Goal: Transaction & Acquisition: Purchase product/service

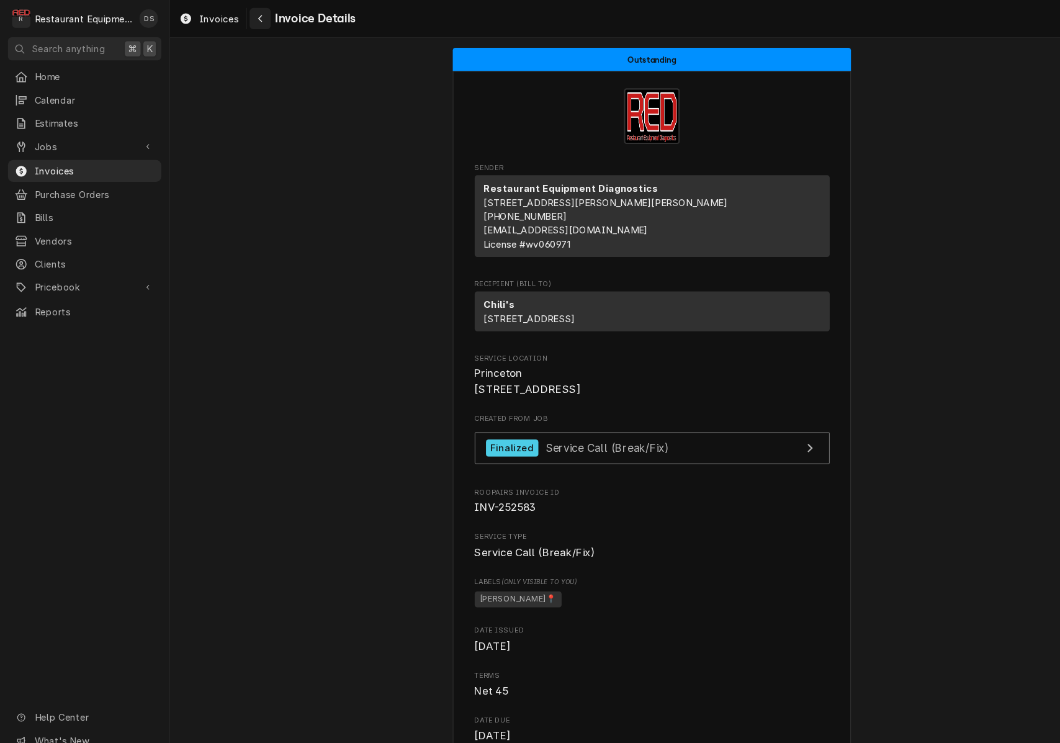
click at [246, 19] on div "Navigate back" at bounding box center [243, 17] width 12 height 12
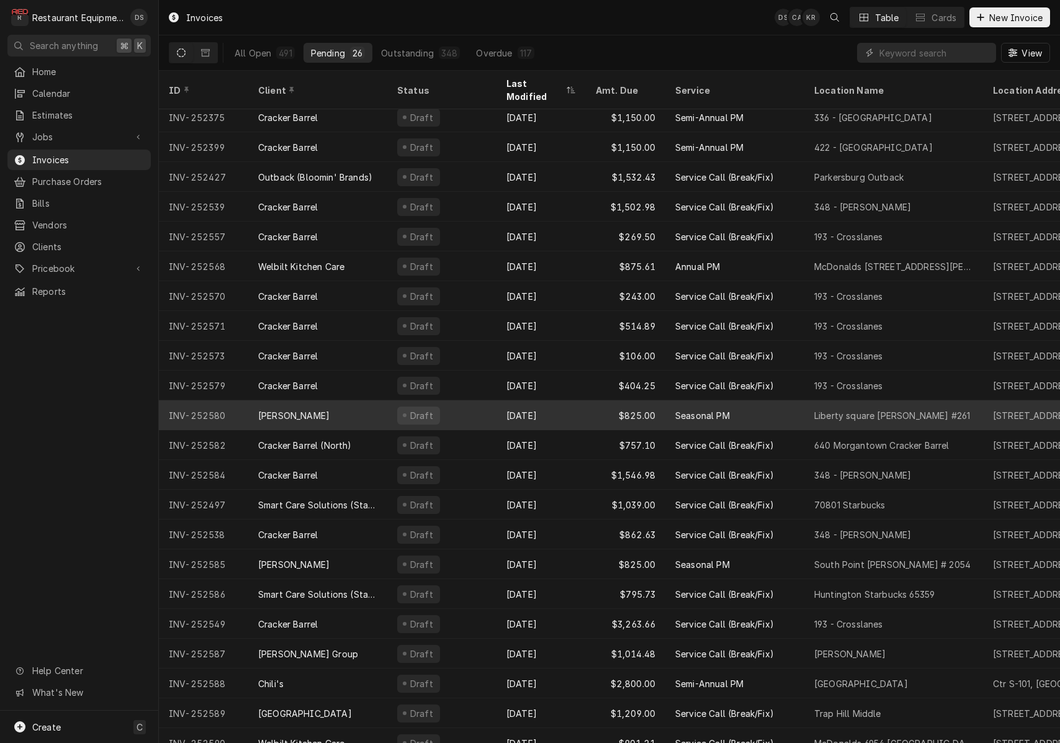
click at [455, 405] on div "Draft" at bounding box center [441, 415] width 109 height 30
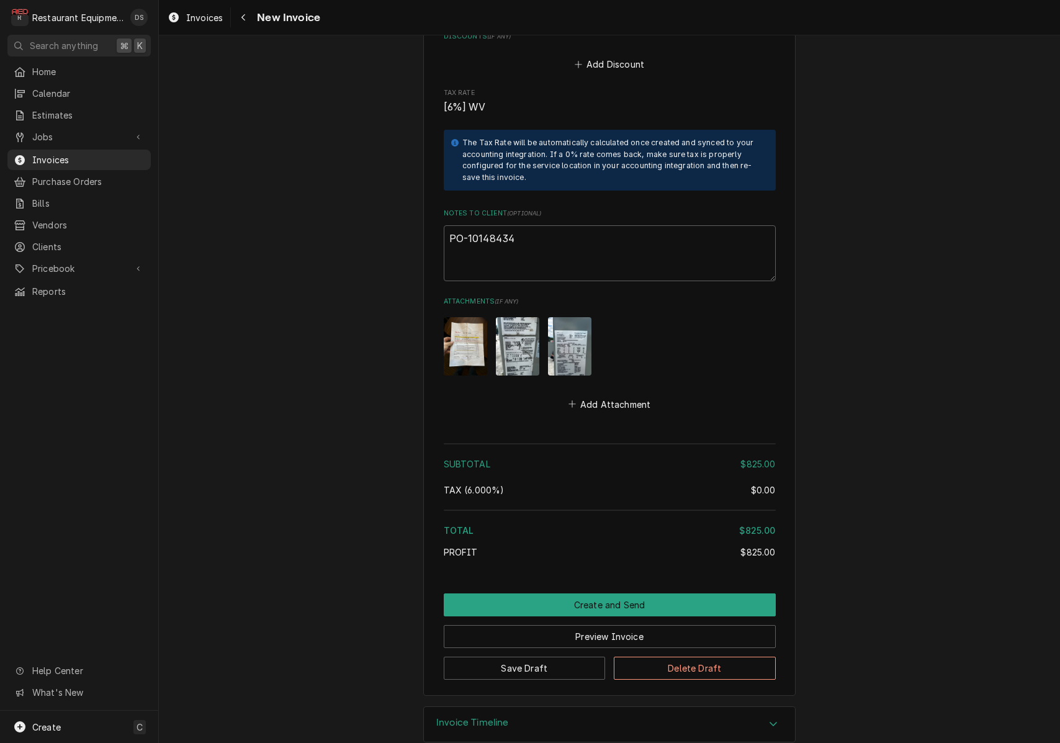
scroll to position [1643, 0]
click at [467, 337] on img "Attachments" at bounding box center [465, 347] width 43 height 58
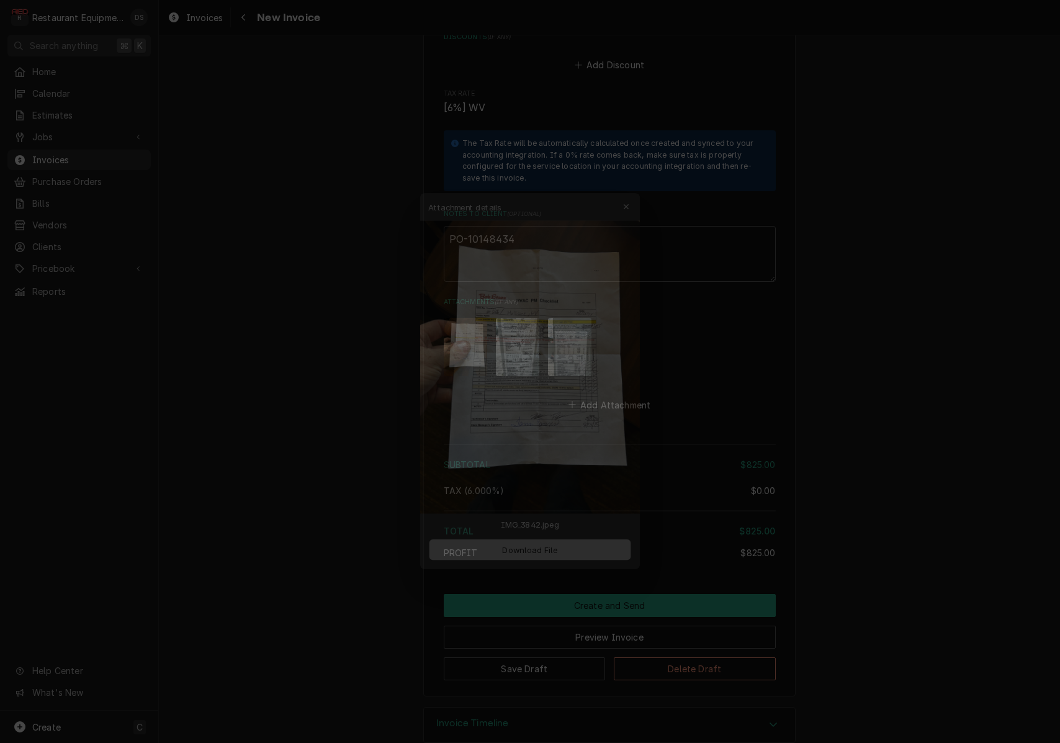
click at [537, 554] on span "Download File" at bounding box center [529, 554] width 65 height 13
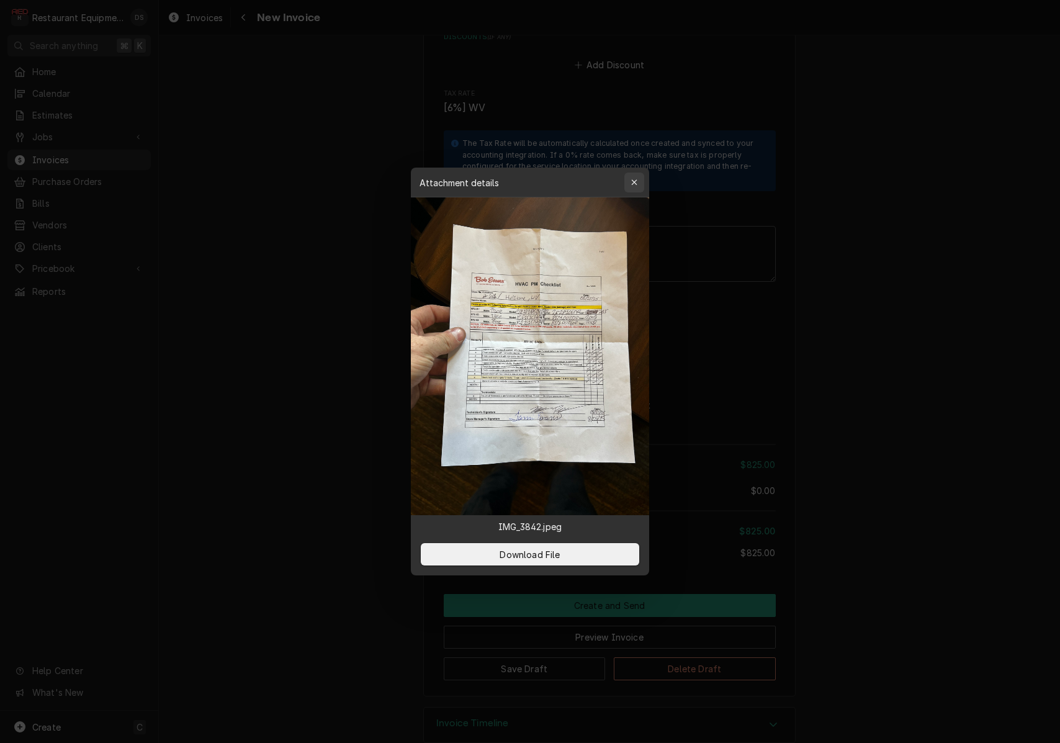
click at [633, 181] on icon "button" at bounding box center [634, 182] width 6 height 6
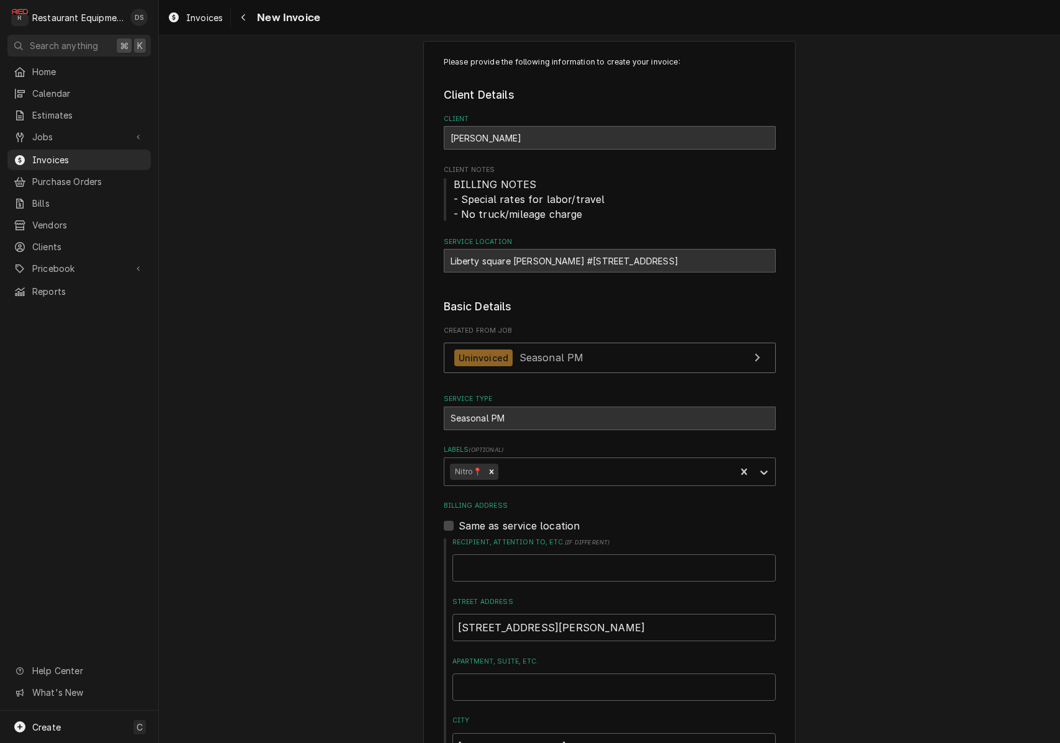
scroll to position [22, 0]
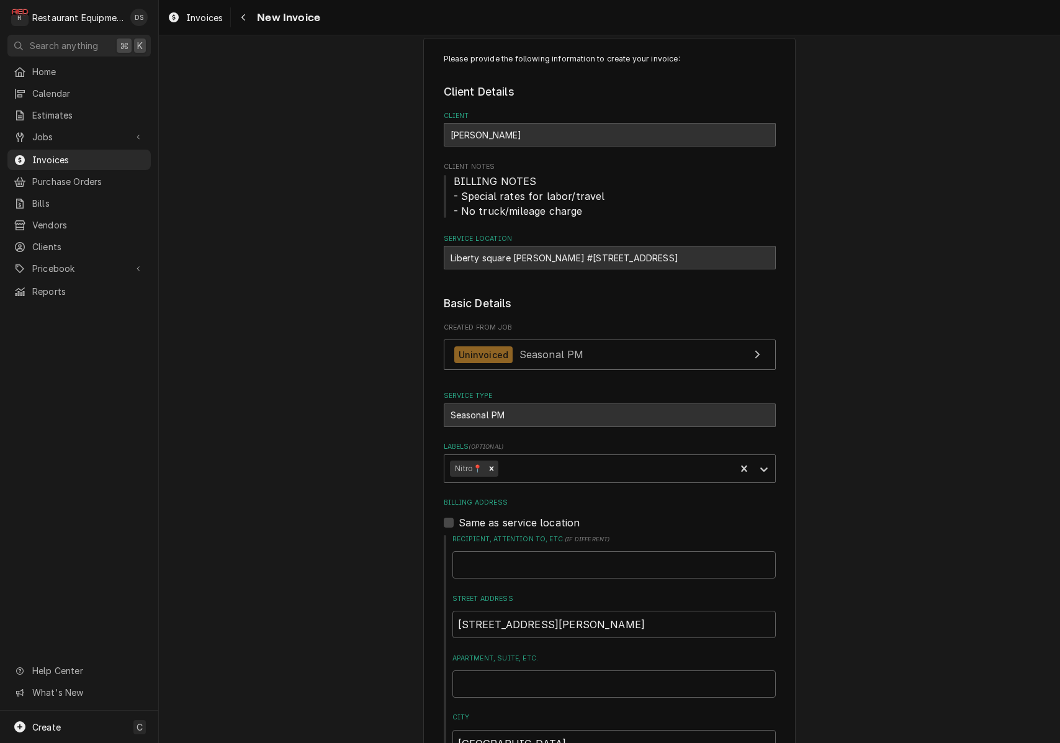
click at [452, 254] on div "Liberty square Bob Evans #261 / 70 Liberty Square Dr, Hurricane, WV 25526" at bounding box center [610, 258] width 332 height 24
drag, startPoint x: 452, startPoint y: 254, endPoint x: 503, endPoint y: 252, distance: 51.5
click at [524, 254] on div "Liberty square Bob Evans #261 / 70 Liberty Square Dr, Hurricane, WV 25526" at bounding box center [610, 258] width 332 height 24
drag, startPoint x: 450, startPoint y: 255, endPoint x: 577, endPoint y: 257, distance: 126.6
click at [580, 257] on div "Liberty square Bob Evans #261 / 70 Liberty Square Dr, Hurricane, WV 25526" at bounding box center [610, 258] width 332 height 24
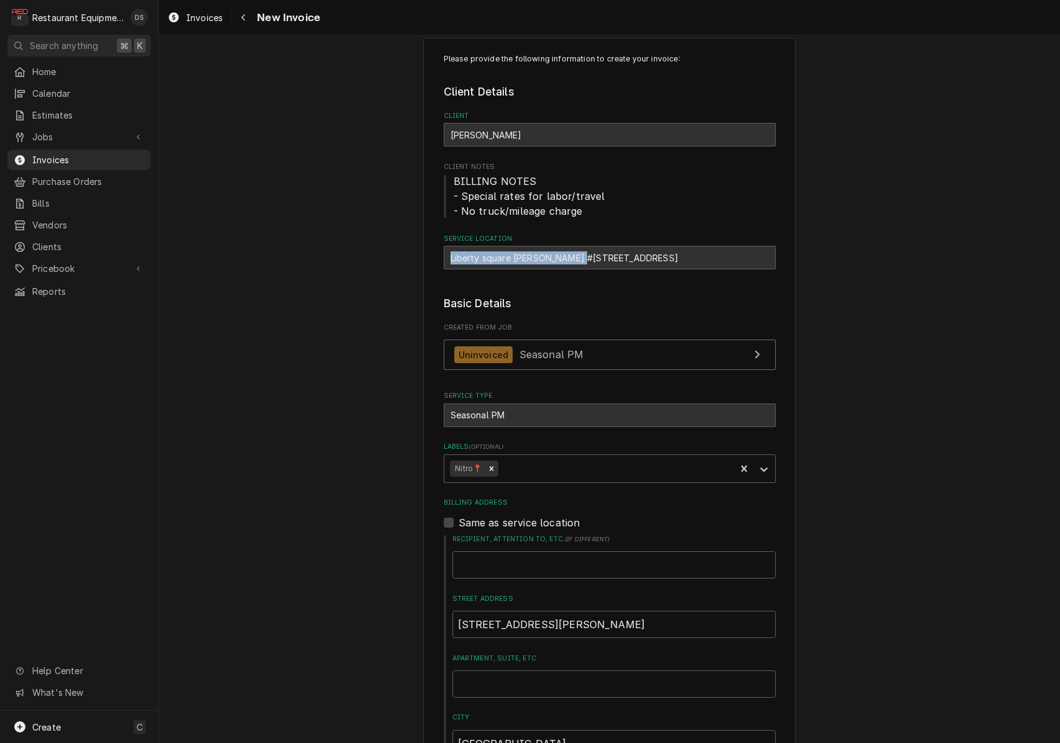
copy div "Liberty square Bob Evans #261"
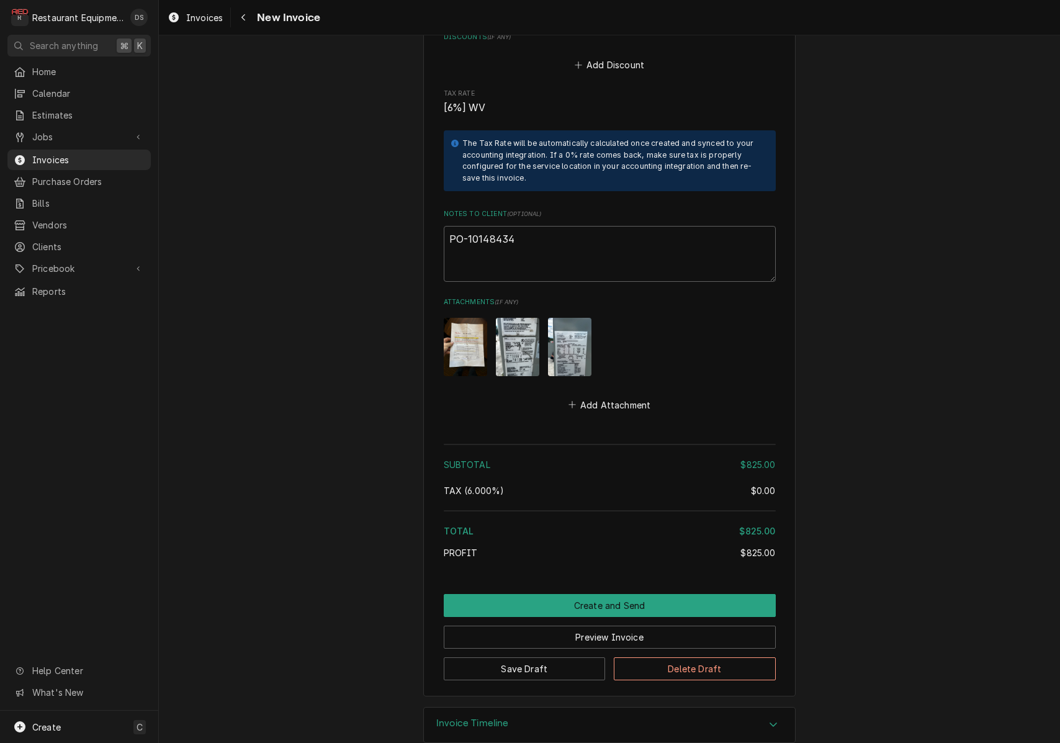
scroll to position [0, 0]
click at [583, 625] on button "Preview Invoice" at bounding box center [610, 636] width 332 height 23
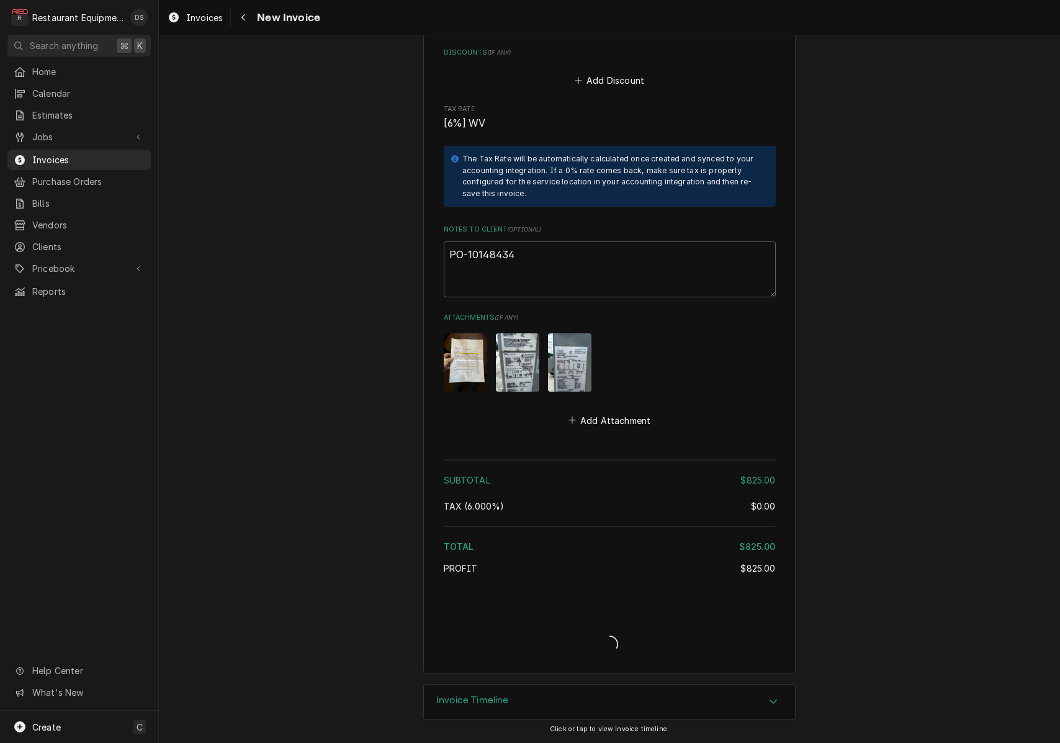
type textarea "x"
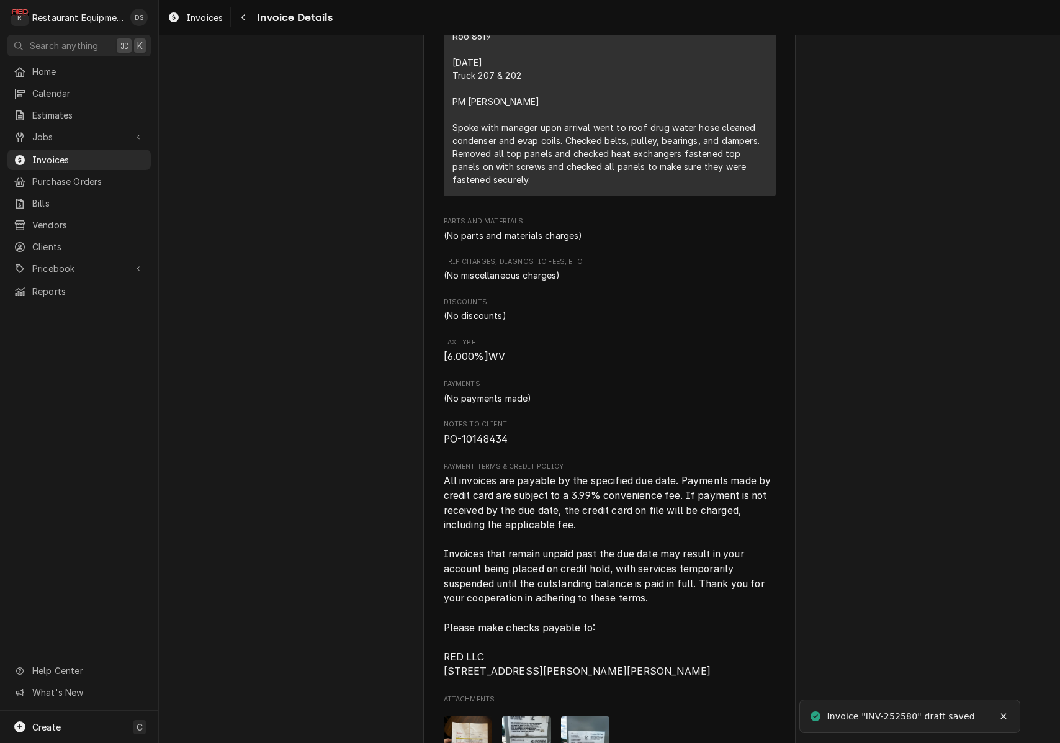
scroll to position [1014, 0]
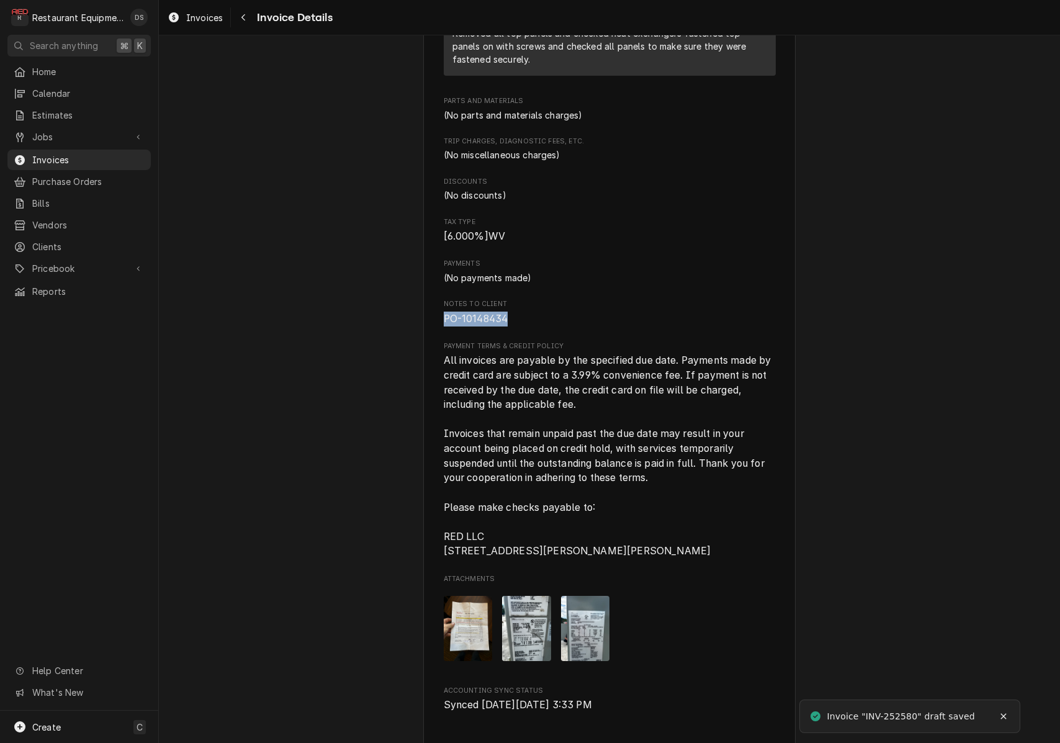
drag, startPoint x: 510, startPoint y: 341, endPoint x: 438, endPoint y: 342, distance: 72.0
click at [437, 342] on div "Sender Restaurant Equipment Diagnostics 213 Glen Orchard Way Daniels, WV 25832 …" at bounding box center [609, 39] width 372 height 1972
copy span "PO-10148434"
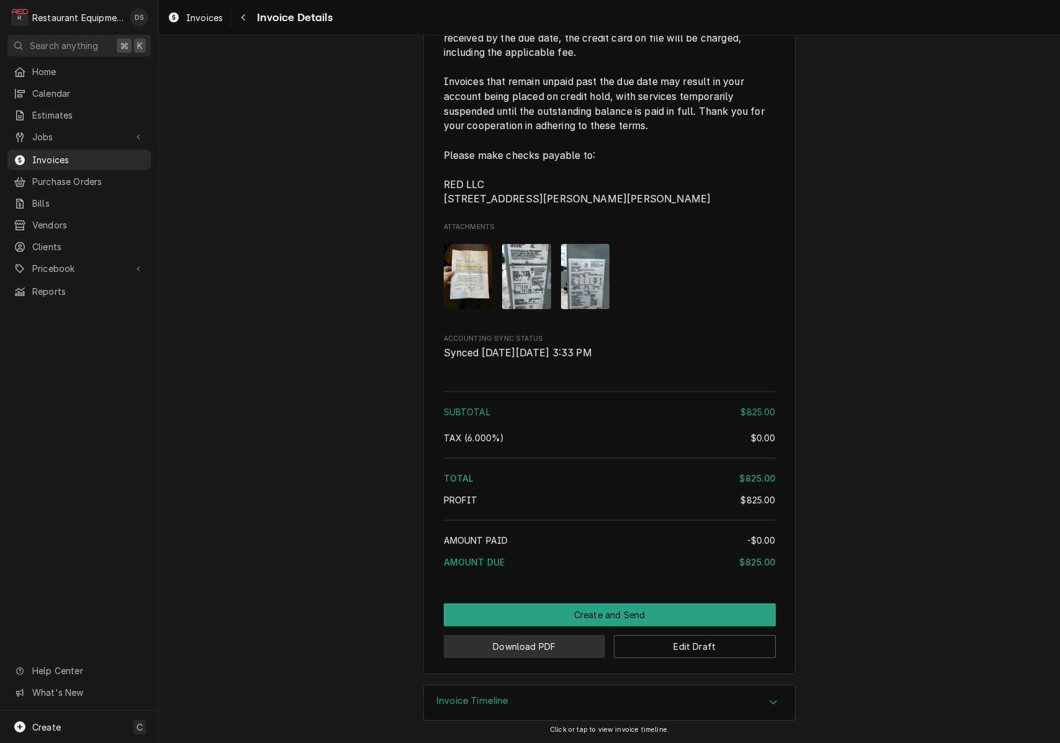
scroll to position [1397, 0]
click at [548, 651] on button "Download PDF" at bounding box center [525, 646] width 162 height 23
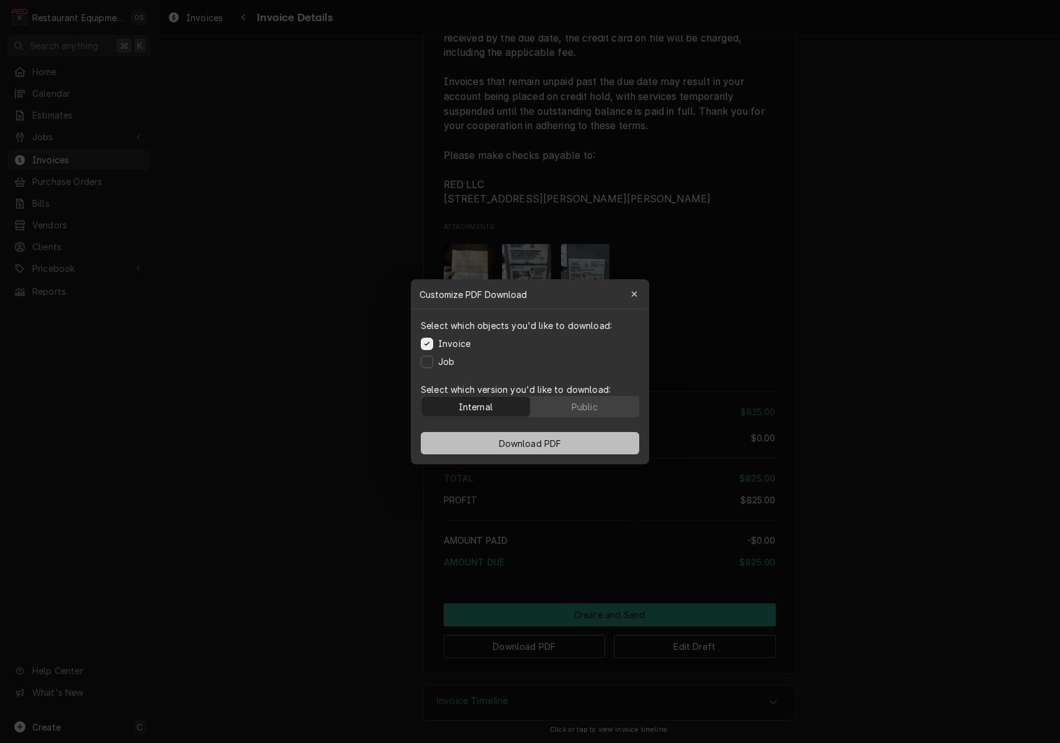
click at [552, 447] on span "Download PDF" at bounding box center [530, 442] width 68 height 13
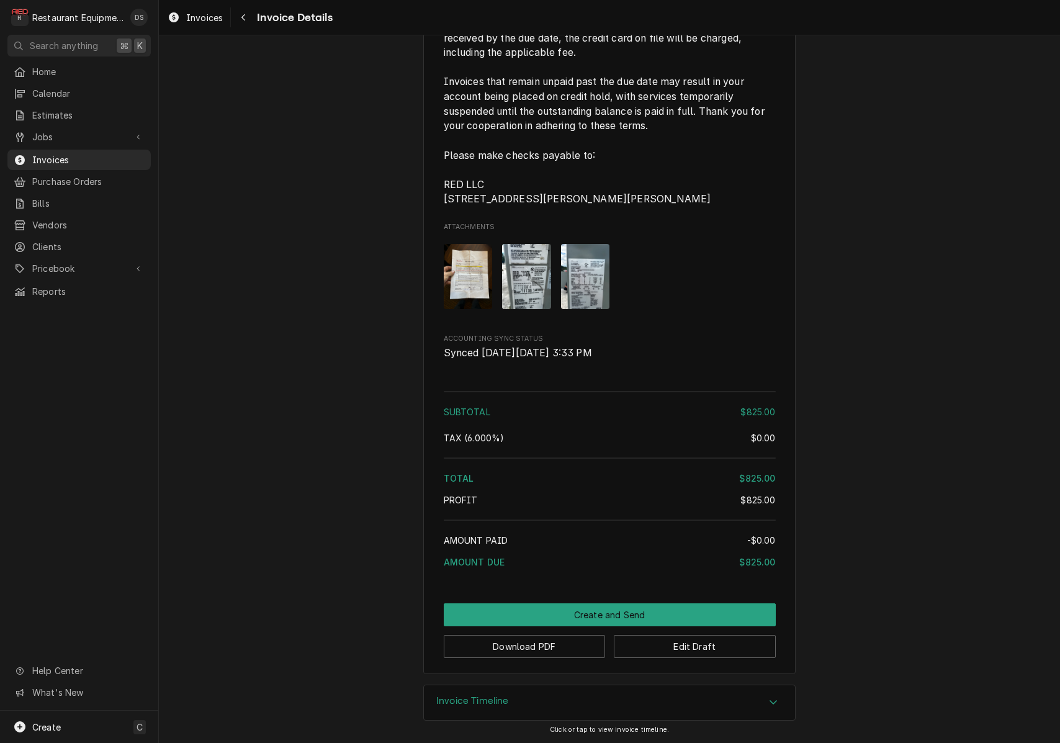
click at [553, 447] on div "Subtotal $825.00 Tax ( 6.000% ) $0.00 Total $825.00 Profit $825.00 Amount Paid …" at bounding box center [610, 481] width 332 height 190
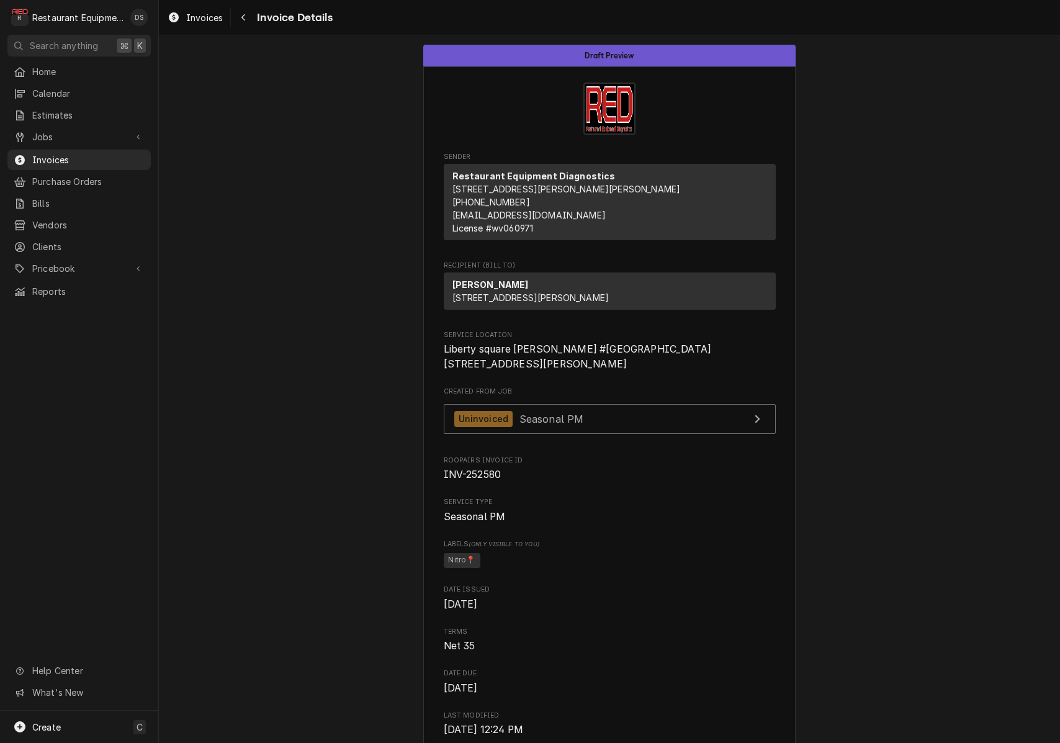
scroll to position [0, 0]
drag, startPoint x: 442, startPoint y: 371, endPoint x: 589, endPoint y: 376, distance: 147.1
copy span "Liberty square Bob Evans #261"
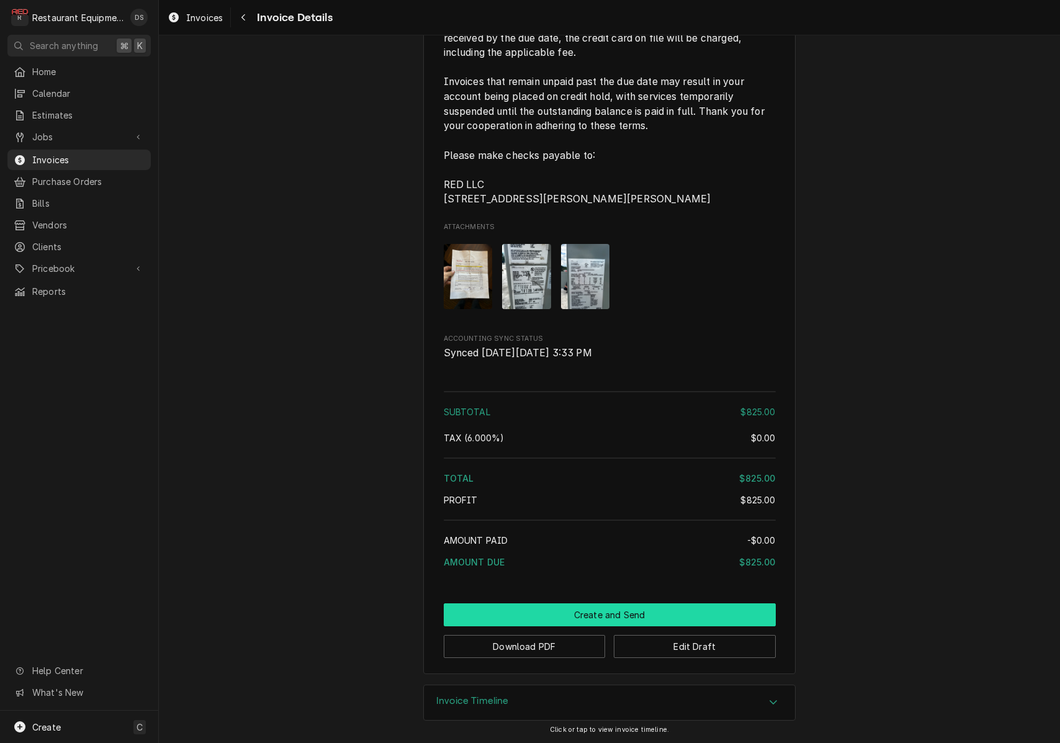
click at [542, 612] on button "Create and Send" at bounding box center [610, 614] width 332 height 23
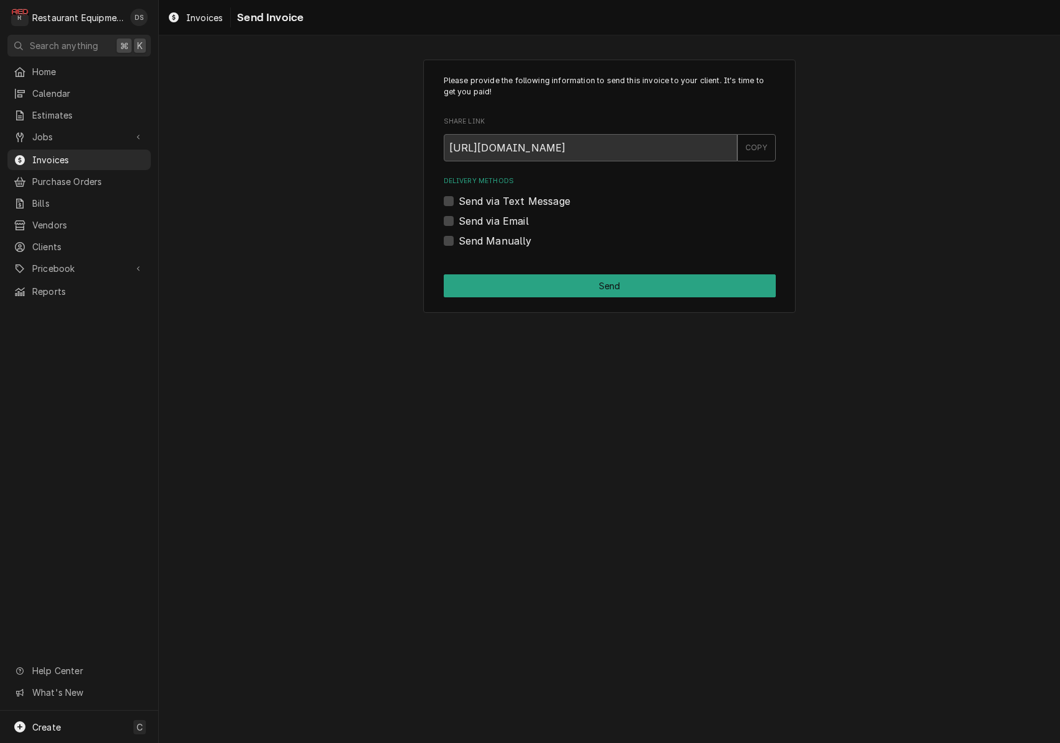
click at [458, 237] on label "Send Manually" at bounding box center [494, 240] width 73 height 15
click at [458, 237] on input "Send Manually" at bounding box center [624, 246] width 332 height 27
checkbox input "true"
click at [557, 300] on div "Please provide the following information to send this invoice to your client. I…" at bounding box center [609, 187] width 372 height 254
click at [561, 288] on button "Send" at bounding box center [610, 285] width 332 height 23
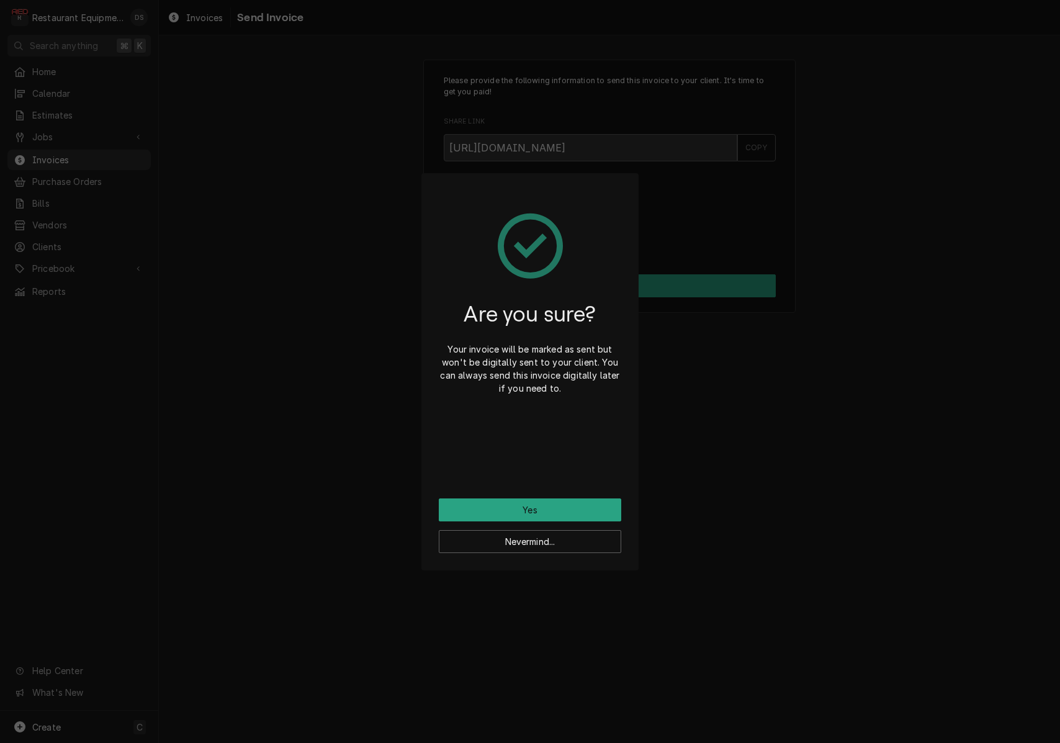
click at [547, 506] on button "Yes" at bounding box center [530, 509] width 182 height 23
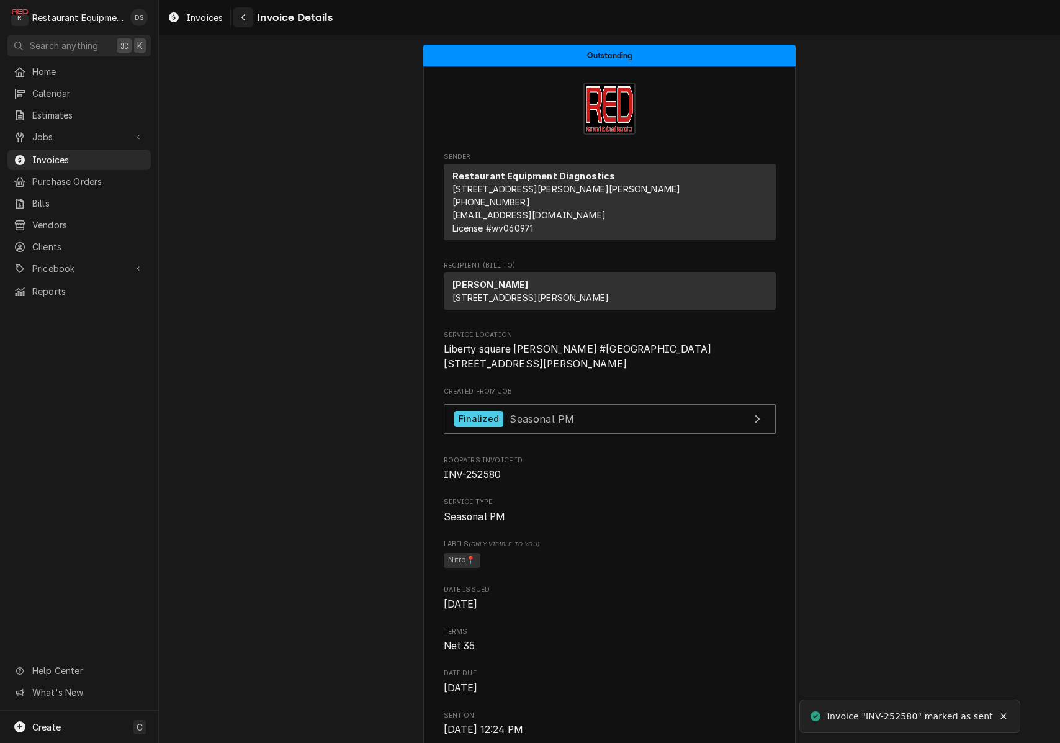
click at [247, 22] on div "Navigate back" at bounding box center [243, 17] width 12 height 12
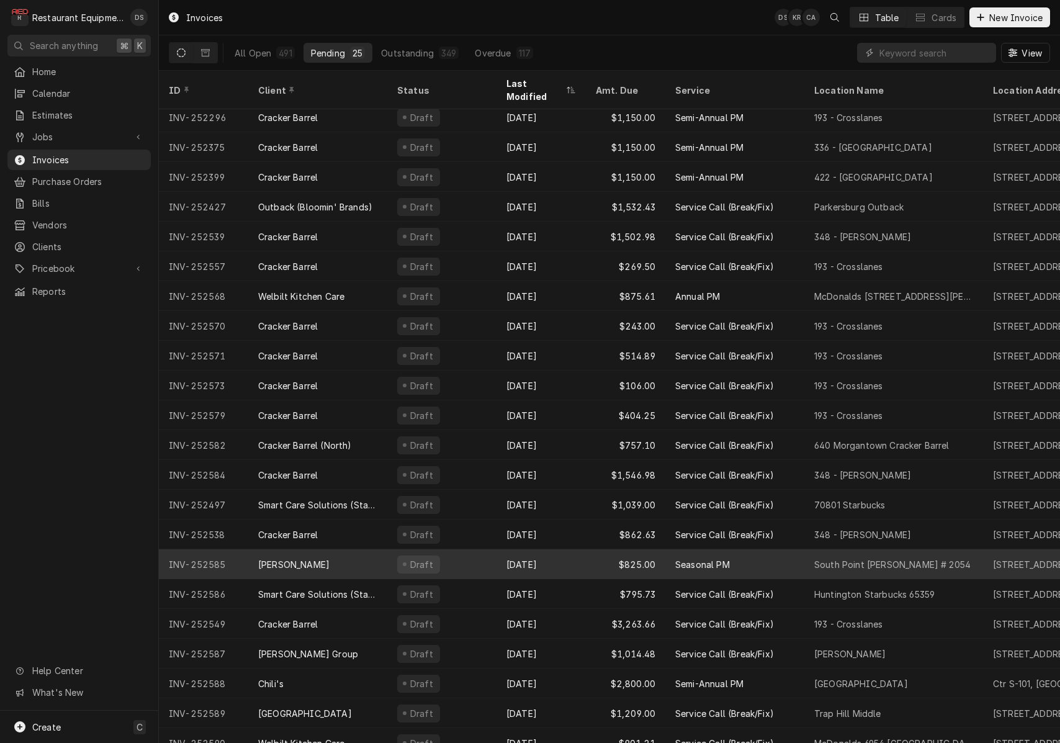
click at [476, 552] on div "Draft" at bounding box center [441, 564] width 109 height 30
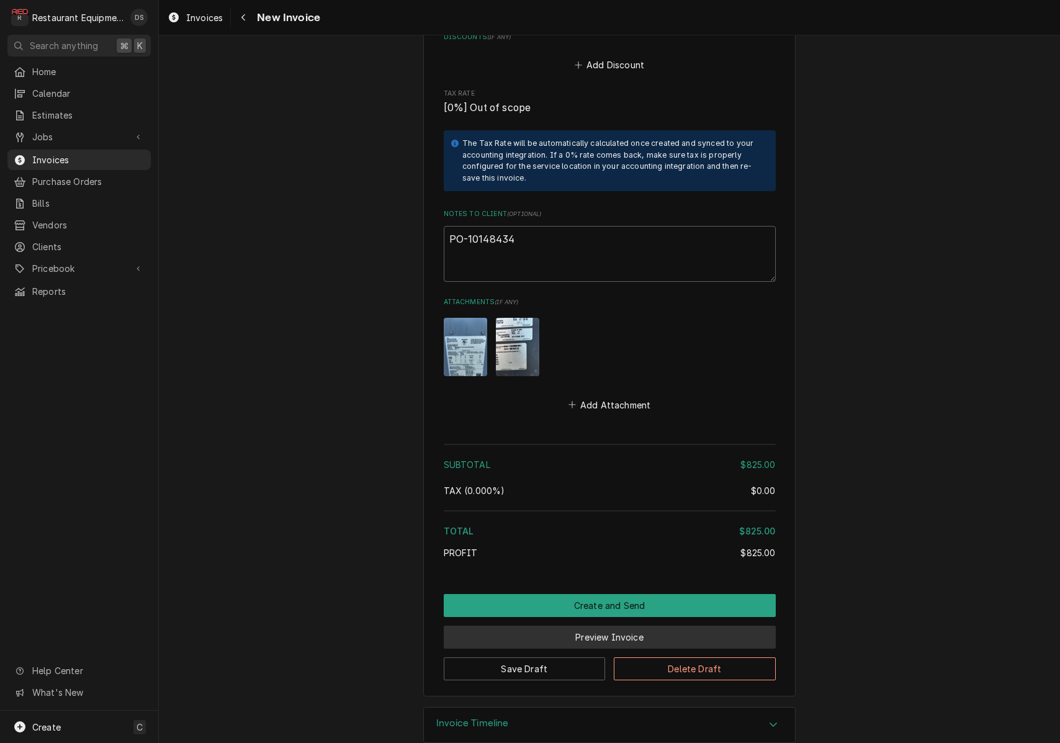
click at [614, 625] on button "Preview Invoice" at bounding box center [610, 636] width 332 height 23
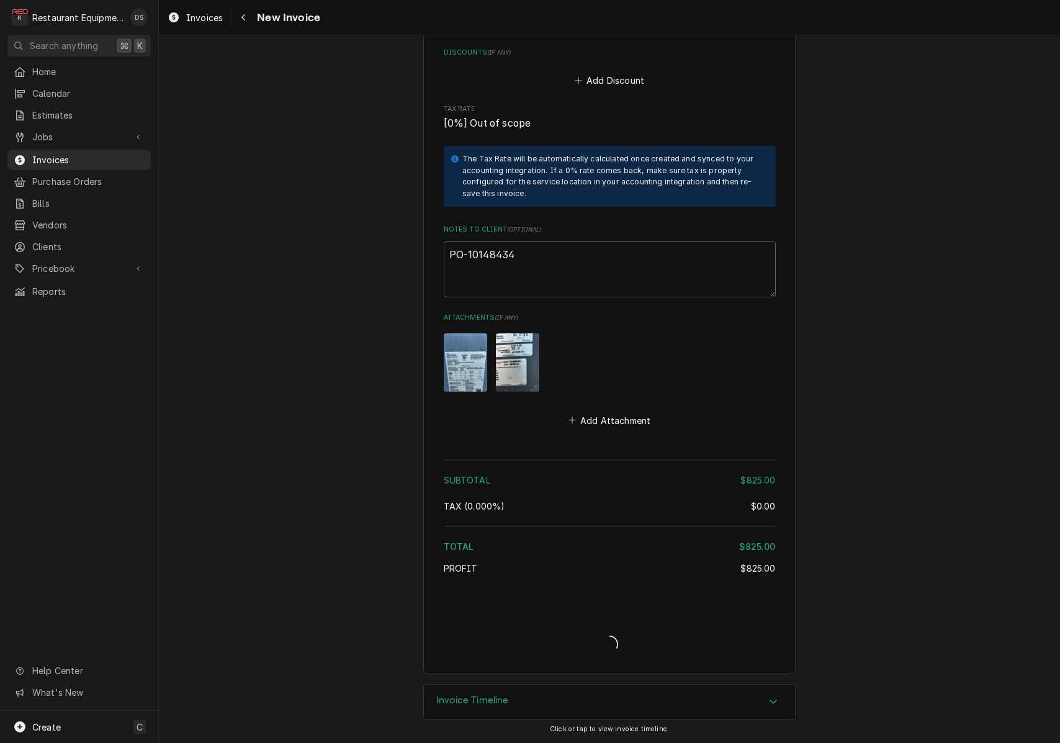
type textarea "x"
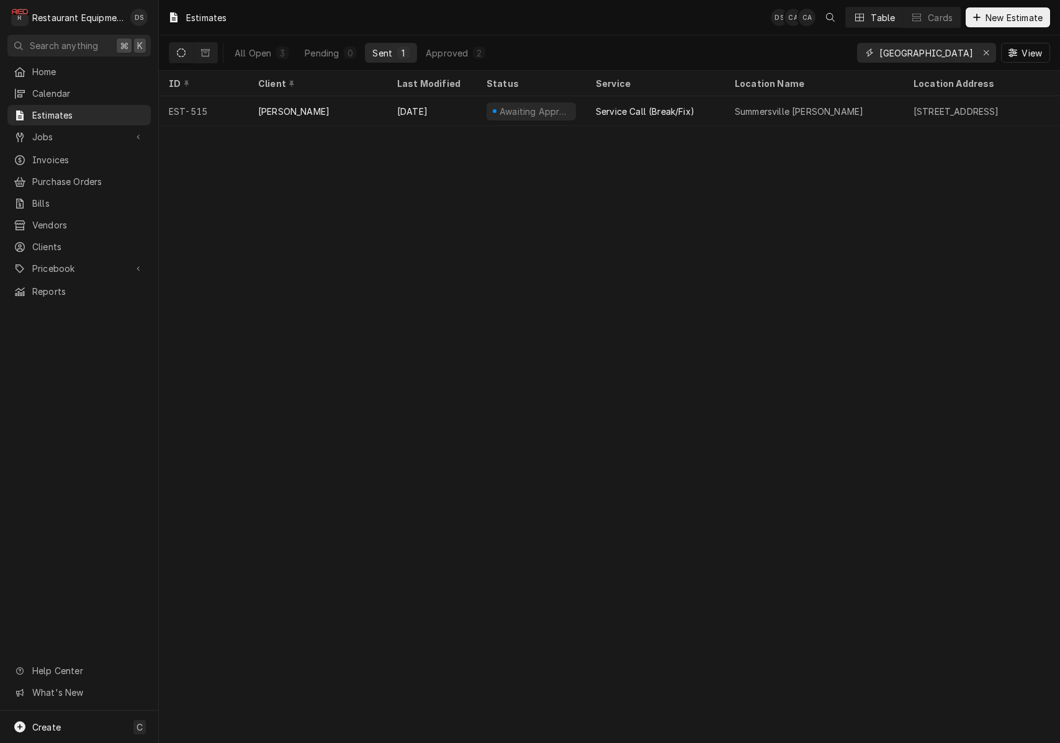
click at [985, 52] on icon "Erase input" at bounding box center [985, 52] width 5 height 5
click at [940, 53] on input "Dynamic Content Wrapper" at bounding box center [937, 53] width 117 height 20
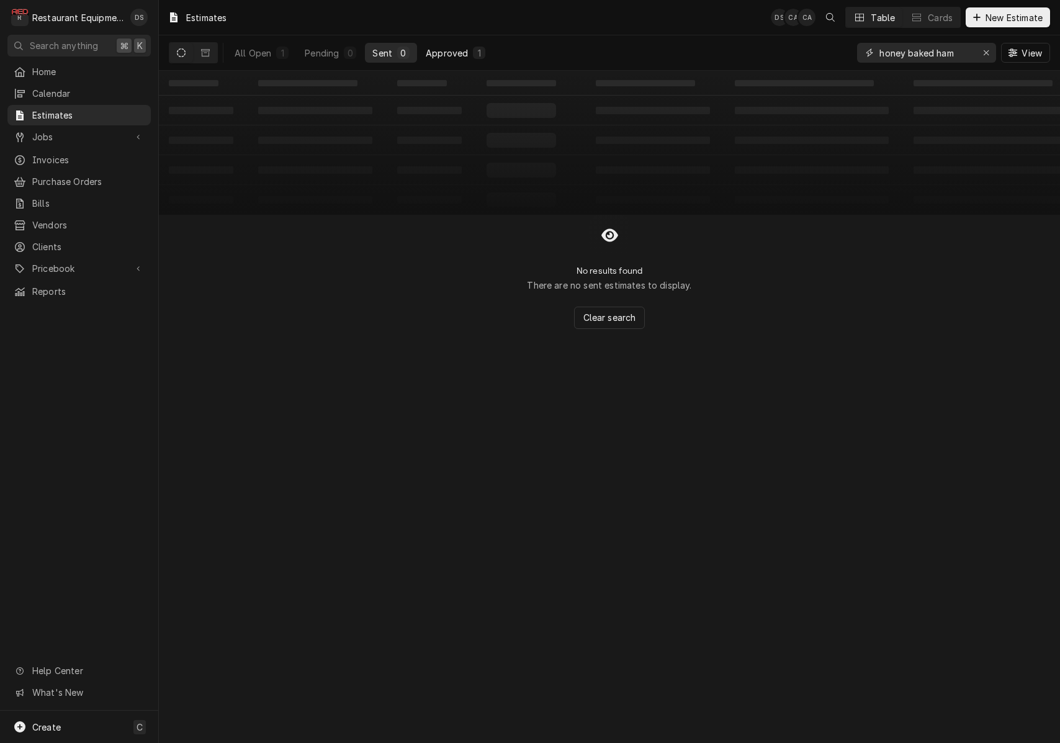
type input "honey baked ham"
click at [460, 44] on button "Approved 1" at bounding box center [455, 53] width 74 height 20
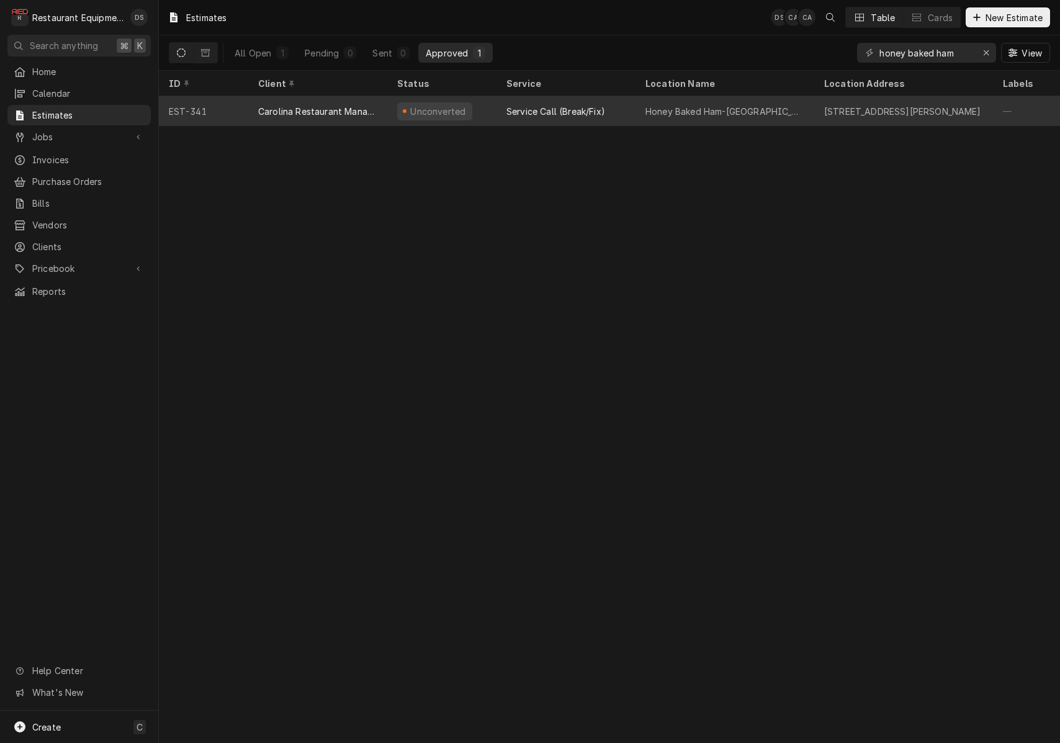
click at [488, 101] on div "Unconverted" at bounding box center [441, 111] width 109 height 30
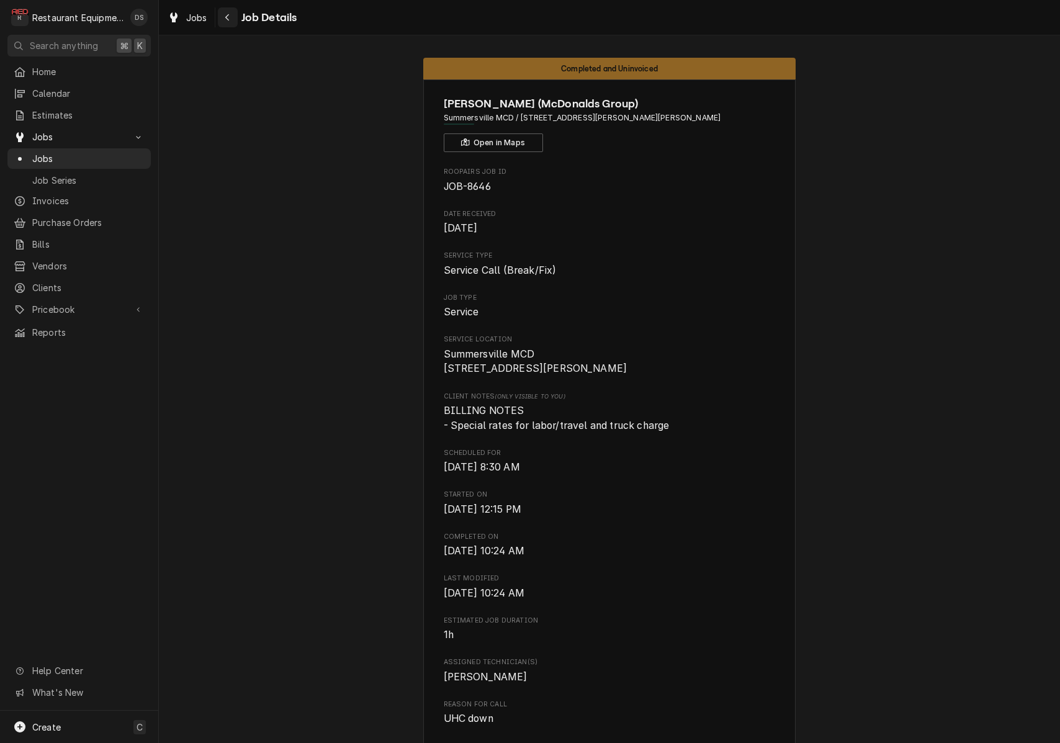
click at [231, 19] on div "Navigate back" at bounding box center [227, 17] width 12 height 12
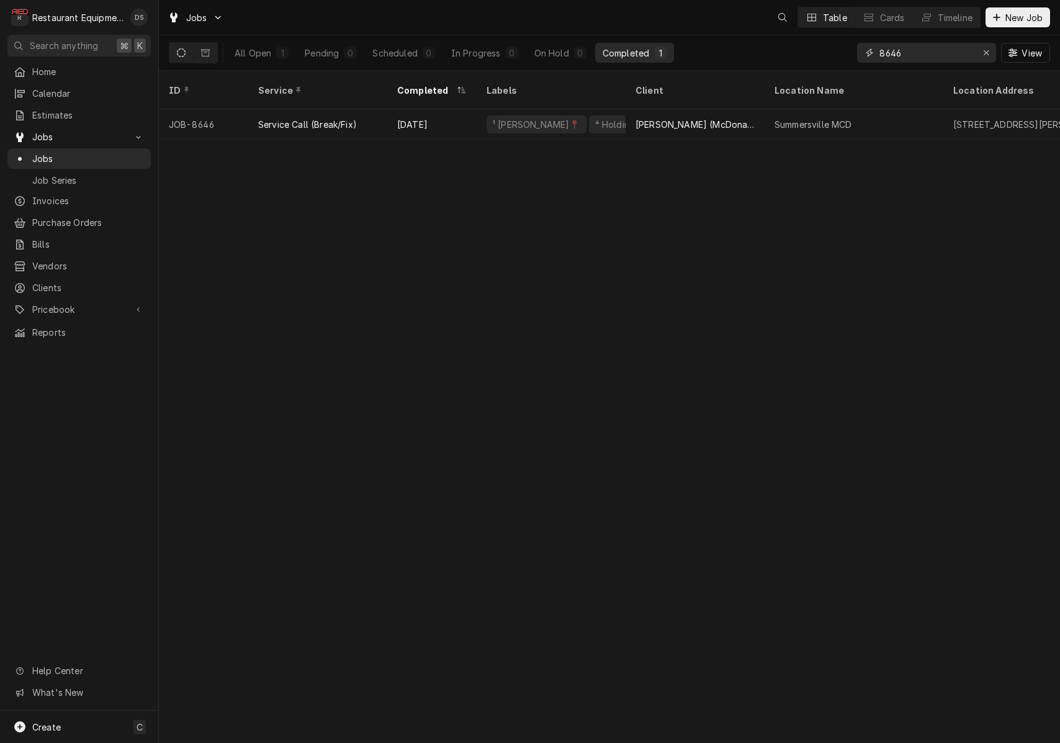
click at [944, 56] on input "8646" at bounding box center [925, 53] width 93 height 20
click at [943, 56] on input "8646" at bounding box center [925, 53] width 93 height 20
type input "8621"
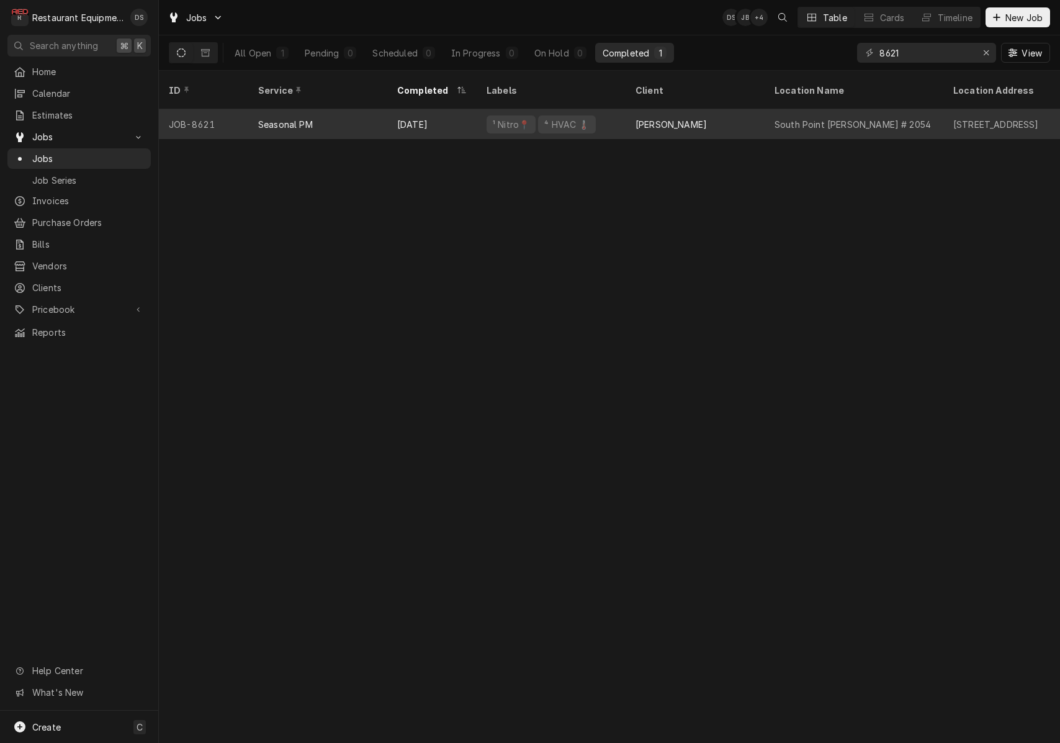
click at [730, 109] on div "[PERSON_NAME]" at bounding box center [694, 124] width 139 height 30
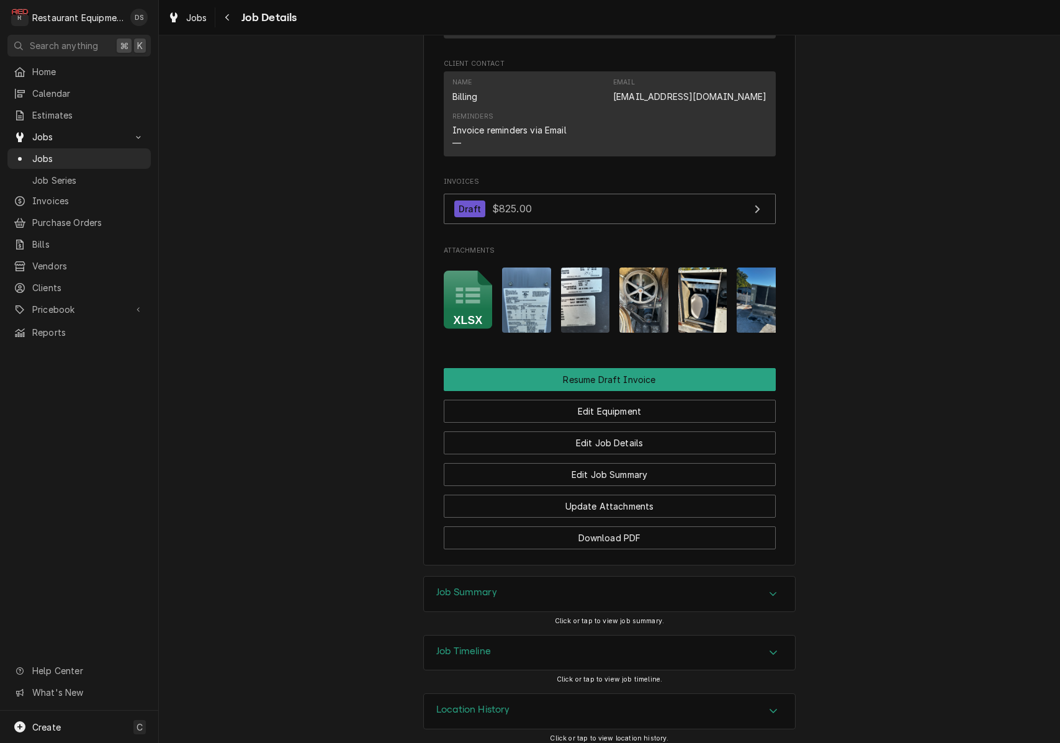
click at [466, 286] on icon "Attachments" at bounding box center [468, 299] width 49 height 59
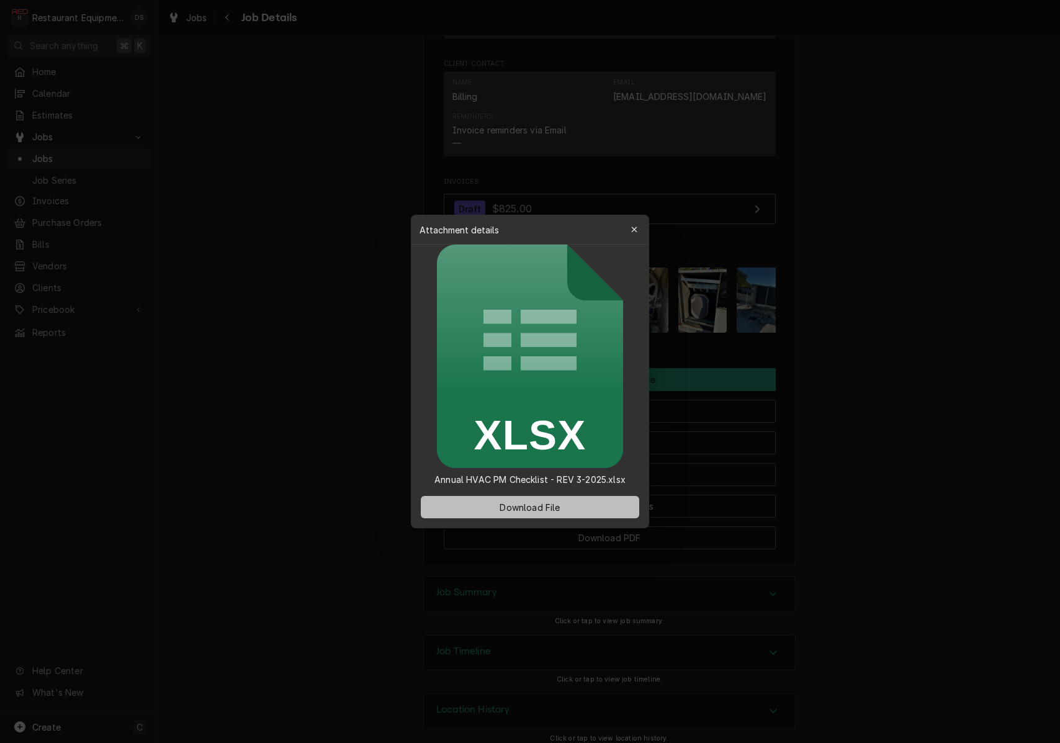
click at [542, 511] on span "Download File" at bounding box center [529, 507] width 65 height 13
click at [702, 267] on div at bounding box center [530, 371] width 1060 height 743
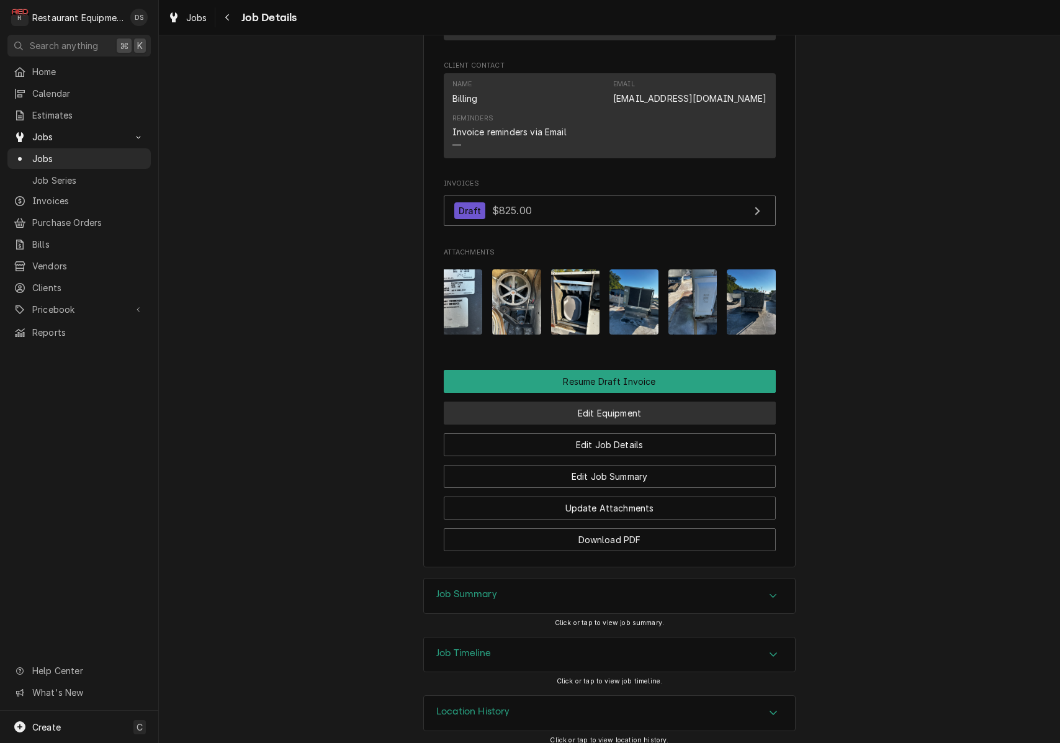
scroll to position [1056, 0]
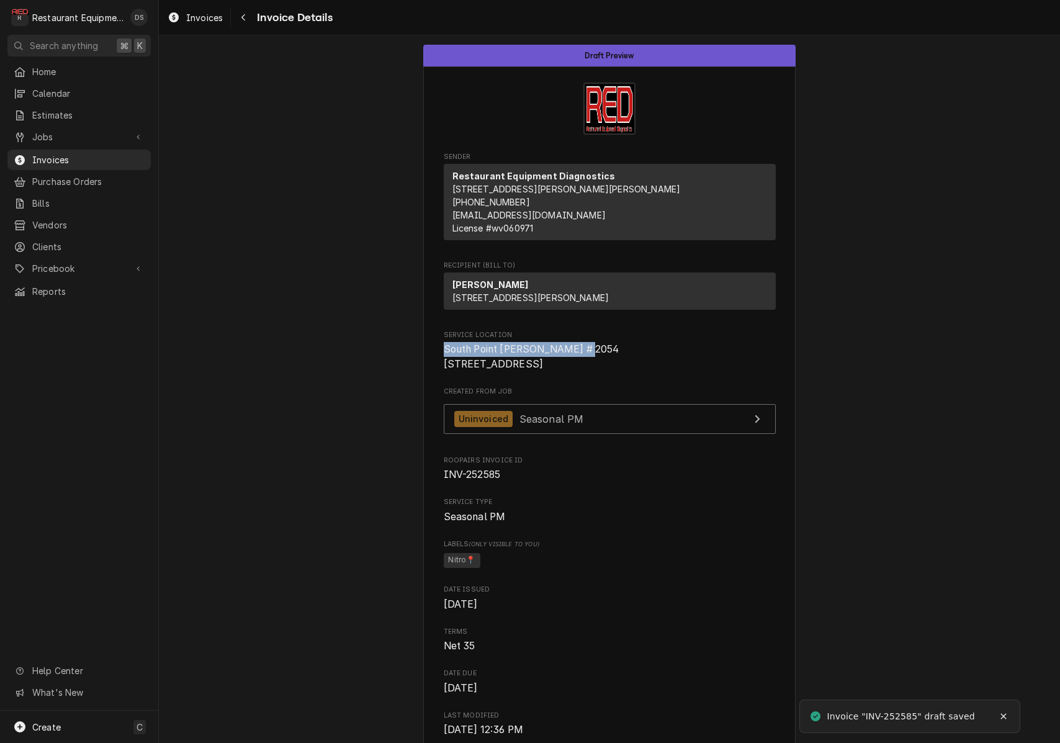
drag, startPoint x: 450, startPoint y: 372, endPoint x: 599, endPoint y: 372, distance: 149.5
copy span "South Point [PERSON_NAME] # 2054"
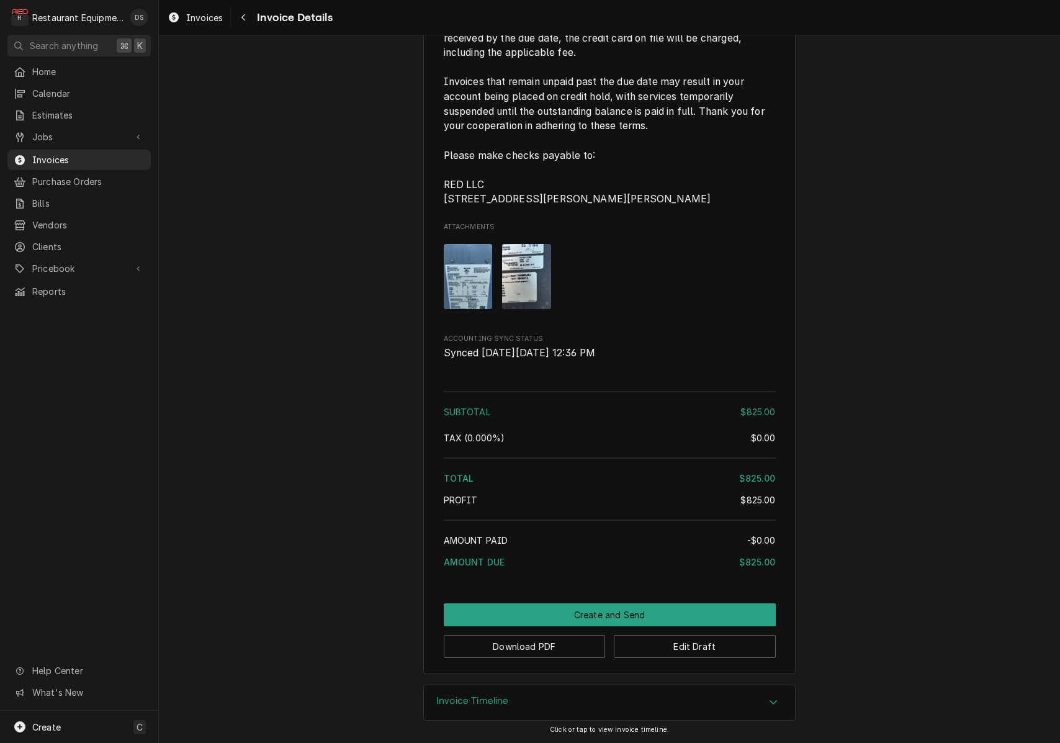
scroll to position [1566, 0]
click at [551, 648] on button "Download PDF" at bounding box center [525, 646] width 162 height 23
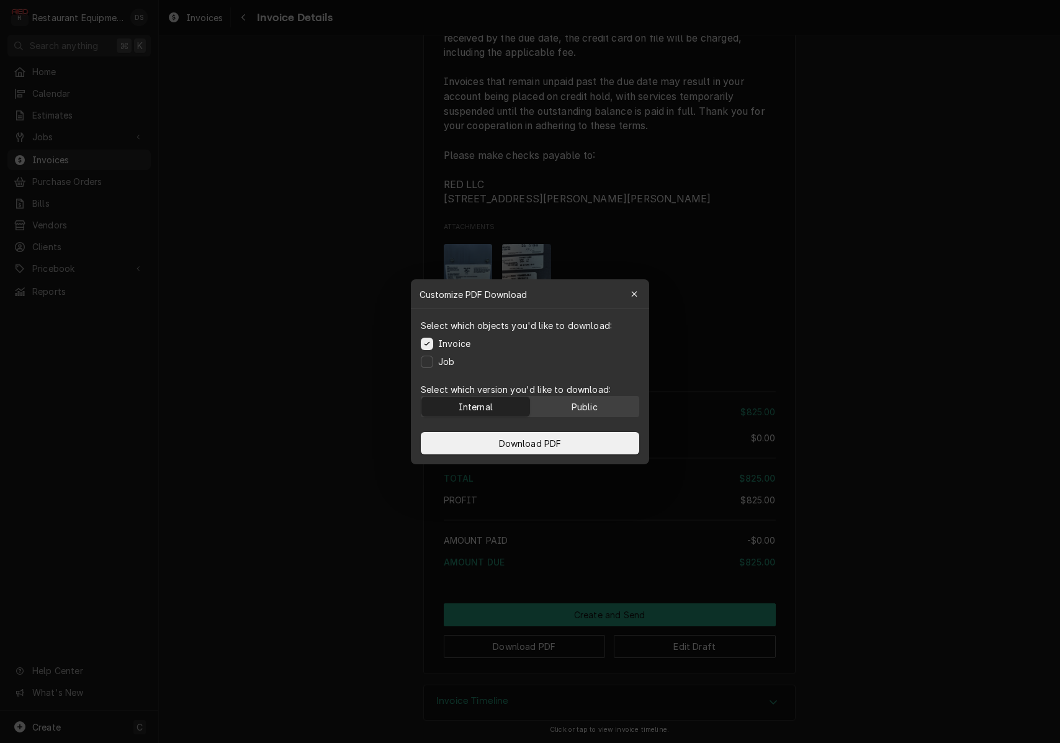
click at [588, 406] on div "Public" at bounding box center [584, 406] width 26 height 13
click at [573, 435] on button "Download PDF" at bounding box center [530, 443] width 218 height 22
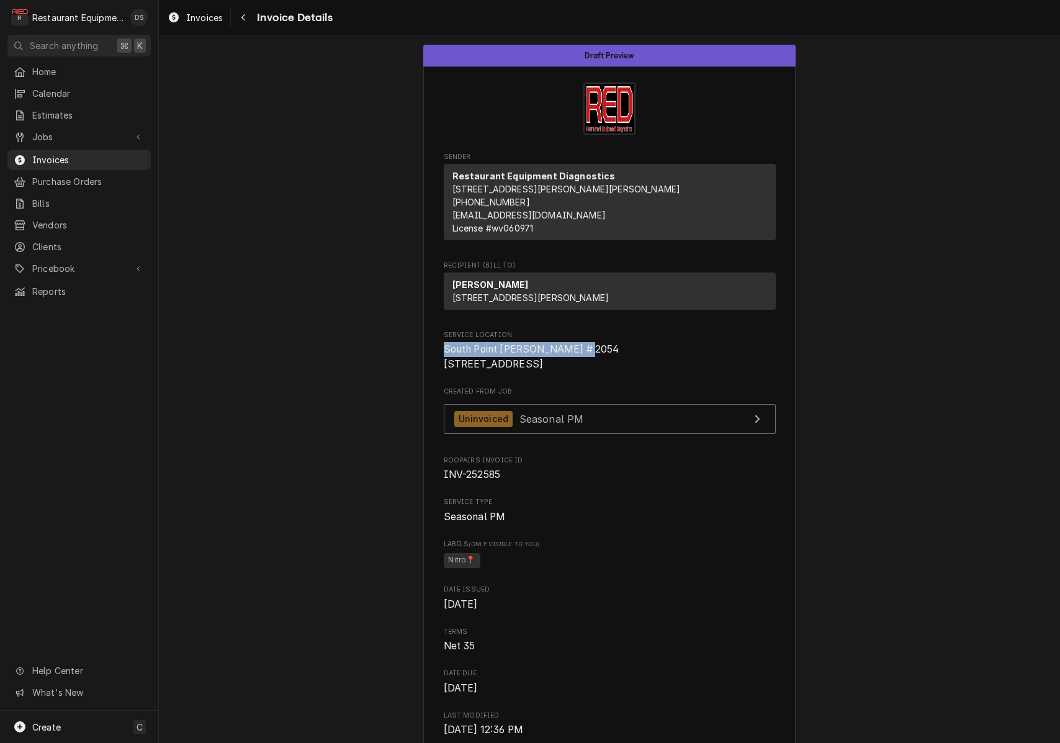
scroll to position [0, 0]
copy span "South Point Bob Evans # 2054"
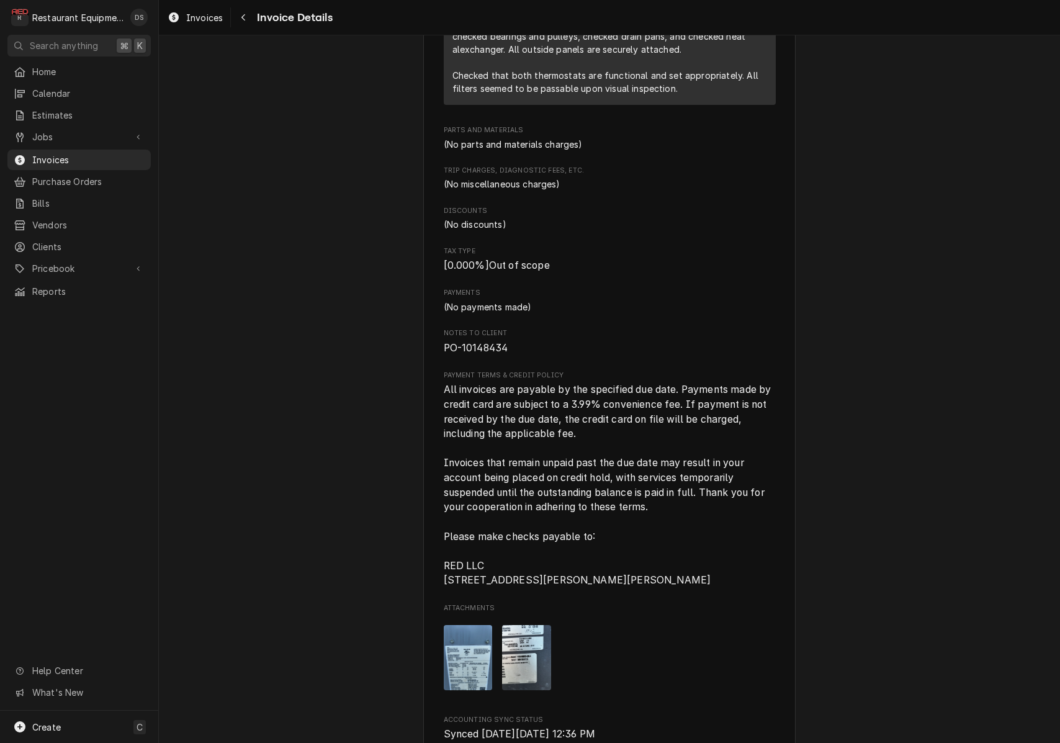
scroll to position [957, 0]
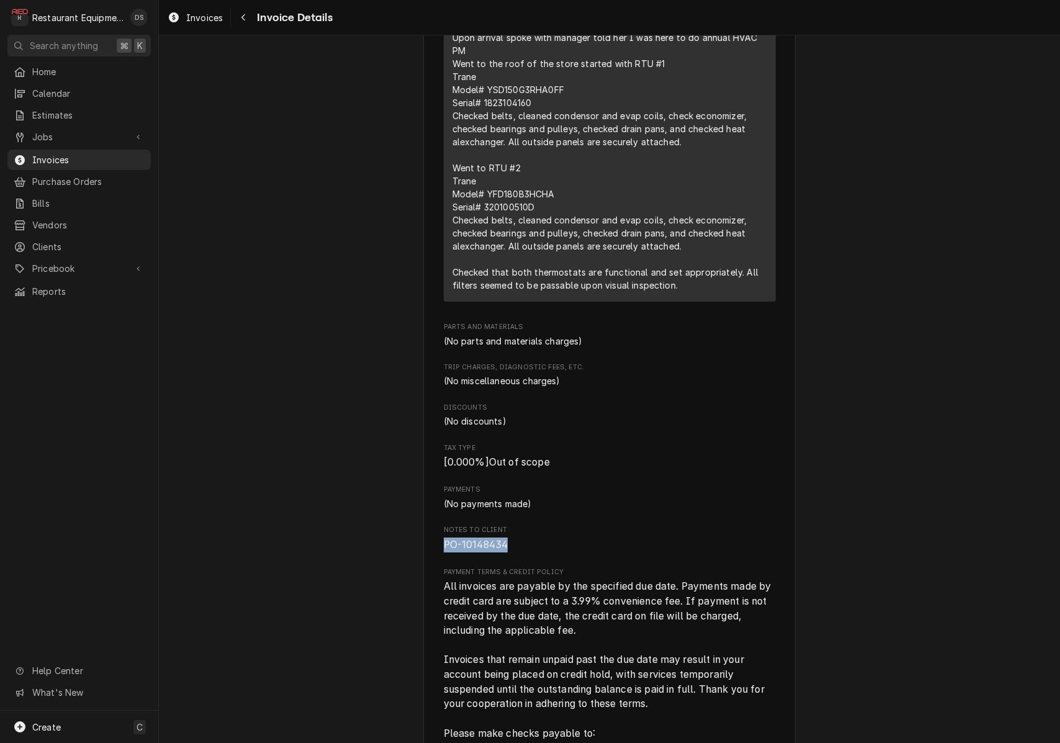
drag, startPoint x: 443, startPoint y: 569, endPoint x: 504, endPoint y: 570, distance: 60.8
click at [521, 570] on div "Sender Restaurant Equipment Diagnostics 213 Glen Orchard Way Daniels, WV 25832 …" at bounding box center [609, 180] width 372 height 2142
copy span "PO-10148434"
drag, startPoint x: 256, startPoint y: 24, endPoint x: 247, endPoint y: 21, distance: 9.0
click at [255, 23] on div "Invoice Details" at bounding box center [282, 17] width 99 height 20
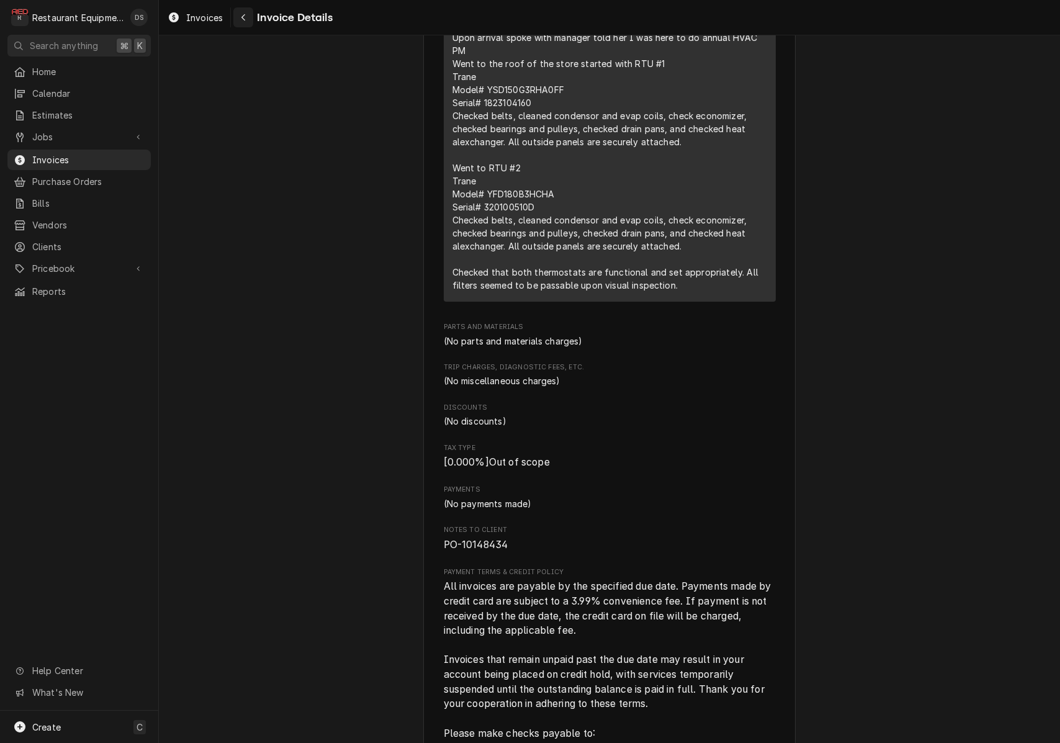
click at [246, 20] on div "Navigate back" at bounding box center [243, 17] width 12 height 12
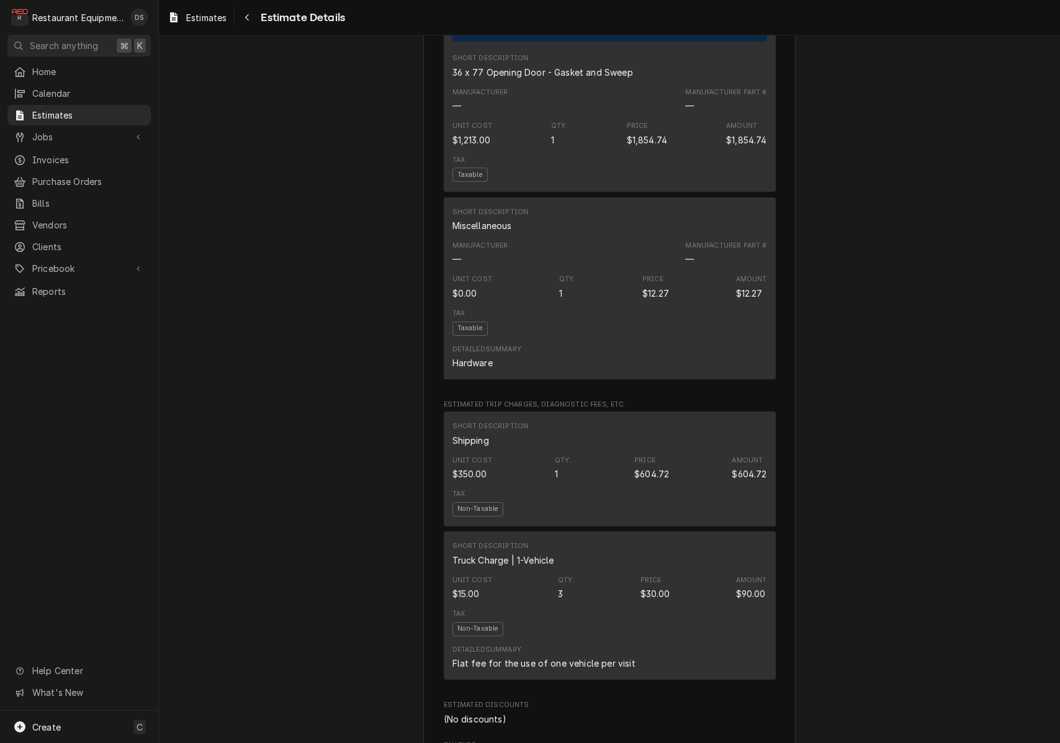
scroll to position [3042, 0]
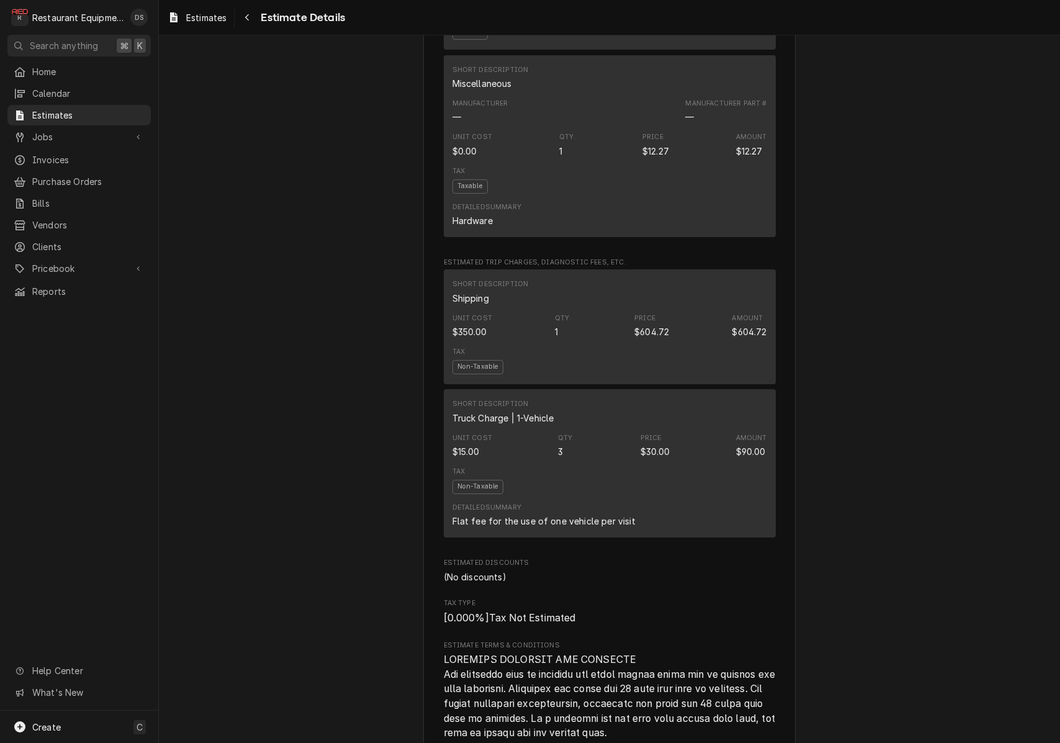
click at [600, 292] on div "Short Description Shipping" at bounding box center [609, 292] width 315 height 34
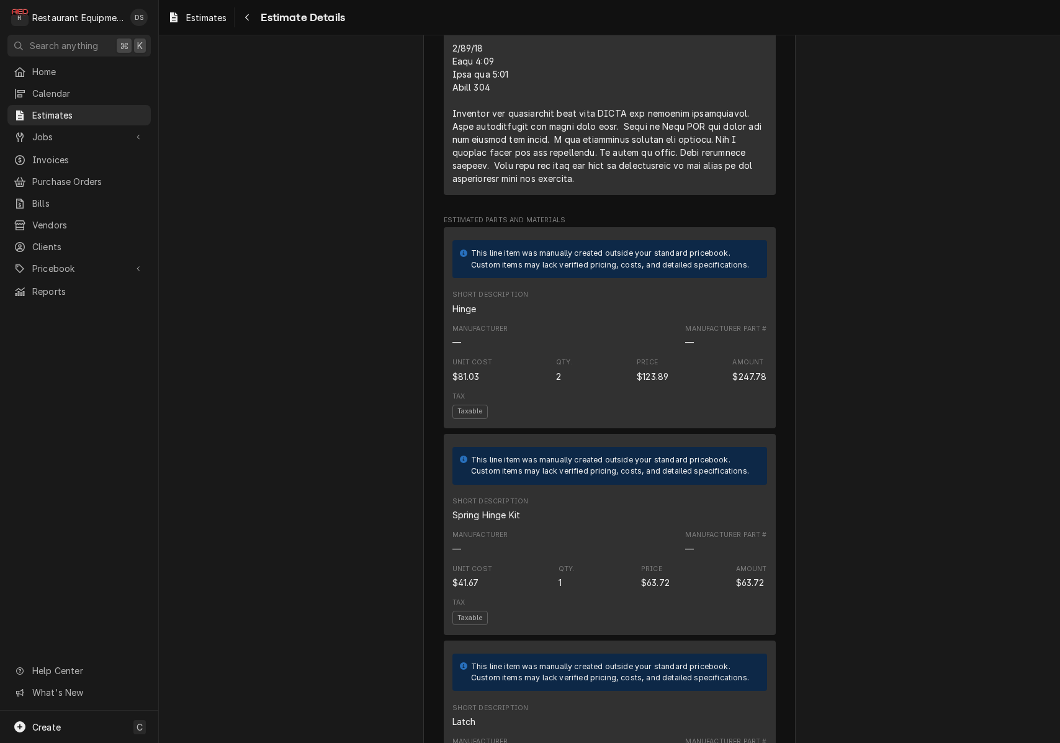
scroll to position [1633, 0]
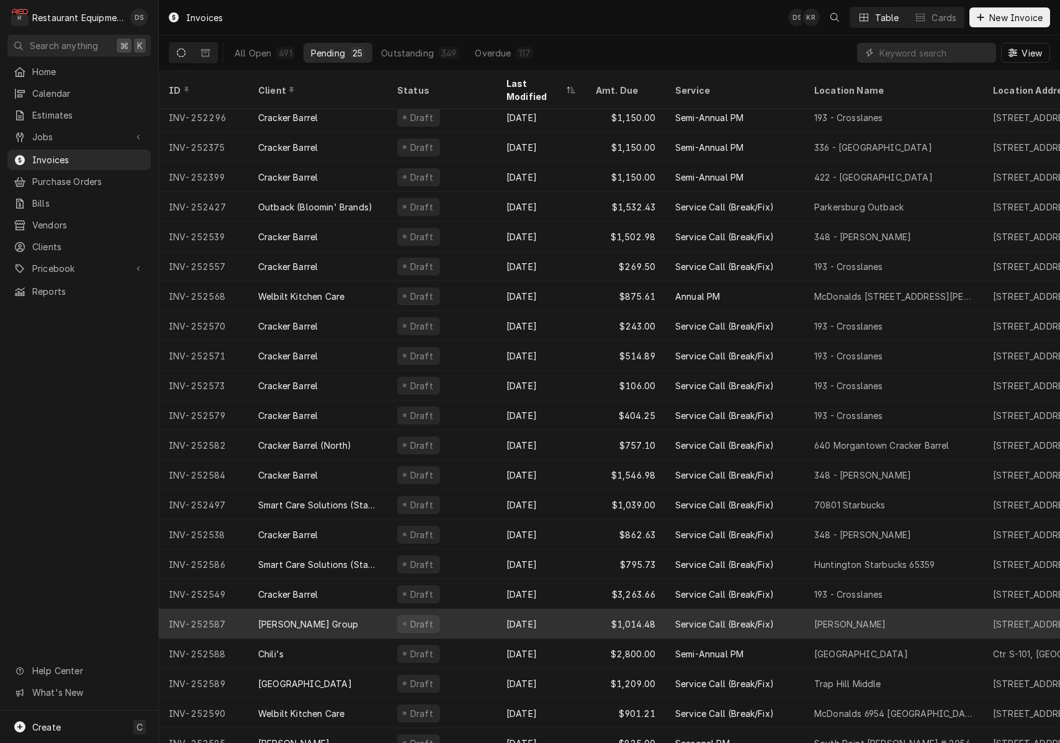
click at [480, 609] on div "Draft" at bounding box center [441, 624] width 109 height 30
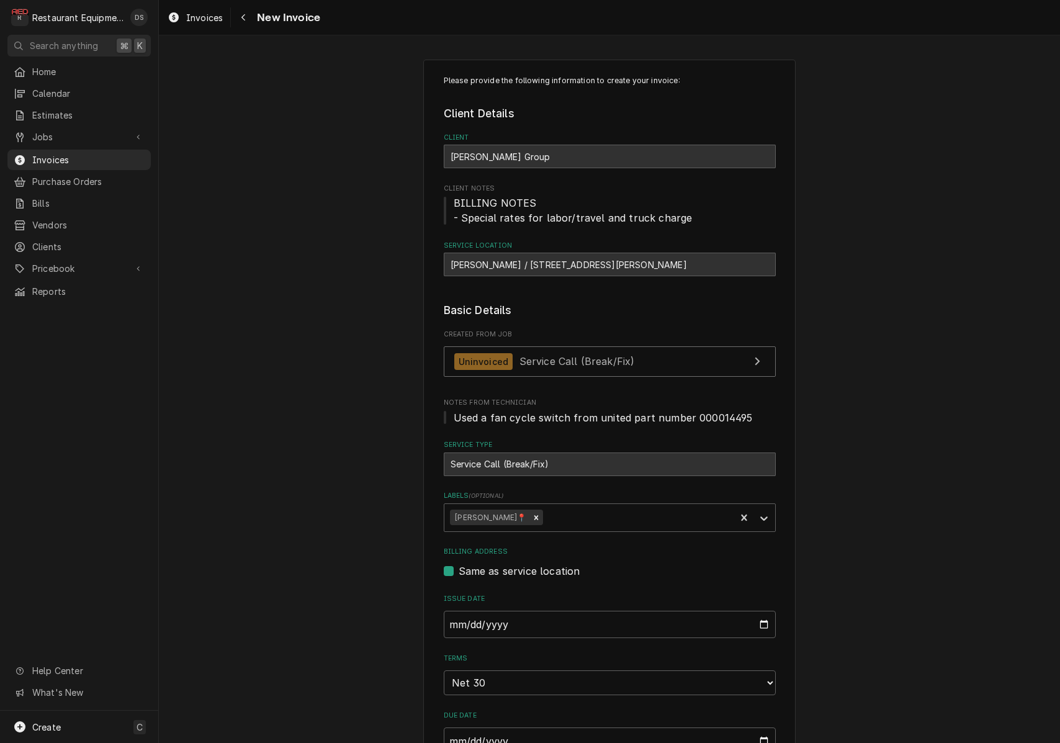
click at [501, 261] on div "Hinton / 107 Main St, Hinton, WV 25951" at bounding box center [610, 264] width 332 height 24
drag, startPoint x: 486, startPoint y: 261, endPoint x: 627, endPoint y: 261, distance: 140.8
click at [628, 261] on div "Hinton / 107 Main St, Hinton, WV 25951" at bounding box center [610, 264] width 332 height 24
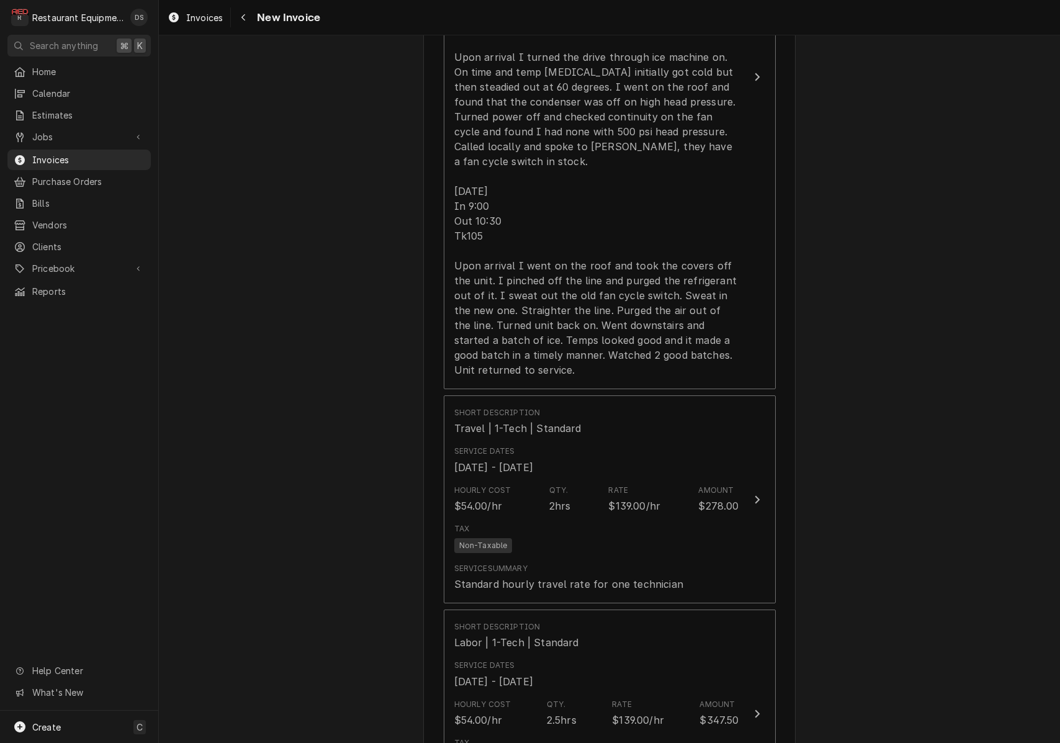
scroll to position [1227, 0]
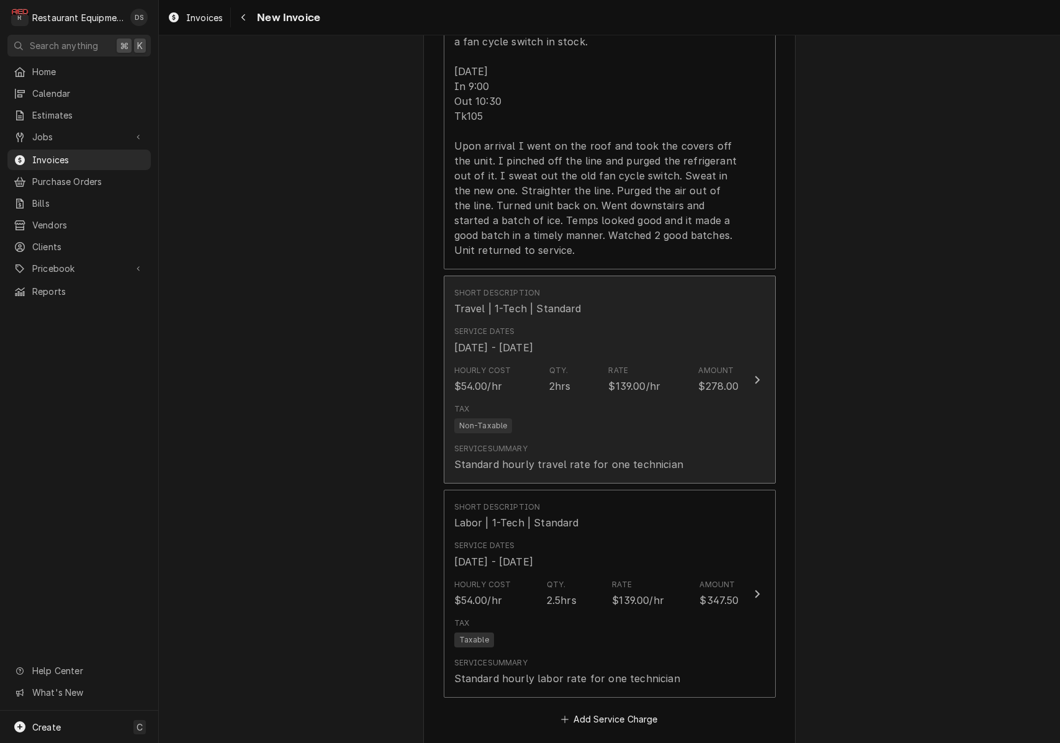
click at [648, 378] on div "$139.00/hr" at bounding box center [634, 385] width 52 height 15
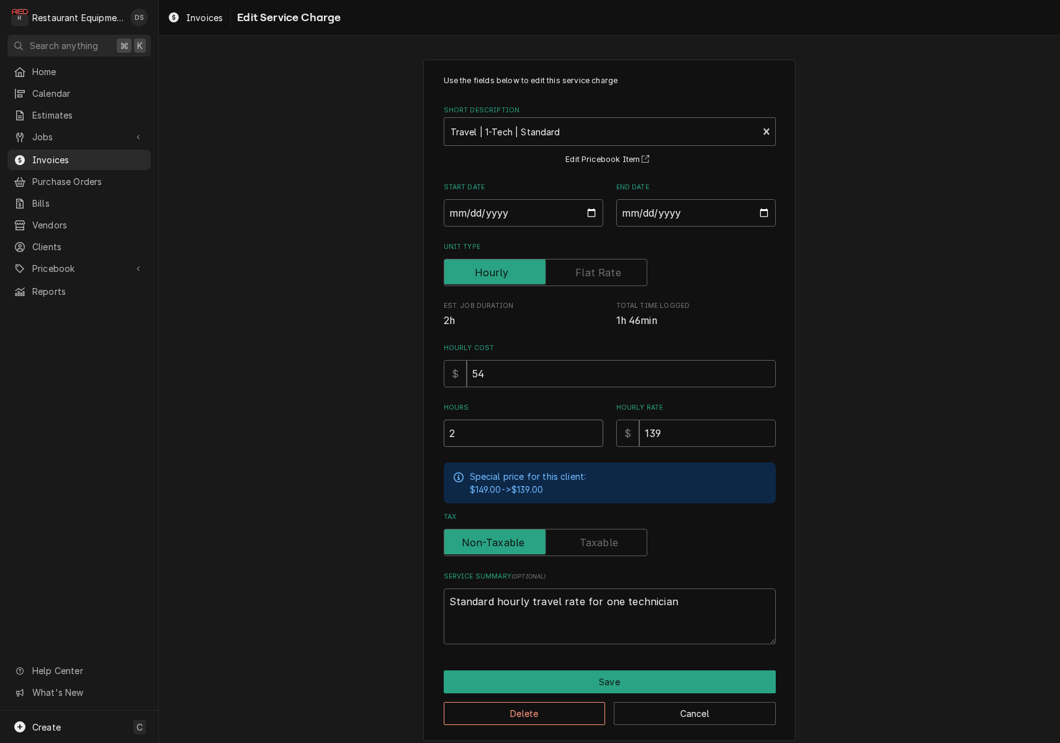
drag, startPoint x: 422, startPoint y: 431, endPoint x: 378, endPoint y: 427, distance: 44.8
click at [378, 427] on div "Use the fields below to edit this service charge Short Description Travel | 1-T…" at bounding box center [609, 399] width 901 height 703
type textarea "x"
type input "3"
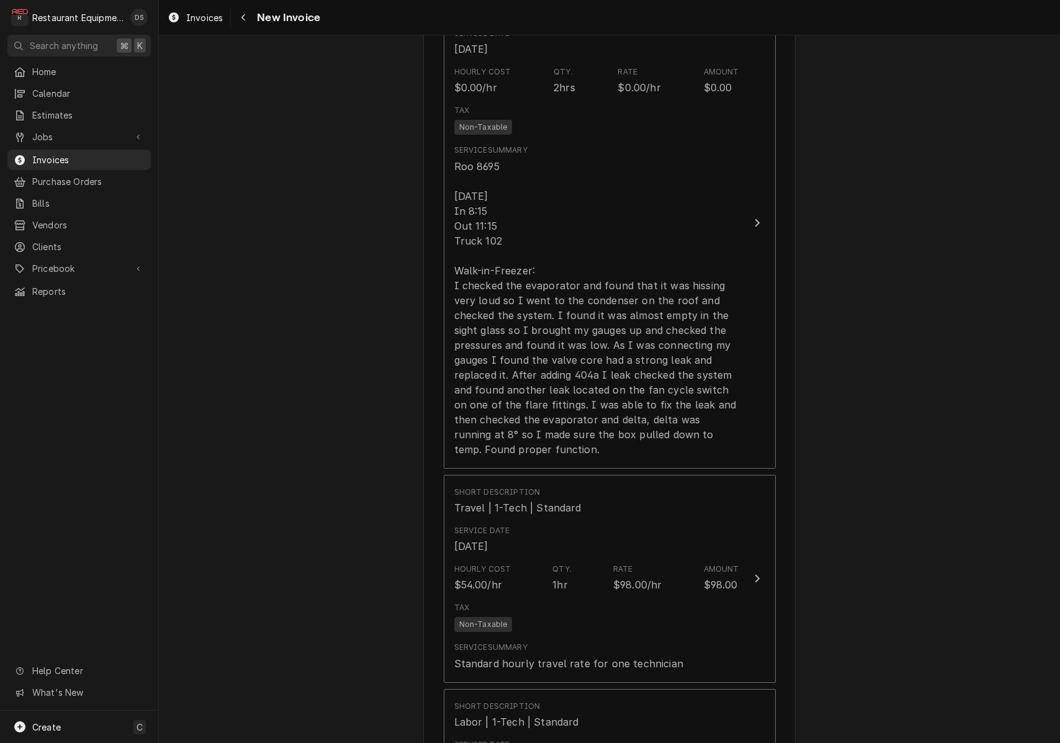
scroll to position [1171, 0]
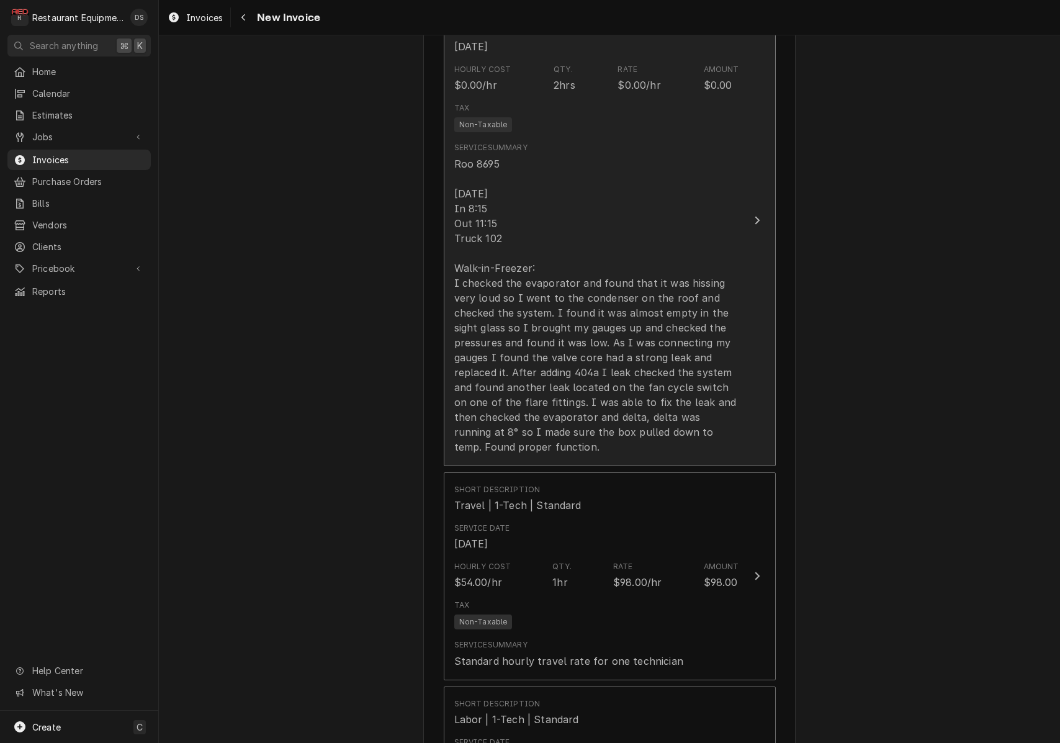
click at [465, 188] on div "Roo 8695 [DATE] In 8:15 Out 11:15 Truck 102 Walk-in-Freezer: I checked the evap…" at bounding box center [596, 305] width 285 height 298
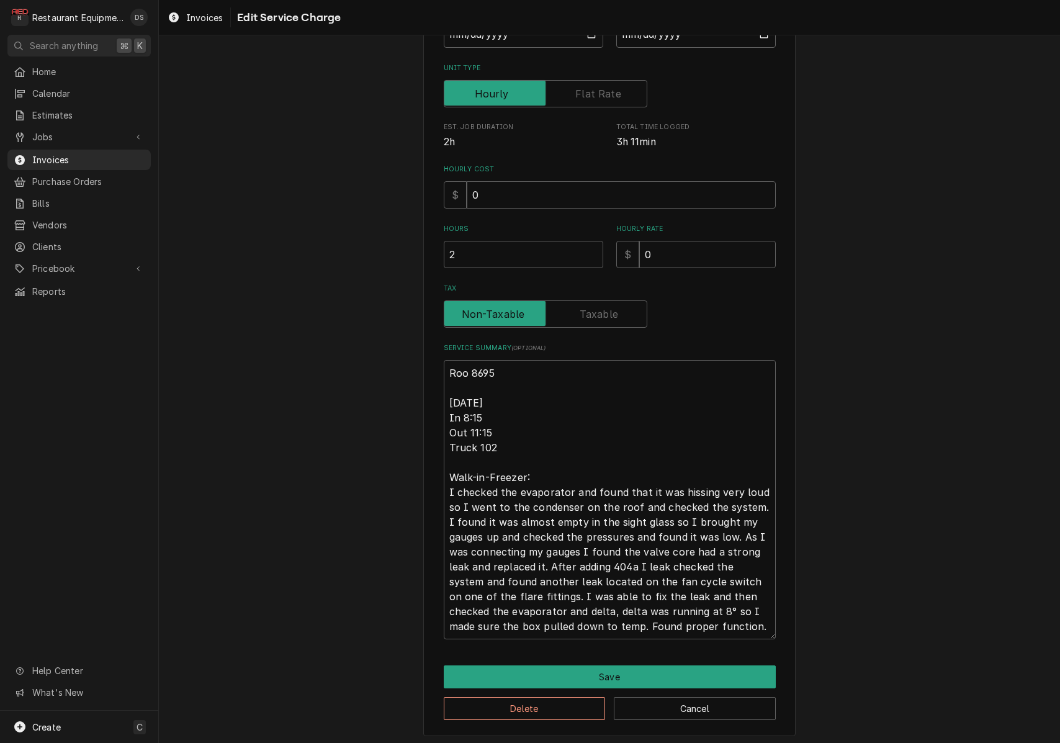
scroll to position [178, 0]
drag, startPoint x: 467, startPoint y: 400, endPoint x: 735, endPoint y: 630, distance: 352.8
click at [736, 634] on textarea "Roo 8695 8/26/25 In 8:15 Out 11:15 Truck 102 Walk-in-Freezer: I checked the eva…" at bounding box center [610, 499] width 332 height 279
click at [651, 675] on button "Save" at bounding box center [610, 677] width 332 height 23
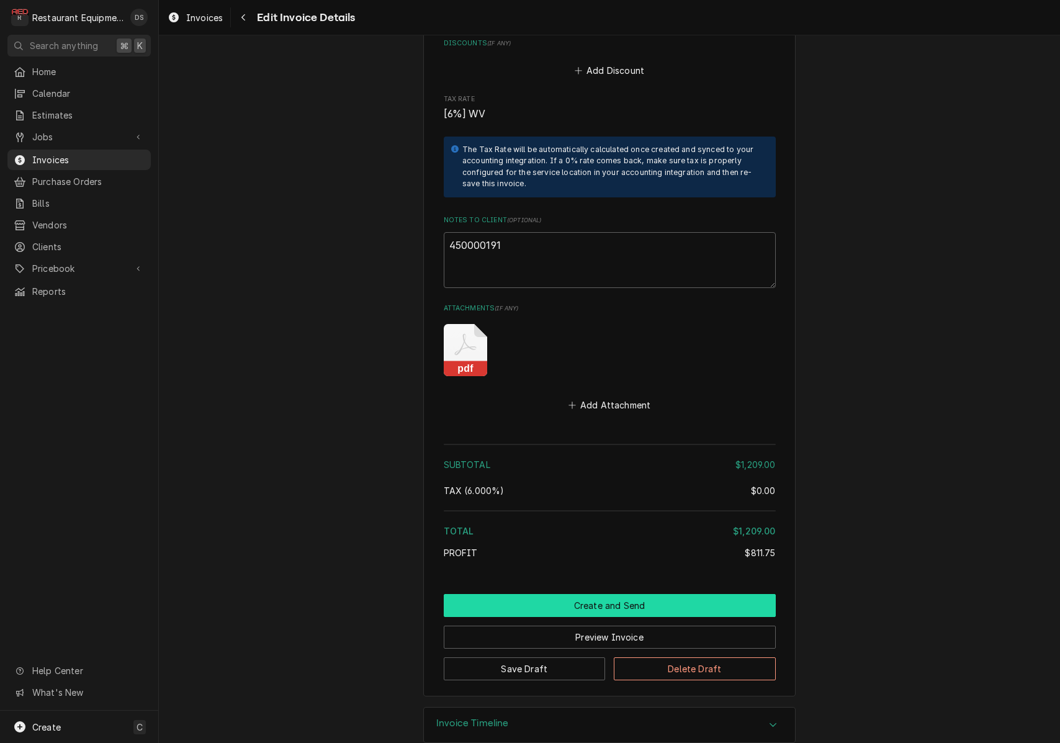
click at [589, 594] on button "Create and Send" at bounding box center [610, 605] width 332 height 23
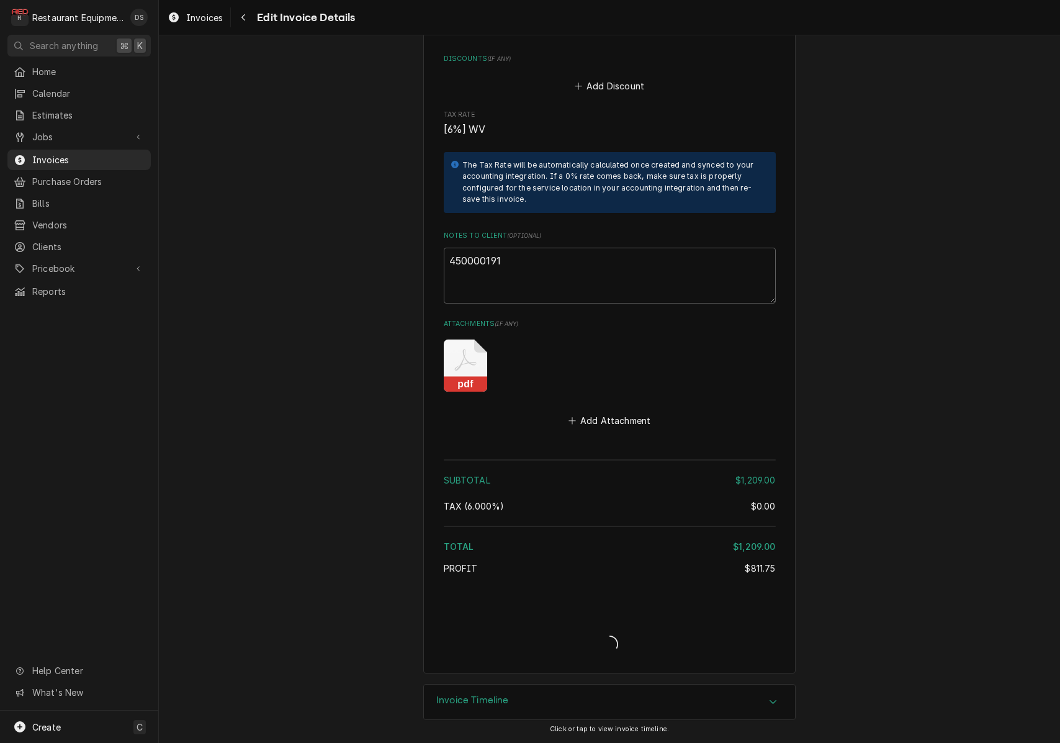
type textarea "x"
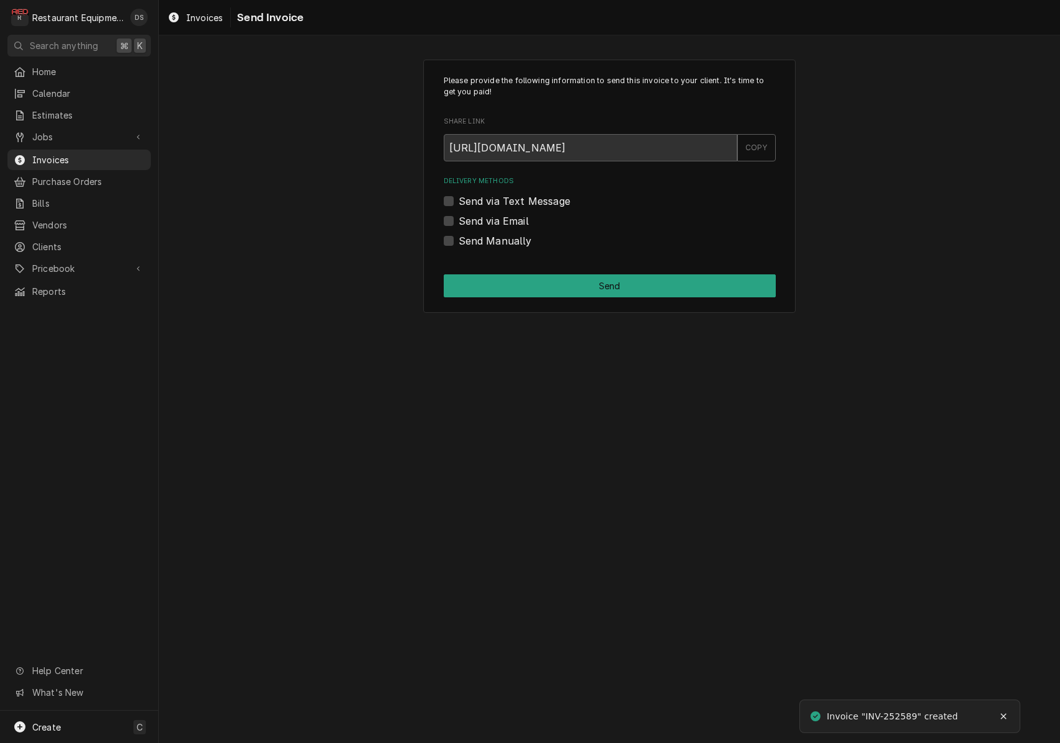
click at [458, 218] on label "Send via Email" at bounding box center [493, 220] width 70 height 15
click at [458, 218] on input "Send via Email" at bounding box center [624, 226] width 332 height 27
checkbox input "true"
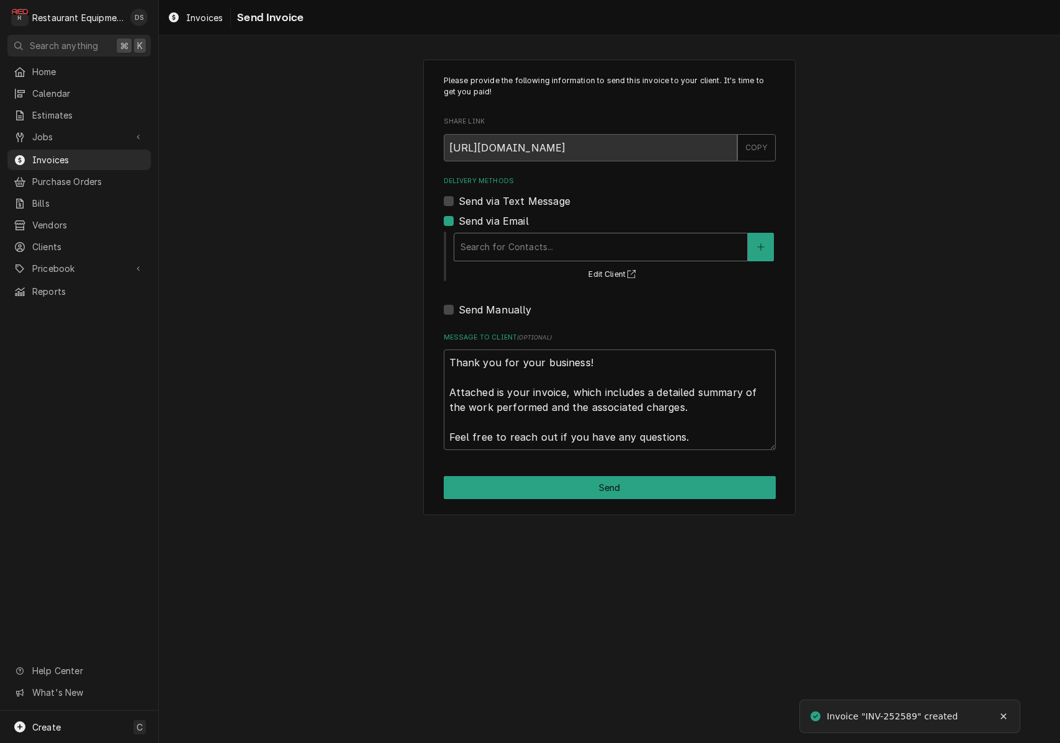
click at [535, 236] on div "Delivery Methods" at bounding box center [600, 247] width 280 height 22
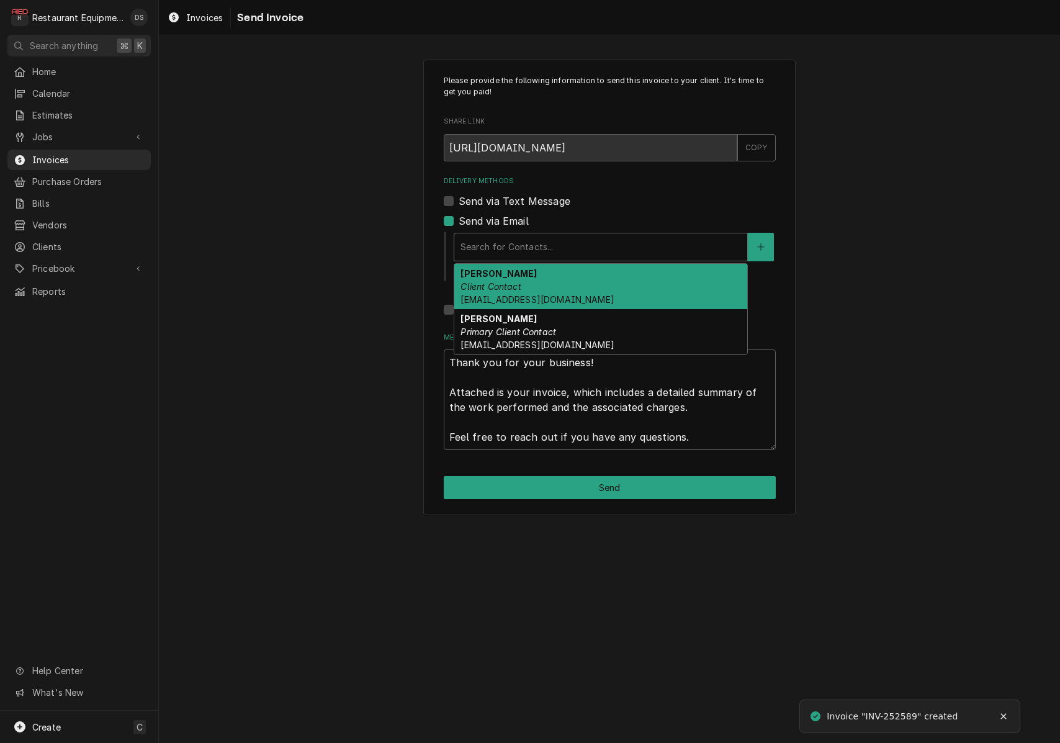
click at [551, 287] on div "Darlene McNeal Client Contact smcneel@k12.wv.us" at bounding box center [600, 286] width 293 height 45
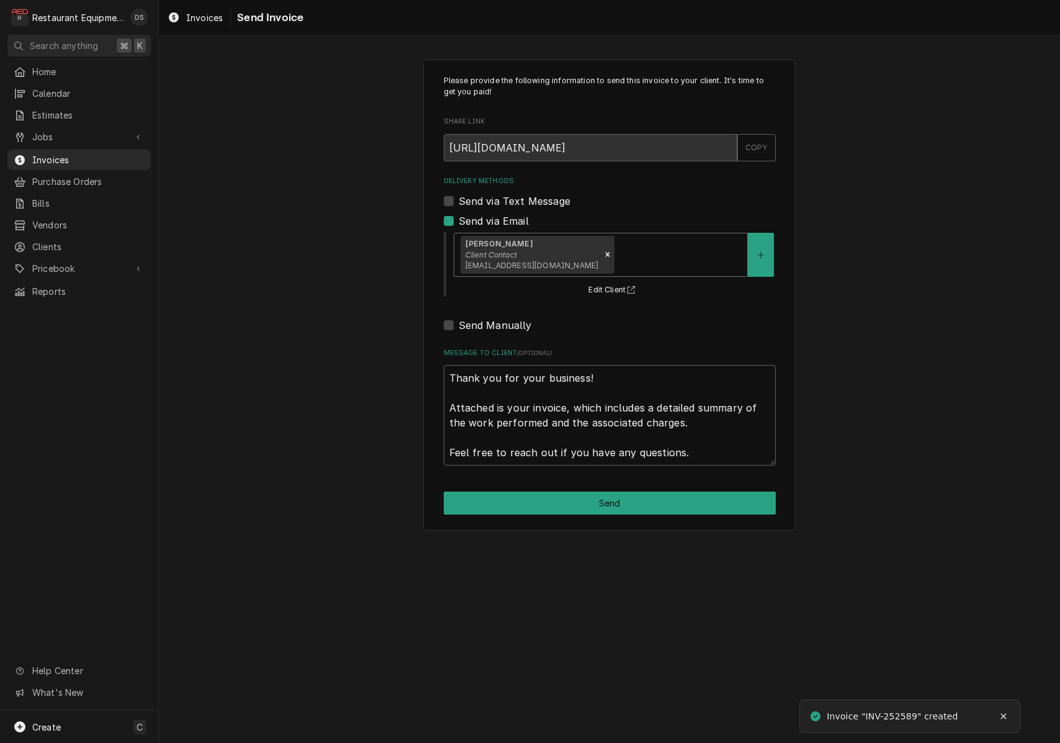
drag, startPoint x: 589, startPoint y: 253, endPoint x: 591, endPoint y: 273, distance: 19.9
click at [617, 253] on div "Delivery Methods" at bounding box center [679, 254] width 124 height 22
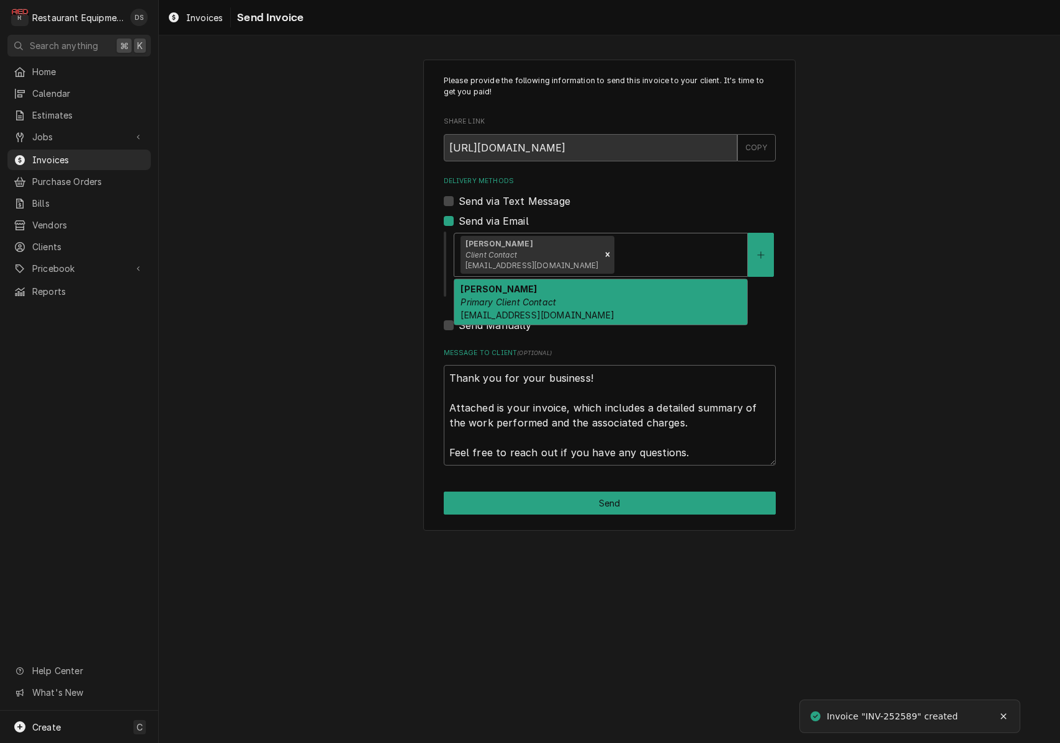
drag, startPoint x: 587, startPoint y: 287, endPoint x: 600, endPoint y: 304, distance: 21.3
click at [588, 287] on div "Malati Reeve Primary Client Contact mreeve@k12.wv.us" at bounding box center [600, 301] width 293 height 45
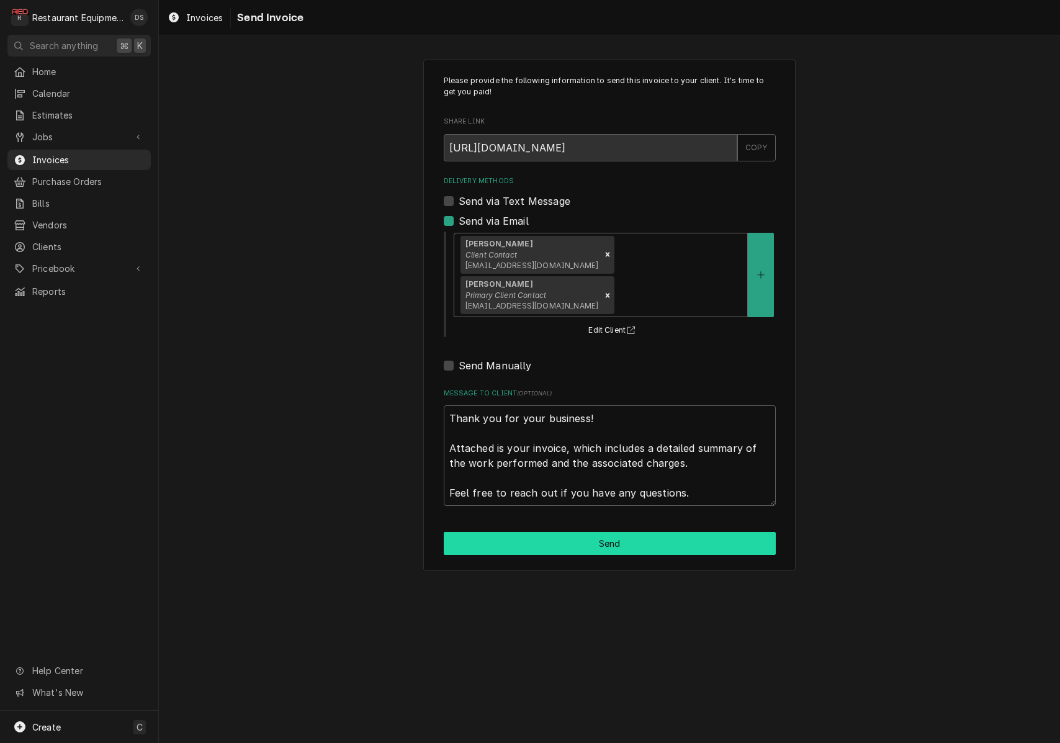
click at [638, 532] on button "Send" at bounding box center [610, 543] width 332 height 23
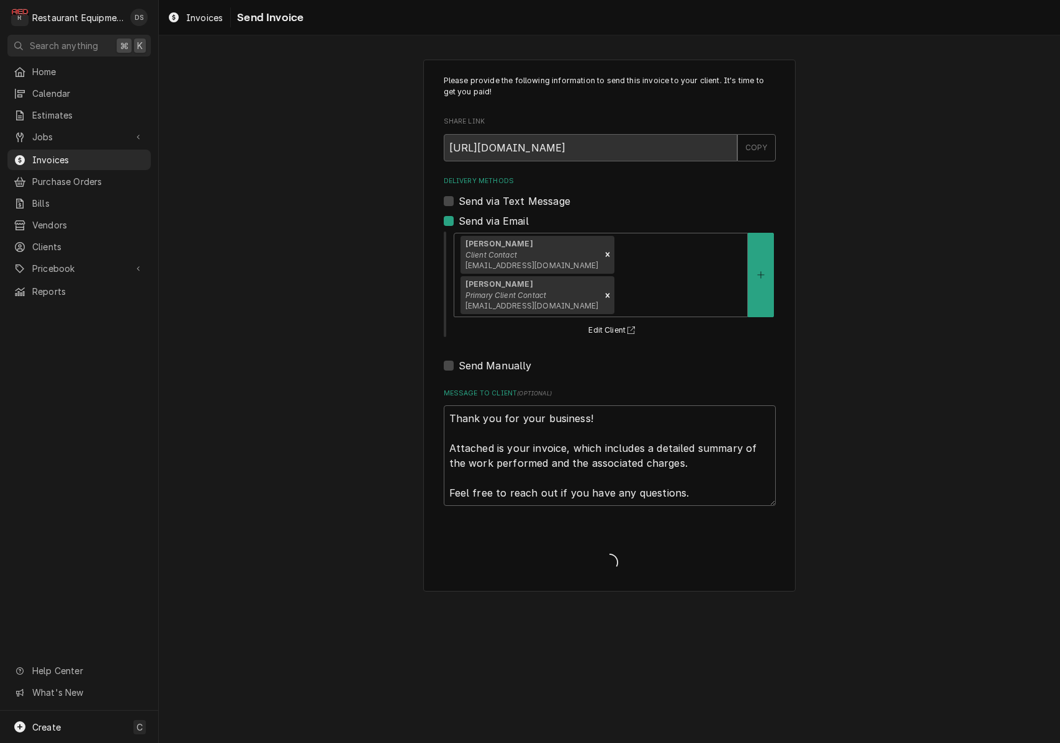
type textarea "x"
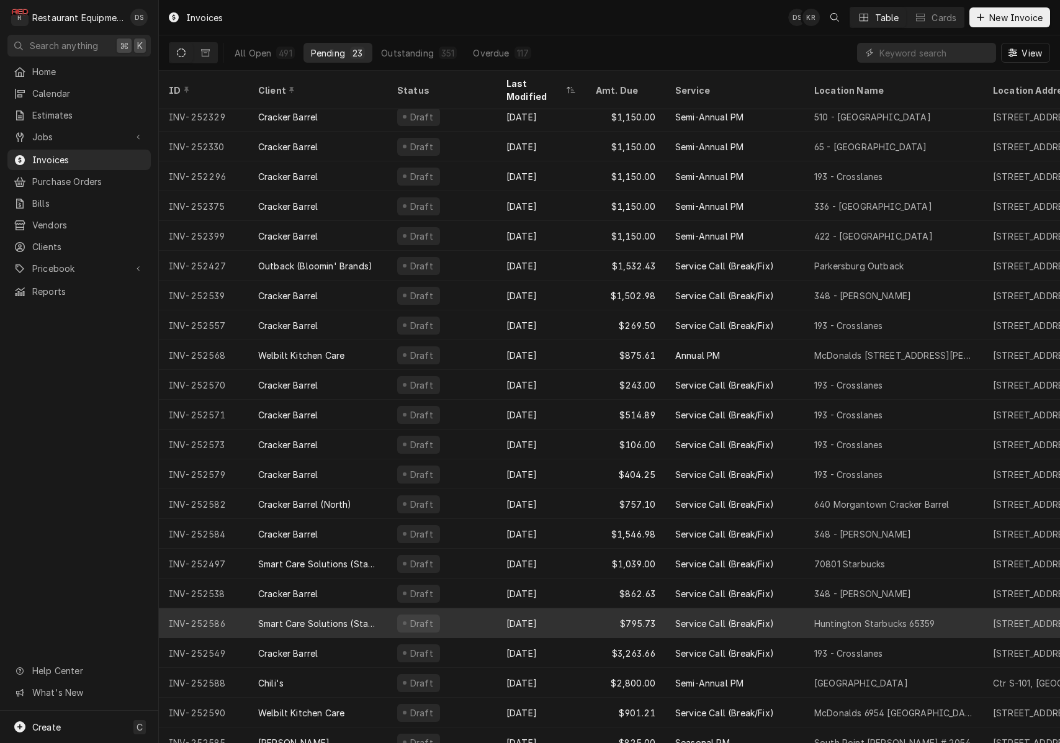
scroll to position [37, 0]
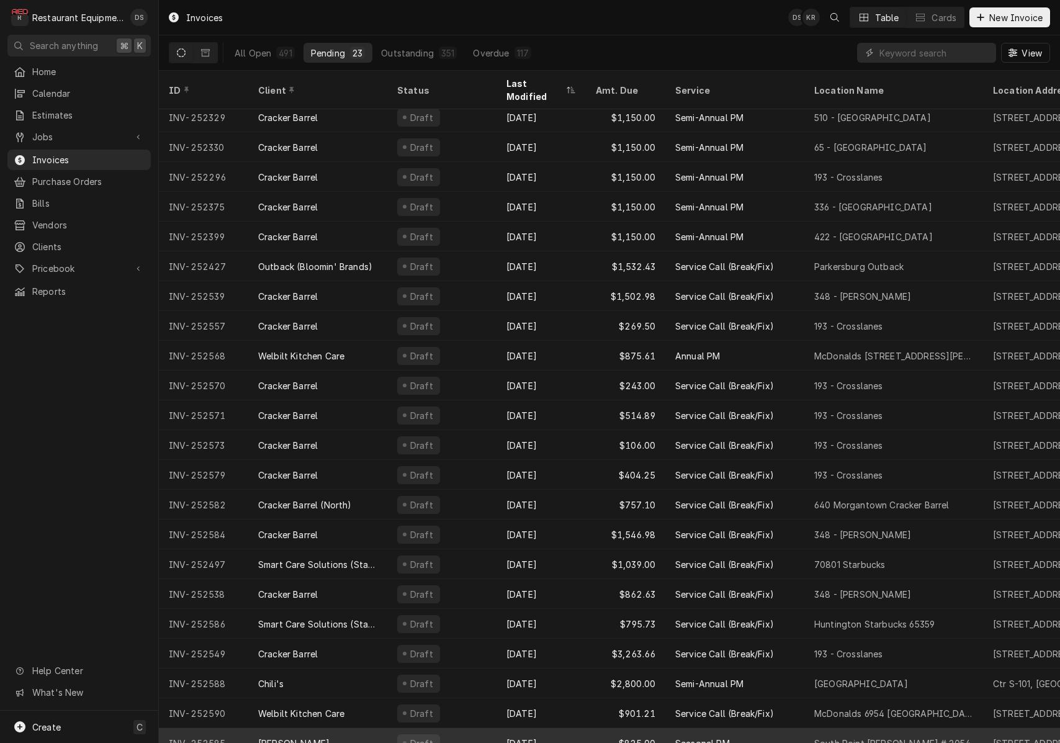
click at [486, 728] on div "Draft" at bounding box center [441, 743] width 109 height 30
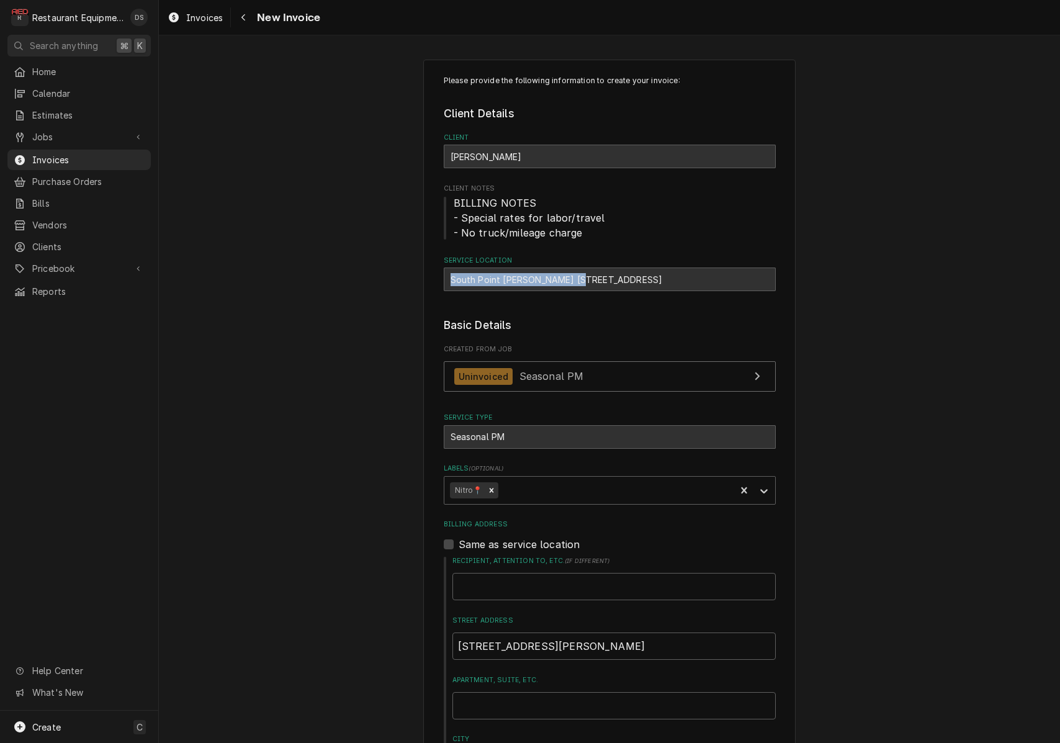
drag, startPoint x: 446, startPoint y: 277, endPoint x: 577, endPoint y: 280, distance: 130.9
click at [577, 280] on div "South Point Bob Evans # 2054 / 103 Co Rd 406, South Point, OH 45680" at bounding box center [610, 279] width 332 height 24
copy div "South Point Bob Evans # 2054"
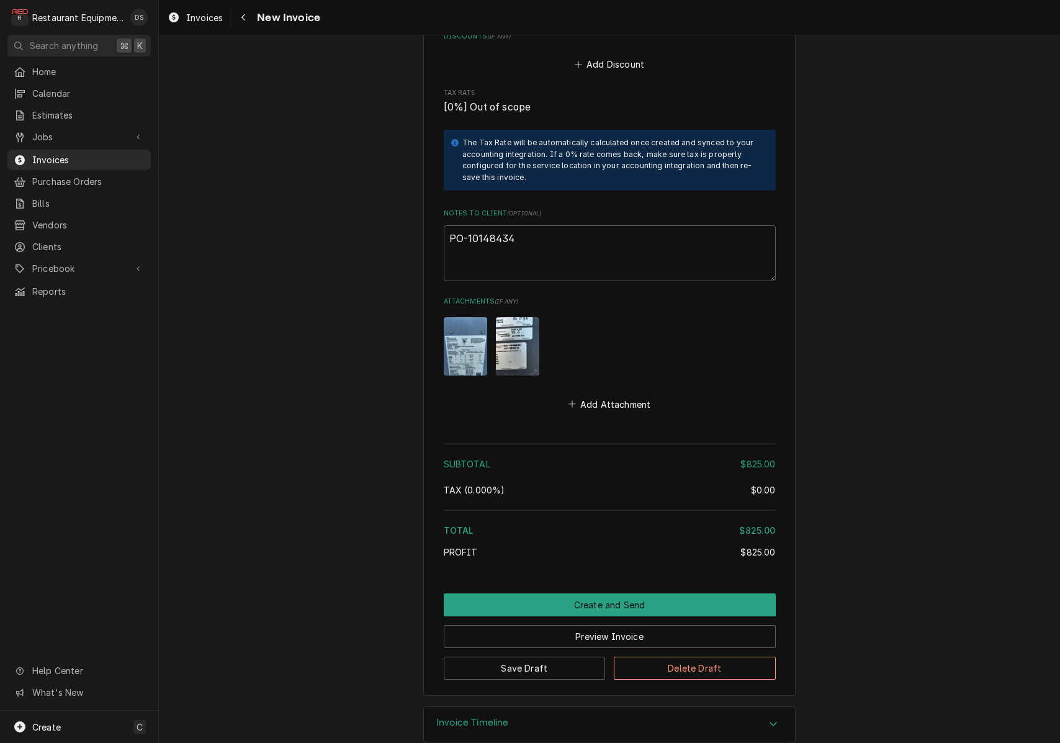
scroll to position [1866, 0]
click at [584, 625] on button "Preview Invoice" at bounding box center [610, 636] width 332 height 23
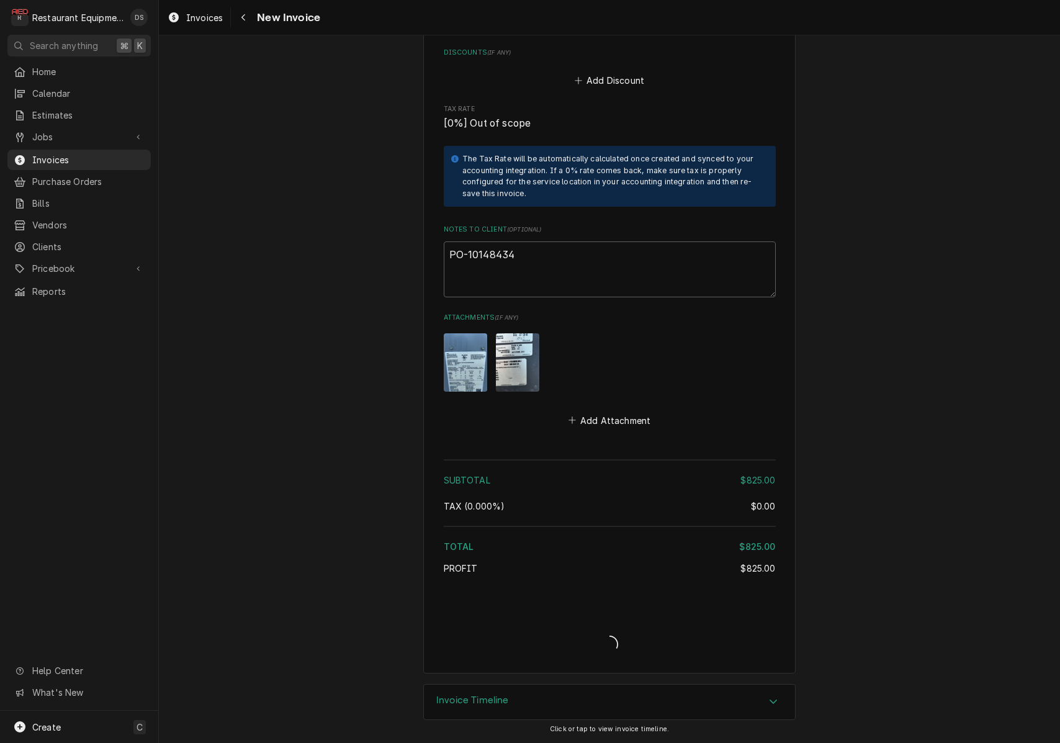
scroll to position [1828, 0]
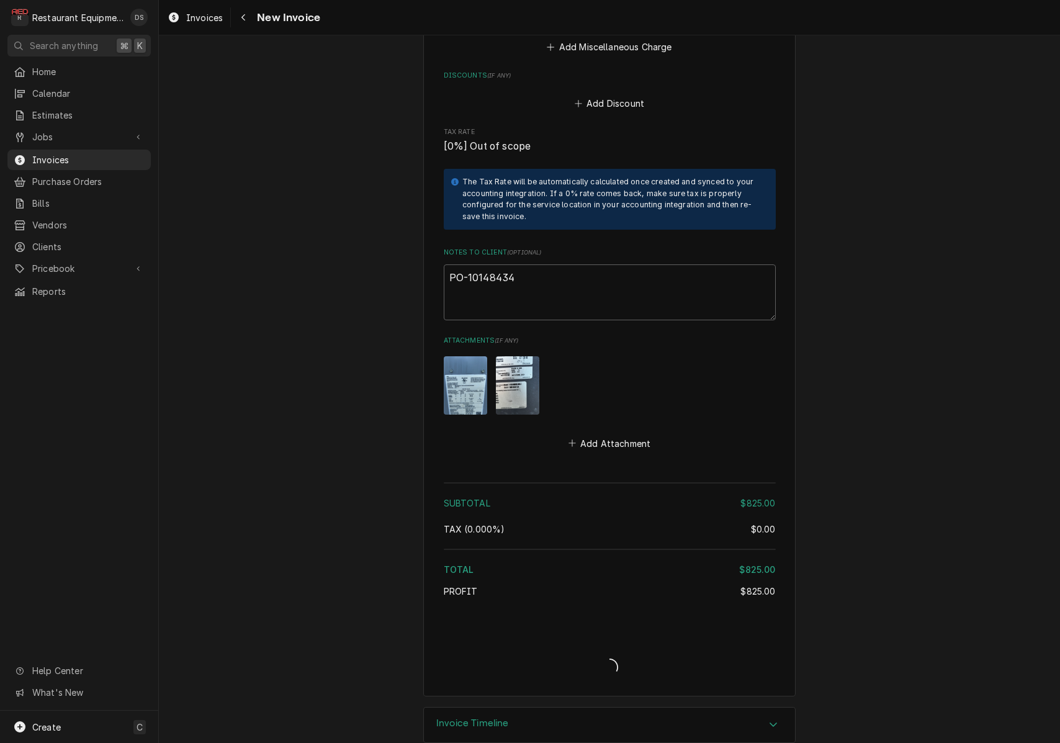
type textarea "x"
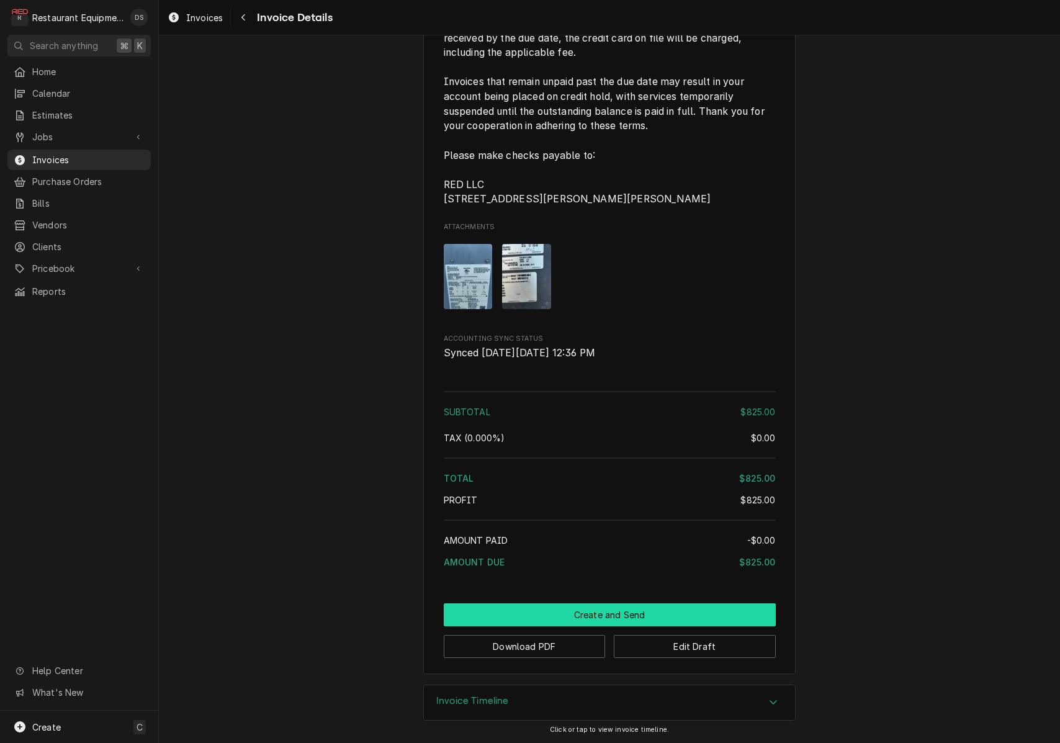
click at [614, 612] on button "Create and Send" at bounding box center [610, 614] width 332 height 23
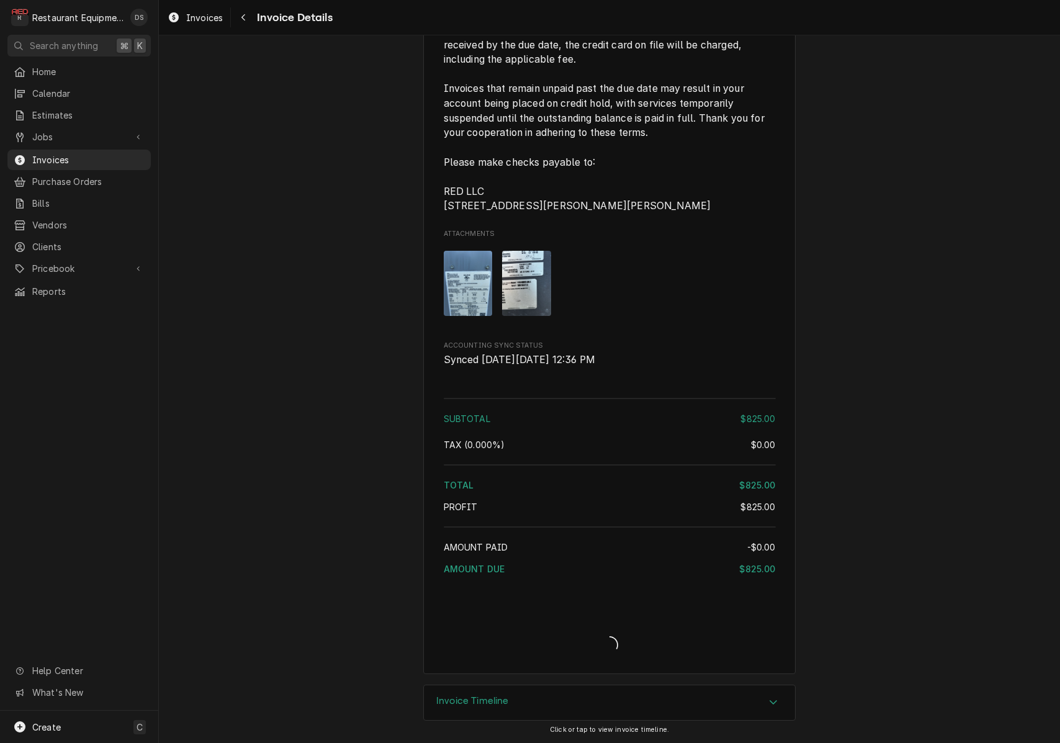
scroll to position [1560, 0]
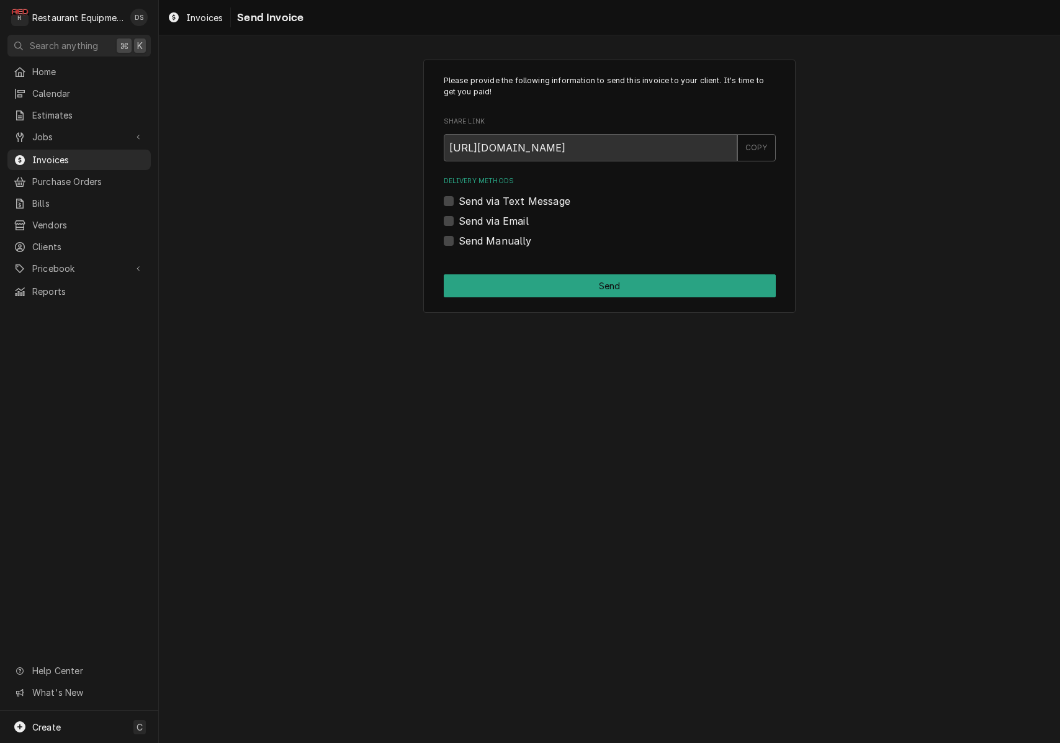
click at [458, 222] on label "Send via Email" at bounding box center [493, 220] width 70 height 15
click at [458, 222] on input "Send via Email" at bounding box center [624, 226] width 332 height 27
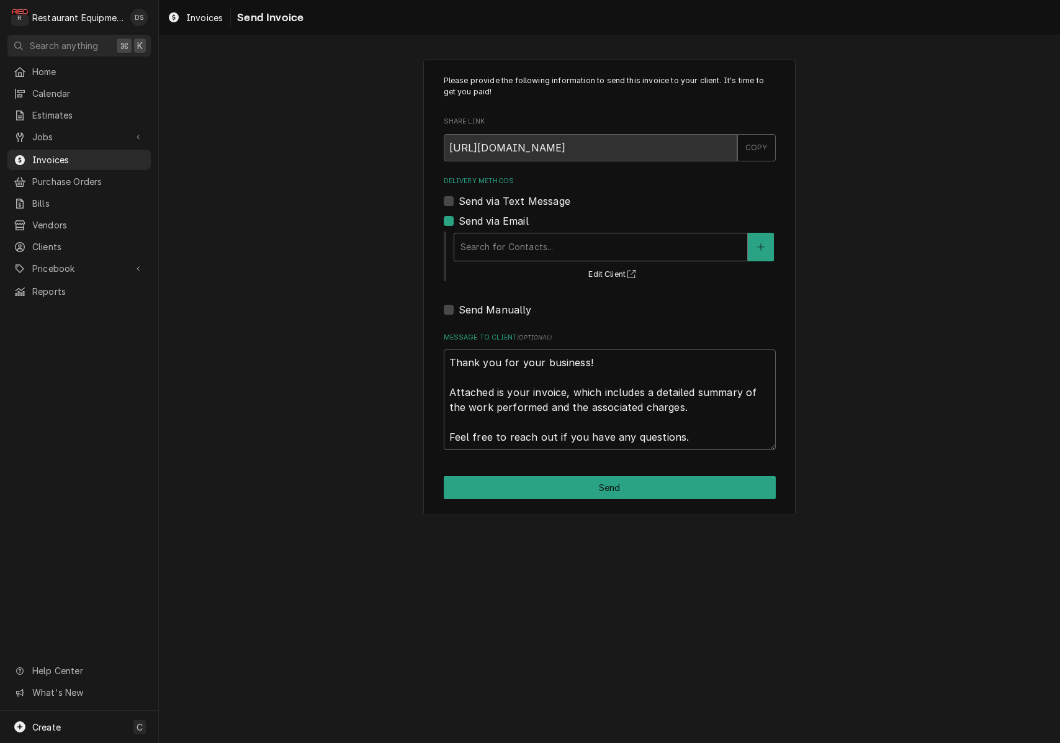
click at [554, 248] on div "Delivery Methods" at bounding box center [600, 247] width 280 height 22
click at [453, 223] on div "Send via Email" at bounding box center [610, 220] width 332 height 15
click at [458, 221] on label "Send via Email" at bounding box center [493, 220] width 70 height 15
click at [458, 221] on input "Send via Email" at bounding box center [624, 226] width 332 height 27
checkbox input "false"
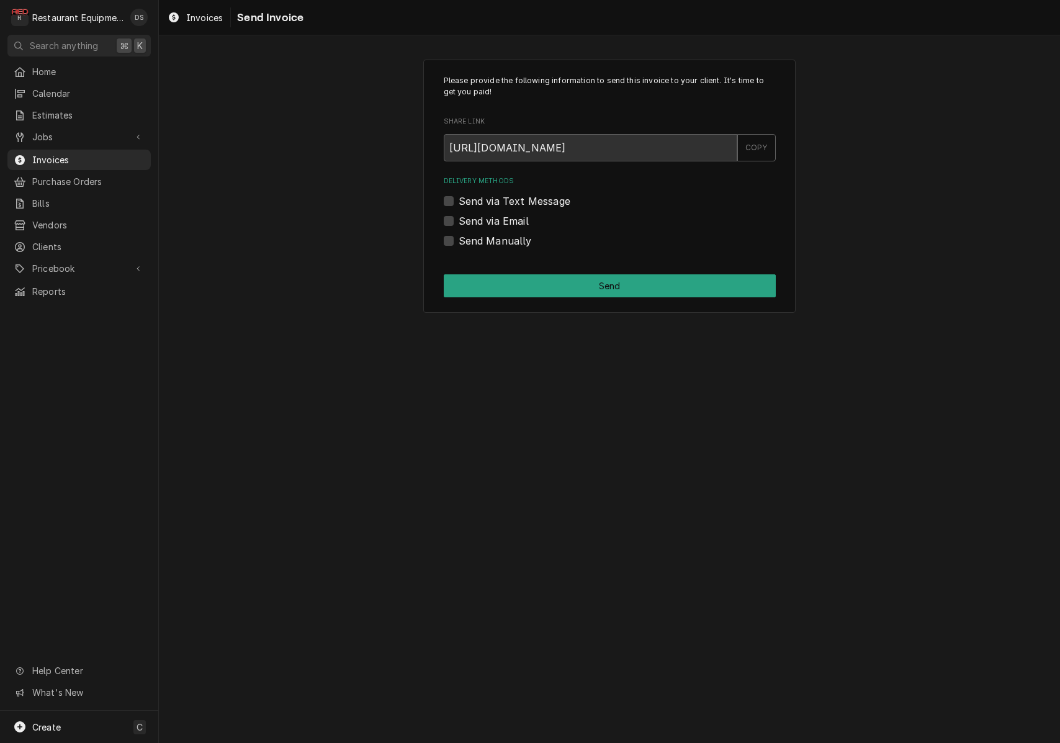
drag, startPoint x: 449, startPoint y: 238, endPoint x: 455, endPoint y: 241, distance: 6.9
click at [458, 238] on label "Send Manually" at bounding box center [494, 240] width 73 height 15
click at [458, 238] on input "Send Manually" at bounding box center [624, 246] width 332 height 27
checkbox input "true"
click at [592, 283] on button "Send" at bounding box center [610, 285] width 332 height 23
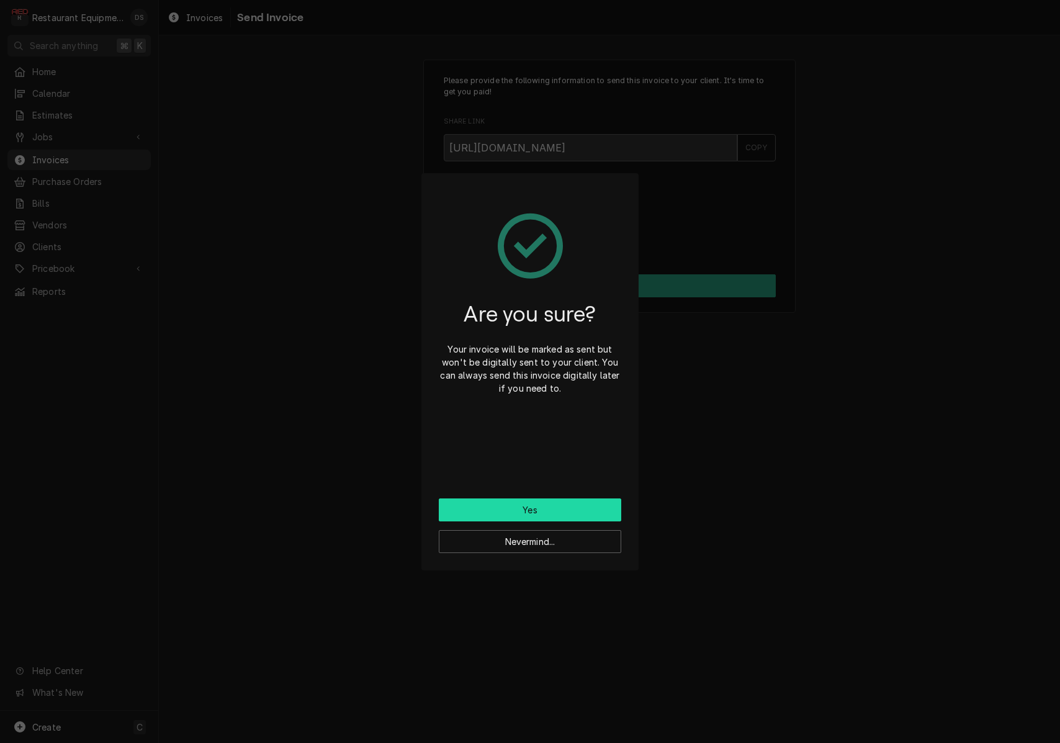
click at [551, 503] on button "Yes" at bounding box center [530, 509] width 182 height 23
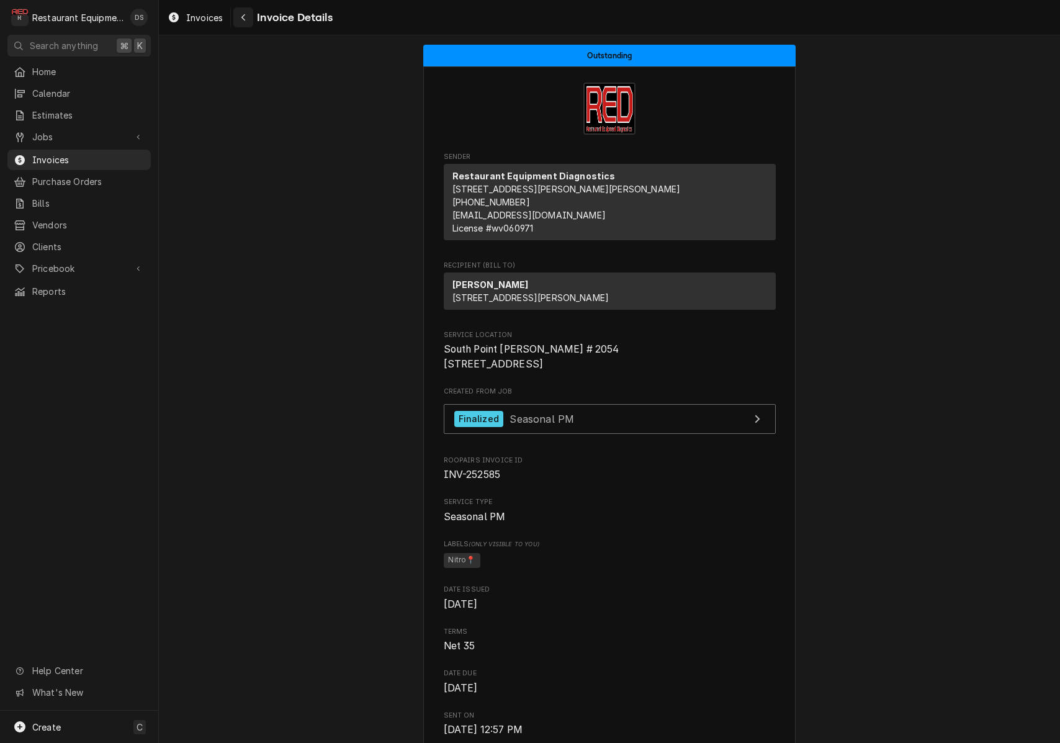
click at [245, 15] on icon "Navigate back" at bounding box center [243, 17] width 4 height 7
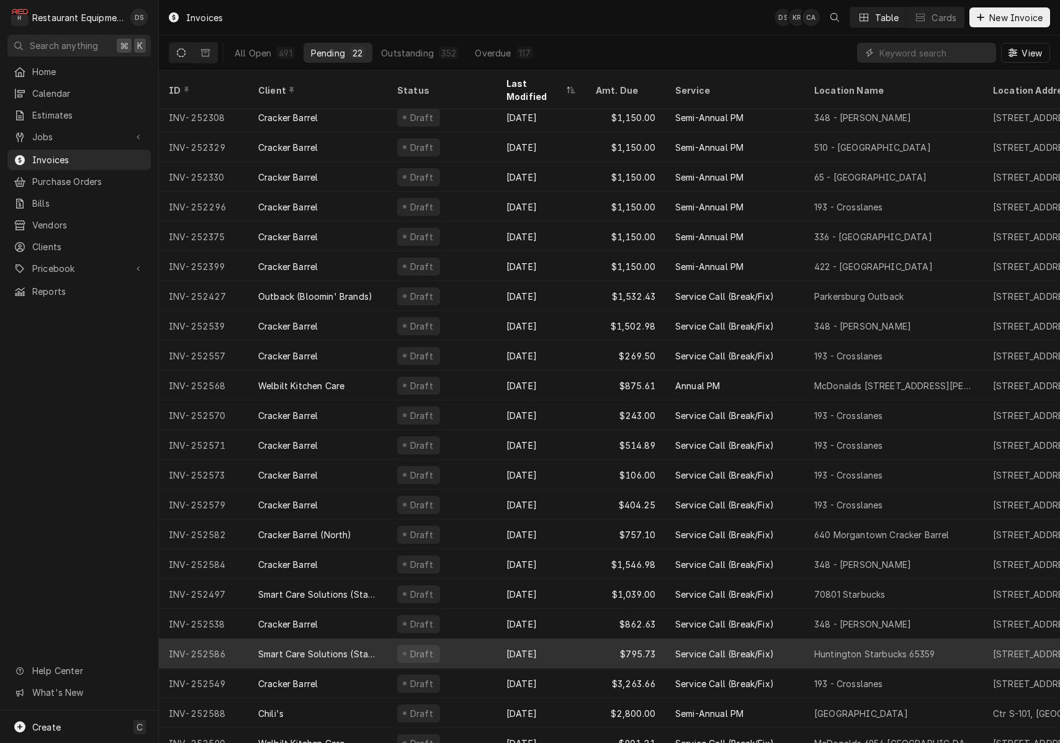
click at [579, 638] on div "Aug 26" at bounding box center [540, 653] width 89 height 30
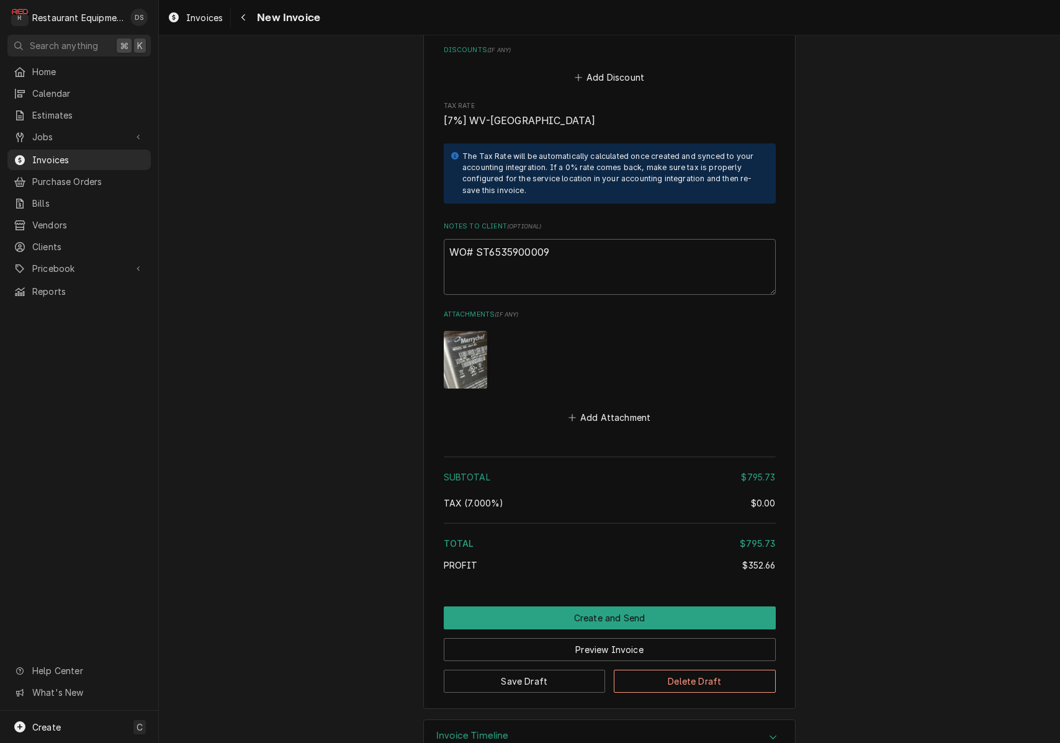
scroll to position [2500, 0]
drag, startPoint x: 545, startPoint y: 219, endPoint x: 476, endPoint y: 220, distance: 68.2
click at [476, 239] on textarea "WO# ST6535900009" at bounding box center [610, 267] width 332 height 56
click at [604, 638] on button "Preview Invoice" at bounding box center [610, 649] width 332 height 23
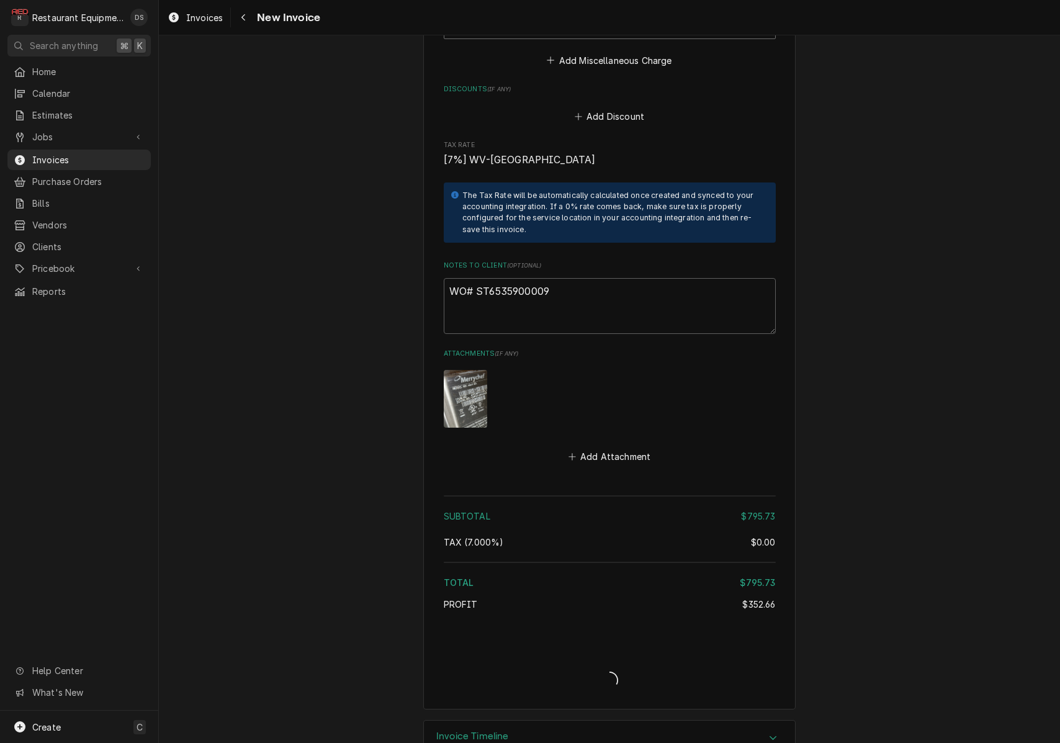
type textarea "x"
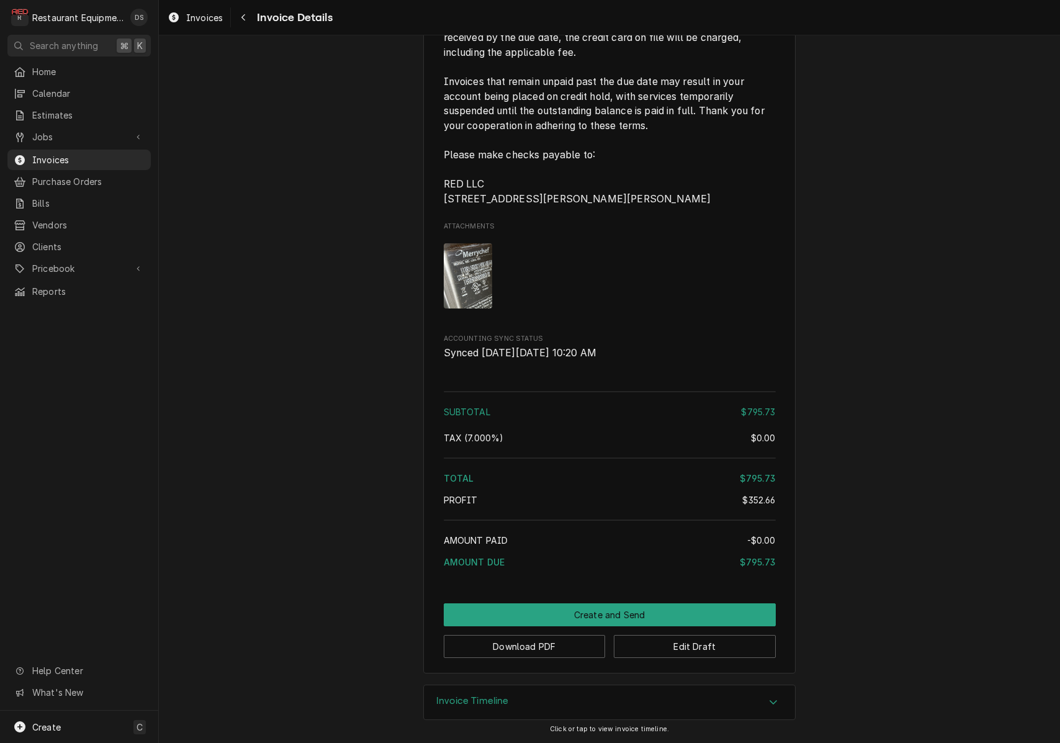
scroll to position [2272, 0]
click at [705, 649] on button "Edit Draft" at bounding box center [695, 646] width 162 height 23
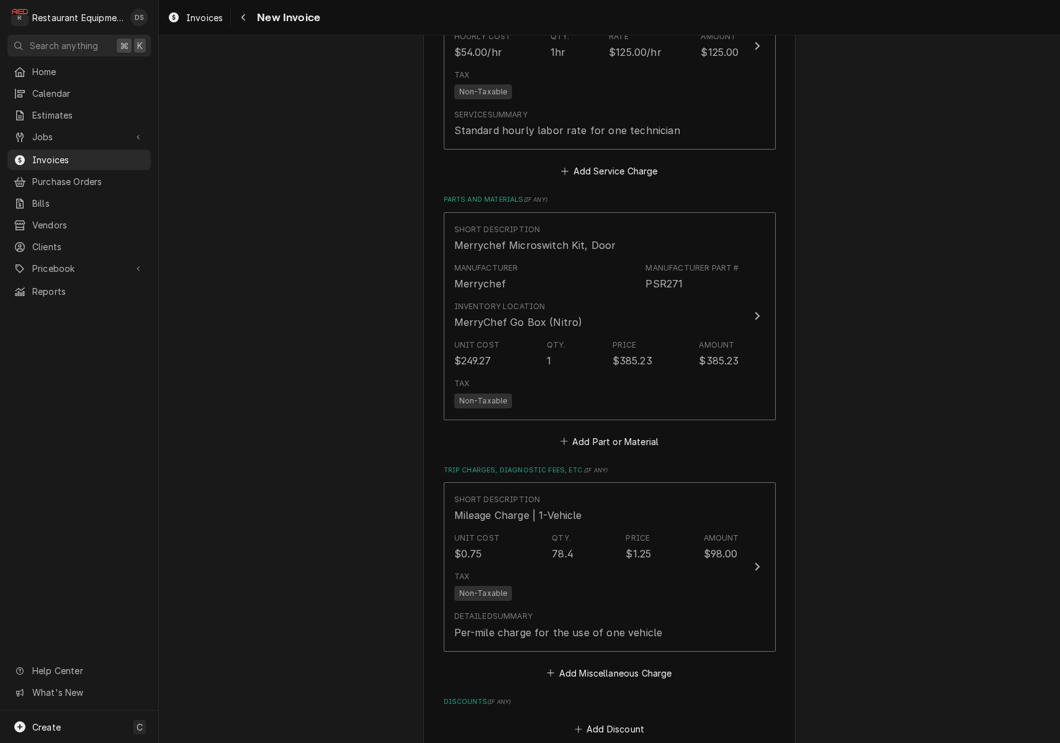
scroll to position [1874, 0]
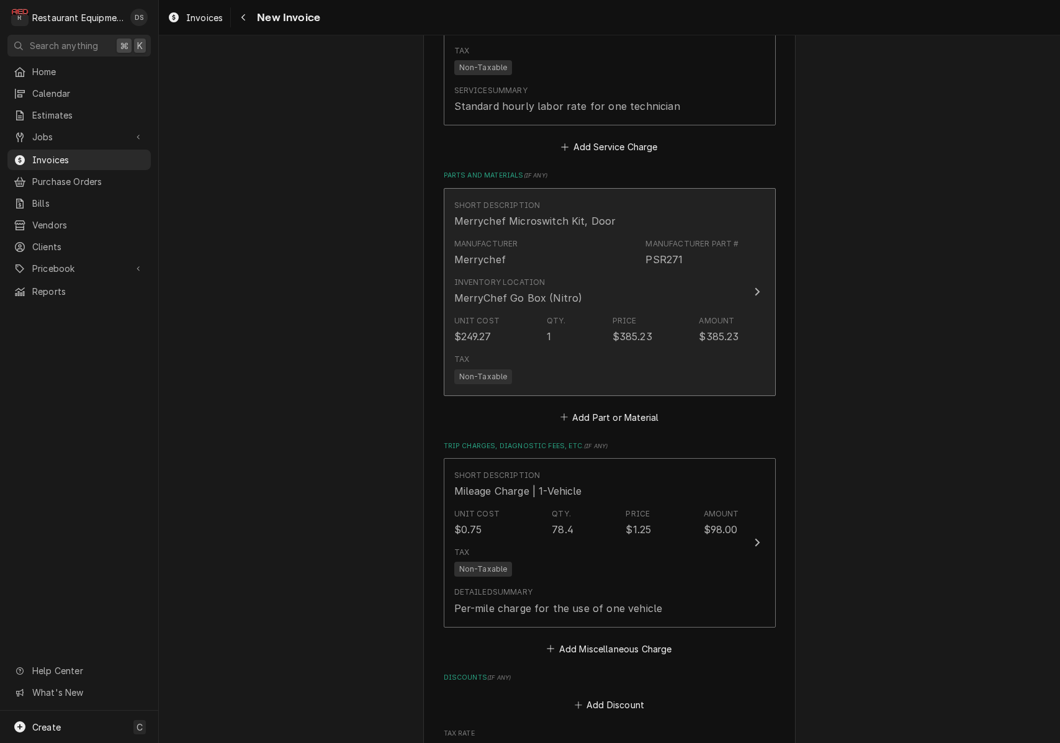
click at [703, 349] on div "Tax Non-Taxable" at bounding box center [596, 369] width 285 height 40
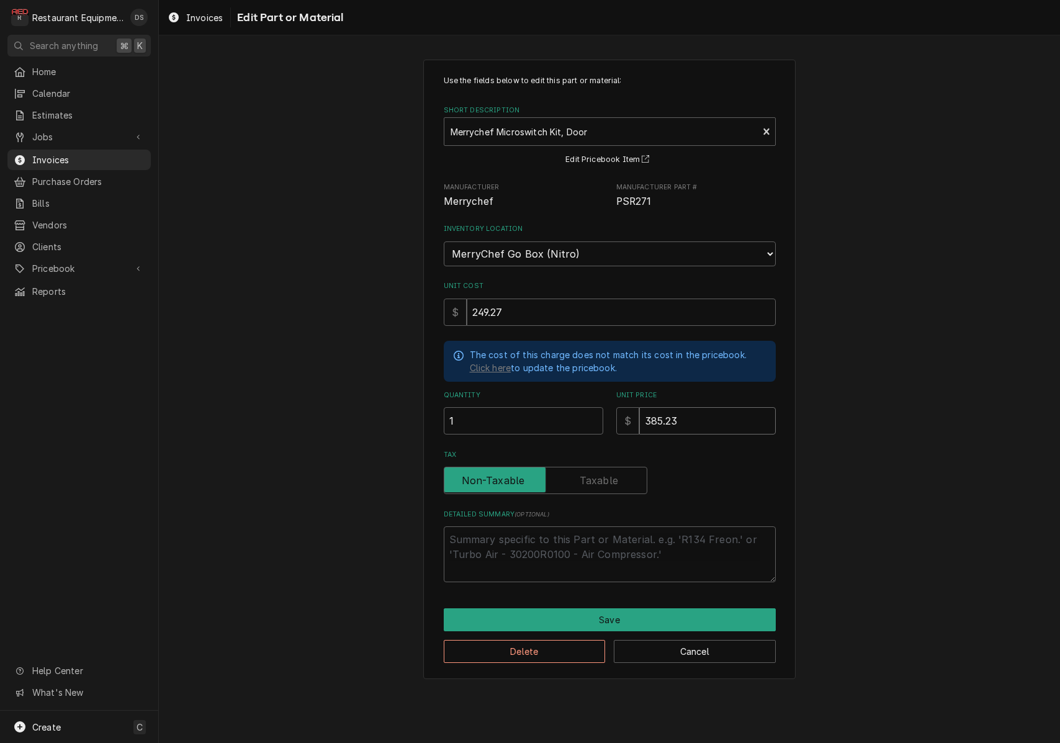
drag, startPoint x: 702, startPoint y: 403, endPoint x: 612, endPoint y: 401, distance: 90.6
click at [614, 402] on div "Quantity 1 Unit Price $ 385.23" at bounding box center [610, 412] width 332 height 44
type textarea "x"
type input "4"
type textarea "x"
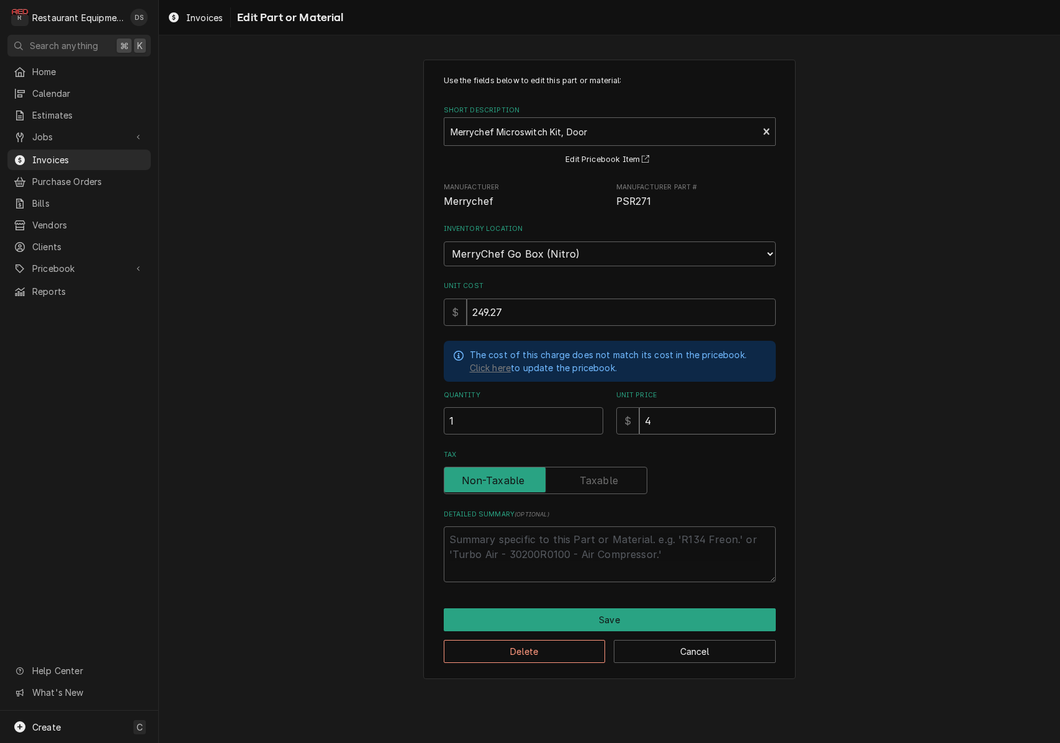
type input "45"
type textarea "x"
type input "453"
type textarea "x"
type input "453.2"
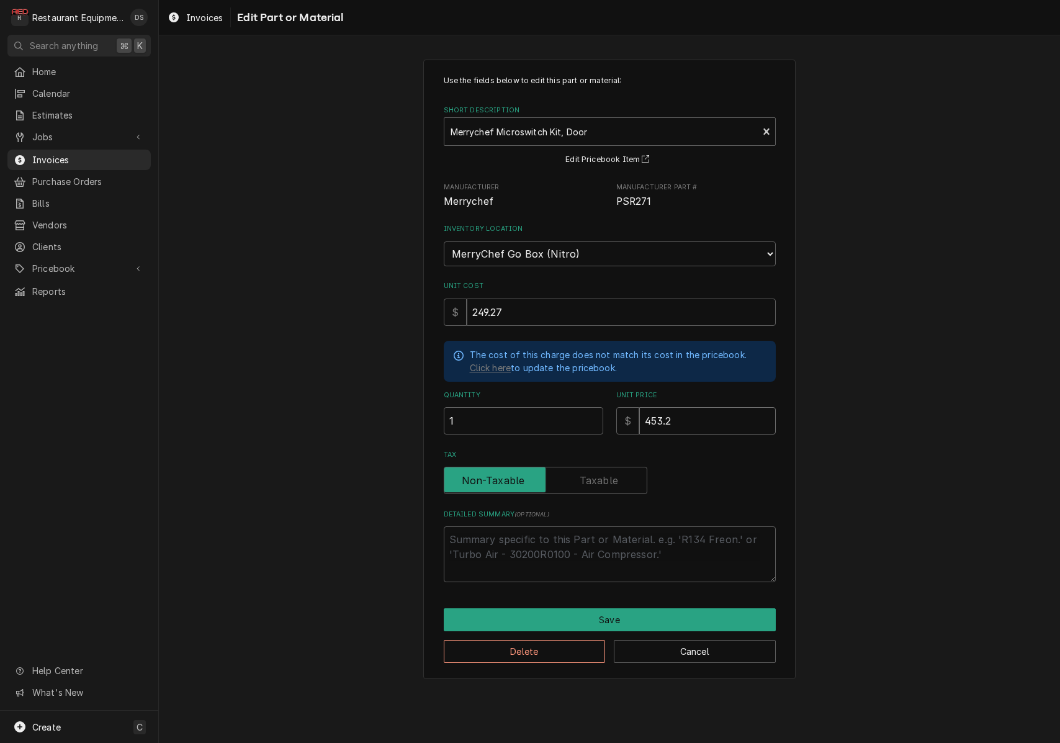
type textarea "x"
type input "453.21"
click at [628, 608] on button "Save" at bounding box center [610, 619] width 332 height 23
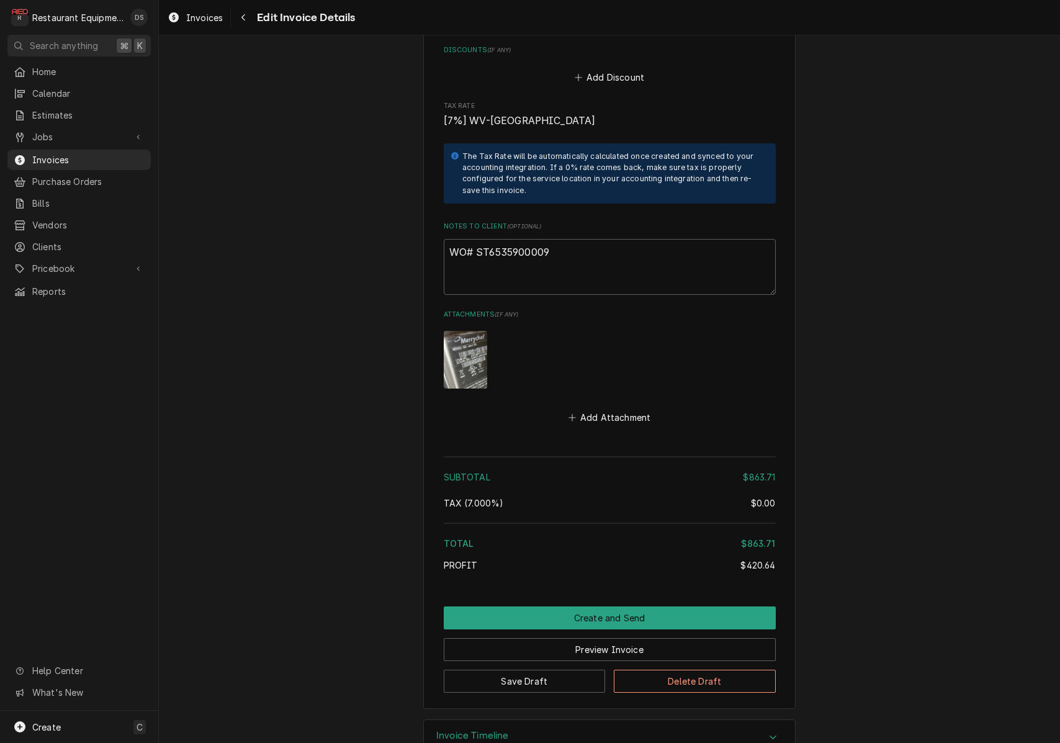
scroll to position [2500, 0]
click at [561, 670] on button "Save Draft" at bounding box center [525, 681] width 162 height 23
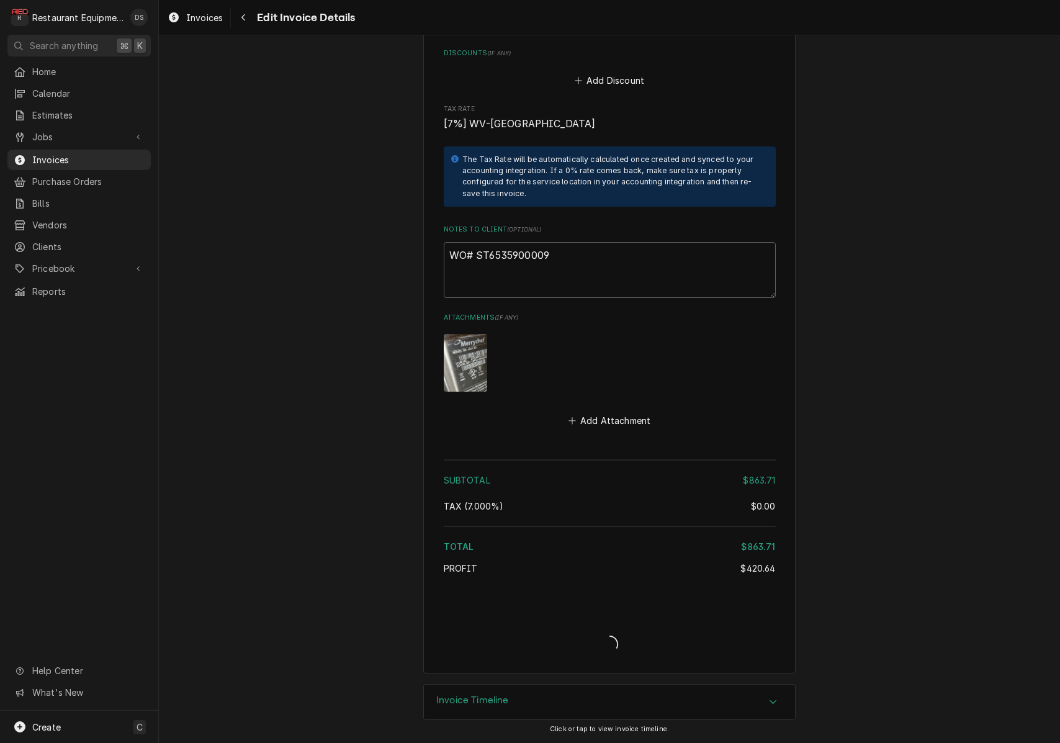
click at [561, 648] on div "Invoice Create/Update" at bounding box center [610, 633] width 332 height 48
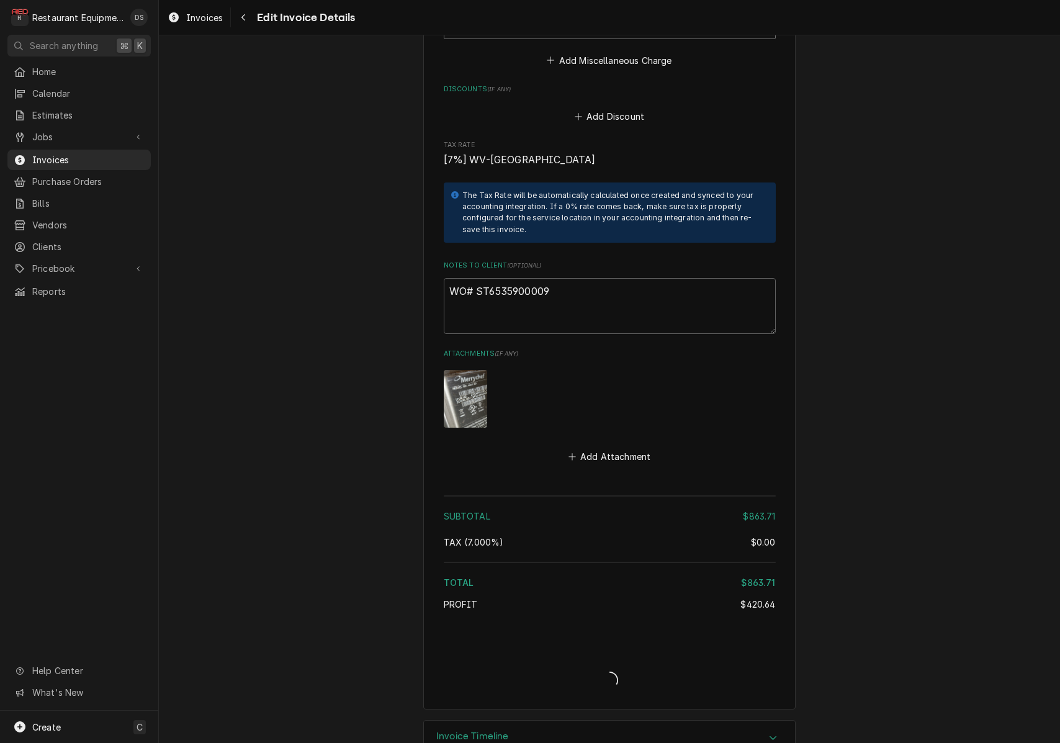
type textarea "x"
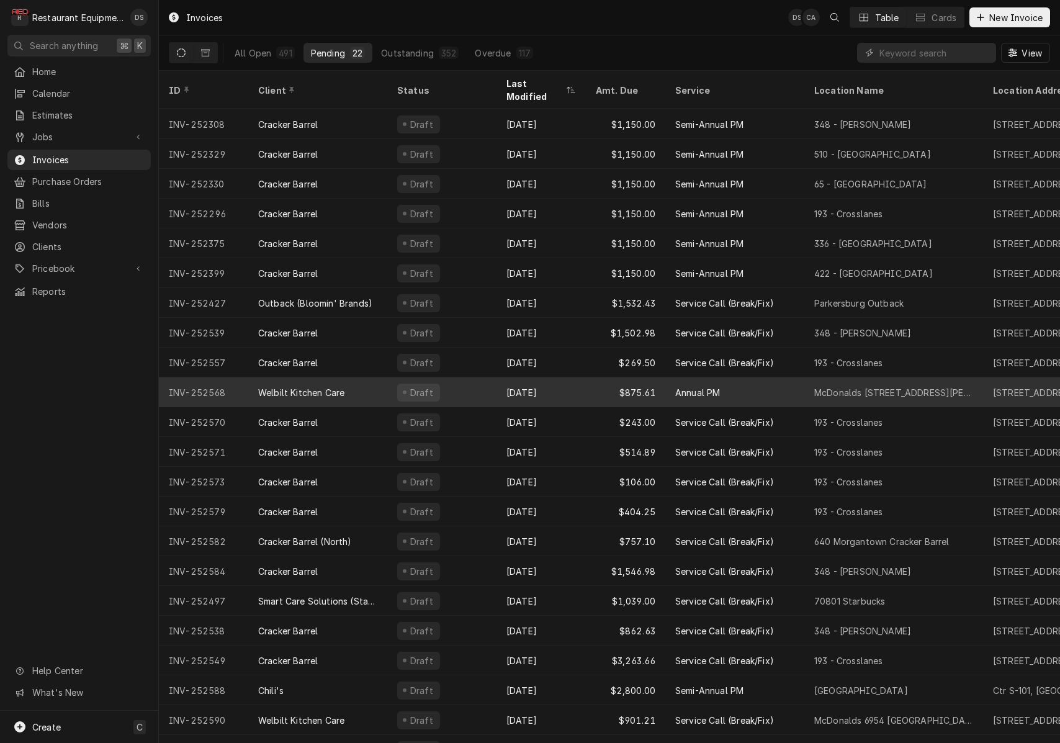
click at [573, 377] on div "Aug 25" at bounding box center [540, 392] width 89 height 30
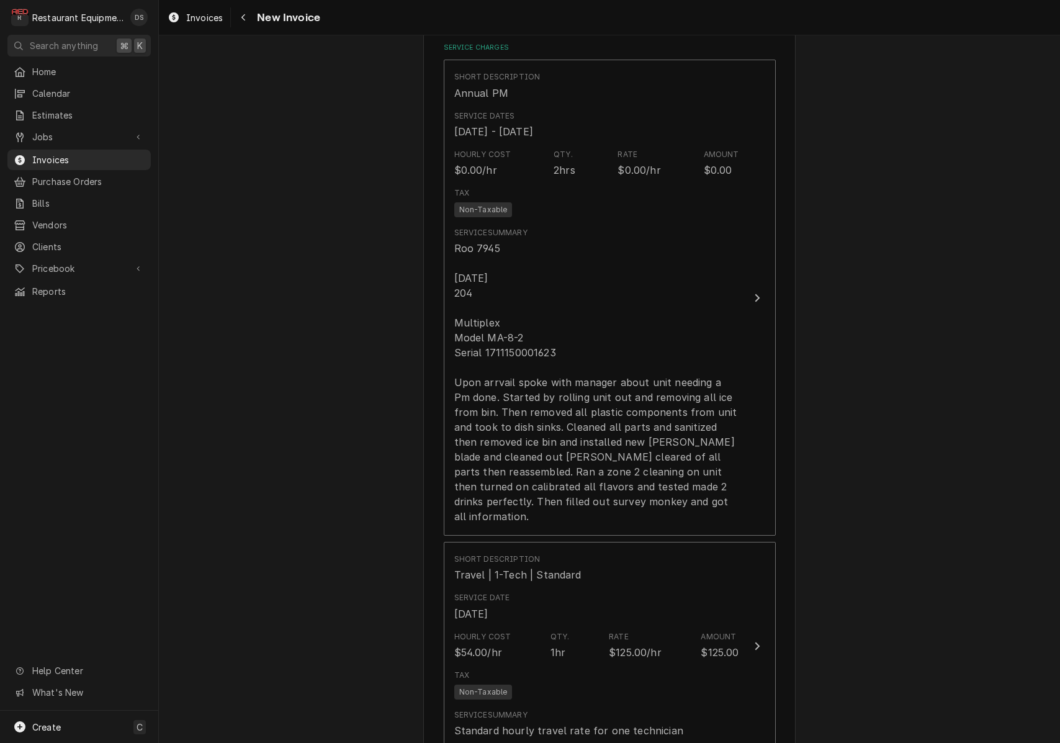
scroll to position [839, 0]
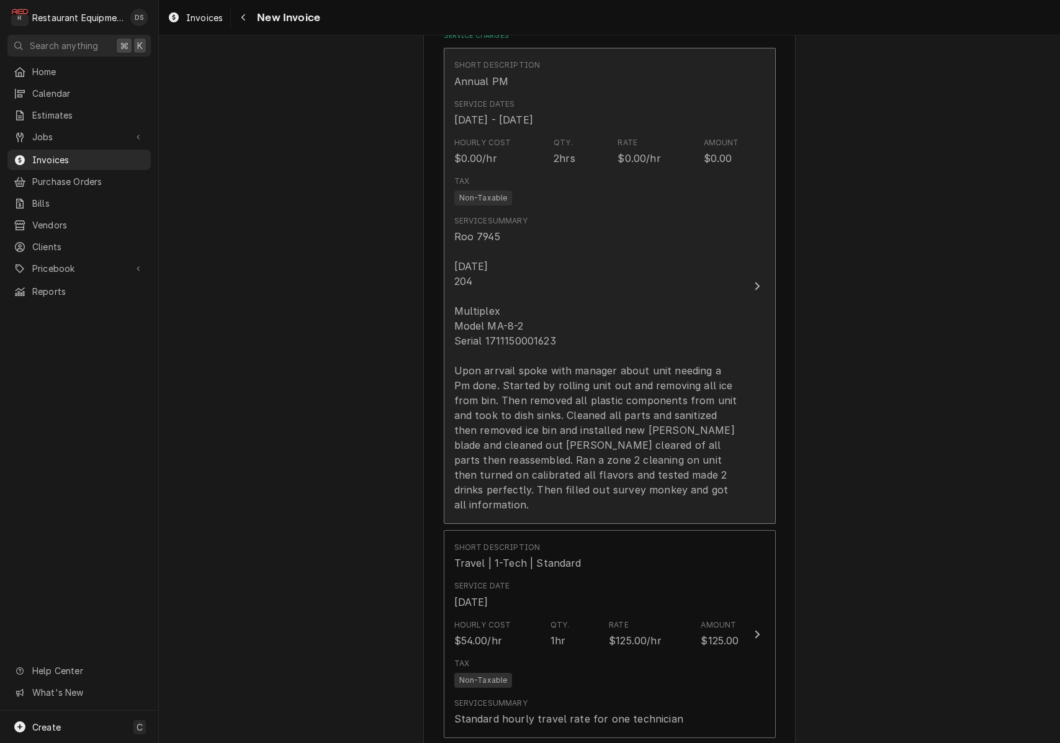
click at [540, 335] on div "Roo 7945 [DATE] 204 Multiplex Model MA-8-2 Serial 1711150001623 Upon arrvail sp…" at bounding box center [596, 370] width 285 height 283
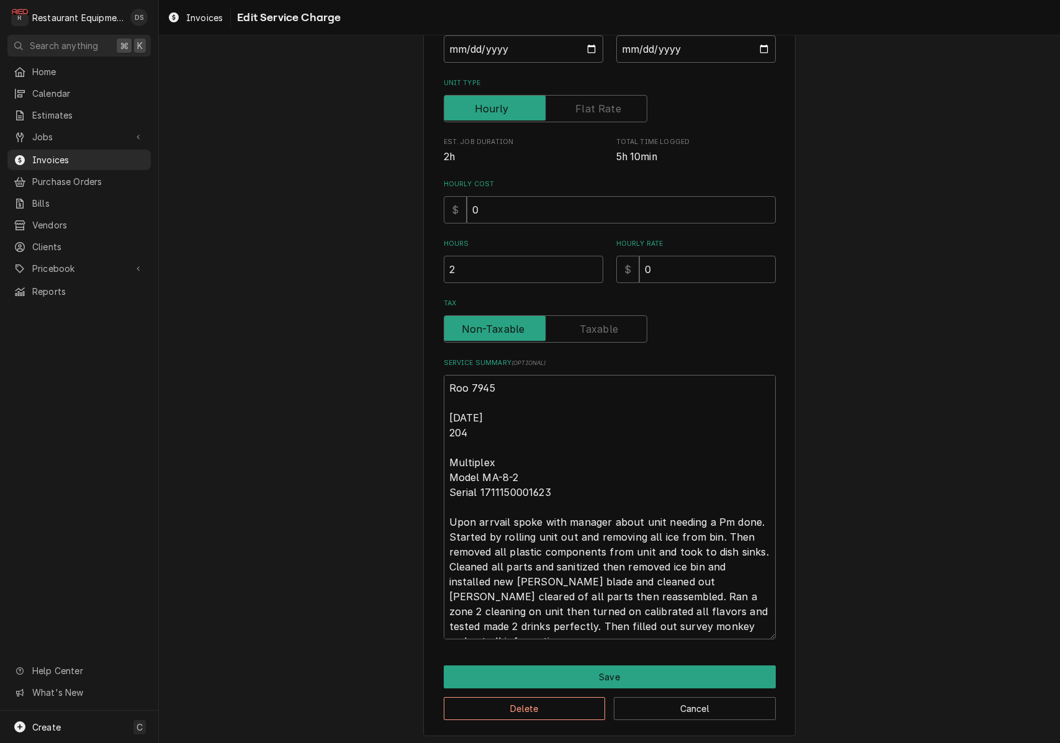
scroll to position [163, 0]
drag, startPoint x: 553, startPoint y: 488, endPoint x: 483, endPoint y: 488, distance: 70.1
click at [480, 488] on textarea "Roo 7945 [DATE] 204 Multiplex Model MA-8-2 Serial 1711150001623 Upon arrvail sp…" at bounding box center [610, 507] width 332 height 264
click at [638, 670] on button "Save" at bounding box center [610, 677] width 332 height 23
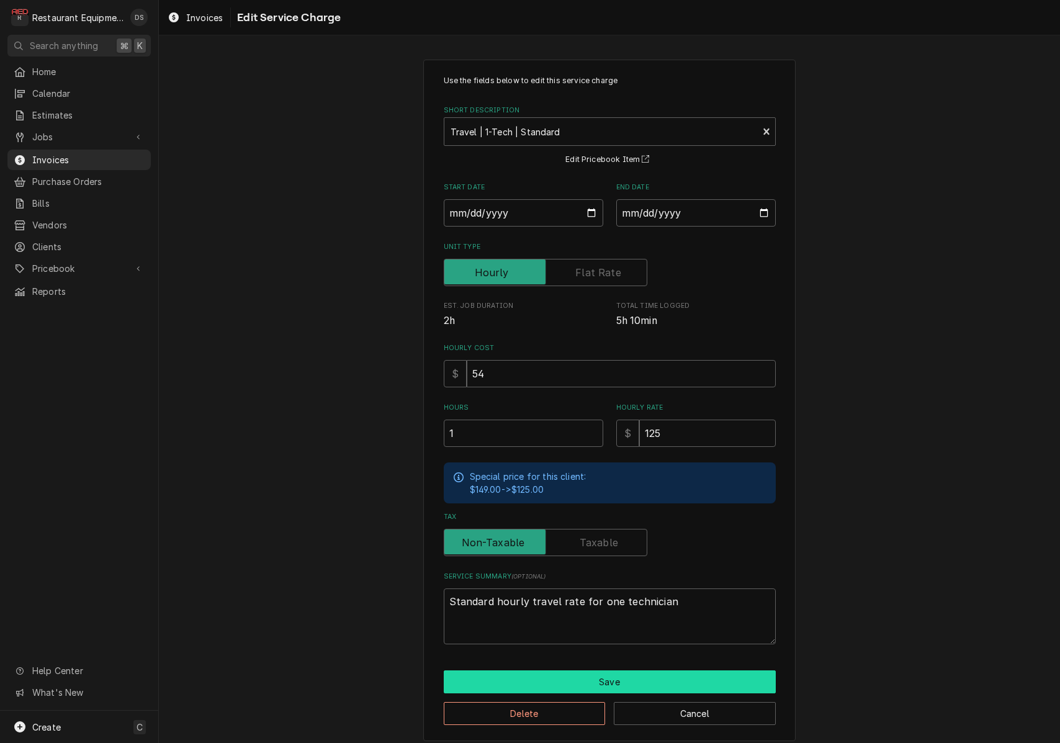
click at [619, 676] on button "Save" at bounding box center [610, 681] width 332 height 23
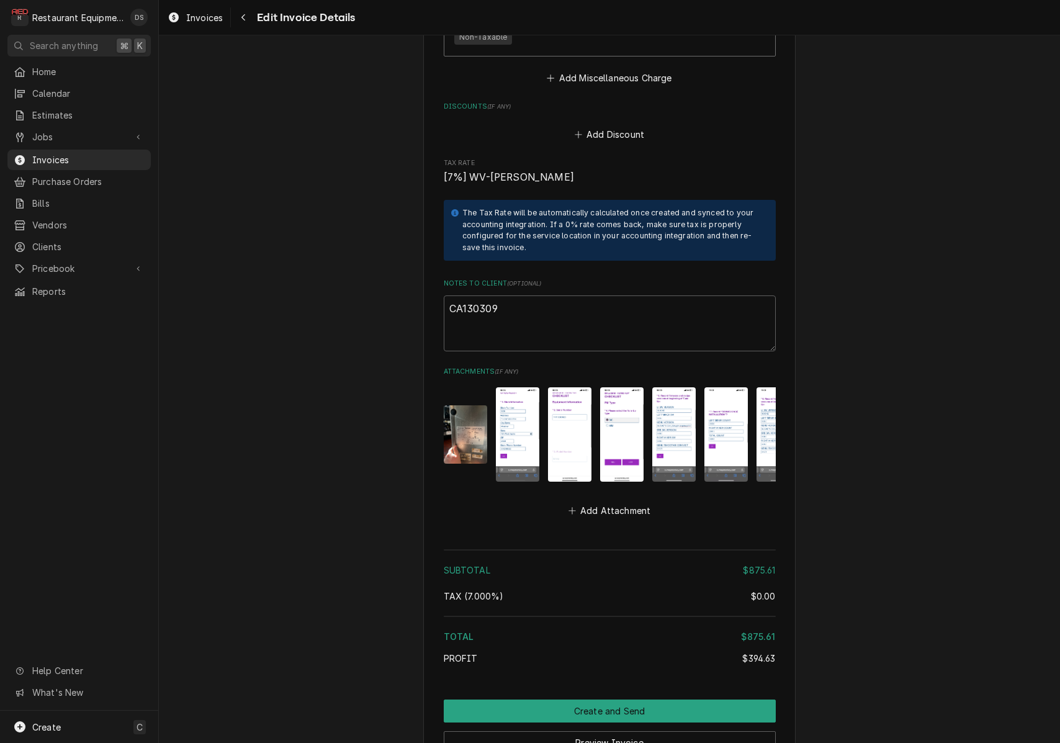
scroll to position [2412, 0]
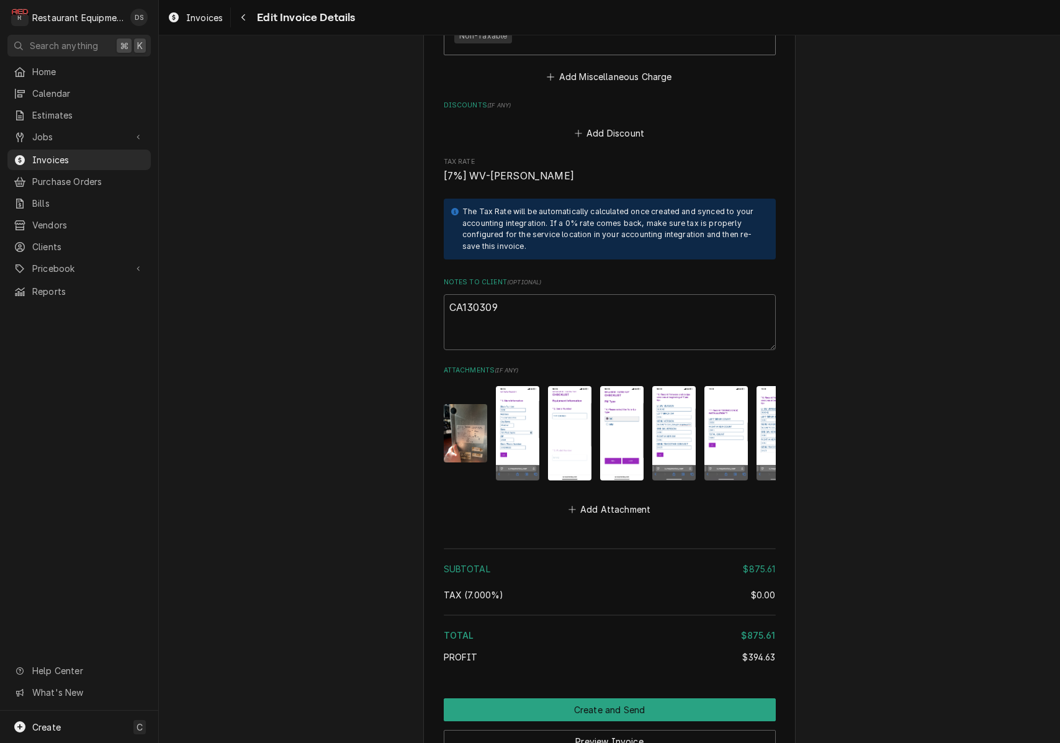
click at [514, 386] on img "Attachments" at bounding box center [517, 433] width 43 height 94
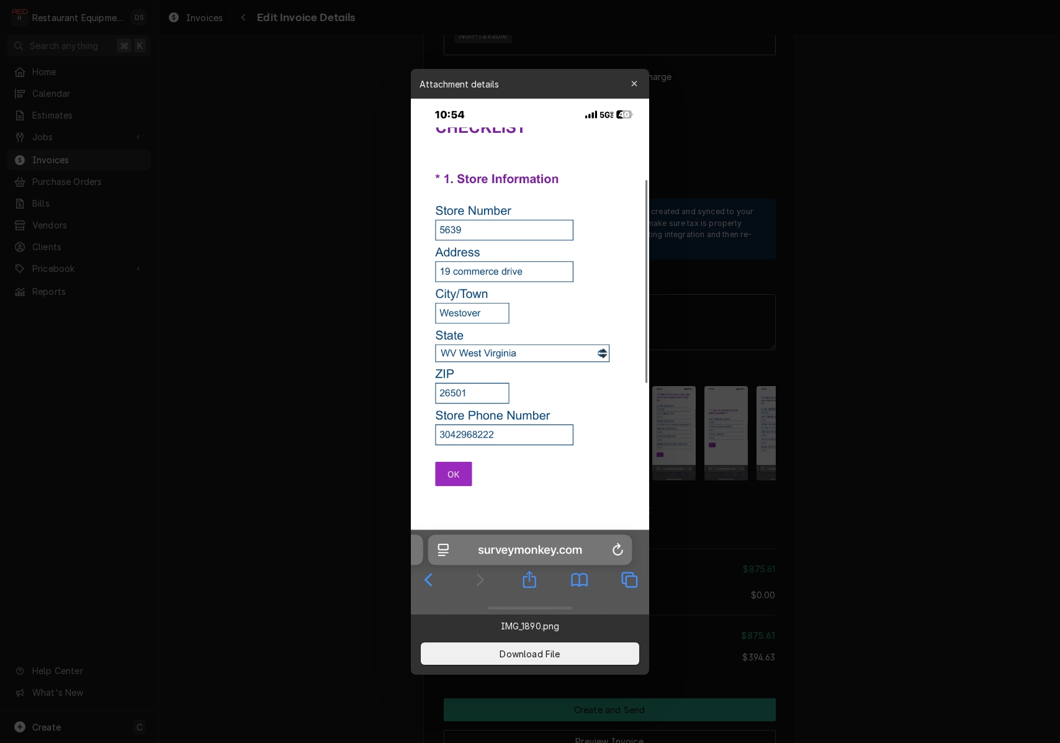
click at [640, 87] on div "button" at bounding box center [634, 84] width 12 height 12
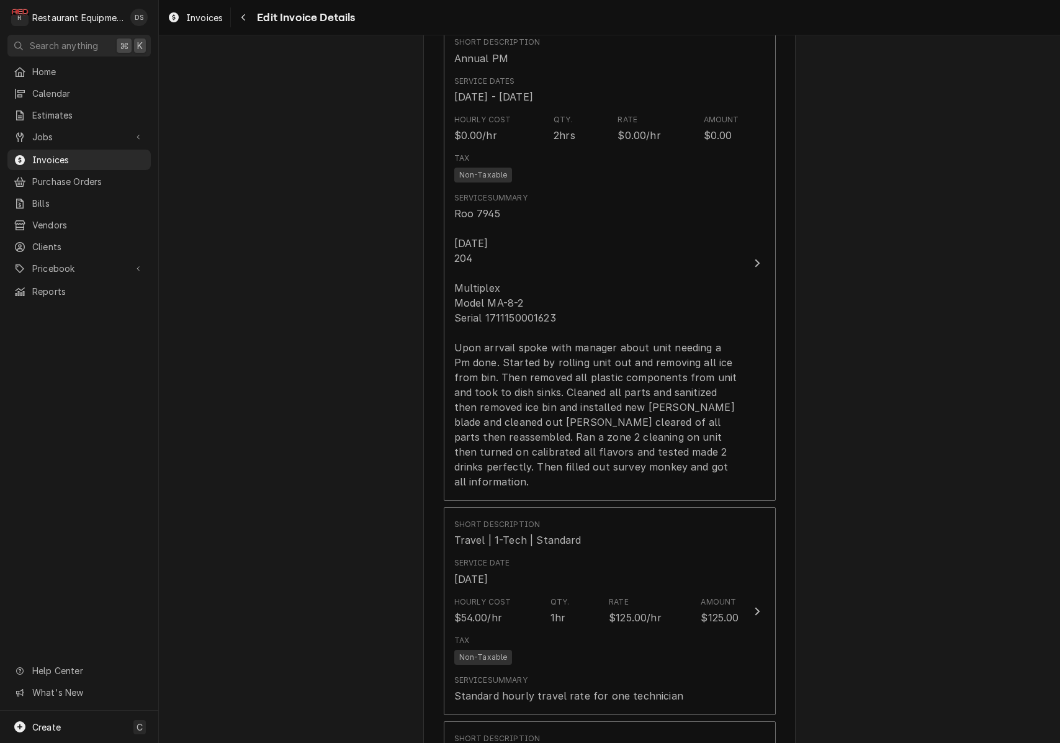
scroll to position [849, 0]
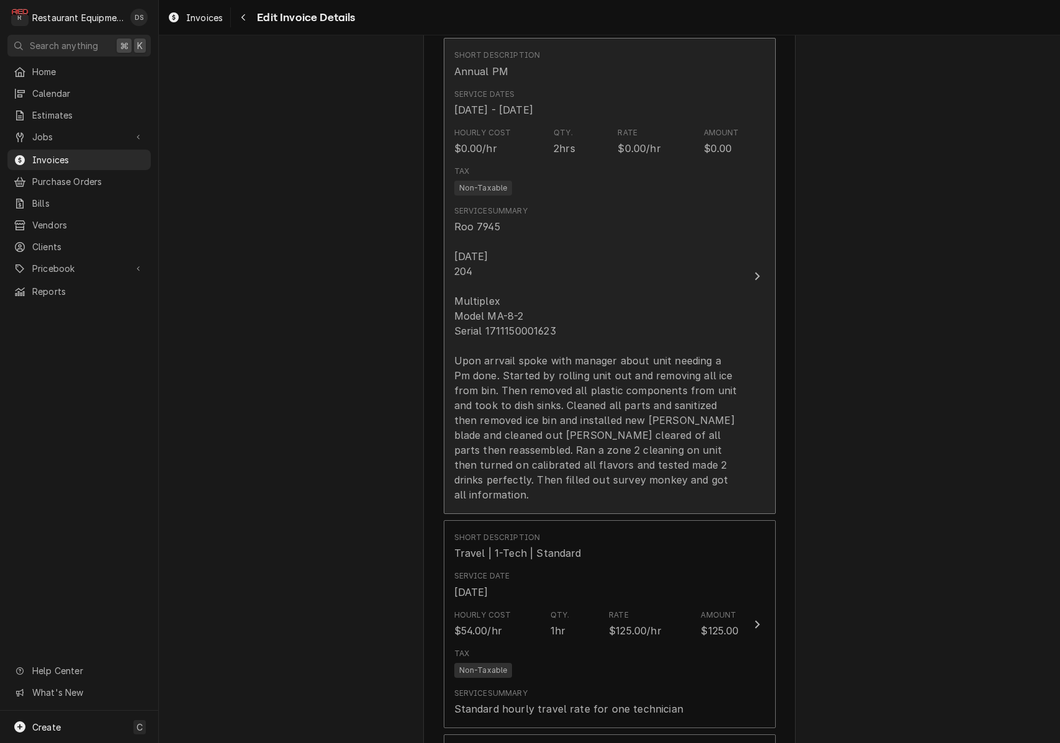
click at [602, 329] on div "Roo 7945 [DATE] 204 Multiplex Model MA-8-2 Serial 1711150001623 Upon arrvail sp…" at bounding box center [596, 360] width 285 height 283
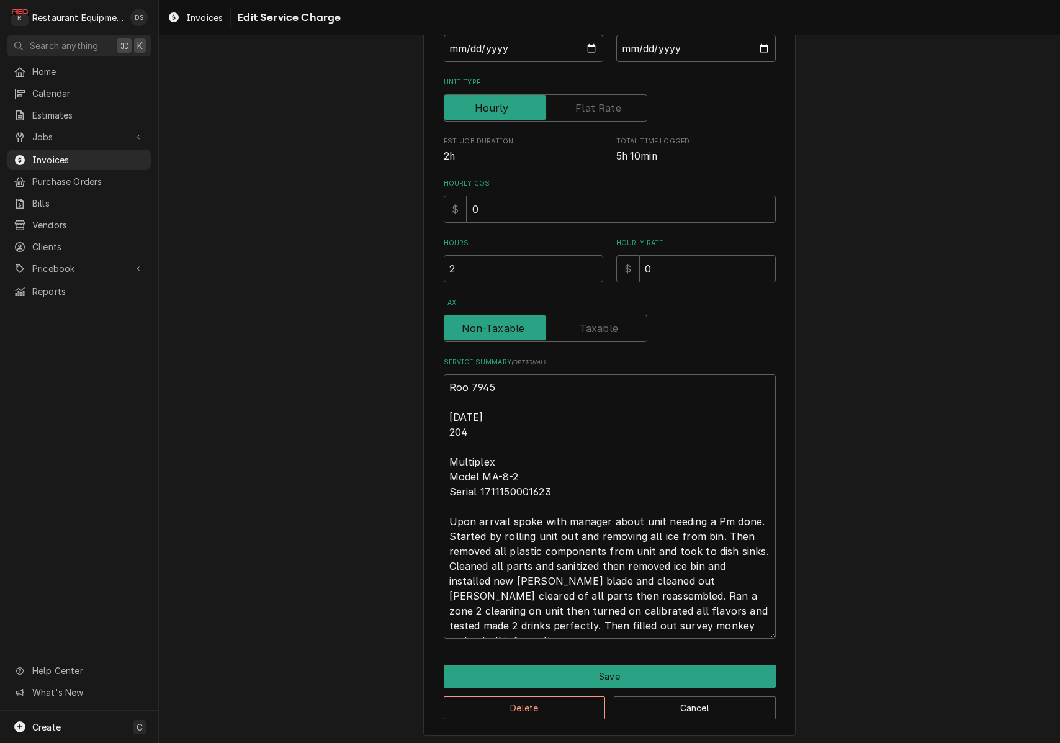
scroll to position [163, 0]
drag, startPoint x: 487, startPoint y: 418, endPoint x: 704, endPoint y: 635, distance: 306.6
click at [705, 641] on div "Use the fields below to edit this service charge Short Description Annual PM Se…" at bounding box center [609, 316] width 372 height 840
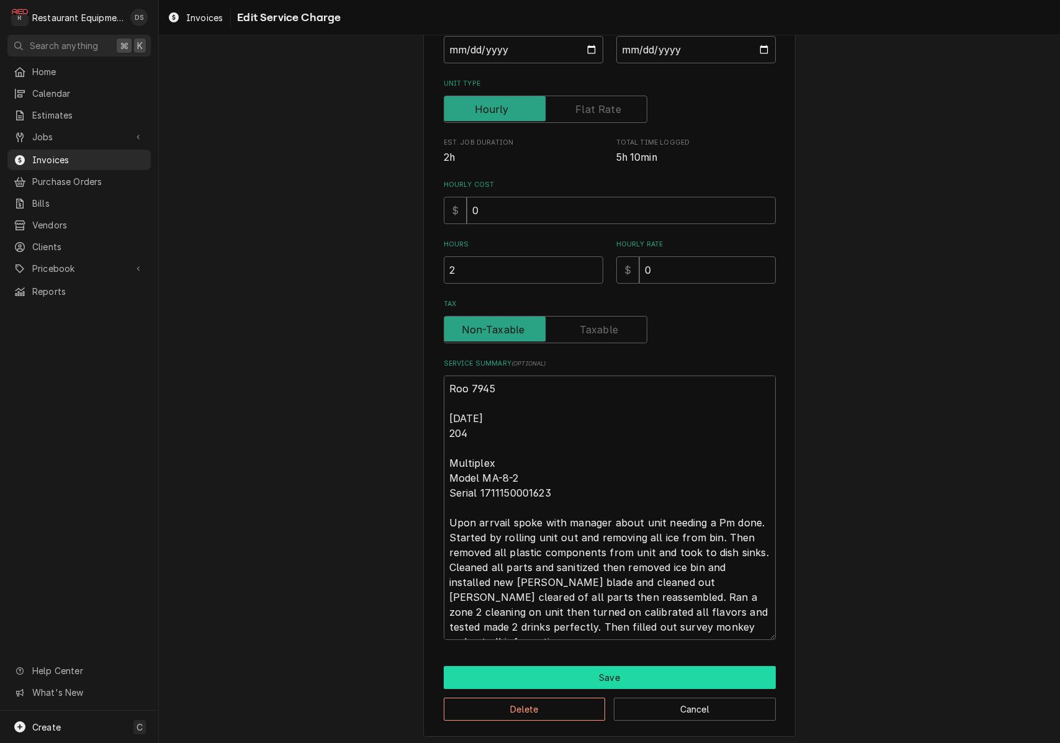
click at [636, 668] on button "Save" at bounding box center [610, 677] width 332 height 23
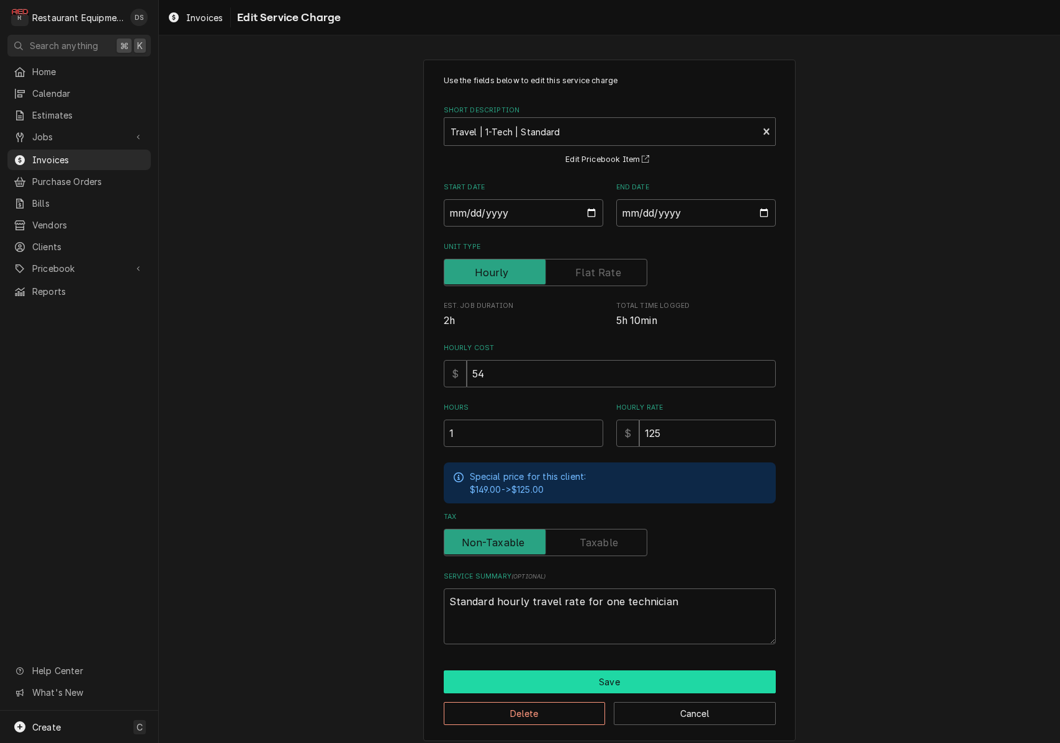
click at [610, 672] on button "Save" at bounding box center [610, 681] width 332 height 23
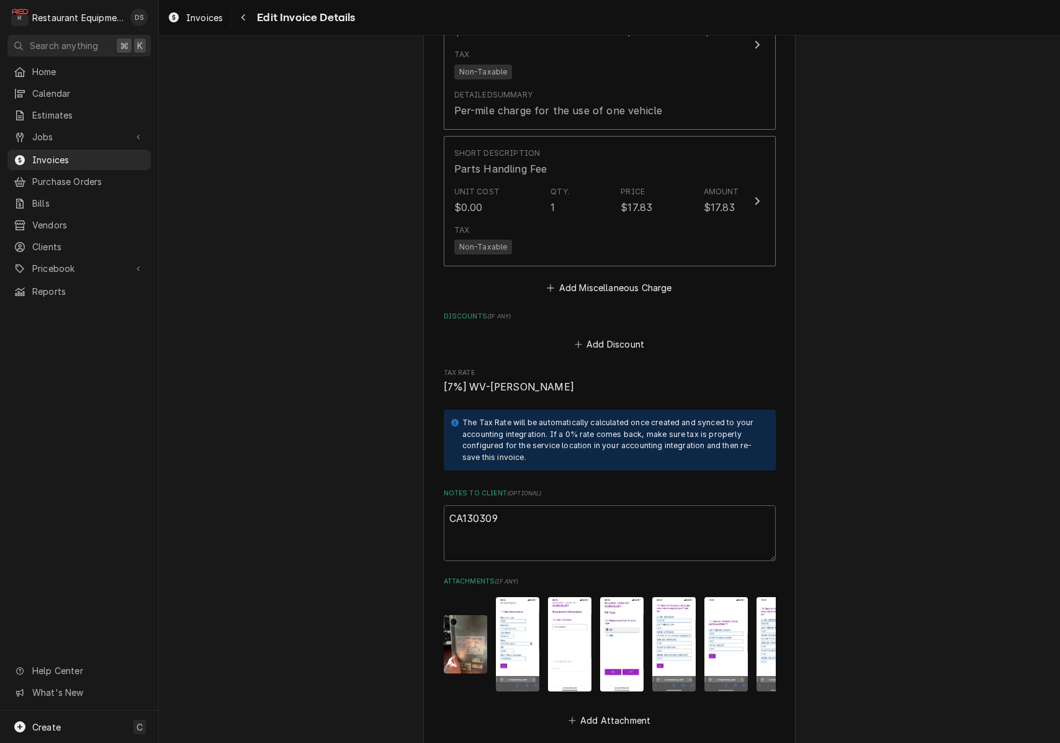
scroll to position [2194, 0]
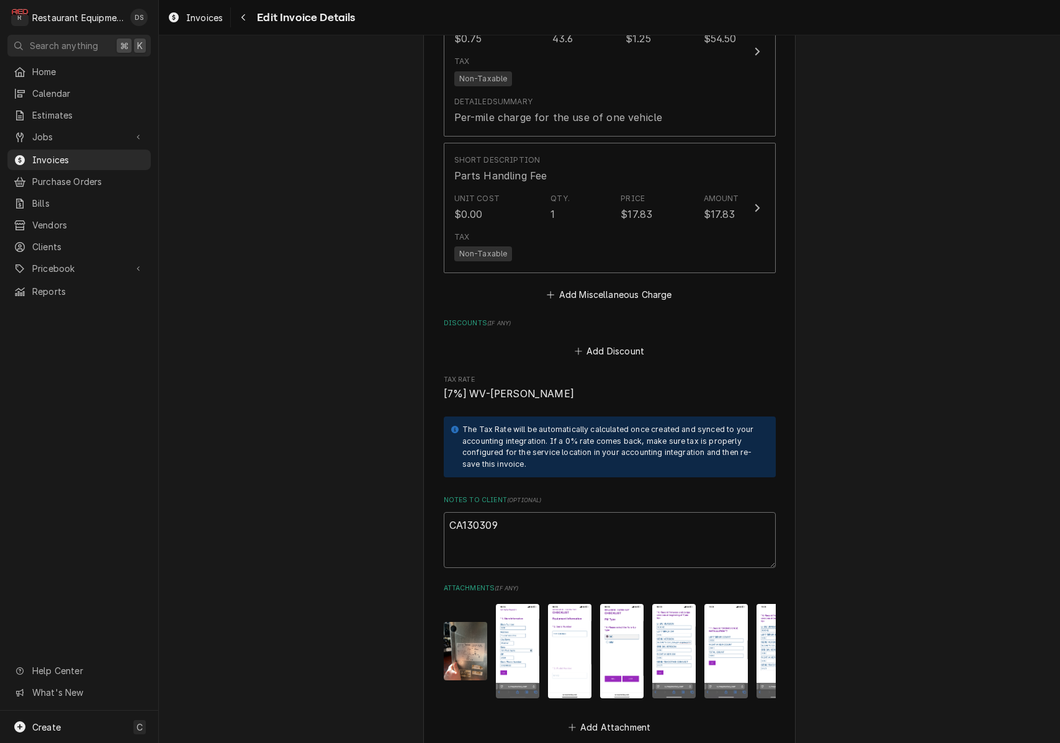
drag, startPoint x: 510, startPoint y: 493, endPoint x: 444, endPoint y: 485, distance: 66.9
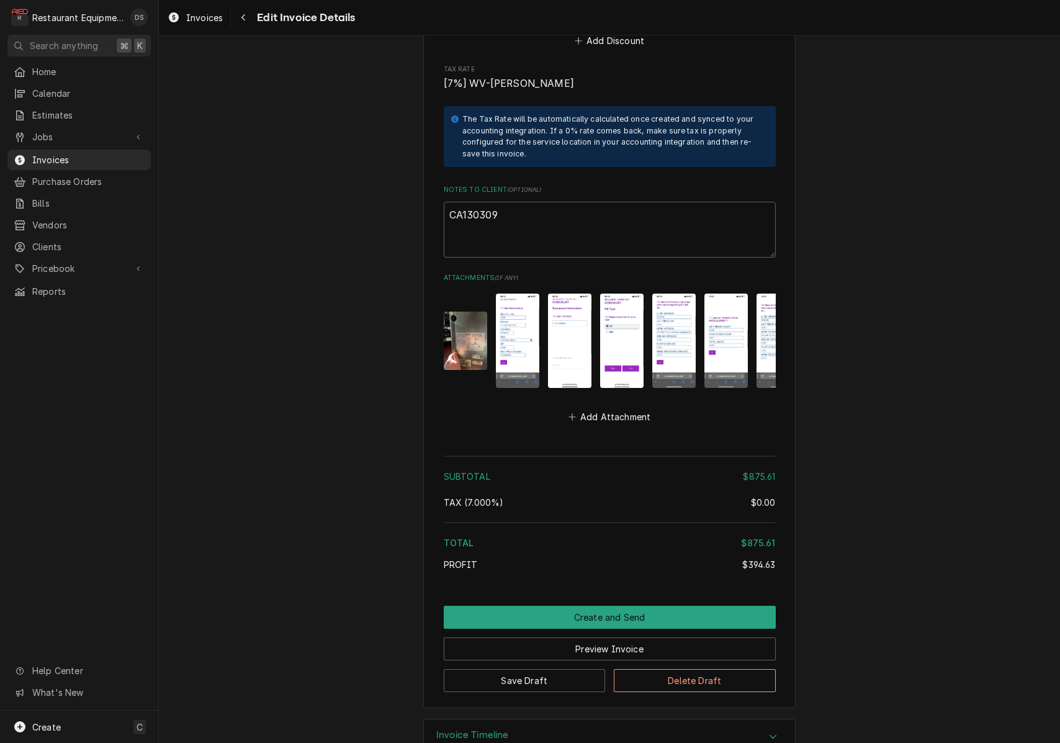
scroll to position [2503, 0]
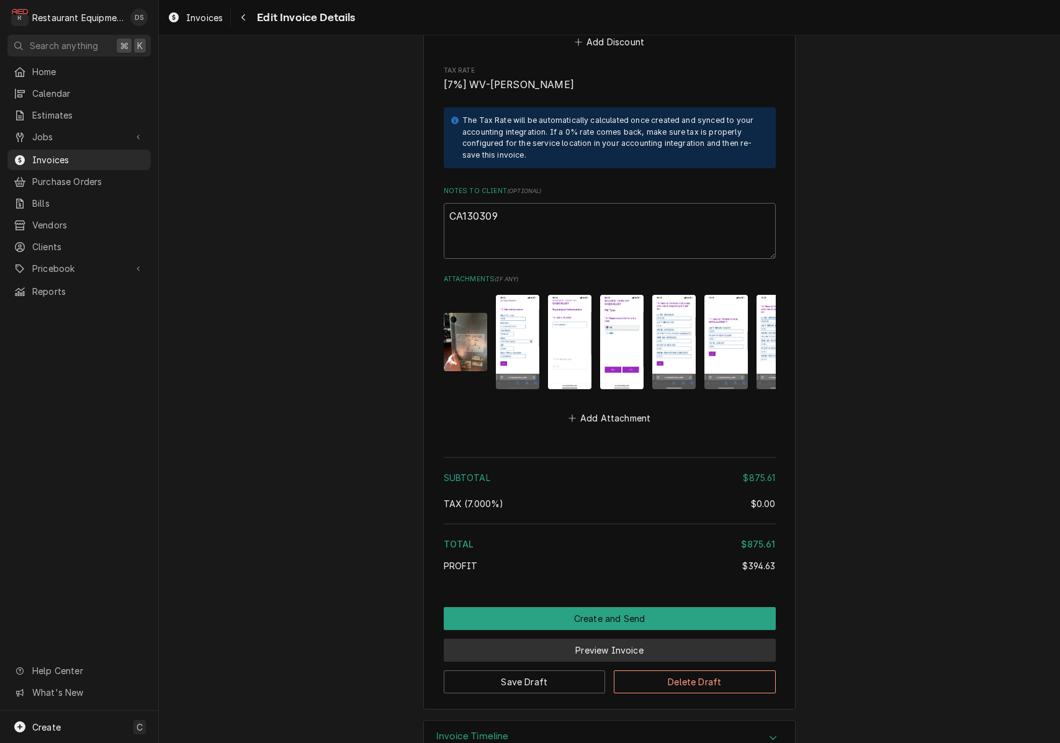
click at [615, 638] on button "Preview Invoice" at bounding box center [610, 649] width 332 height 23
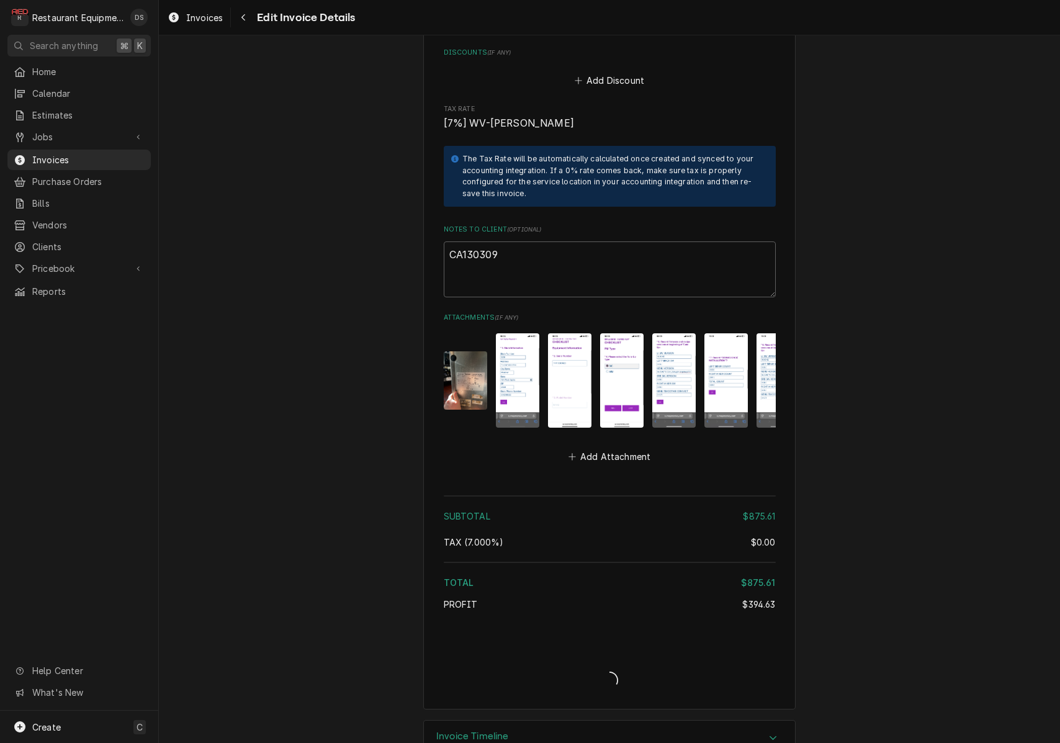
type textarea "x"
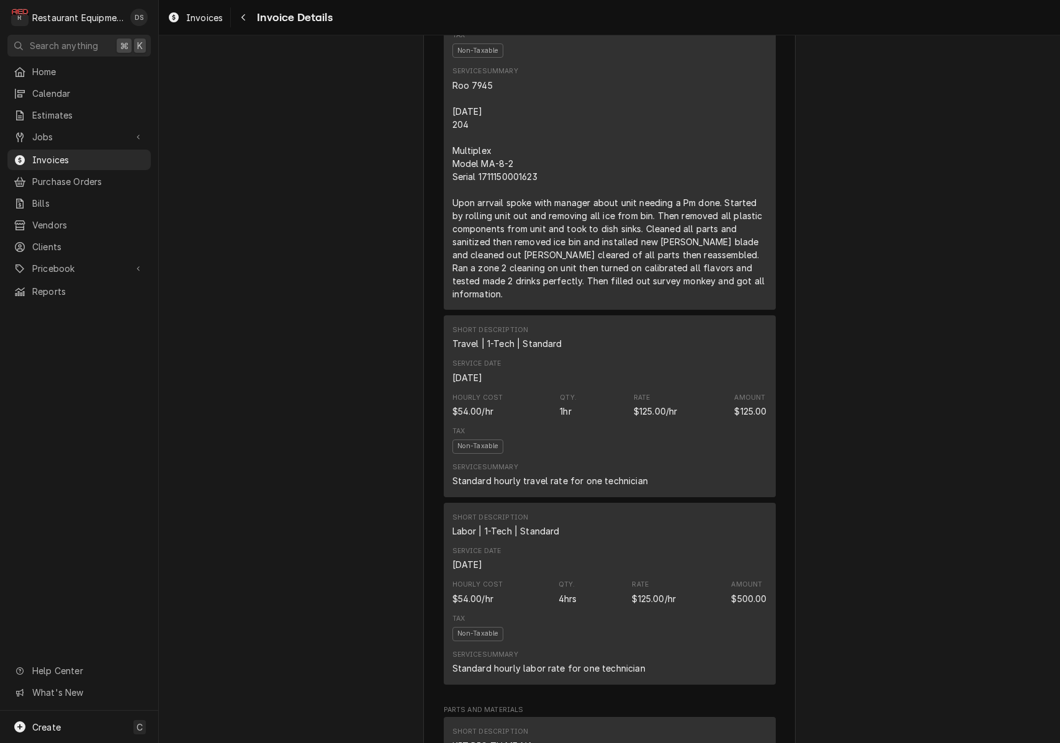
scroll to position [818, 0]
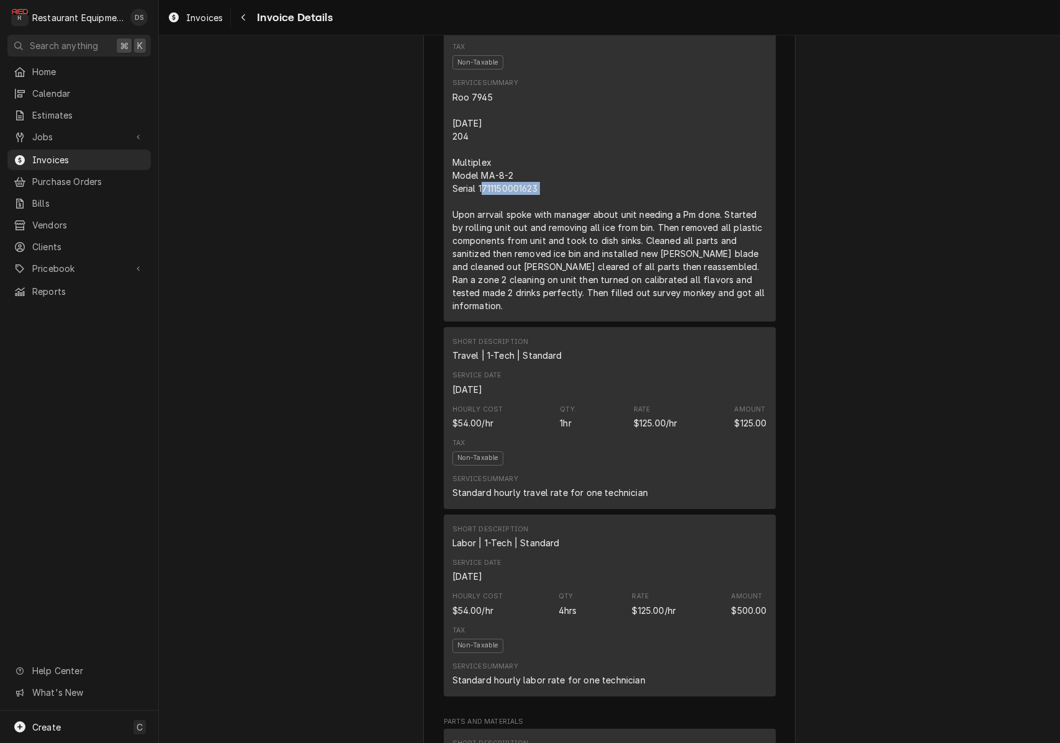
drag, startPoint x: 551, startPoint y: 234, endPoint x: 480, endPoint y: 230, distance: 71.4
click at [478, 231] on div "Roo 7945 [DATE] 204 Multiplex Model MA-8-2 Serial 1711150001623 Upon arrvail sp…" at bounding box center [609, 201] width 315 height 221
copy div "1711150001623"
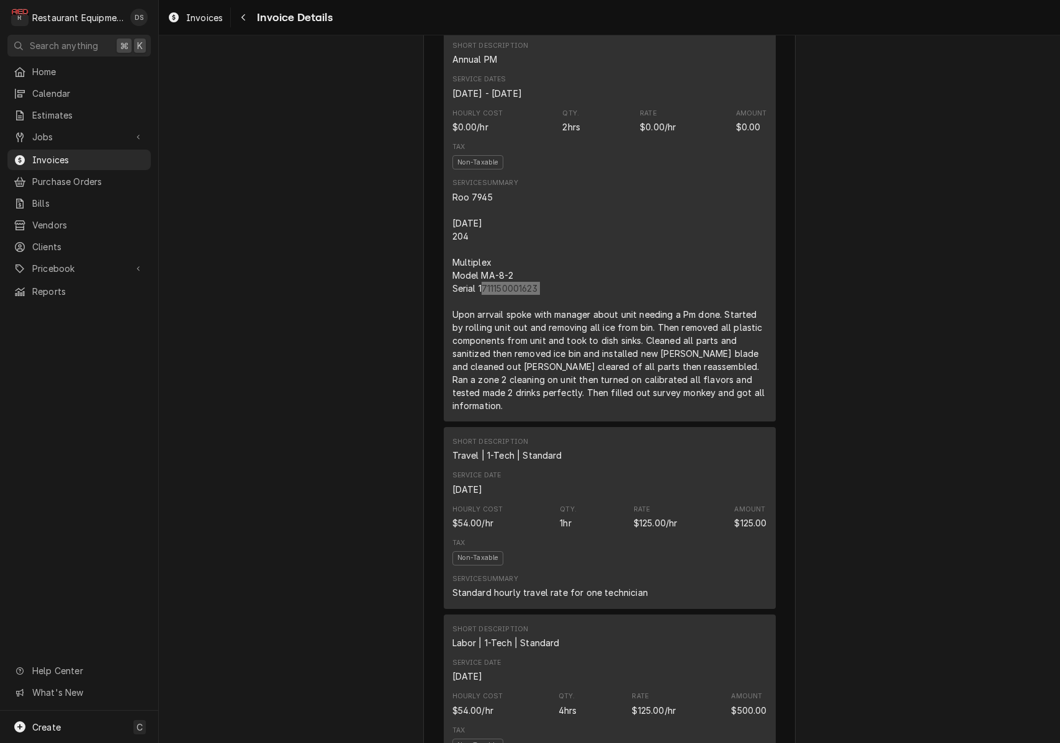
scroll to position [728, 0]
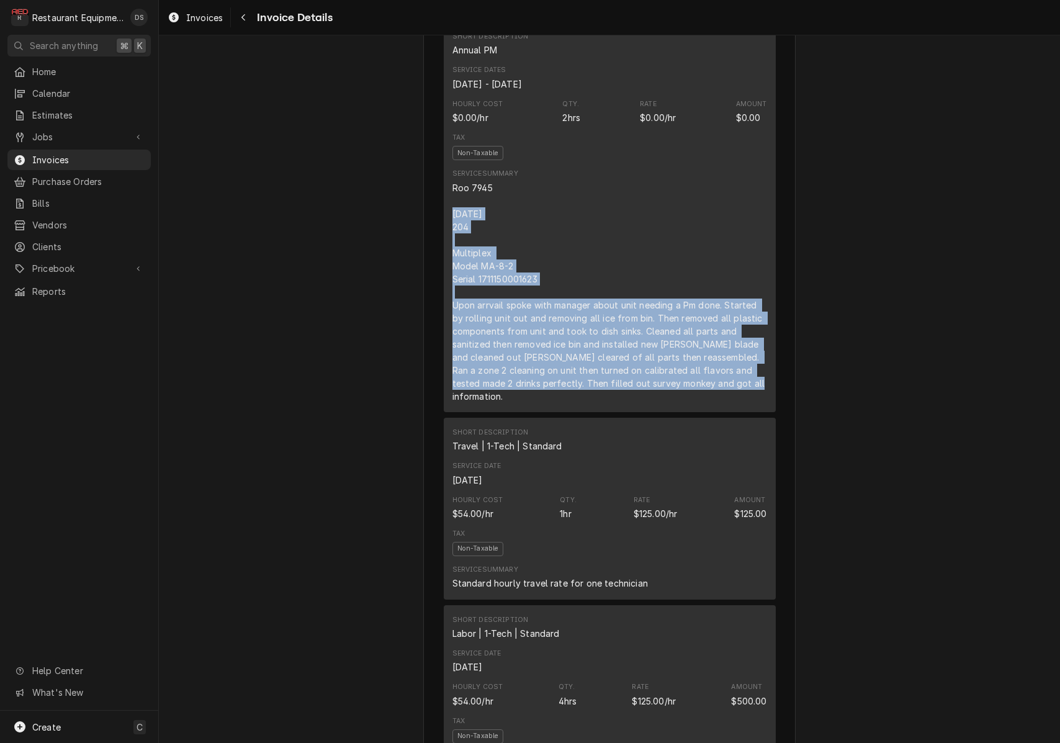
drag, startPoint x: 453, startPoint y: 256, endPoint x: 754, endPoint y: 422, distance: 344.0
click at [761, 403] on div "Roo 7945 [DATE] 204 Multiplex Model MA-8-2 Serial 1711150001623 Upon arrvail sp…" at bounding box center [609, 291] width 315 height 221
copy div "8/25/25 204 Multiplex Model MA-8-2 Serial 1711150001623 Upon arrvail spoke with…"
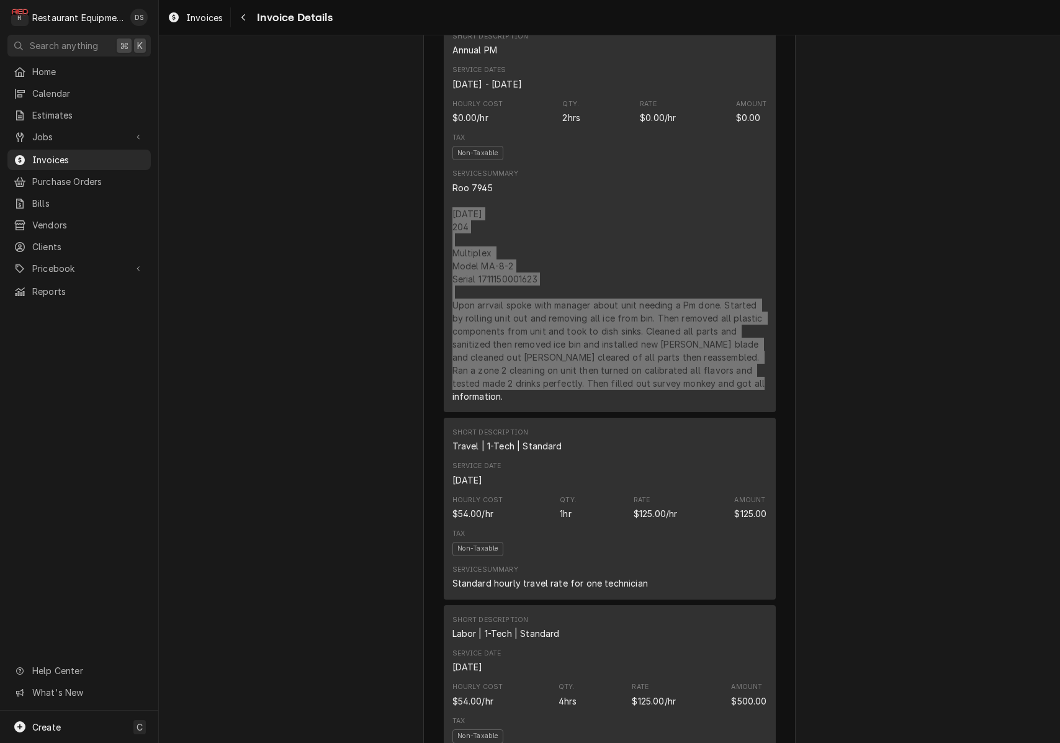
drag, startPoint x: 697, startPoint y: 359, endPoint x: 732, endPoint y: 363, distance: 35.6
click at [761, 356] on div "Roo 7945 [DATE] 204 Multiplex Model MA-8-2 Serial 1711150001623 Upon arrvail sp…" at bounding box center [609, 291] width 315 height 221
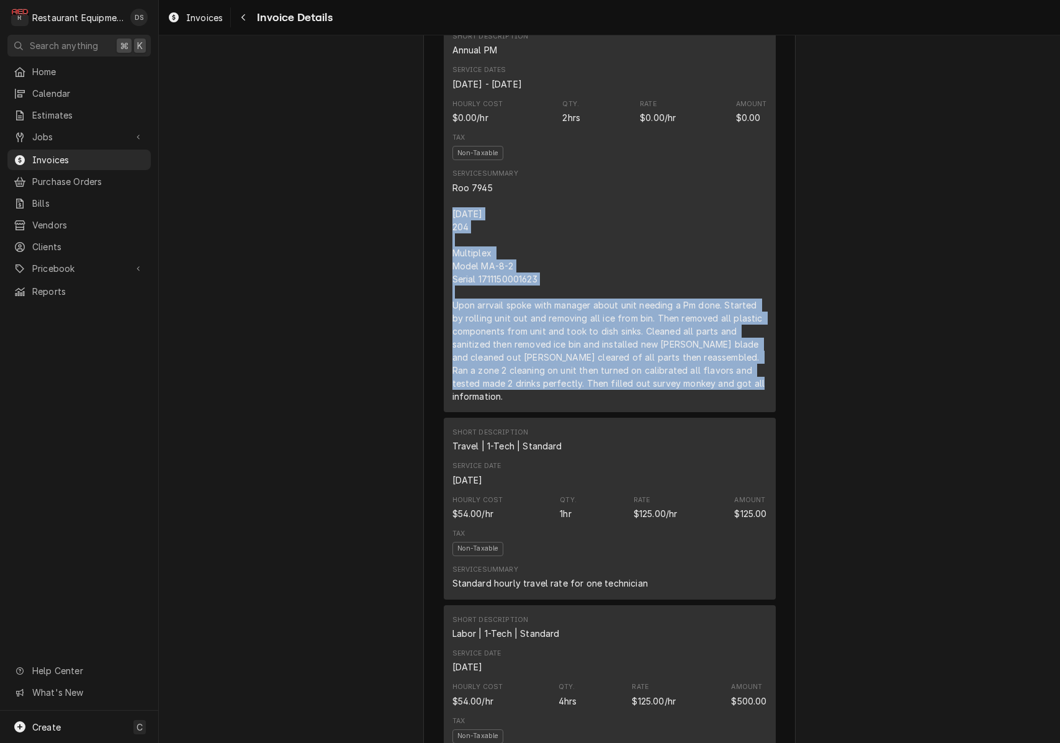
copy div "8/25/25 204 Multiplex Model MA-8-2 Serial 1711150001623 Upon arrvail spoke with…"
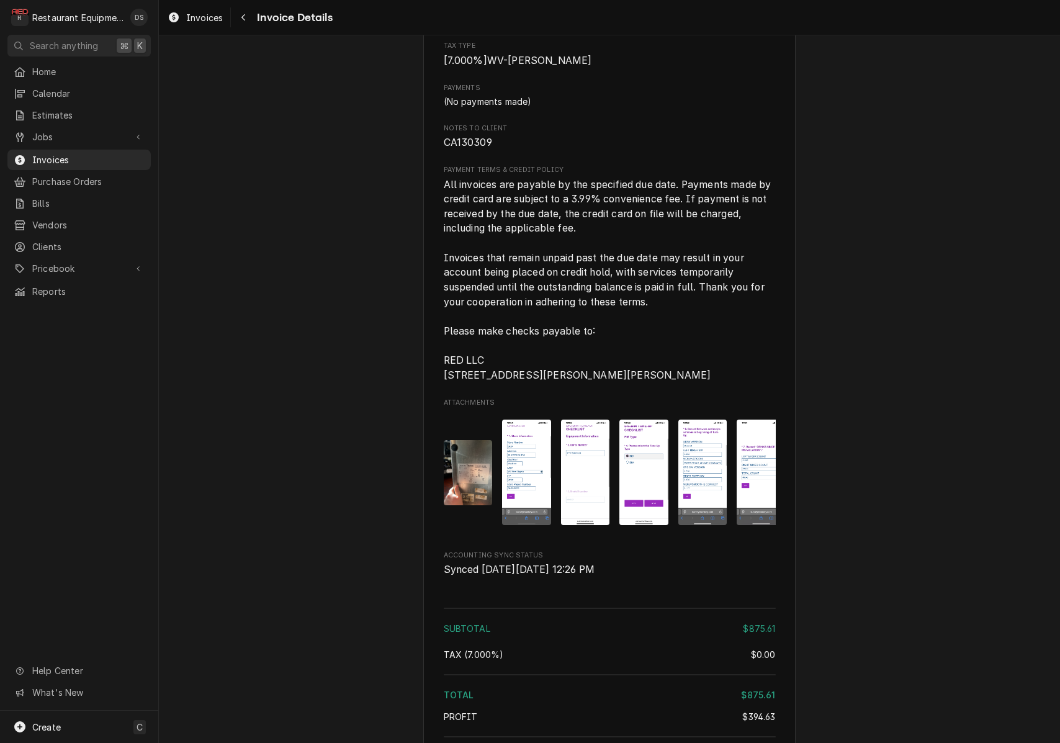
scroll to position [2089, 0]
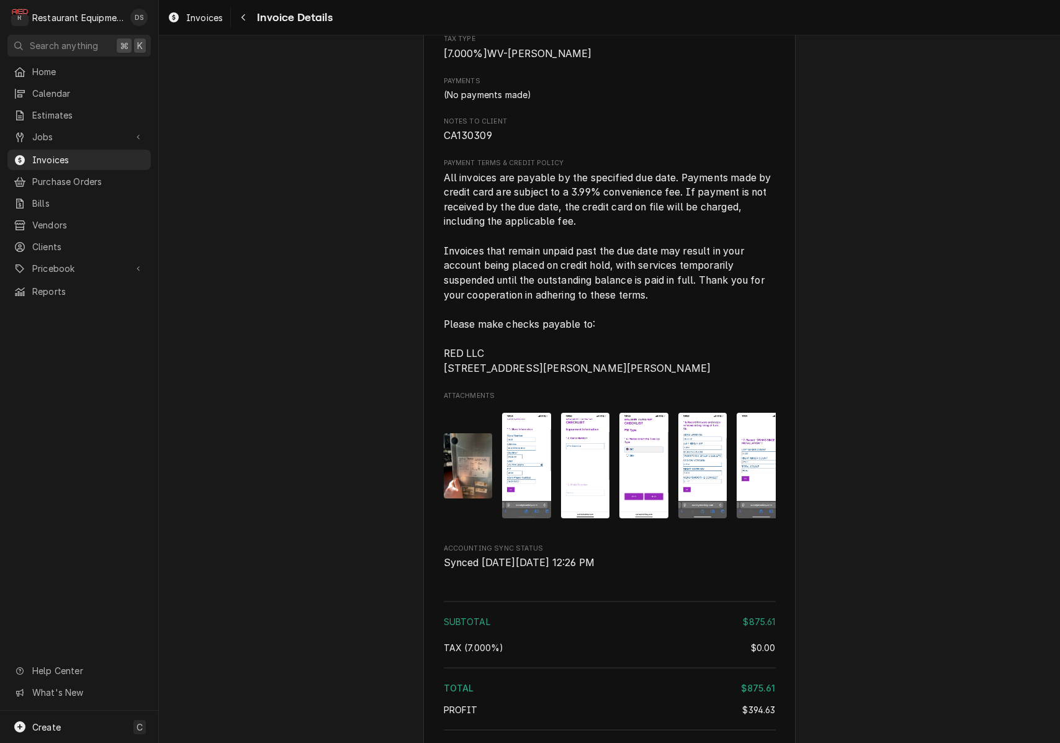
drag, startPoint x: 499, startPoint y: 149, endPoint x: 427, endPoint y: 150, distance: 71.3
copy span "CA130309"
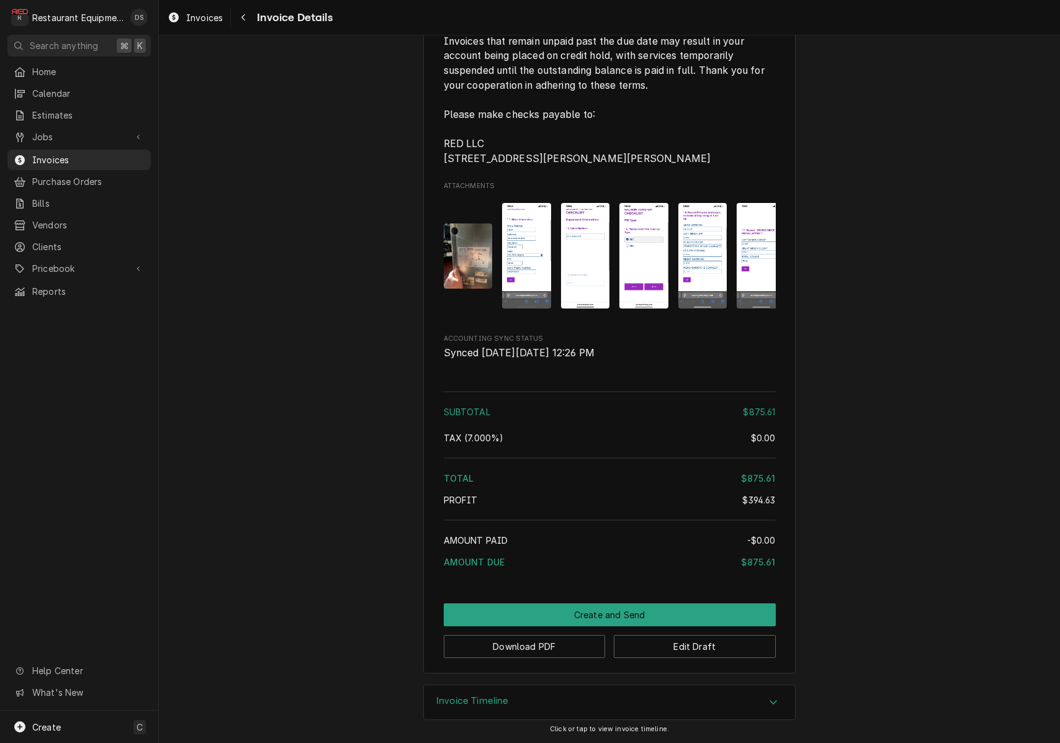
scroll to position [2321, 0]
click at [557, 651] on button "Download PDF" at bounding box center [525, 646] width 162 height 23
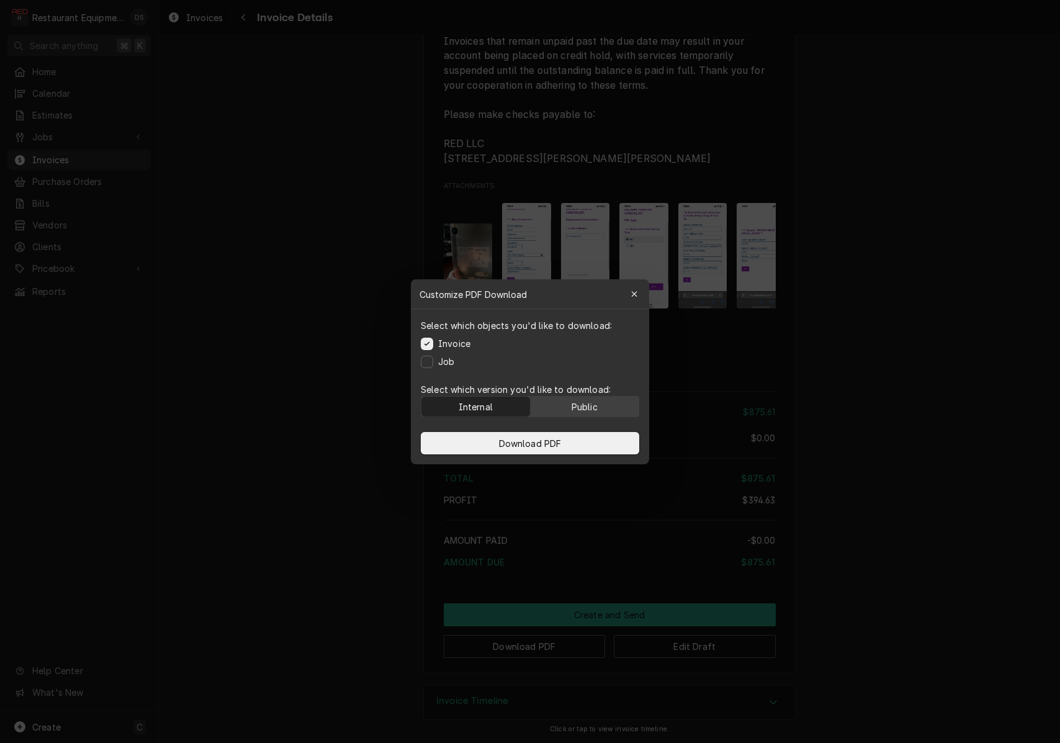
click at [586, 409] on div "Public" at bounding box center [584, 406] width 26 height 13
click at [579, 458] on div "Download PDF" at bounding box center [530, 443] width 238 height 42
click at [580, 445] on button "Download PDF" at bounding box center [530, 443] width 218 height 22
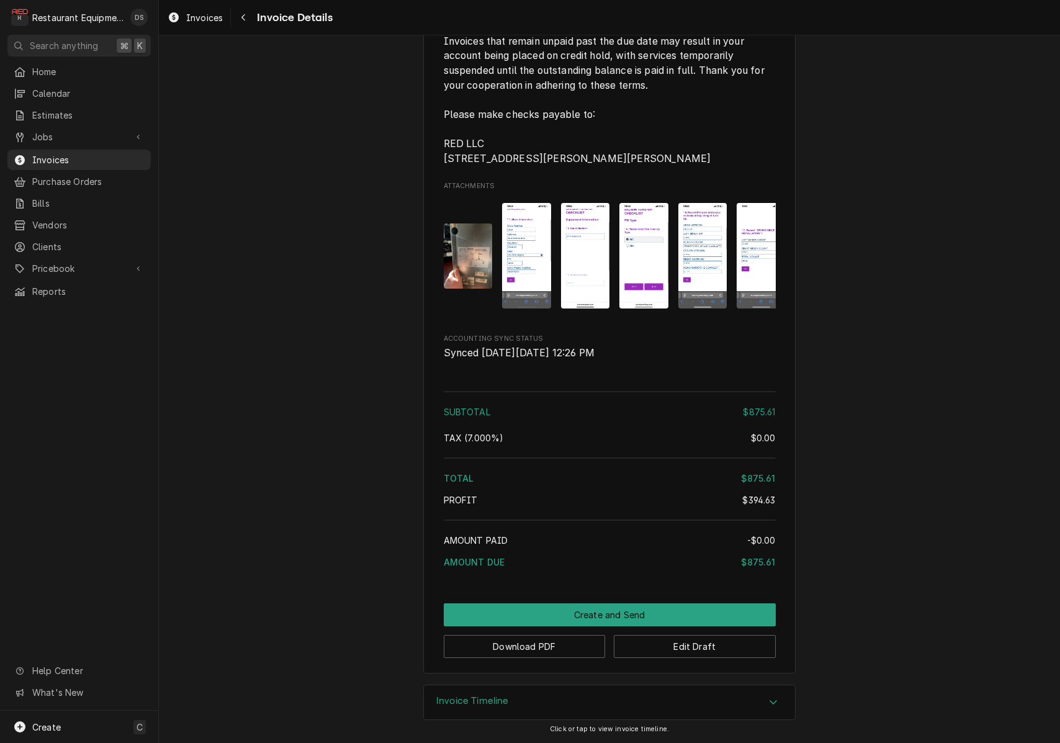
scroll to position [0, 0]
click at [532, 642] on button "Download PDF" at bounding box center [525, 646] width 162 height 23
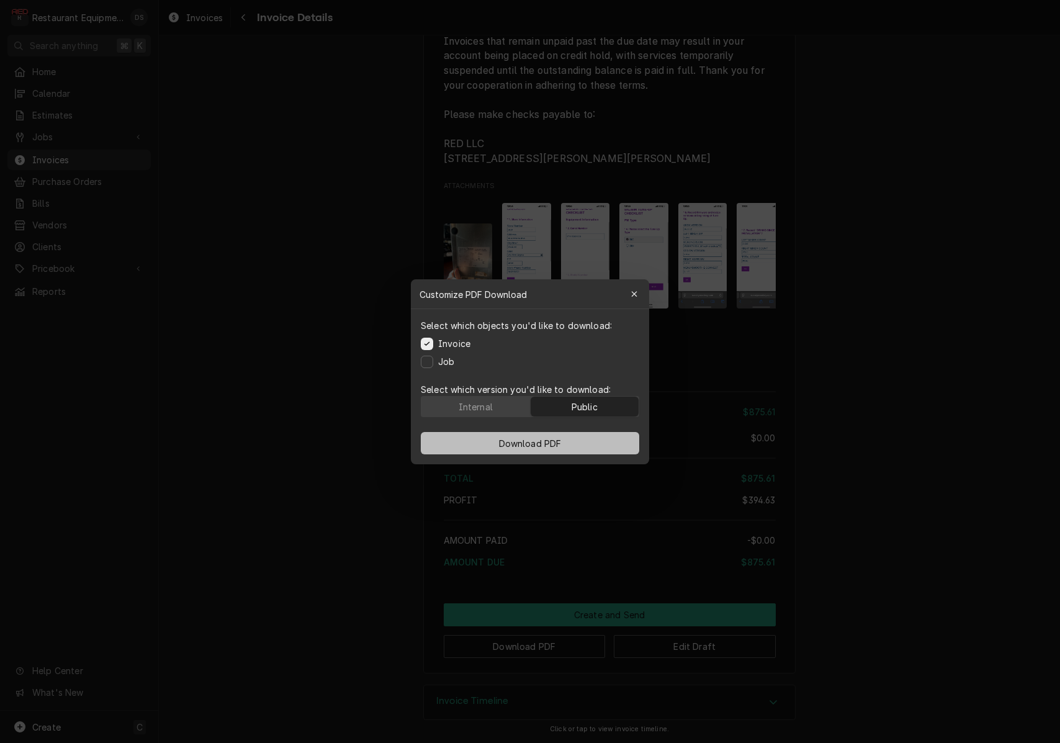
click at [585, 437] on button "Download PDF" at bounding box center [530, 443] width 218 height 22
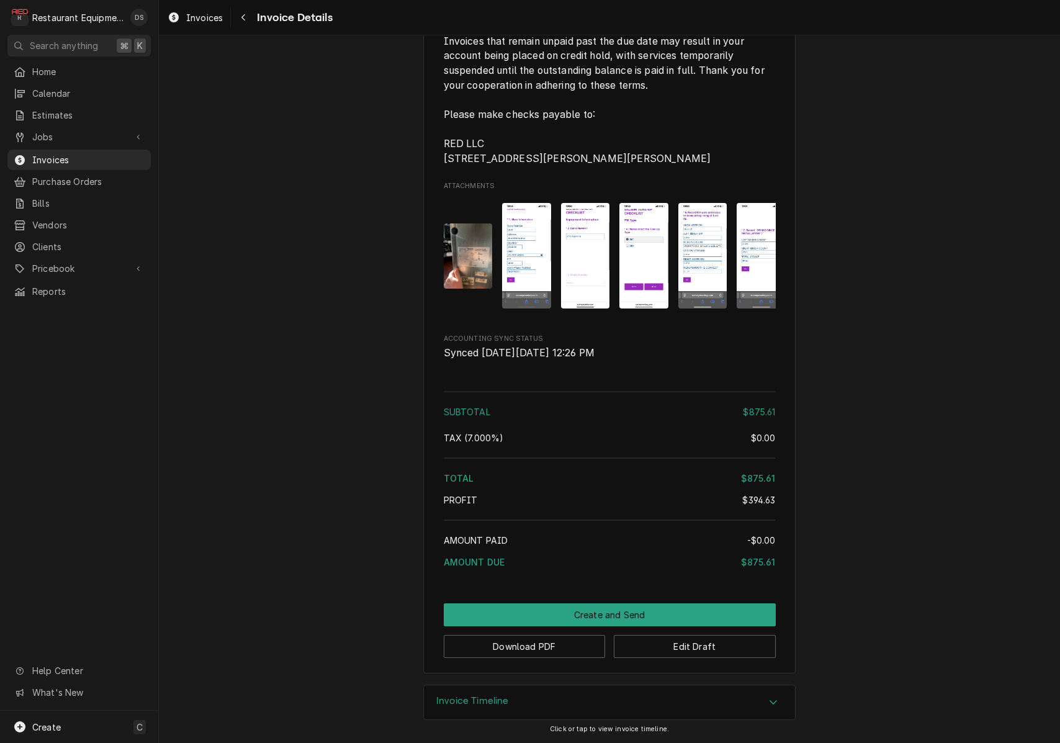
scroll to position [2321, 0]
click at [736, 641] on button "Edit Draft" at bounding box center [695, 646] width 162 height 23
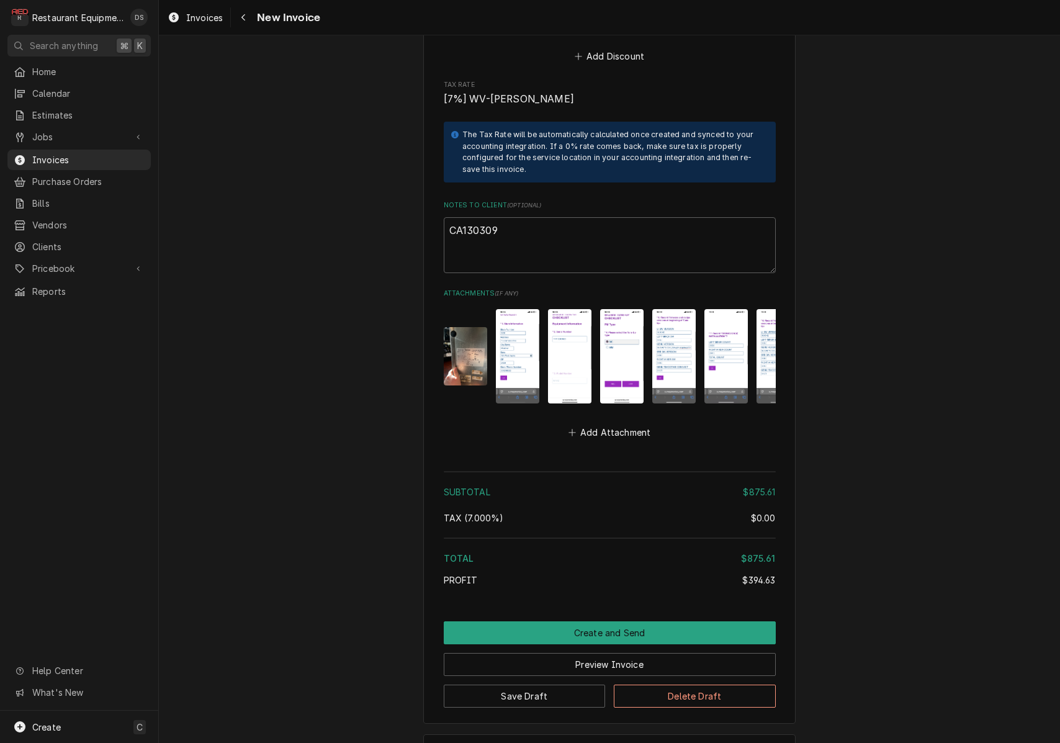
scroll to position [2500, 0]
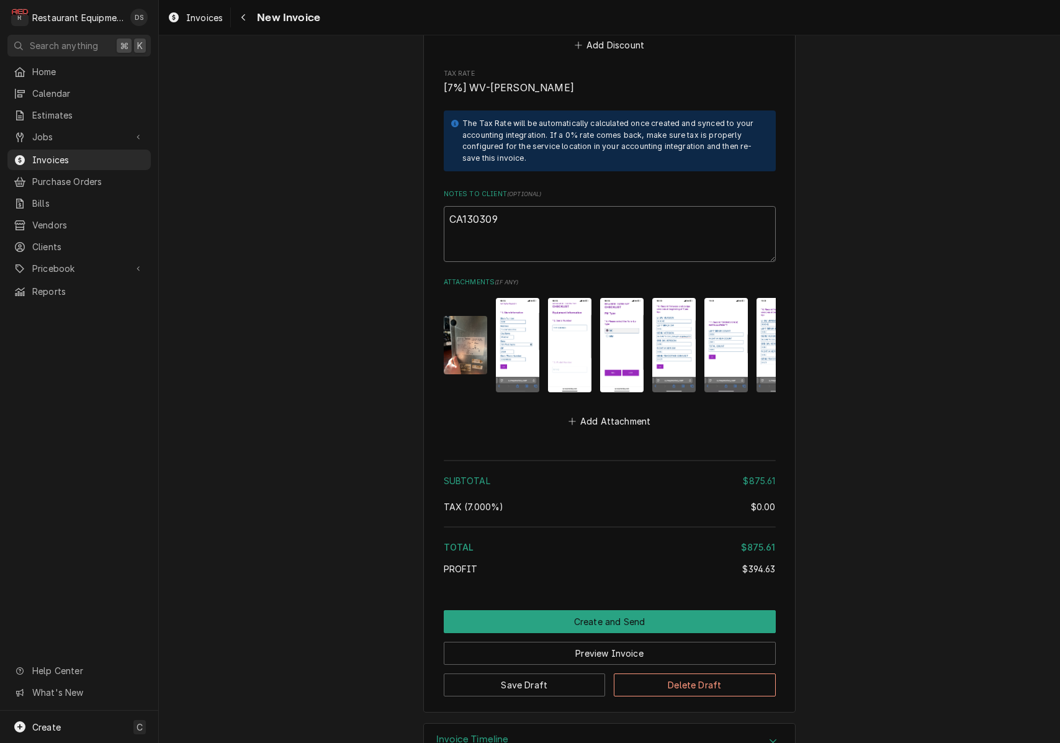
click at [549, 206] on textarea "CA130309" at bounding box center [610, 234] width 332 height 56
type textarea "x"
type textarea "CA130309"
type textarea "x"
type textarea "CA130309"
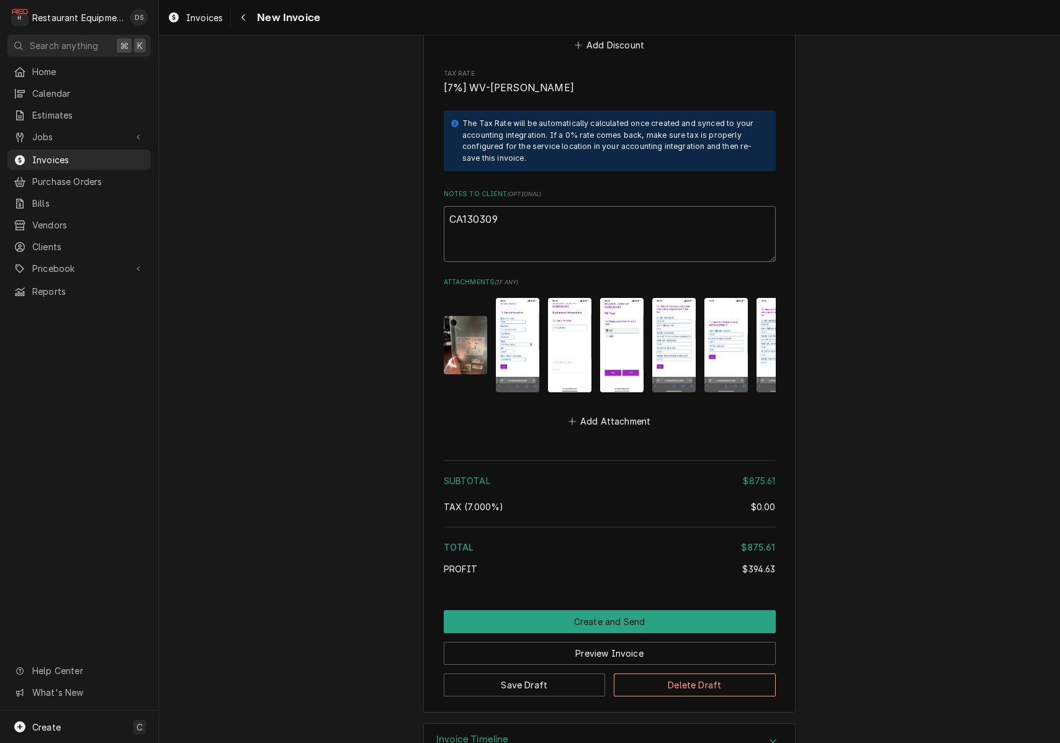
click at [471, 215] on textarea "CA130309" at bounding box center [610, 234] width 332 height 56
paste textarea "Claim KC-1022575"
type textarea "x"
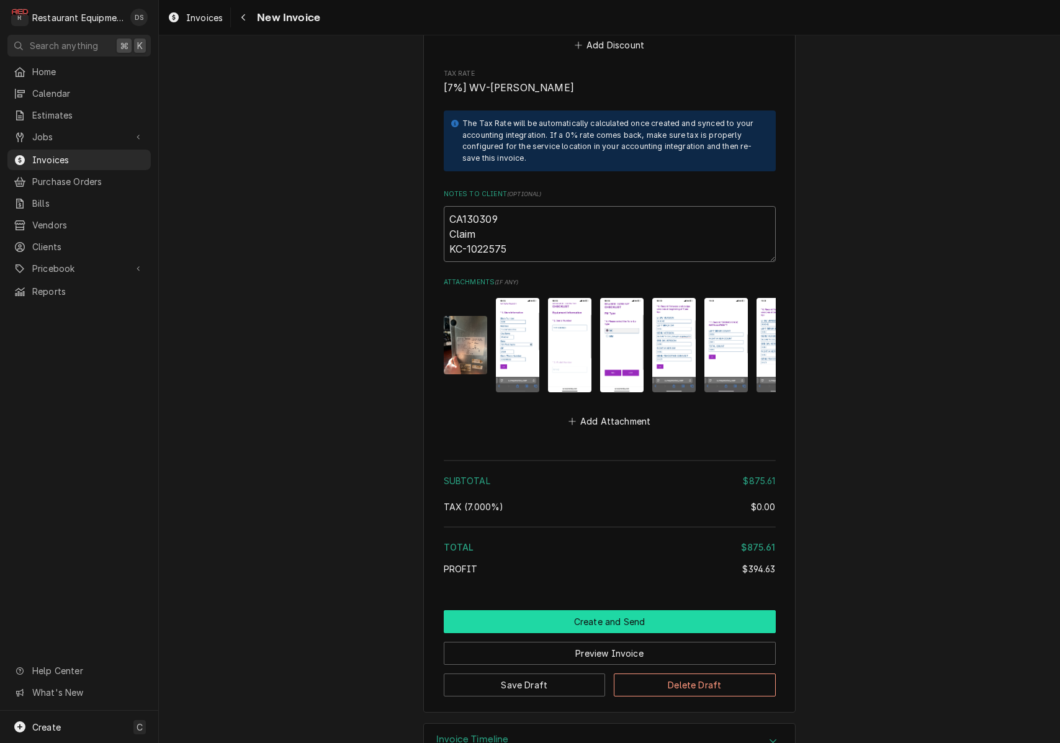
type textarea "CA130309 Claim KC-1022575"
click at [623, 610] on button "Create and Send" at bounding box center [610, 621] width 332 height 23
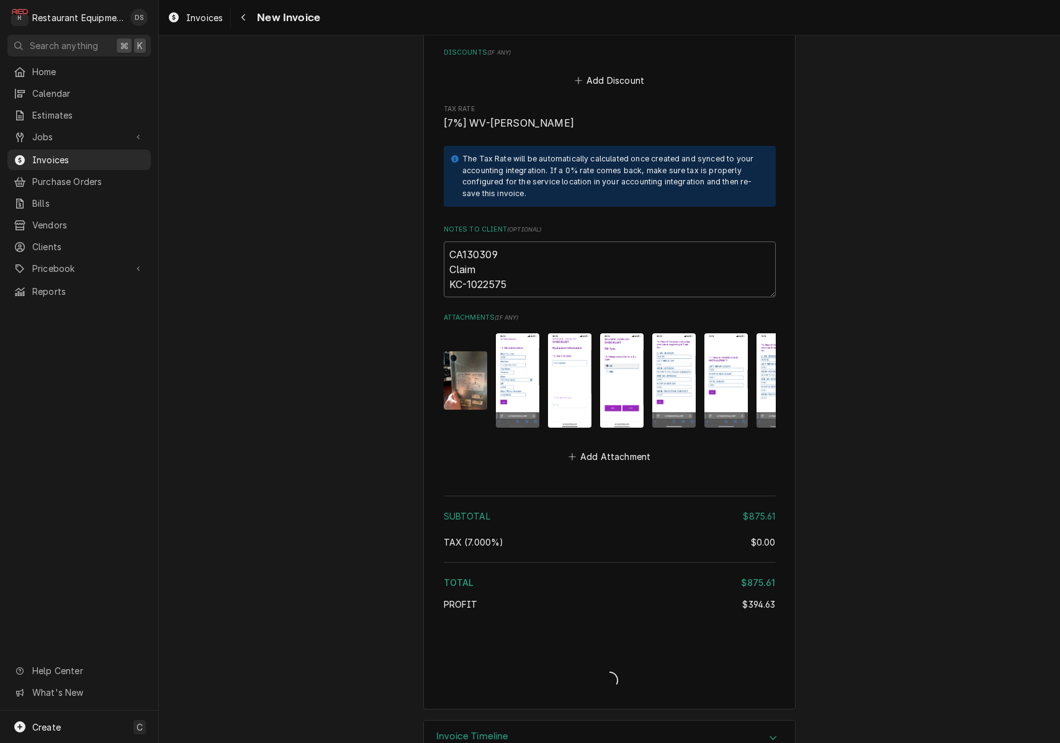
type textarea "x"
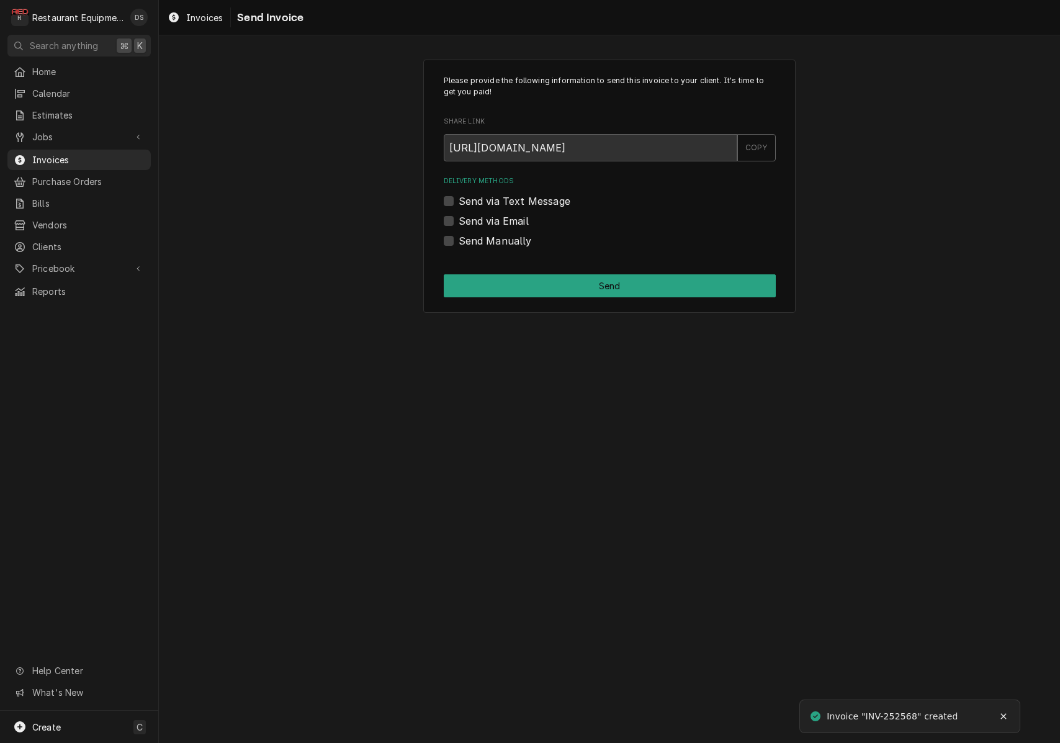
click at [458, 238] on label "Send Manually" at bounding box center [494, 240] width 73 height 15
click at [458, 238] on input "Send Manually" at bounding box center [624, 246] width 332 height 27
click at [458, 238] on label "Send Manually" at bounding box center [494, 240] width 73 height 15
click at [458, 238] on input "Send Manually" at bounding box center [624, 246] width 332 height 27
click at [458, 238] on label "Send Manually" at bounding box center [494, 240] width 73 height 15
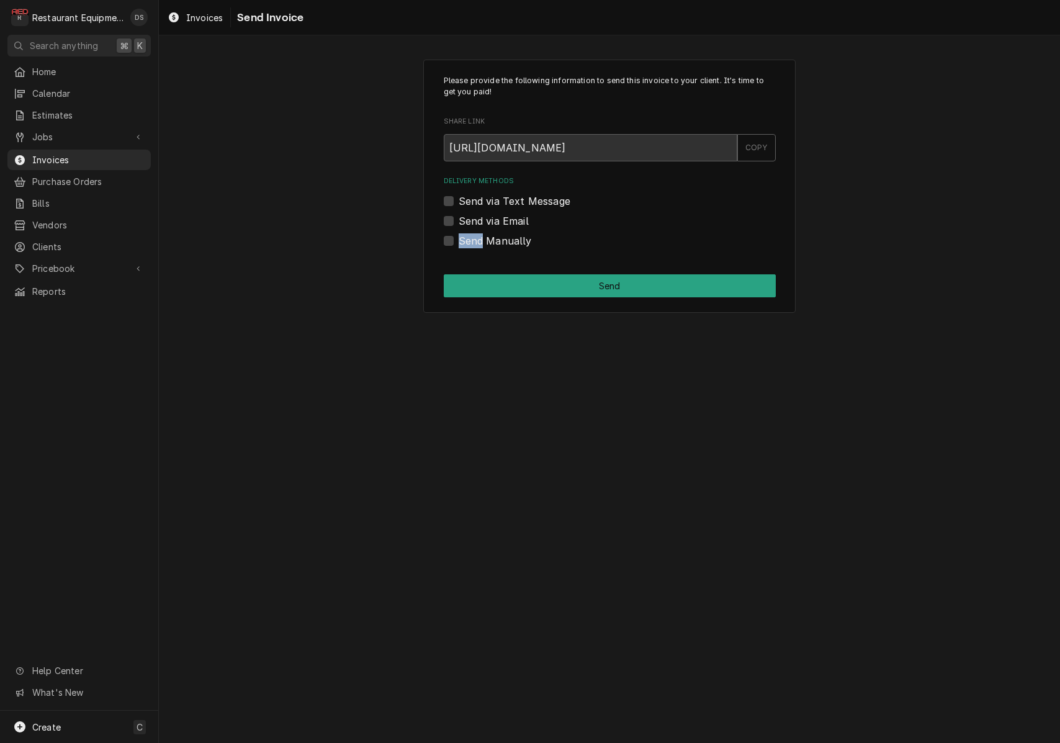
click at [458, 238] on input "Send Manually" at bounding box center [624, 246] width 332 height 27
checkbox input "true"
click at [597, 282] on button "Send" at bounding box center [610, 285] width 332 height 23
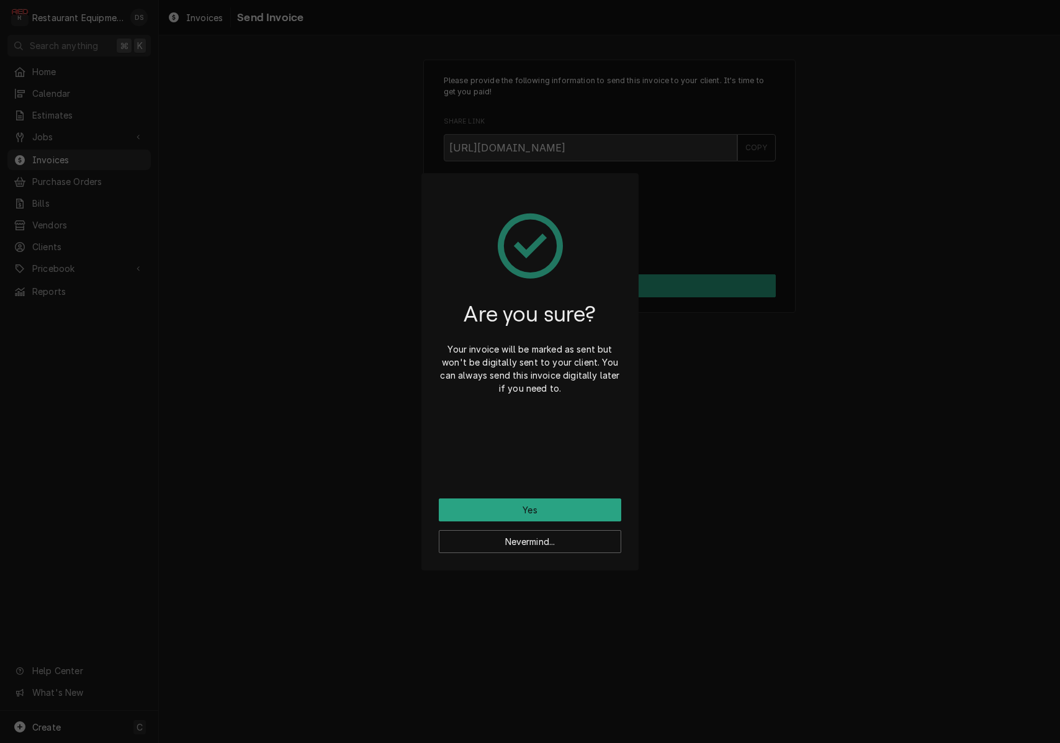
click at [555, 501] on button "Yes" at bounding box center [530, 509] width 182 height 23
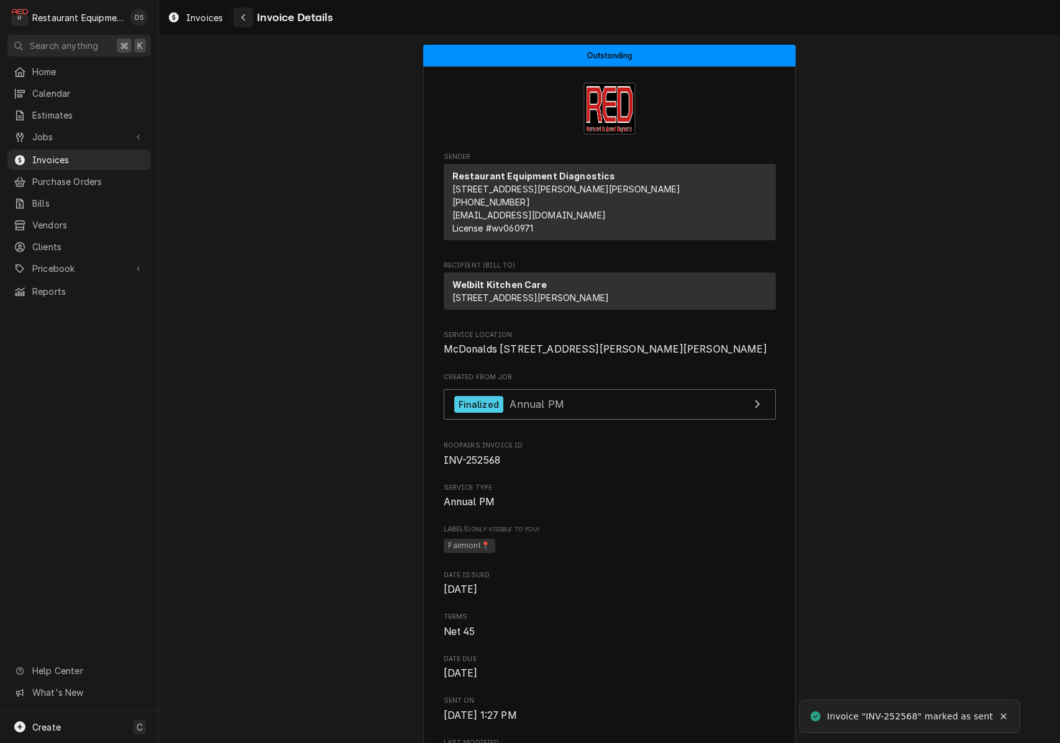
click at [238, 23] on div "Navigate back" at bounding box center [243, 17] width 12 height 12
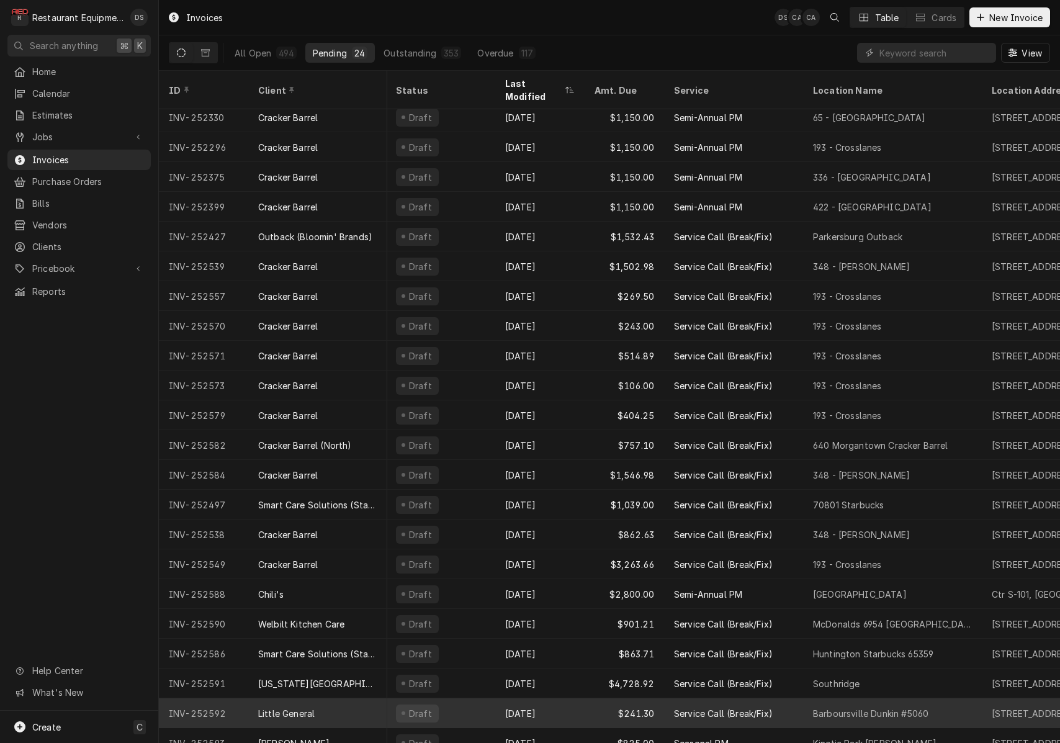
click at [353, 698] on div "Little General" at bounding box center [317, 713] width 139 height 30
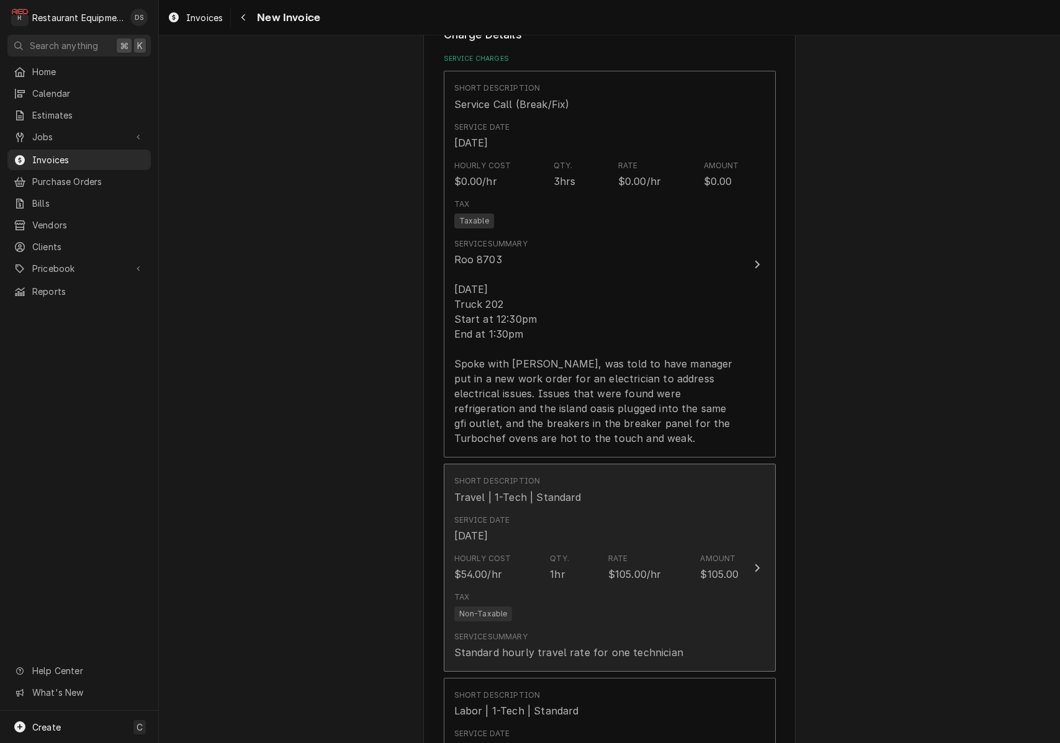
scroll to position [805, 0]
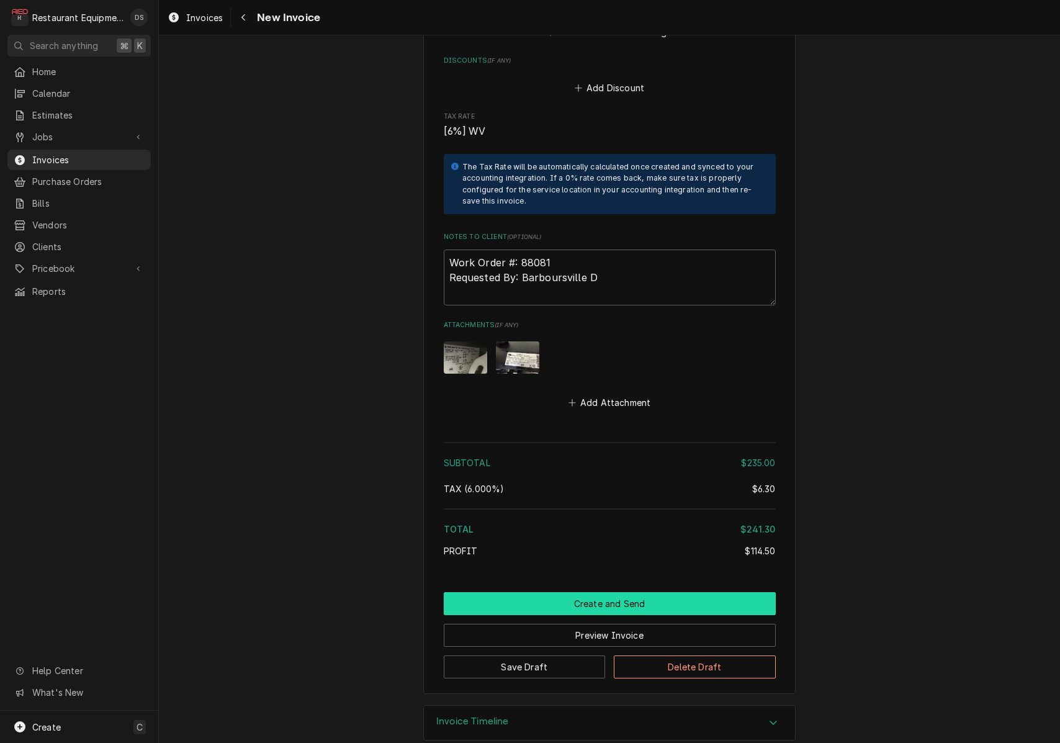
click at [579, 592] on button "Create and Send" at bounding box center [610, 603] width 332 height 23
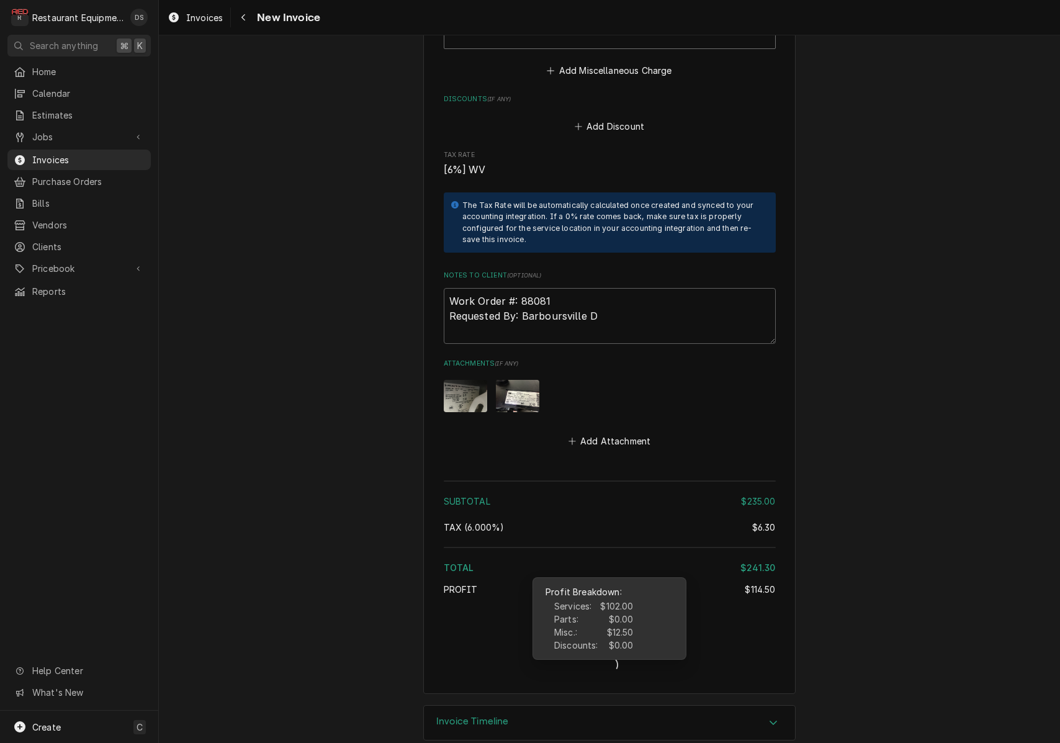
type textarea "x"
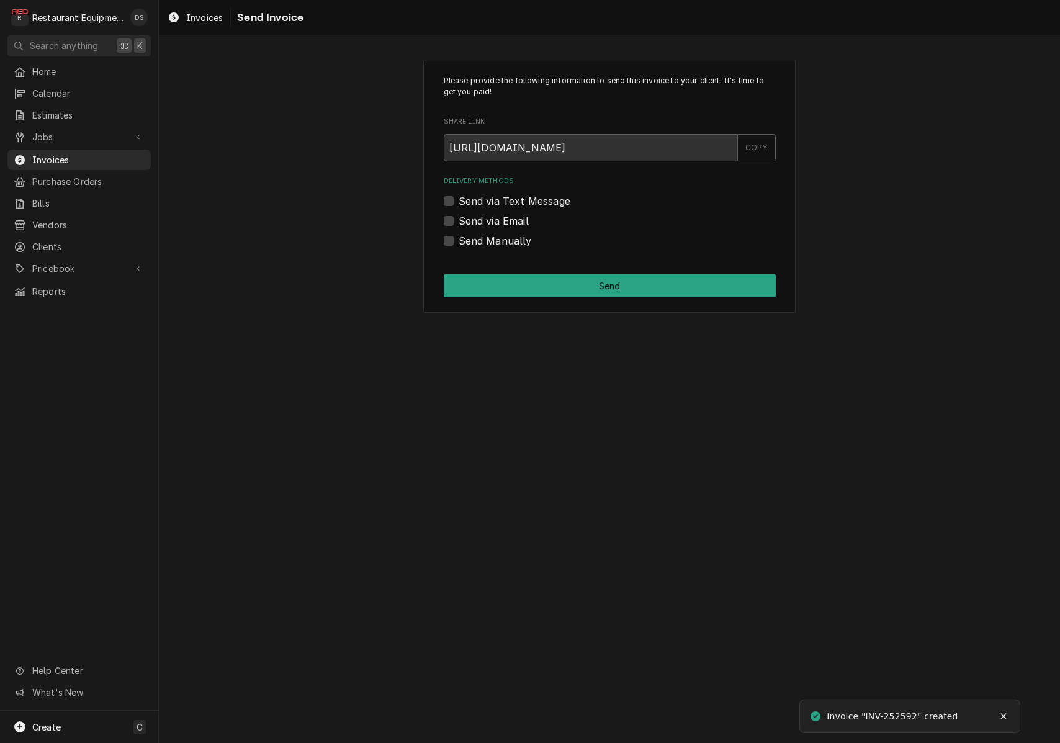
click at [458, 220] on label "Send via Email" at bounding box center [493, 220] width 70 height 15
click at [458, 220] on input "Send via Email" at bounding box center [624, 226] width 332 height 27
checkbox input "true"
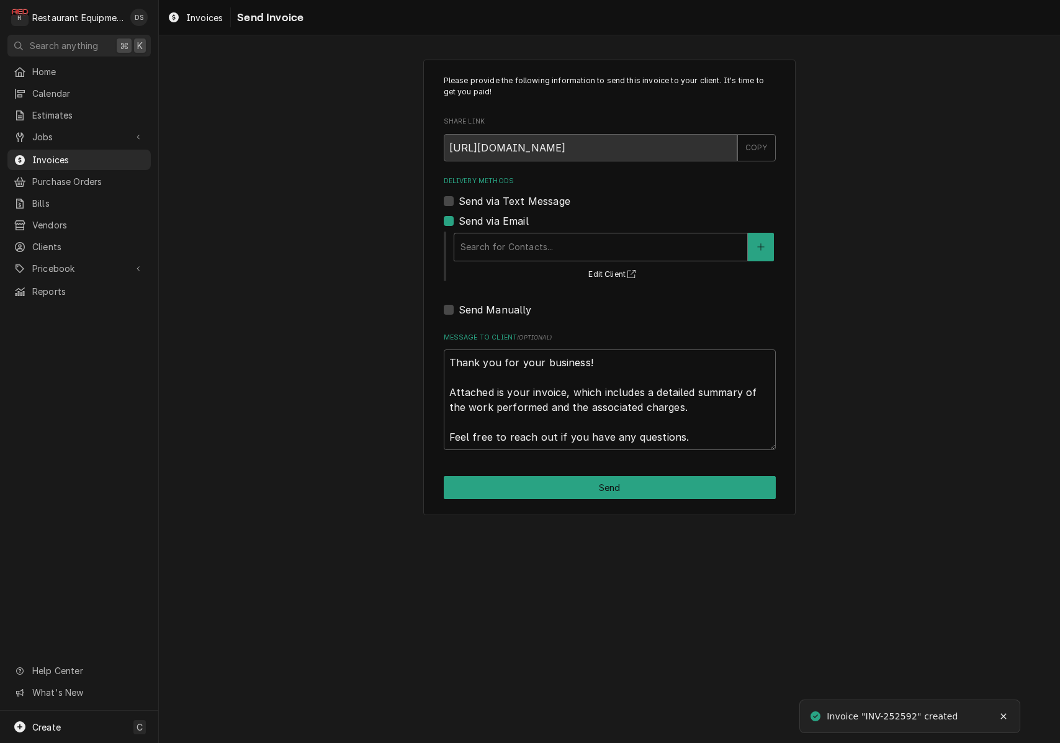
click at [523, 239] on div "Delivery Methods" at bounding box center [600, 247] width 280 height 22
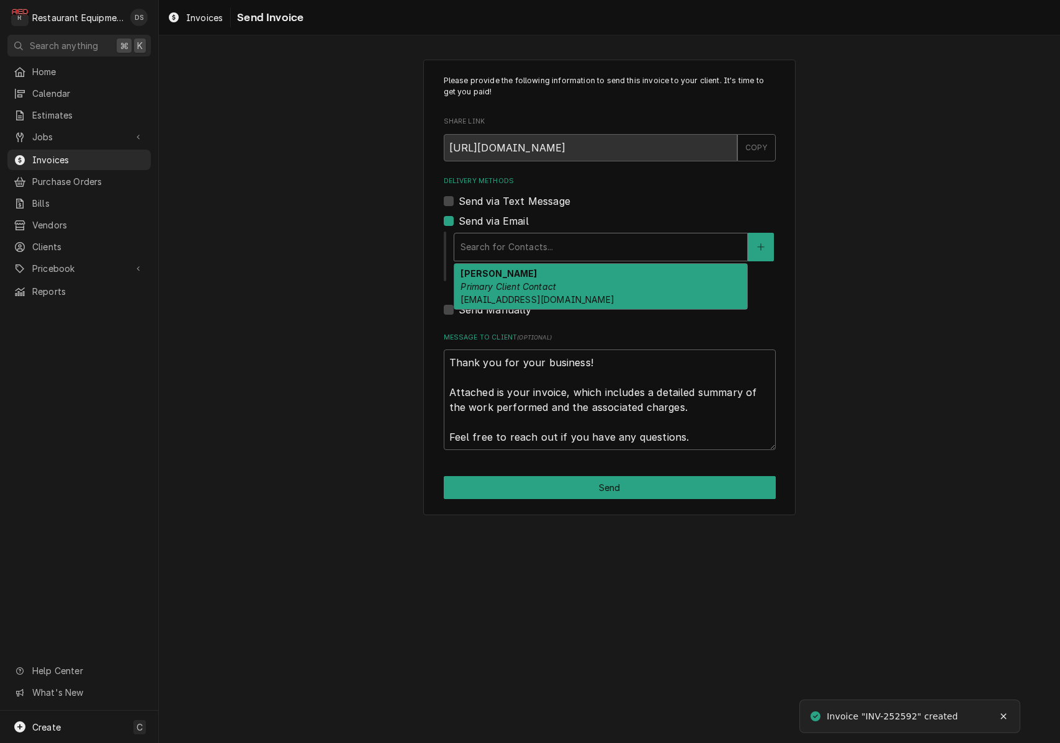
click at [532, 281] on em "Primary Client Contact" at bounding box center [508, 286] width 96 height 11
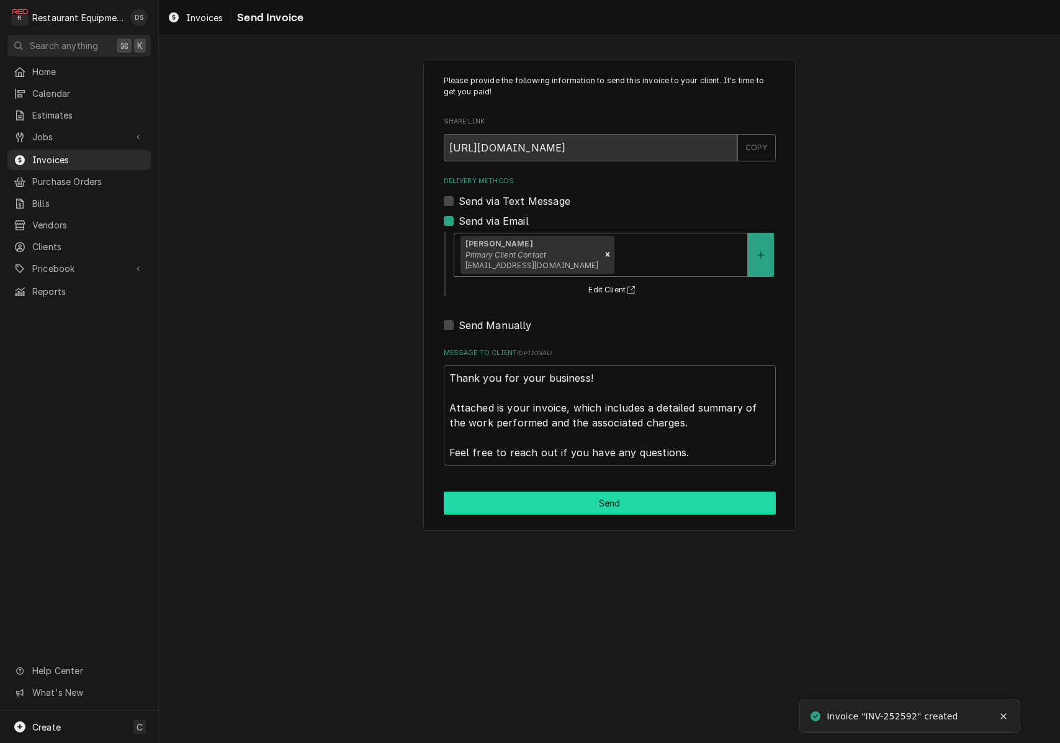
click at [578, 493] on button "Send" at bounding box center [610, 502] width 332 height 23
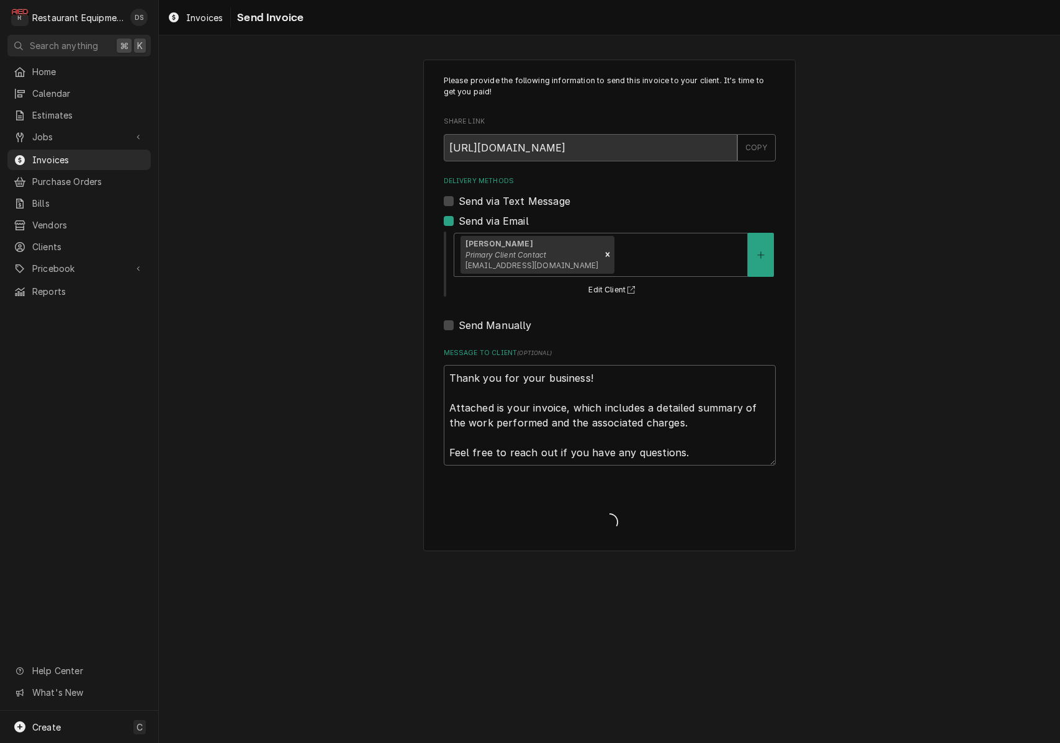
type textarea "x"
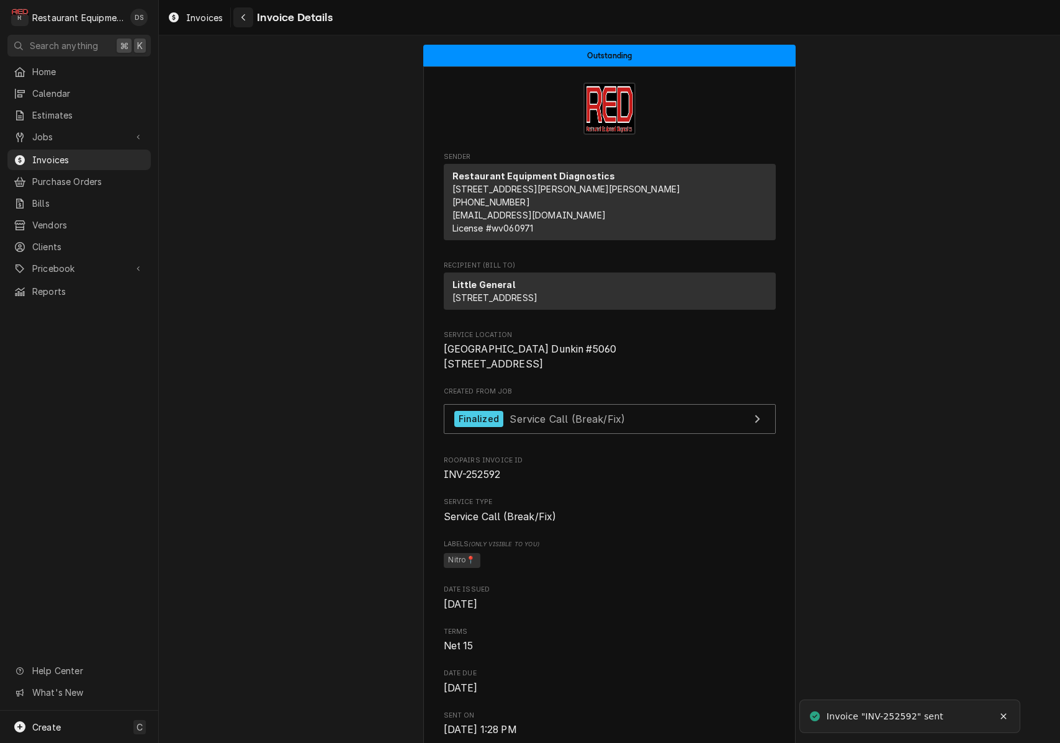
click at [246, 21] on div "Navigate back" at bounding box center [243, 17] width 12 height 12
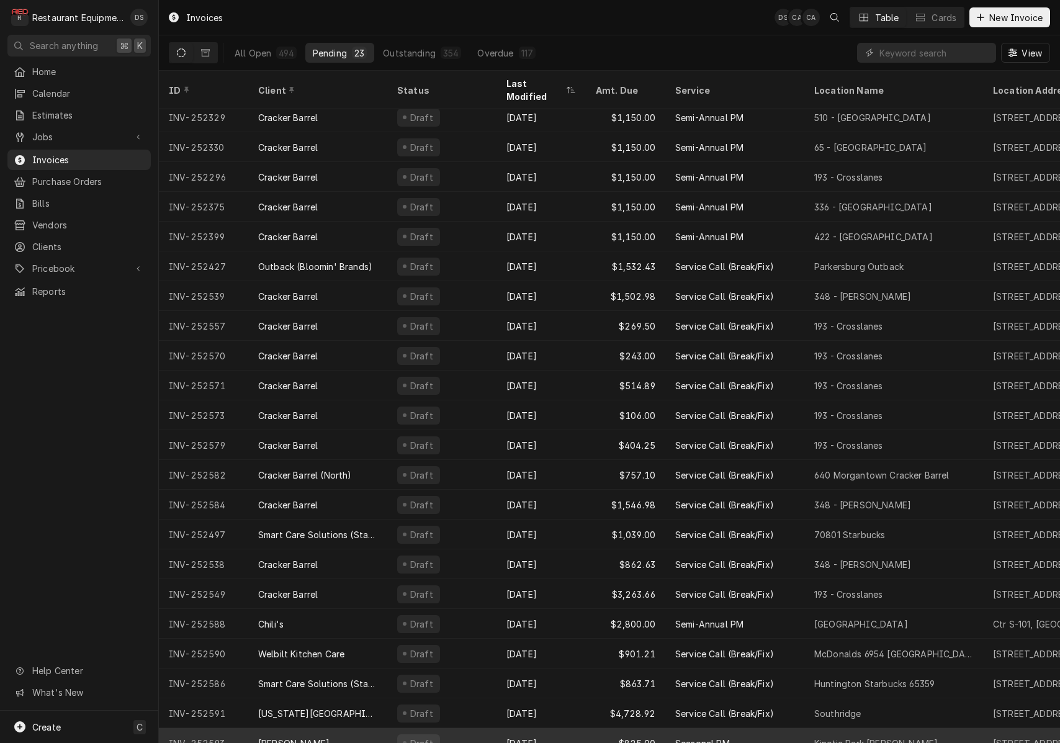
click at [570, 732] on div "Aug 26" at bounding box center [540, 743] width 89 height 30
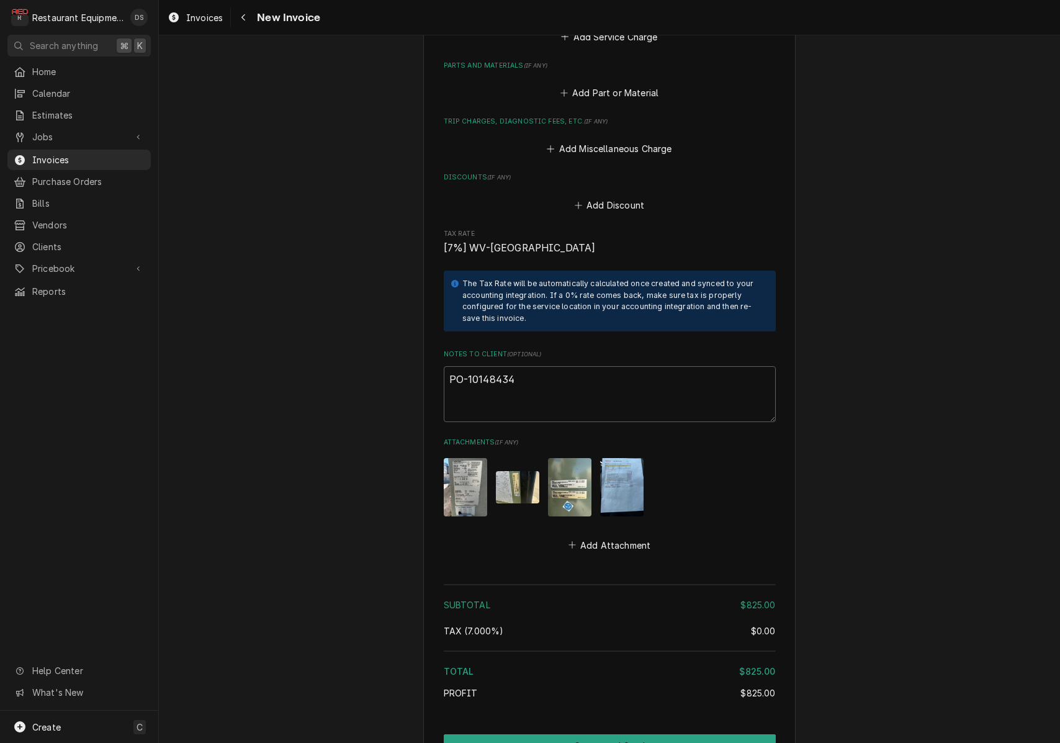
scroll to position [1403, 0]
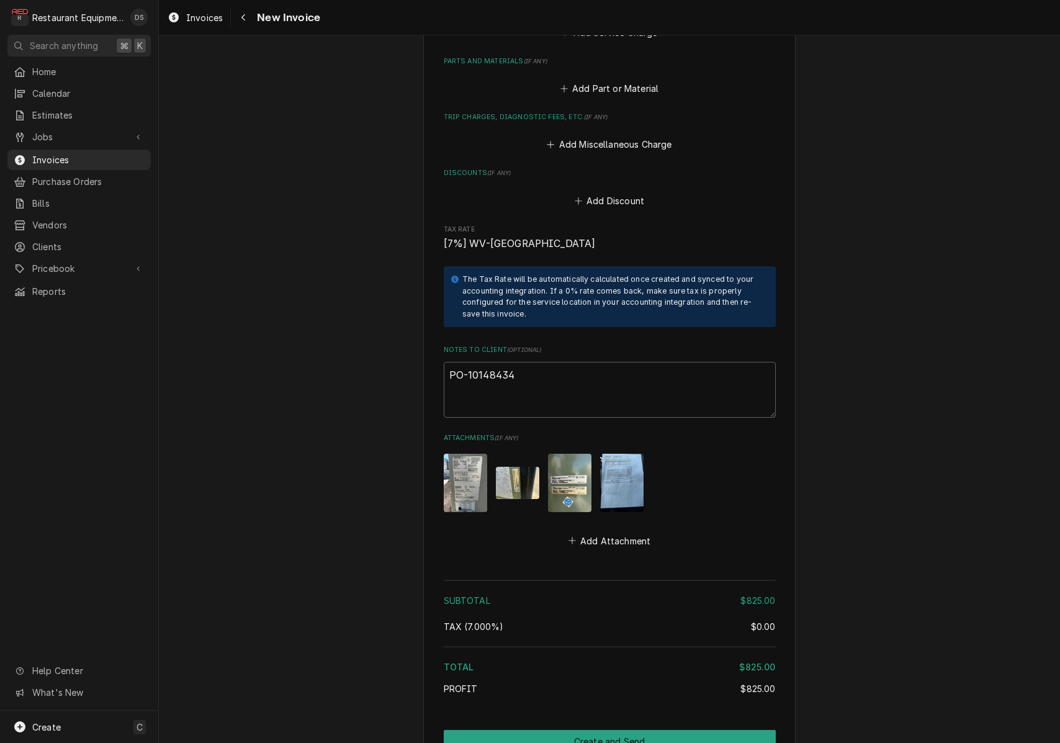
click at [616, 453] on img "Attachments" at bounding box center [621, 482] width 43 height 58
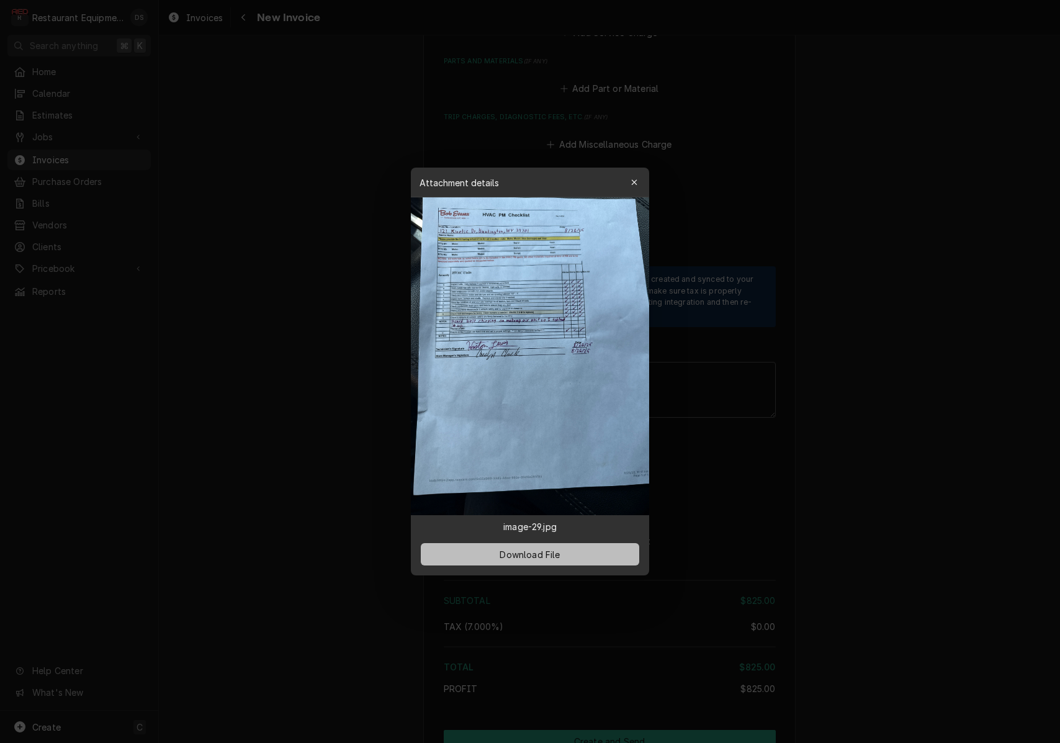
click at [550, 553] on span "Download File" at bounding box center [529, 554] width 65 height 13
click at [635, 185] on icon "button" at bounding box center [634, 182] width 7 height 9
click at [635, 192] on button "Add Discount" at bounding box center [609, 200] width 74 height 17
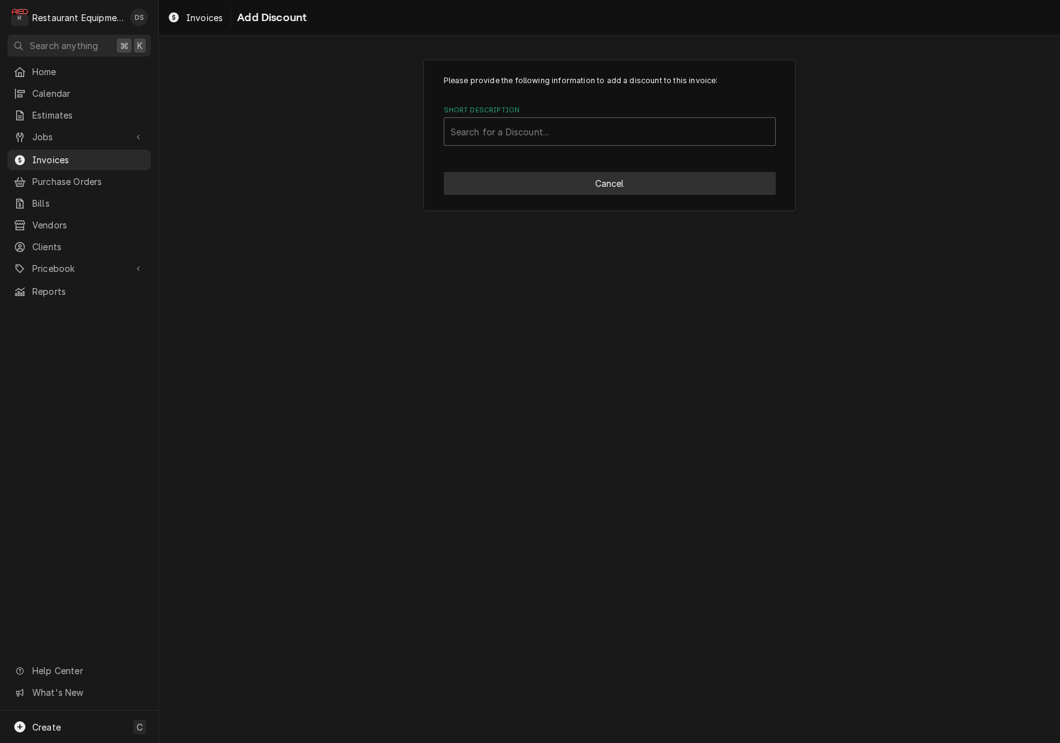
click at [623, 192] on button "Cancel" at bounding box center [610, 183] width 332 height 23
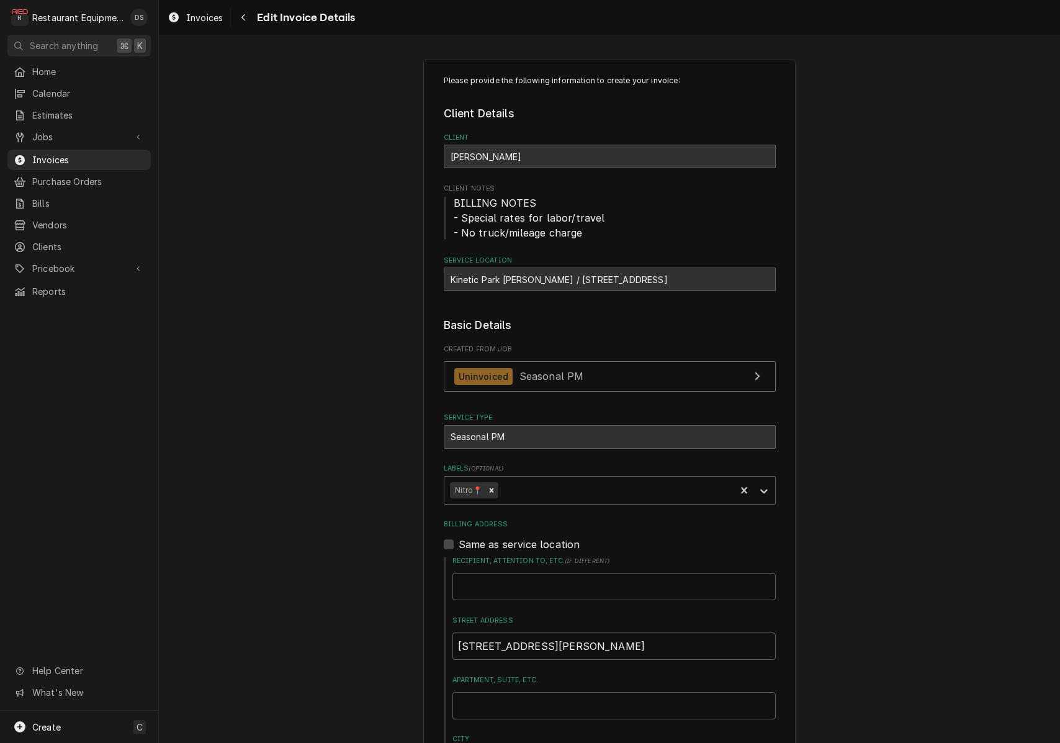
click at [509, 279] on div "Kinetic Park Bob Evans / 121 Kinetic Dr, Huntington, WV 25701" at bounding box center [610, 279] width 332 height 24
drag, startPoint x: 451, startPoint y: 274, endPoint x: 460, endPoint y: 279, distance: 9.7
click at [510, 277] on div "Kinetic Park Bob Evans / 121 Kinetic Dr, Huntington, WV 25701" at bounding box center [610, 279] width 332 height 24
drag, startPoint x: 448, startPoint y: 279, endPoint x: 548, endPoint y: 277, distance: 99.9
click at [548, 277] on div "Kinetic Park Bob Evans / 121 Kinetic Dr, Huntington, WV 25701" at bounding box center [610, 279] width 332 height 24
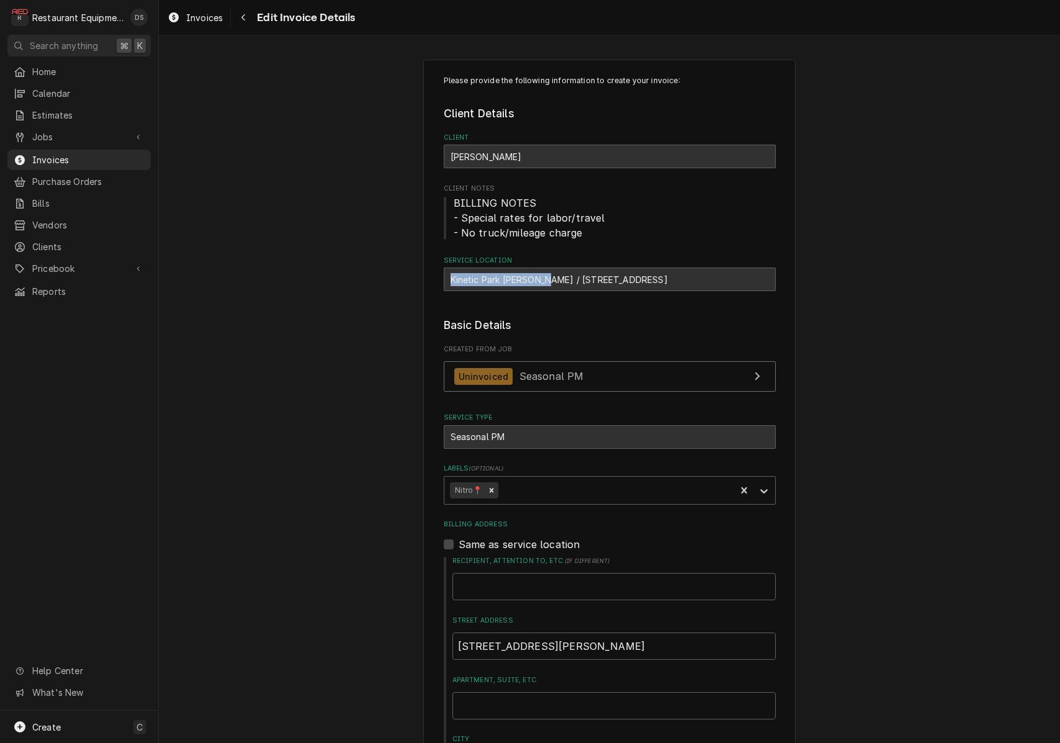
copy div "Kinetic Park Bob Evans"
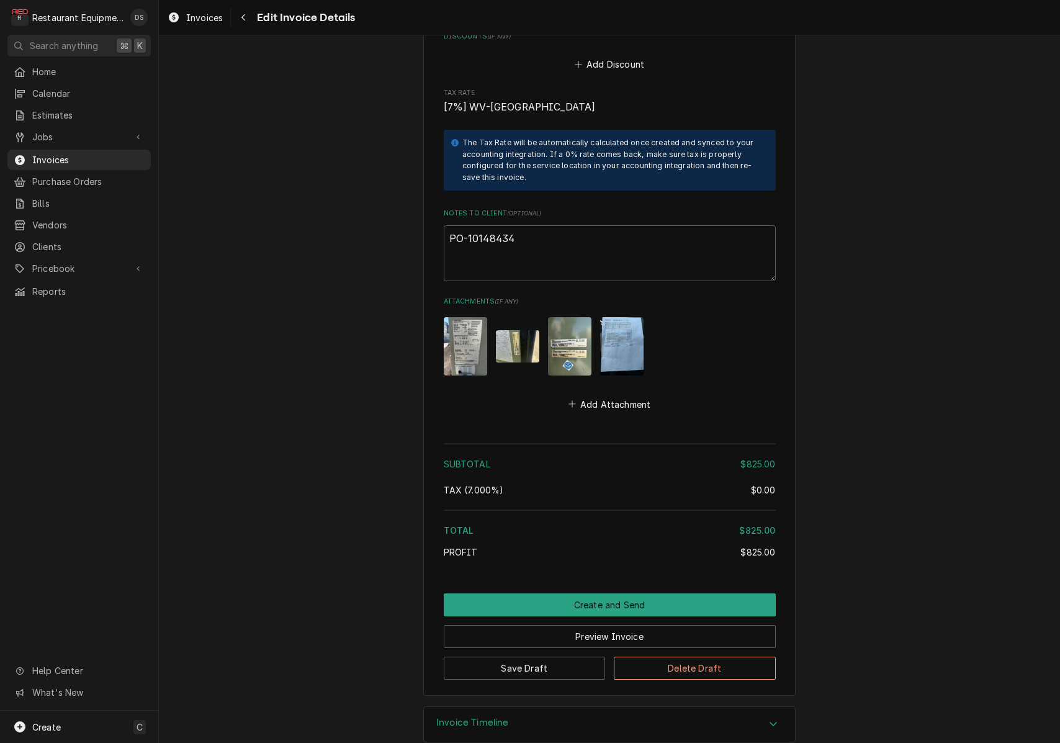
scroll to position [1539, 0]
click at [571, 625] on button "Preview Invoice" at bounding box center [610, 636] width 332 height 23
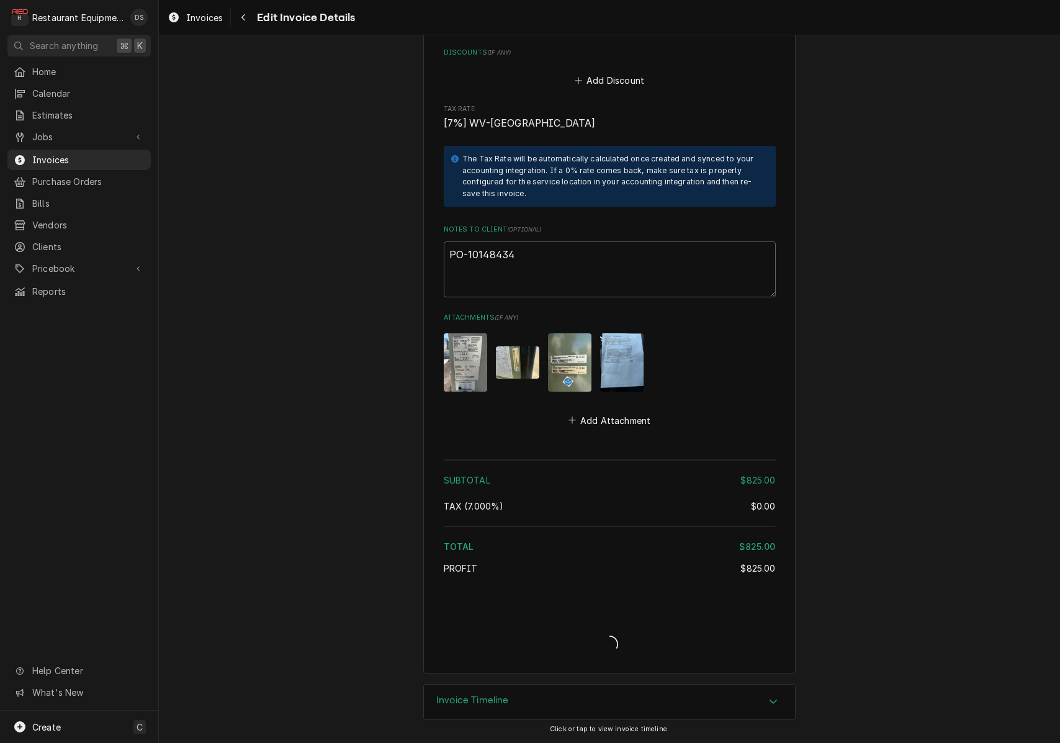
scroll to position [1500, 0]
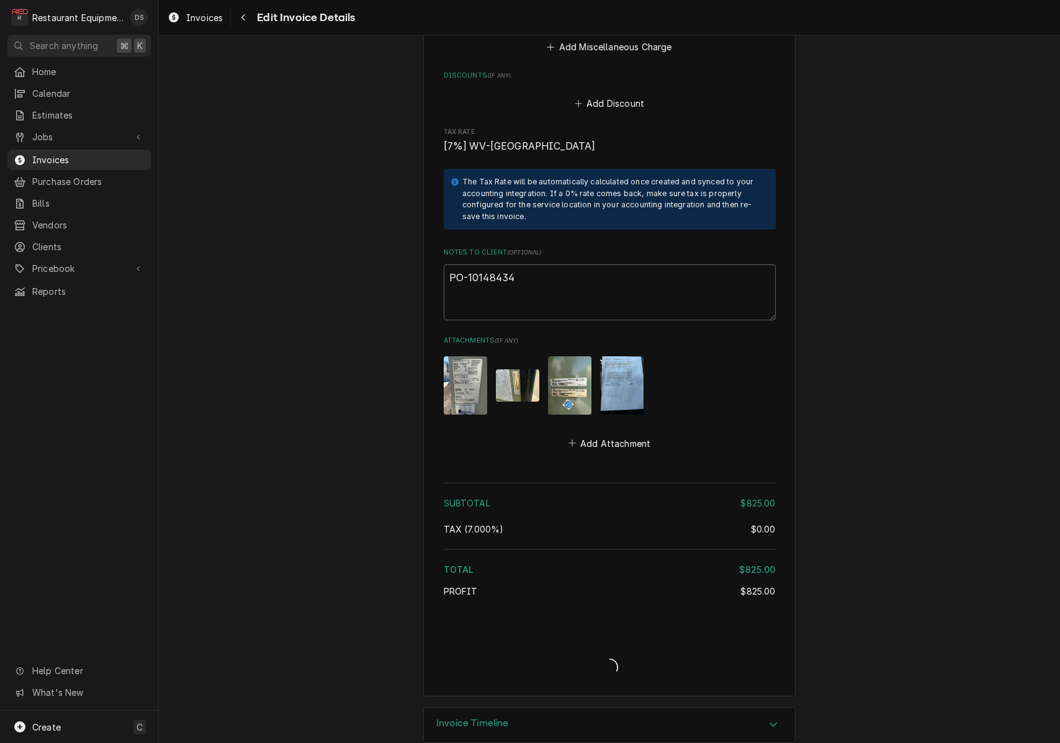
type textarea "x"
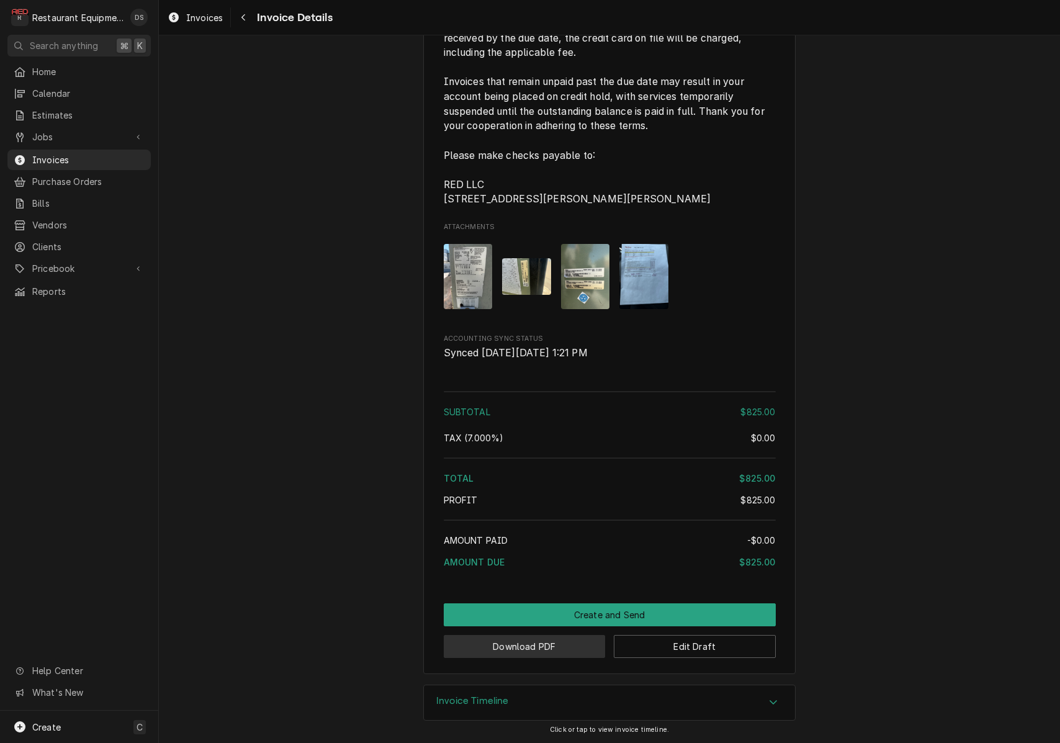
click at [552, 643] on button "Download PDF" at bounding box center [525, 646] width 162 height 23
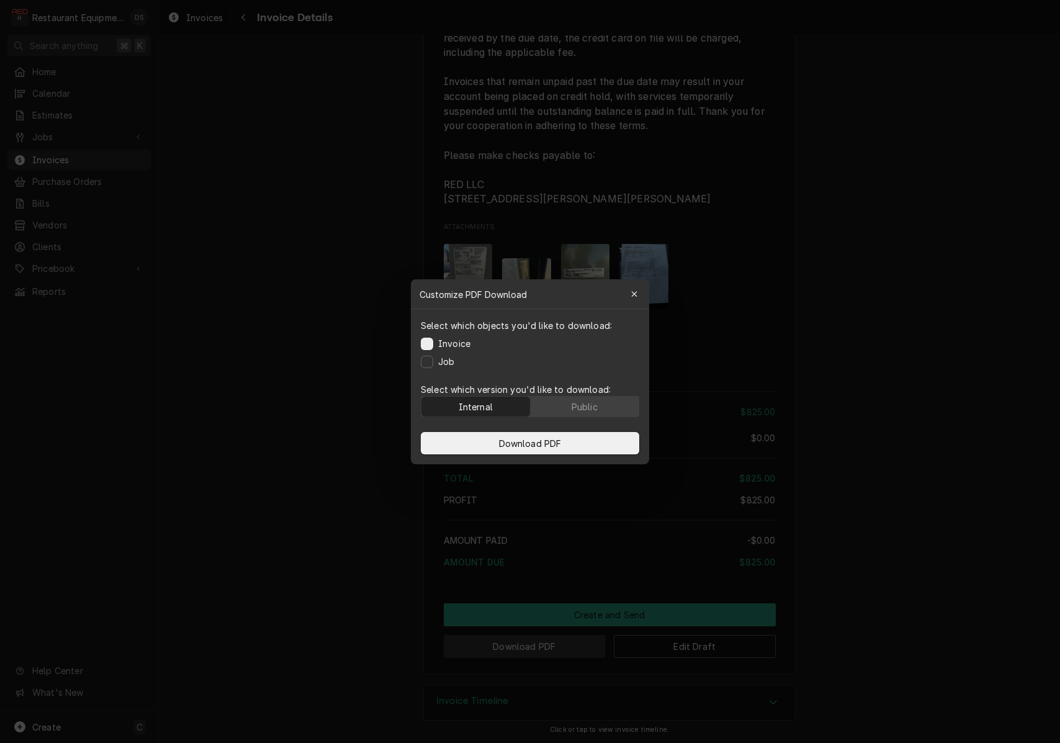
click at [552, 643] on body "R Restaurant Equipment Diagnostics DS Search anything ⌘ K Home Calendar Estimat…" at bounding box center [530, 371] width 1060 height 743
drag, startPoint x: 578, startPoint y: 409, endPoint x: 577, endPoint y: 433, distance: 24.2
click at [578, 409] on div "Public" at bounding box center [584, 406] width 26 height 13
drag, startPoint x: 576, startPoint y: 445, endPoint x: 602, endPoint y: 444, distance: 25.5
click at [576, 445] on button "Download PDF" at bounding box center [530, 443] width 218 height 22
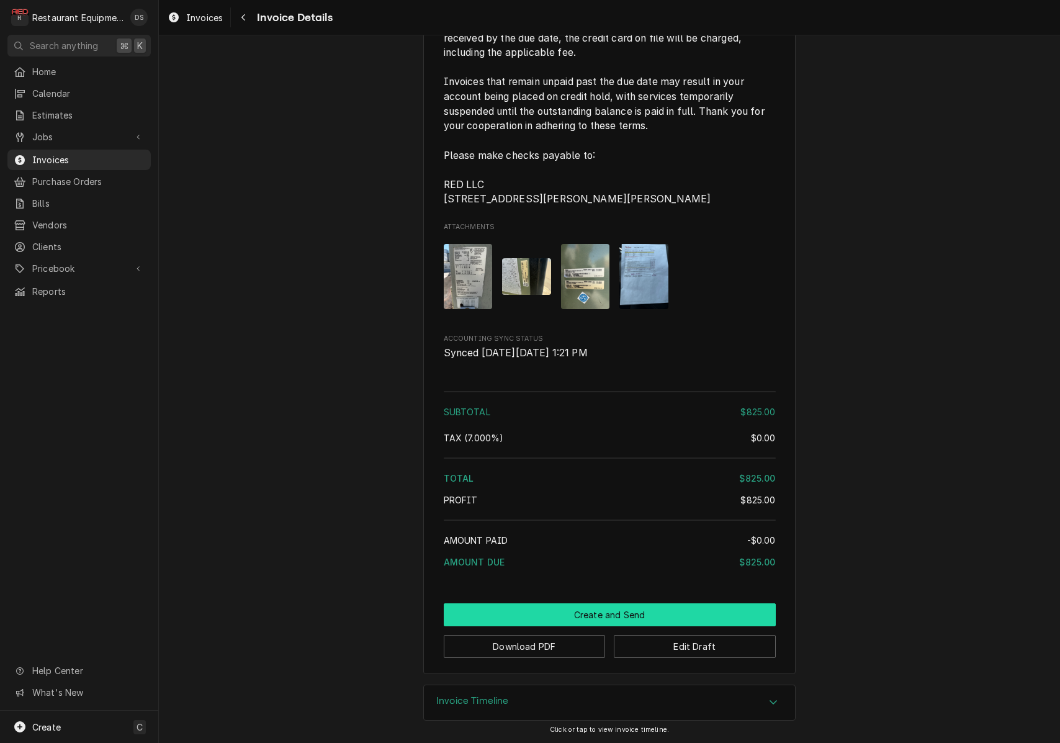
click at [627, 614] on button "Create and Send" at bounding box center [610, 614] width 332 height 23
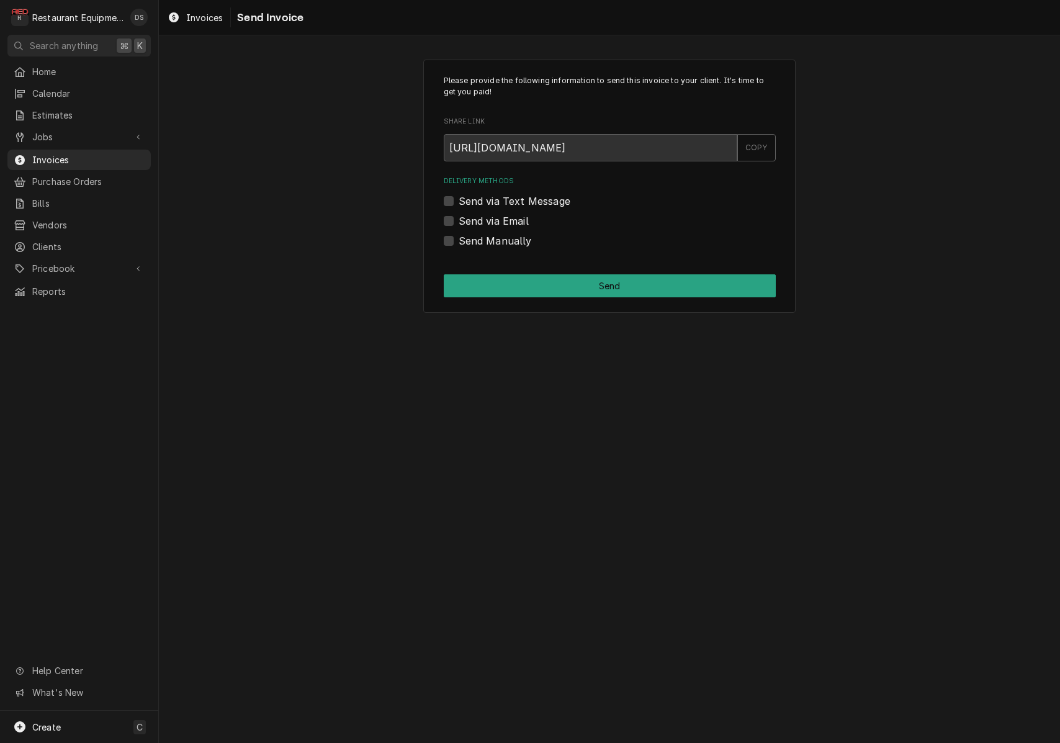
click at [458, 239] on label "Send Manually" at bounding box center [494, 240] width 73 height 15
click at [458, 239] on input "Send Manually" at bounding box center [624, 246] width 332 height 27
checkbox input "true"
click at [579, 274] on div "Please provide the following information to send this invoice to your client. I…" at bounding box center [609, 187] width 372 height 254
click at [581, 279] on button "Send" at bounding box center [610, 285] width 332 height 23
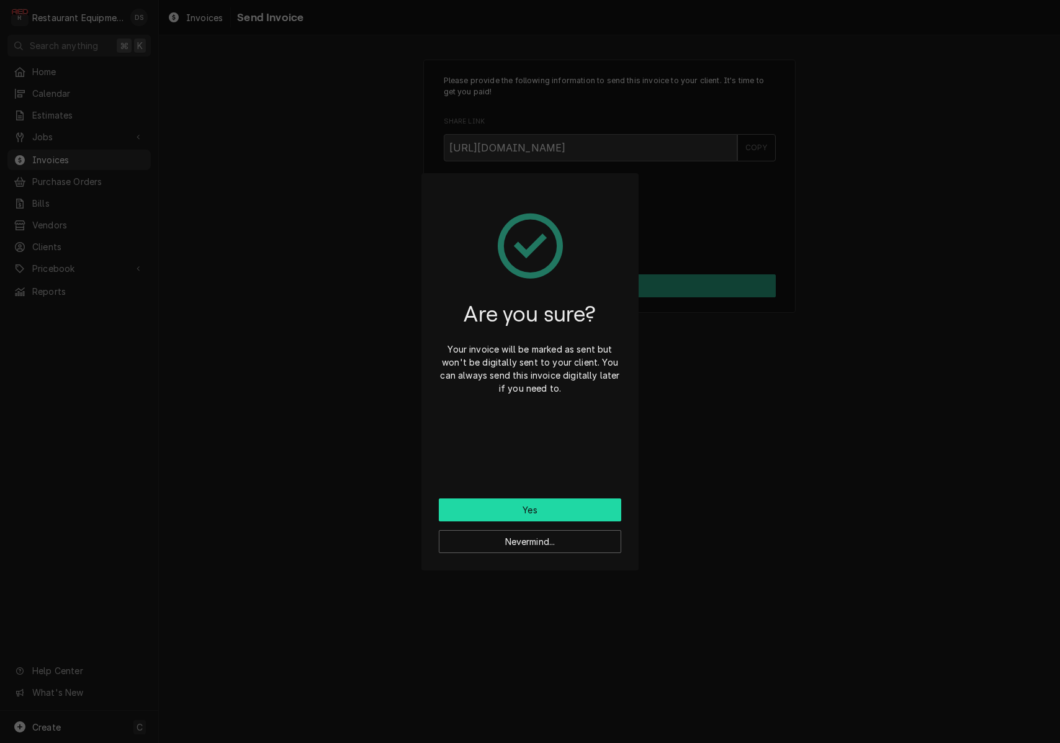
click at [573, 505] on button "Yes" at bounding box center [530, 509] width 182 height 23
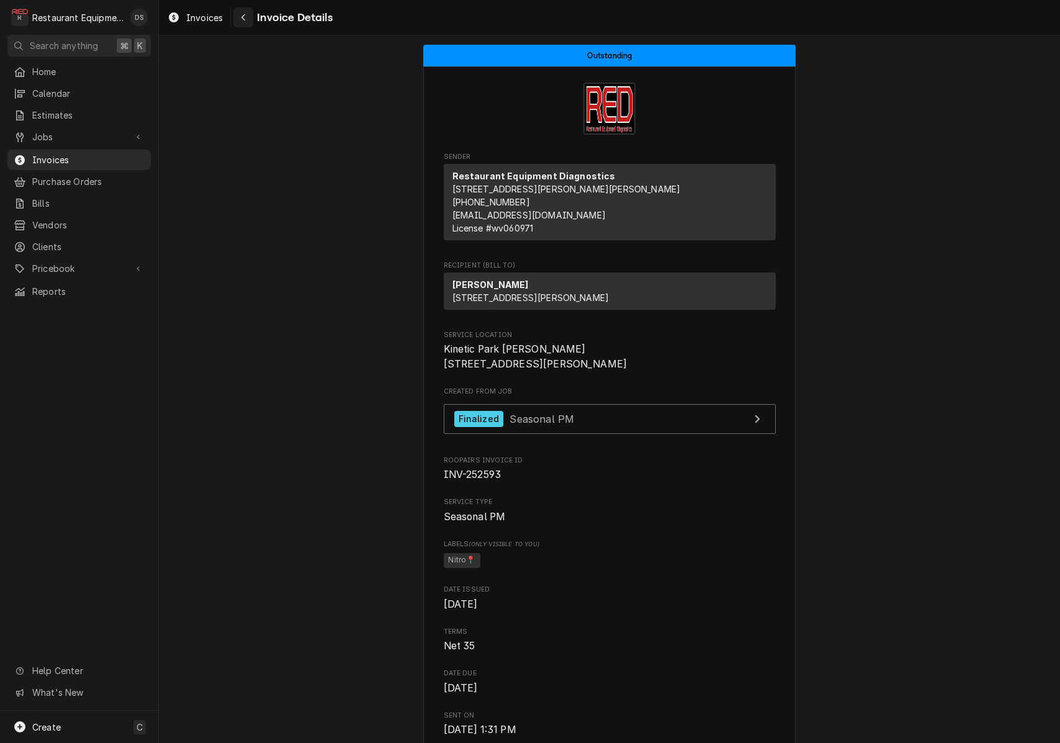
click at [251, 16] on button "Navigate back" at bounding box center [243, 17] width 20 height 20
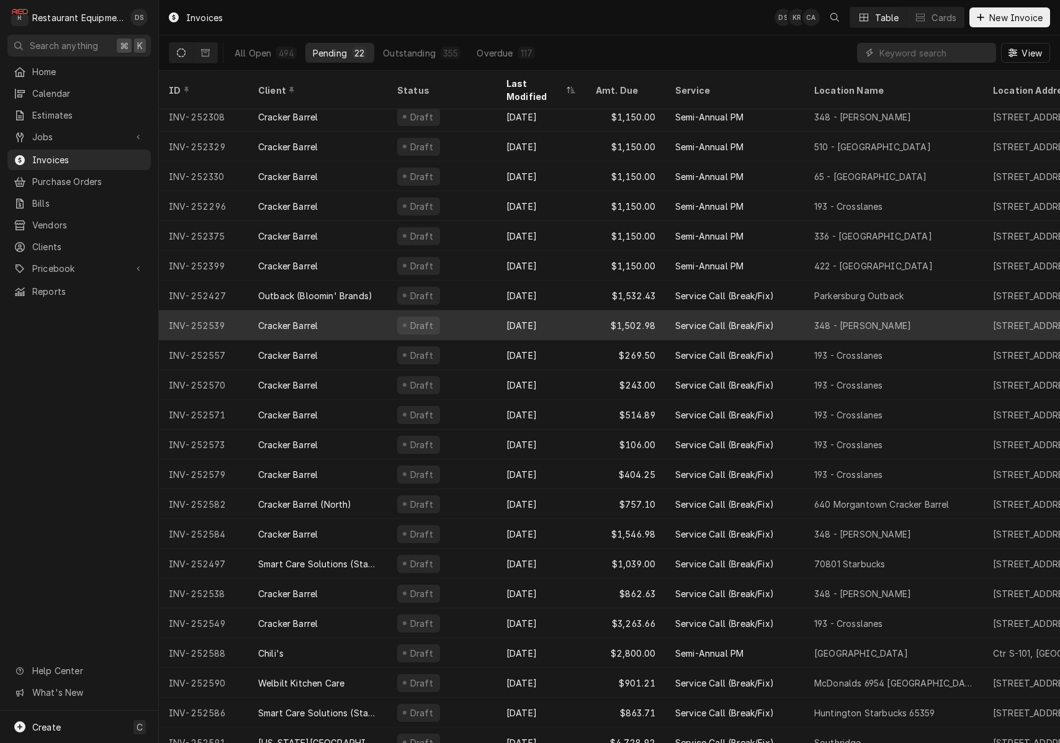
scroll to position [7, 0]
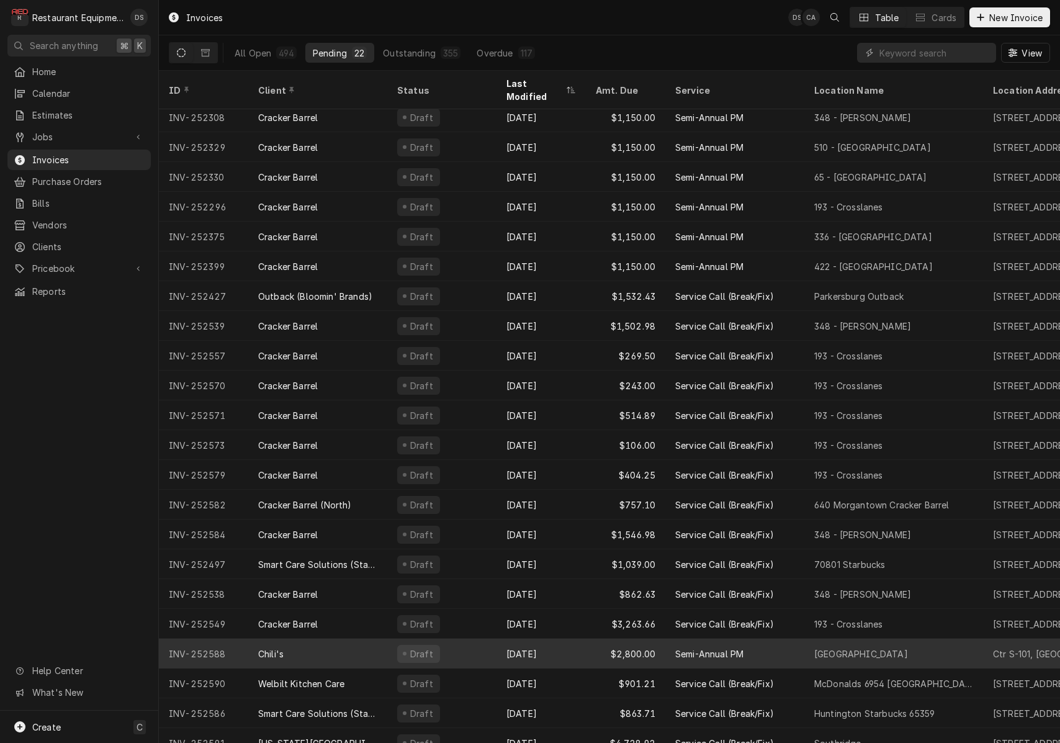
click at [578, 638] on div "[DATE]" at bounding box center [540, 653] width 89 height 30
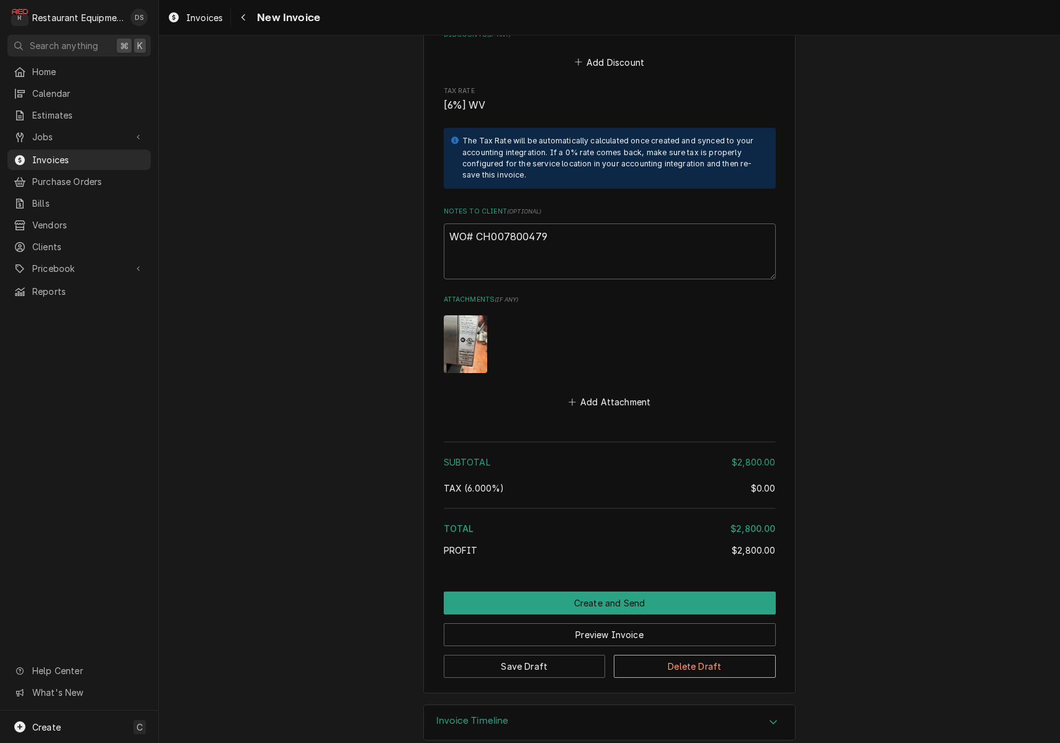
scroll to position [1403, 0]
click at [563, 224] on textarea "WO# CH007800479" at bounding box center [610, 252] width 332 height 56
drag, startPoint x: 543, startPoint y: 218, endPoint x: 493, endPoint y: 217, distance: 50.3
click at [477, 224] on textarea "WO# CH007800479" at bounding box center [610, 252] width 332 height 56
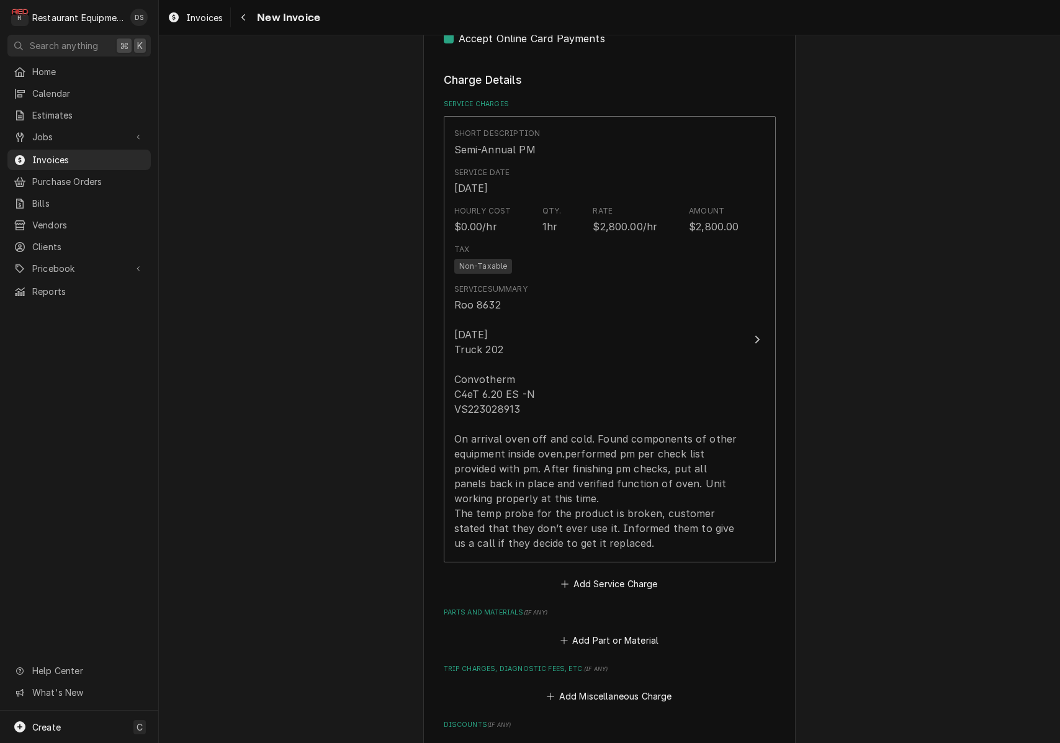
scroll to position [711, 0]
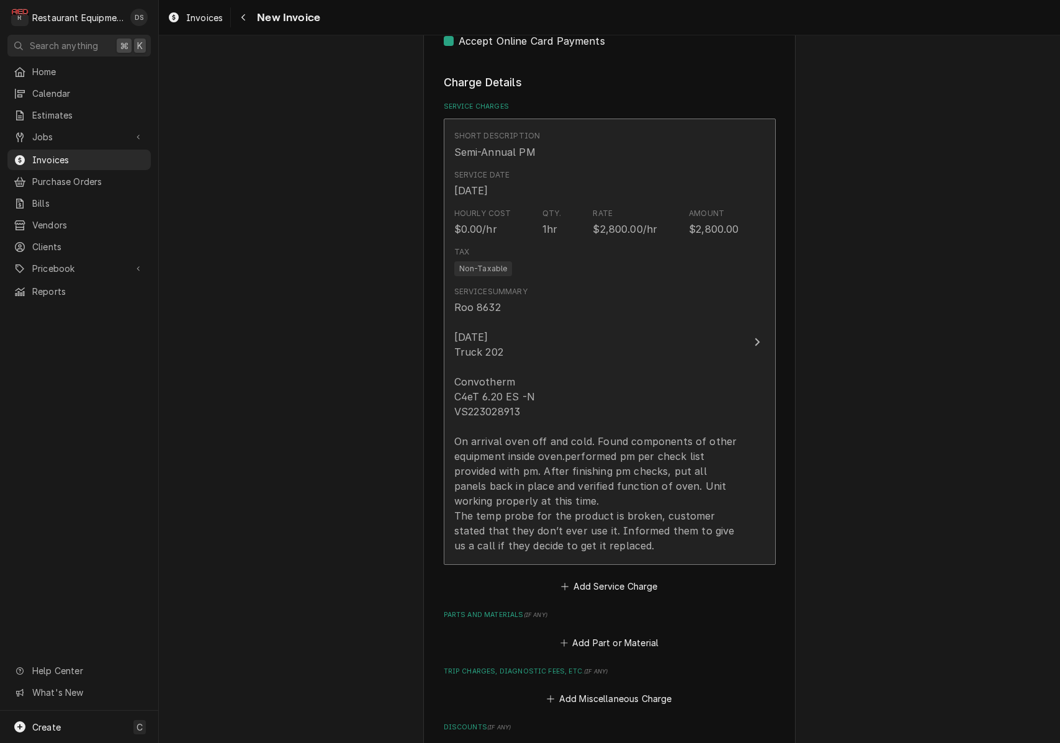
click at [628, 241] on div "Tax Non-Taxable" at bounding box center [596, 261] width 285 height 40
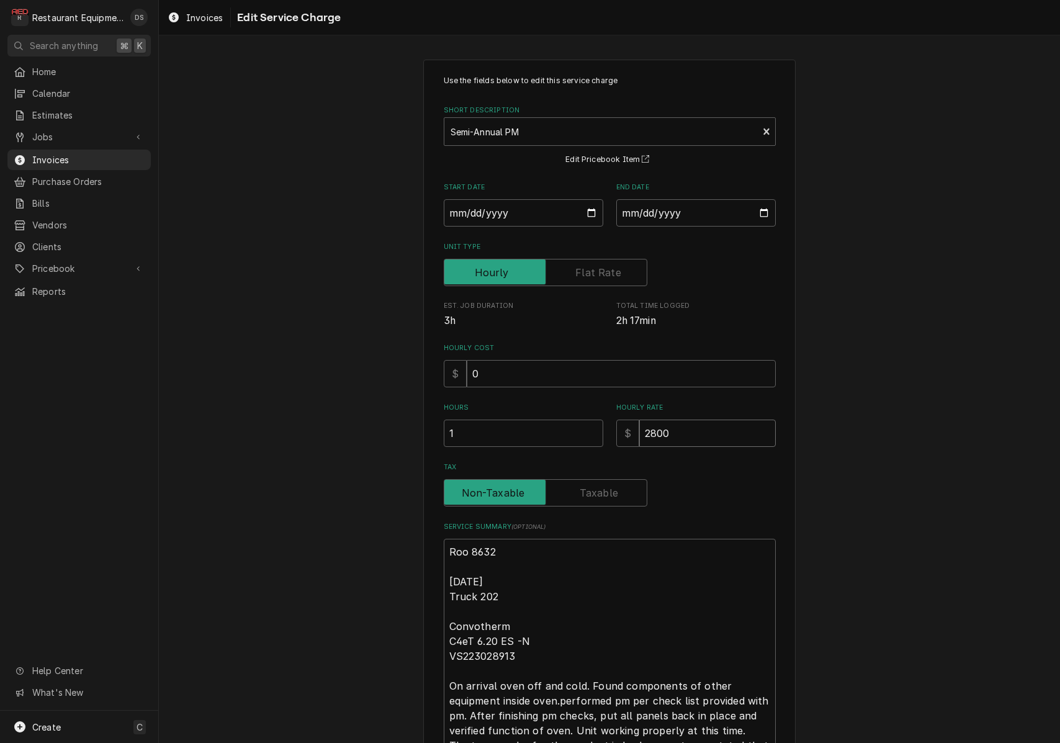
drag, startPoint x: 705, startPoint y: 429, endPoint x: 550, endPoint y: 416, distance: 155.0
click at [555, 418] on div "Hours 1 Hourly Rate $ 2800" at bounding box center [610, 425] width 332 height 44
type textarea "x"
type input "4"
type textarea "x"
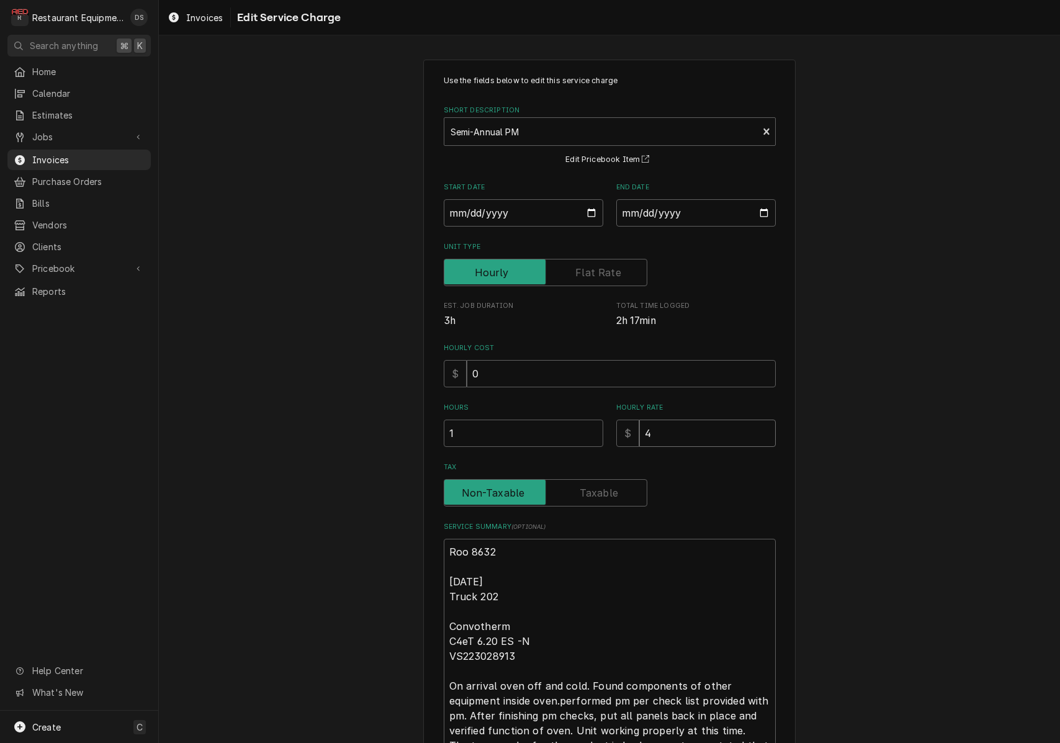
type input "40"
type textarea "x"
type input "400"
type textarea "x"
type input "400.0"
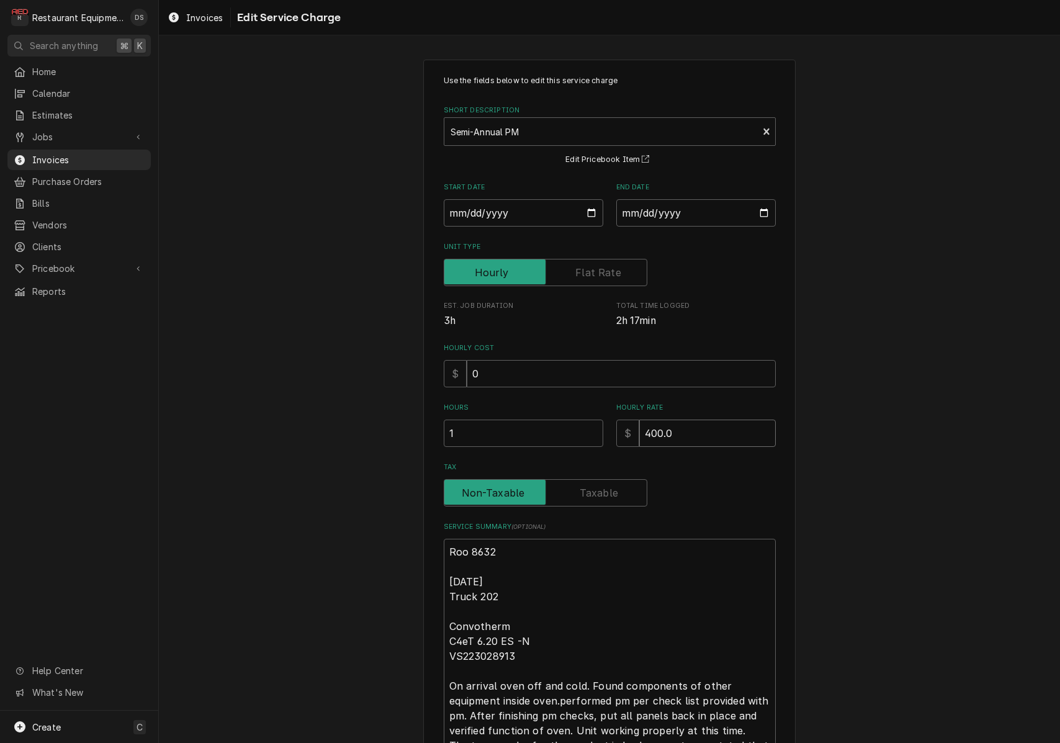
type textarea "x"
type input "400.00"
drag, startPoint x: 550, startPoint y: 375, endPoint x: 400, endPoint y: 357, distance: 150.7
click at [400, 357] on div "Use the fields below to edit this service charge Short Description Semi-Annual …" at bounding box center [609, 471] width 901 height 847
type textarea "x"
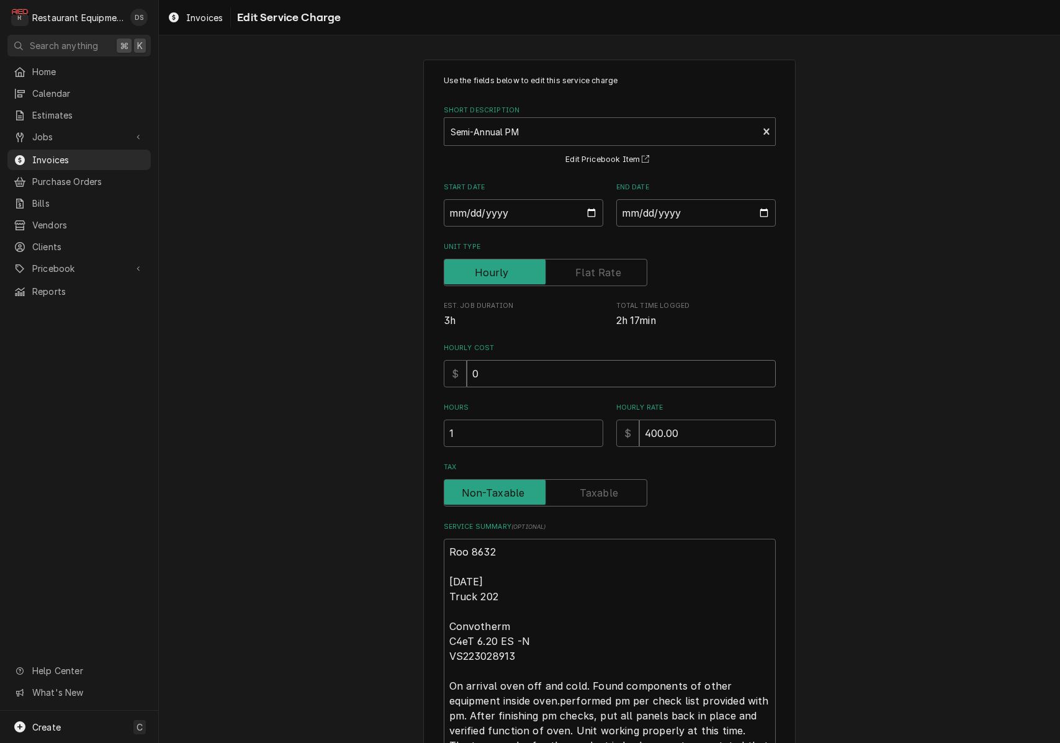
type input "1"
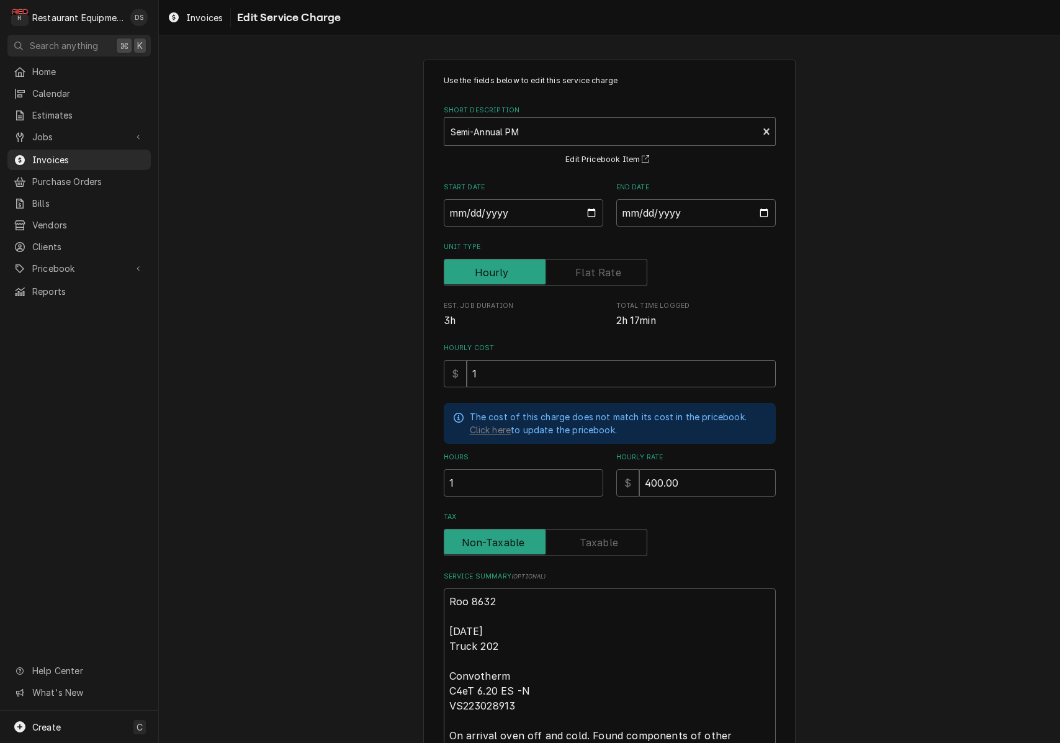
type textarea "x"
type input "18"
type textarea "x"
type input "189"
drag, startPoint x: 903, startPoint y: 542, endPoint x: 878, endPoint y: 542, distance: 24.2
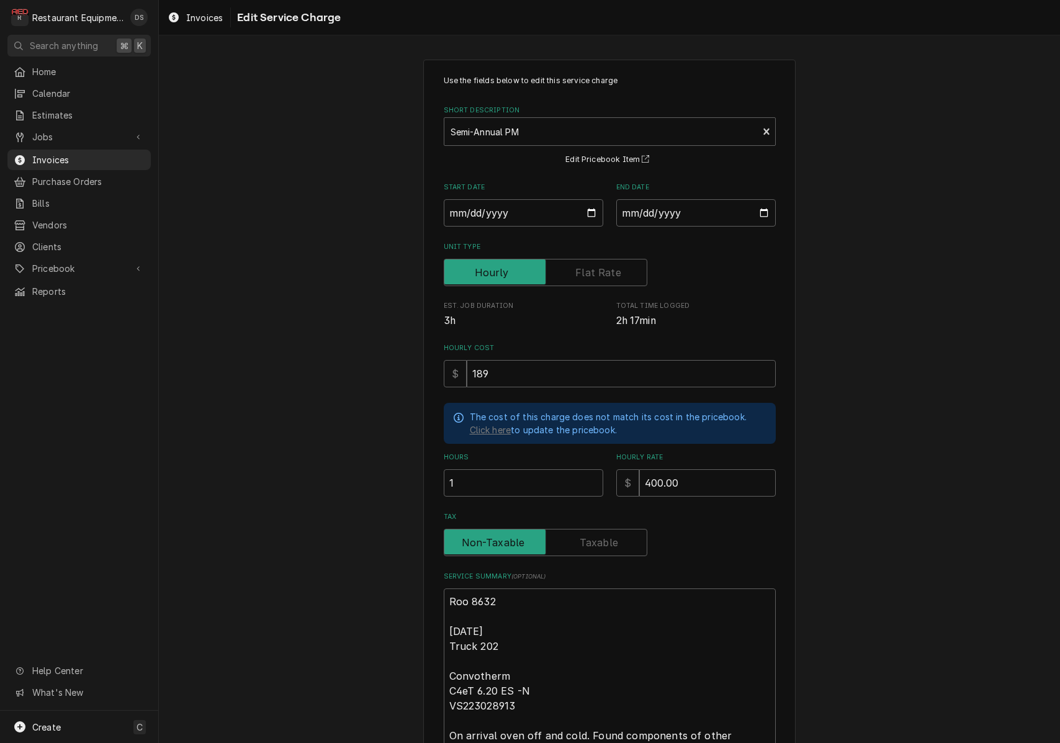
click at [901, 542] on div "Use the fields below to edit this service charge Short Description Semi-Annual …" at bounding box center [609, 496] width 901 height 896
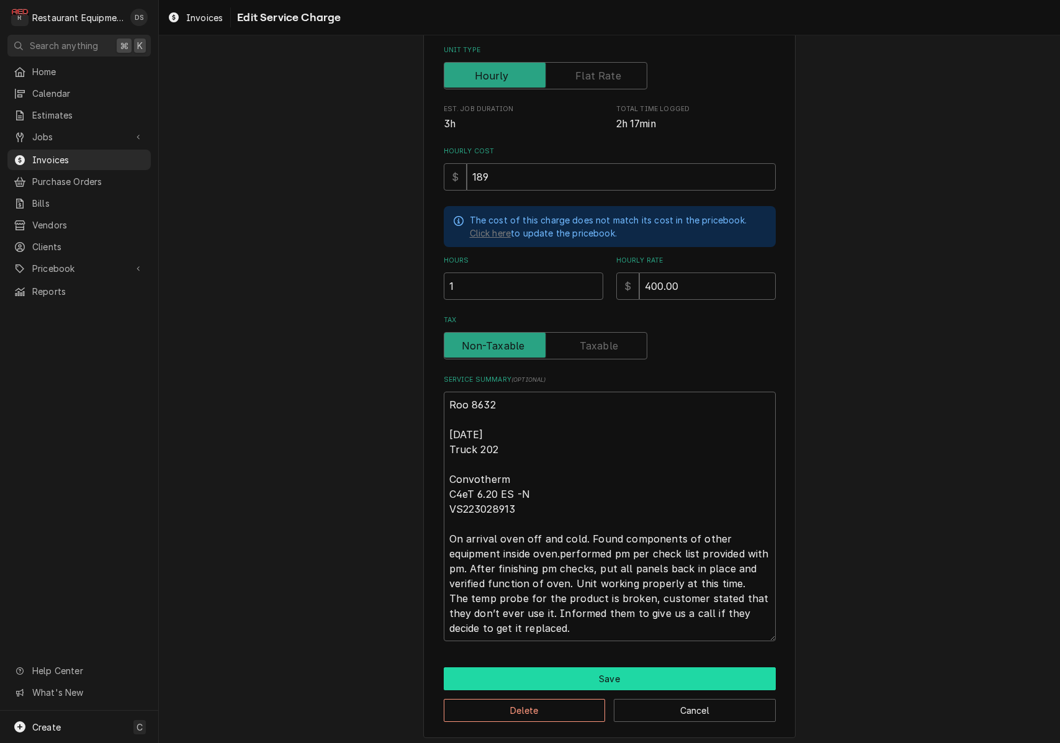
click at [586, 668] on button "Save" at bounding box center [610, 678] width 332 height 23
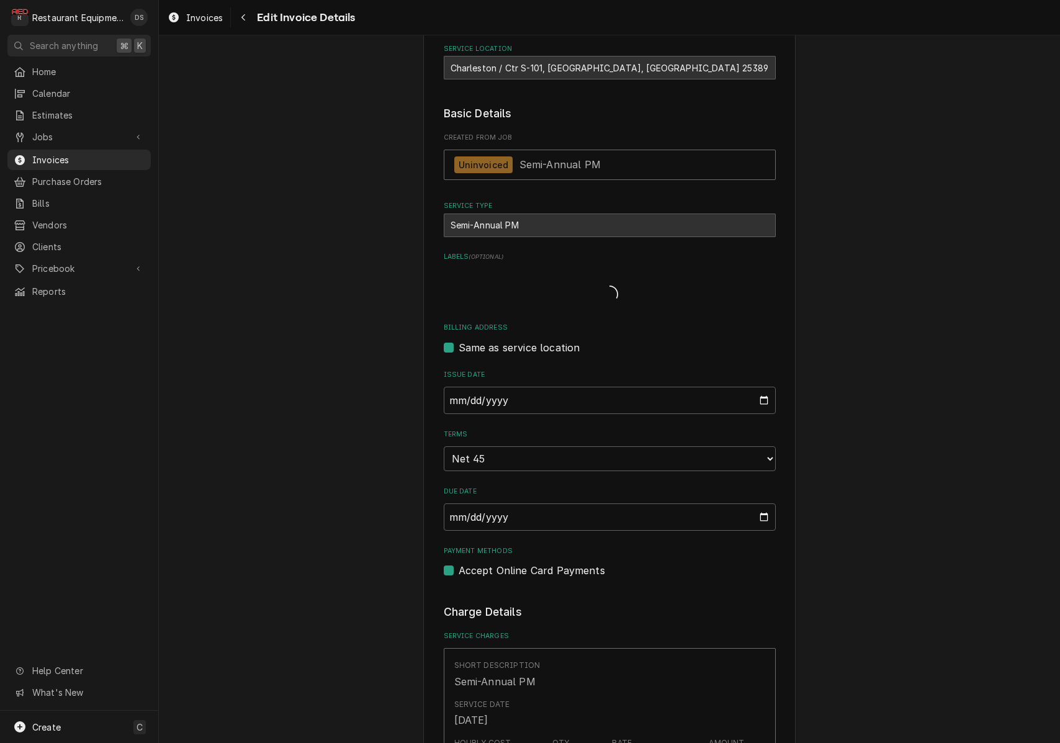
scroll to position [711, 0]
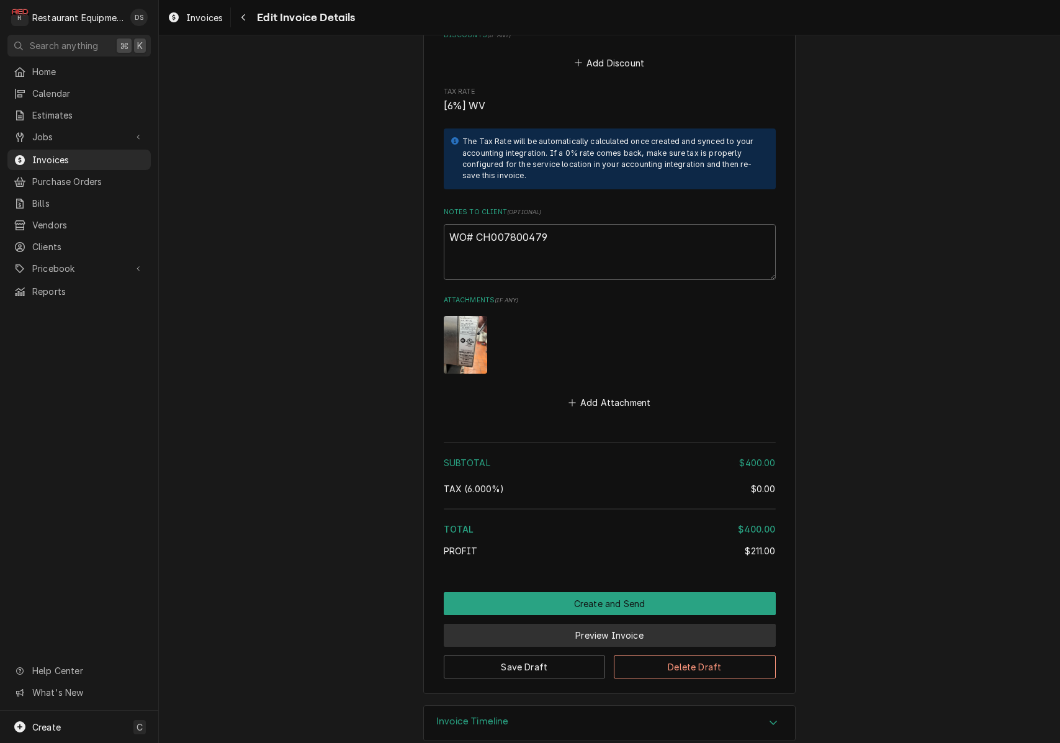
click at [596, 623] on button "Preview Invoice" at bounding box center [610, 634] width 332 height 23
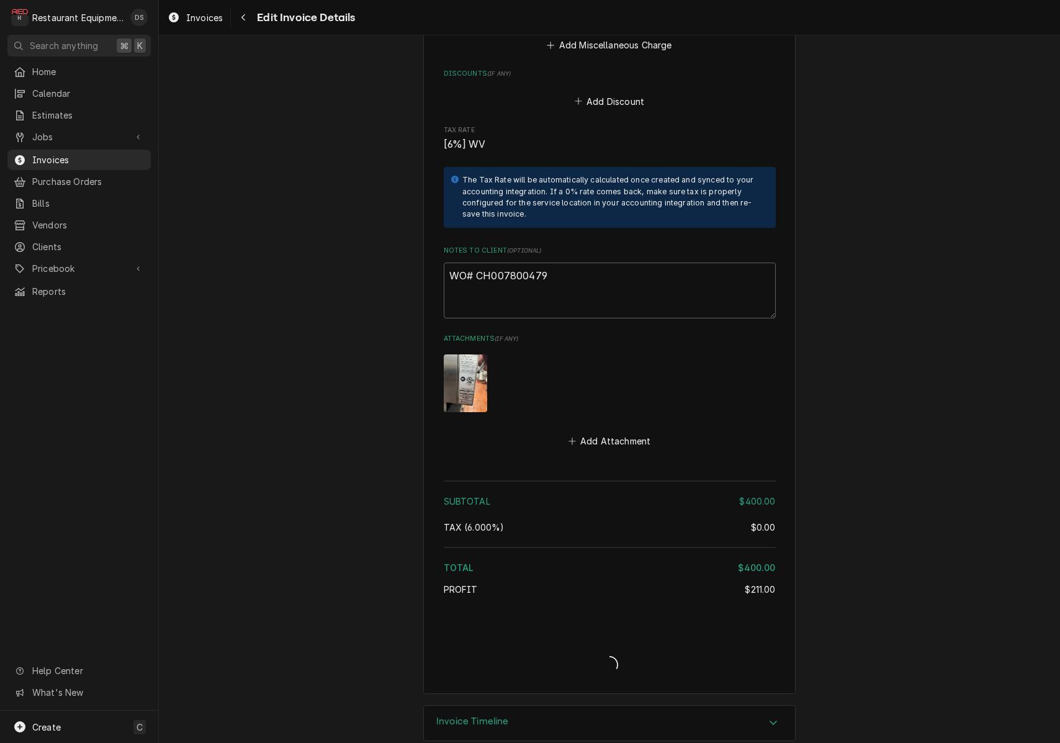
type textarea "x"
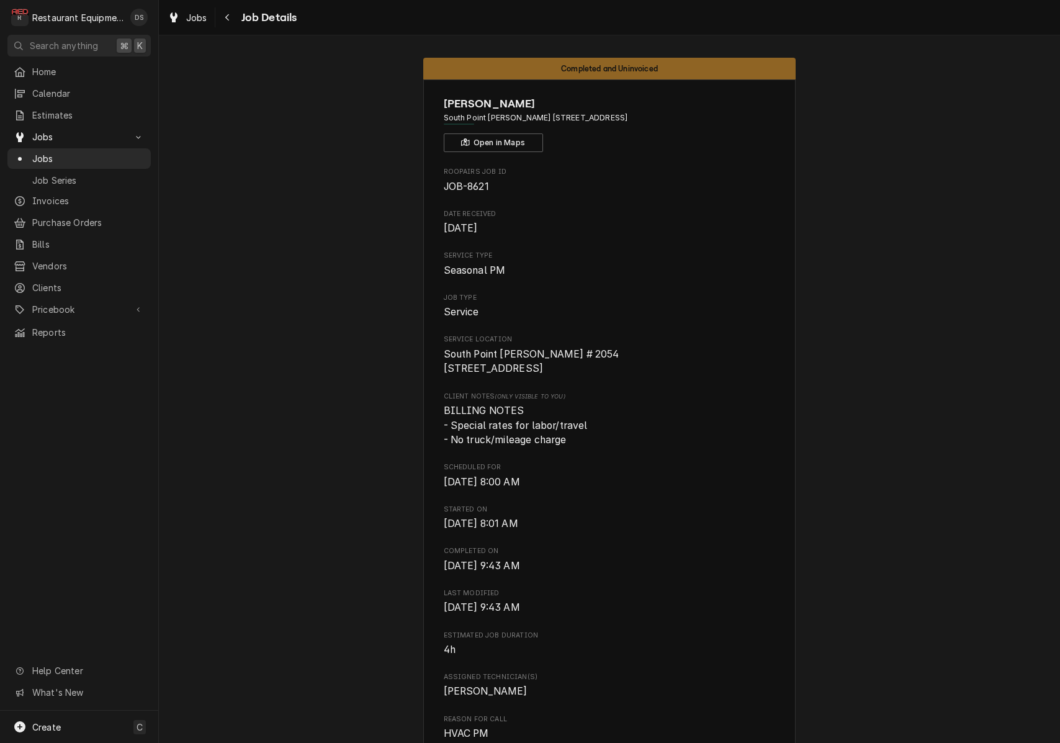
scroll to position [0, 127]
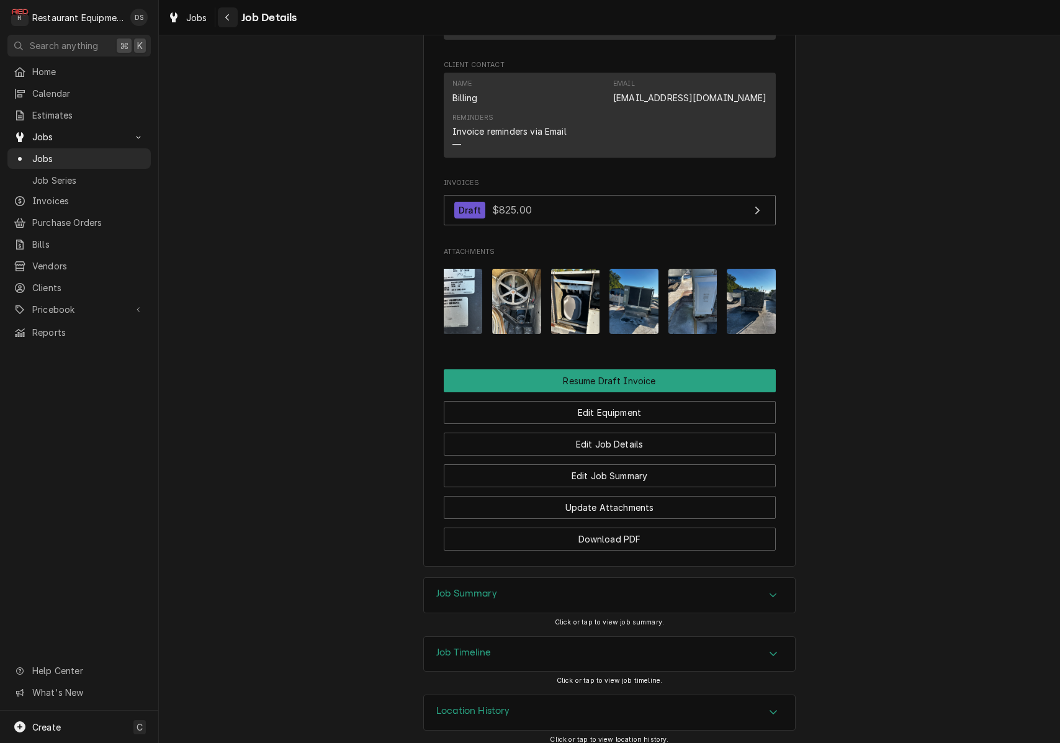
click at [228, 25] on button "Navigate back" at bounding box center [228, 17] width 20 height 20
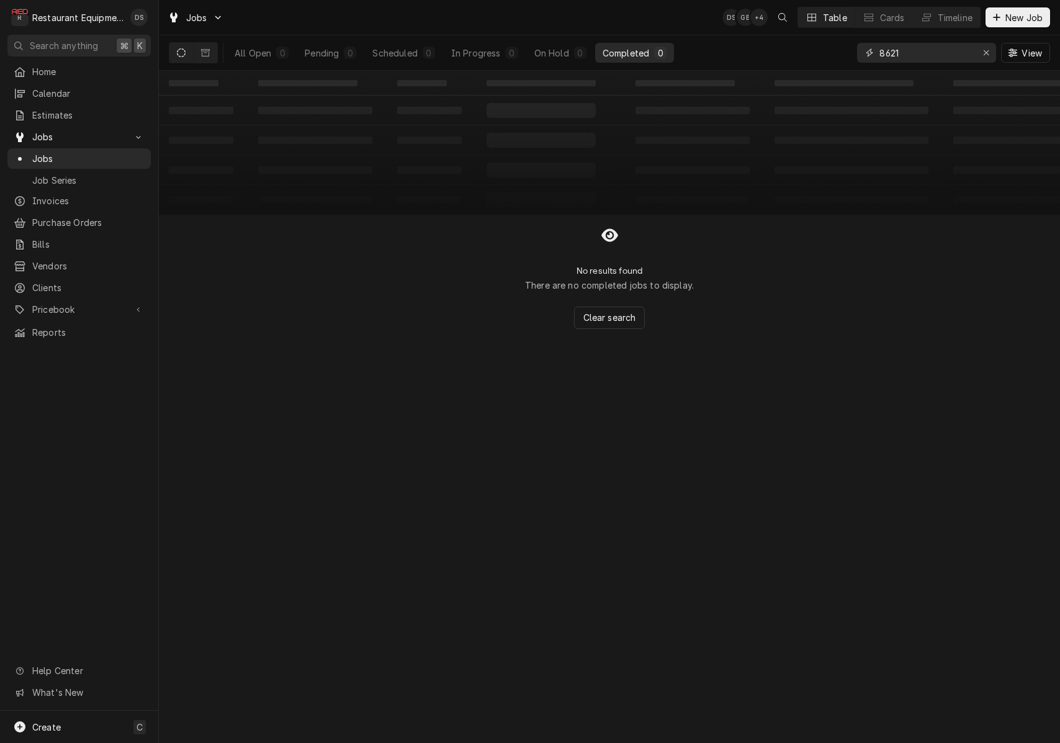
click at [917, 50] on input "8621" at bounding box center [925, 53] width 93 height 20
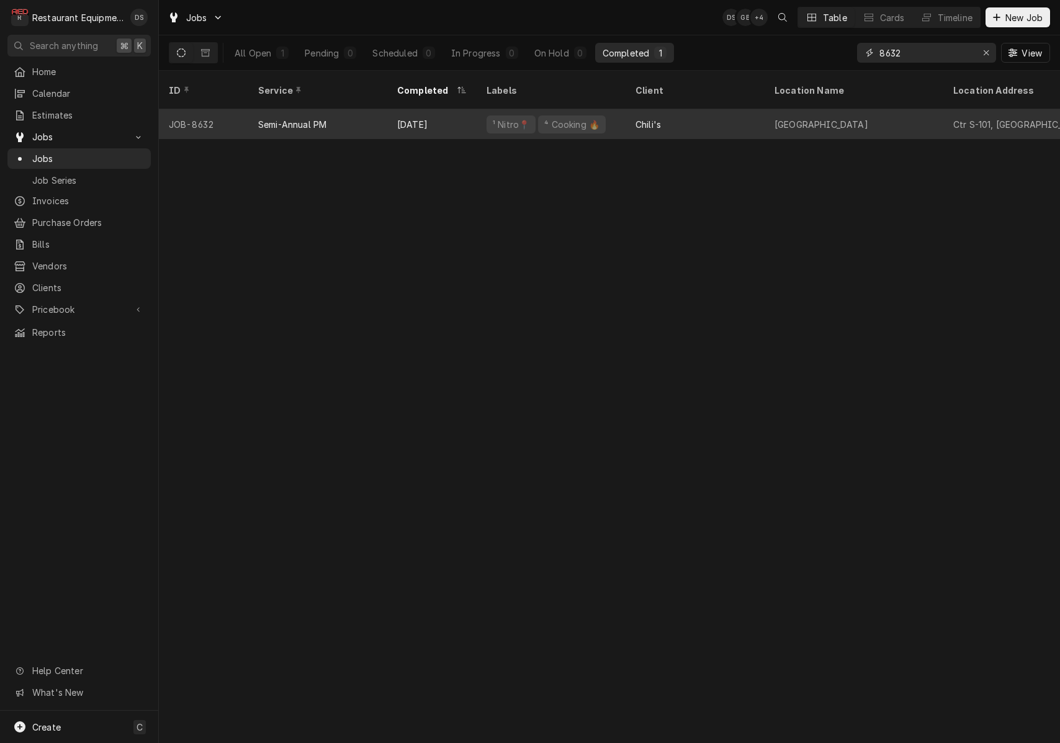
type input "8632"
click at [460, 110] on div "Aug 26" at bounding box center [431, 124] width 89 height 30
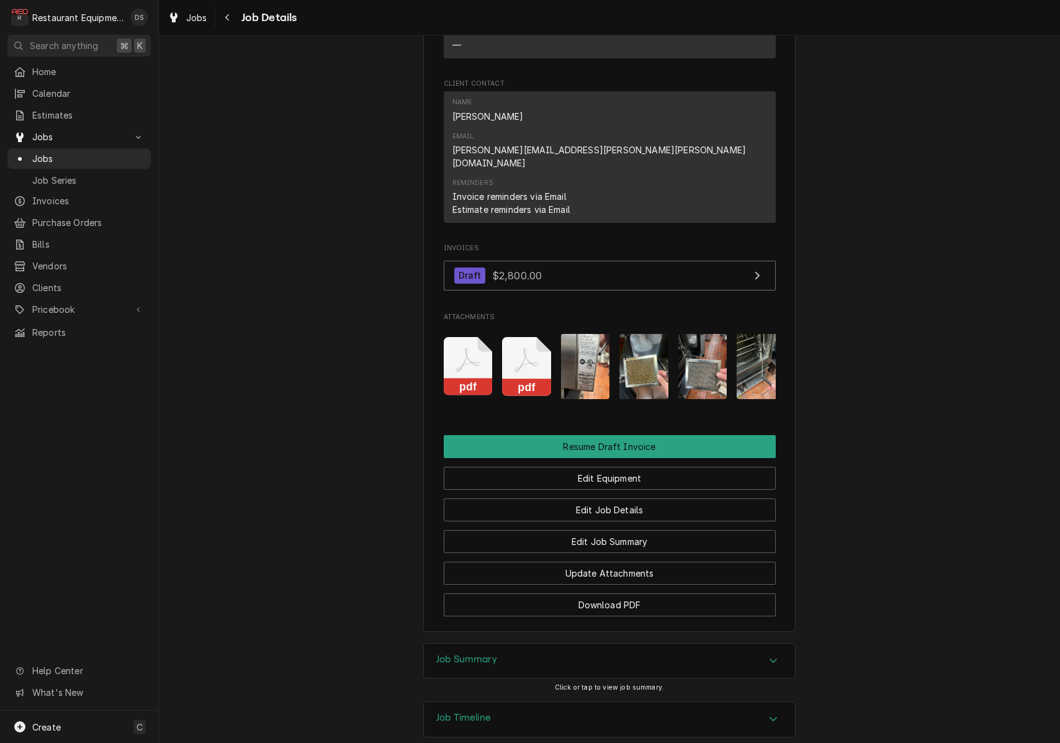
click at [578, 643] on div "Job Summary" at bounding box center [609, 660] width 371 height 35
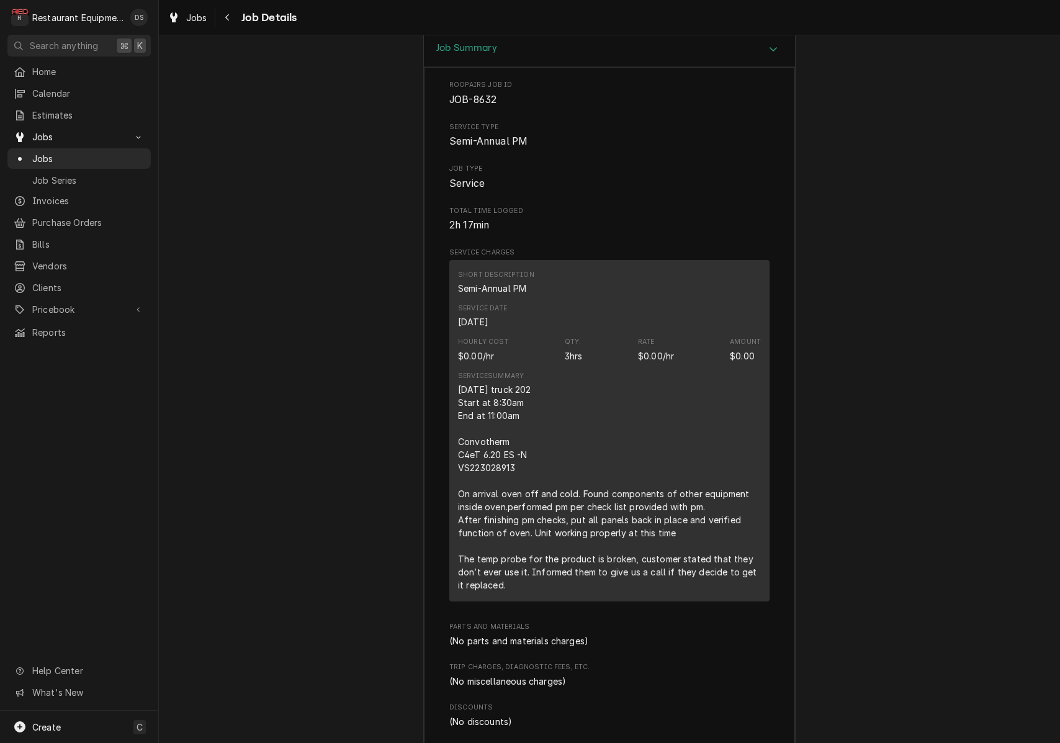
scroll to position [1869, 0]
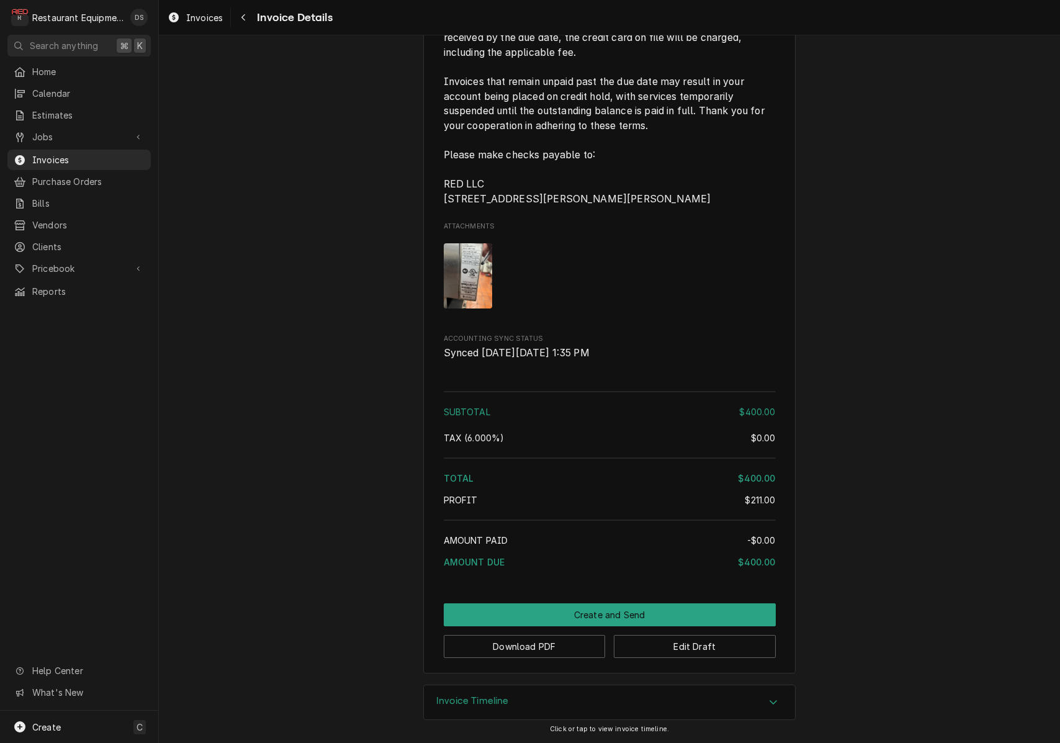
scroll to position [1449, 0]
click at [590, 615] on button "Create and Send" at bounding box center [610, 614] width 332 height 23
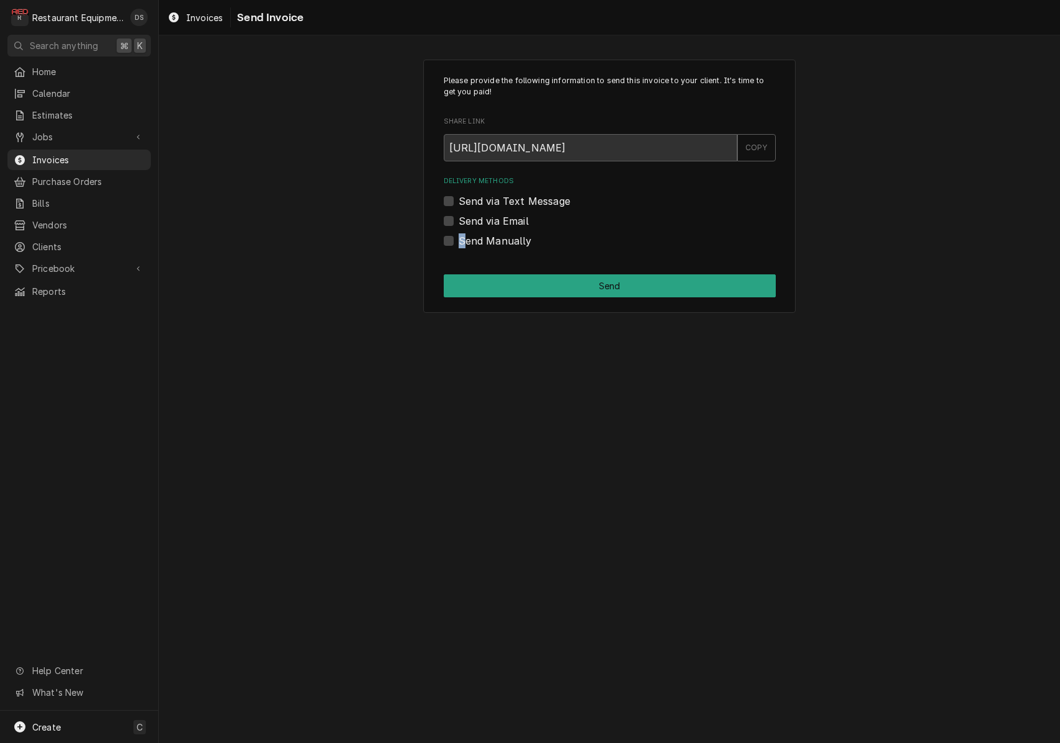
click at [449, 244] on div "Send Manually" at bounding box center [610, 240] width 332 height 15
click at [458, 241] on label "Send Manually" at bounding box center [494, 240] width 73 height 15
click at [458, 241] on input "Send Manually" at bounding box center [624, 246] width 332 height 27
checkbox input "true"
click at [551, 281] on button "Send" at bounding box center [610, 285] width 332 height 23
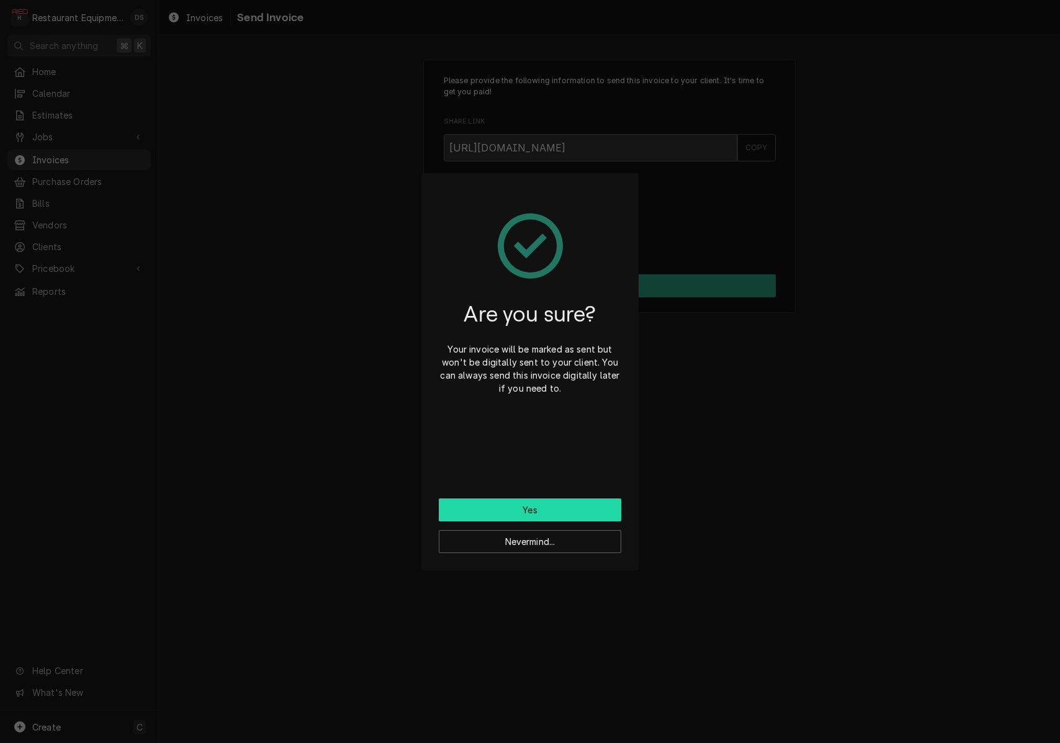
click at [553, 507] on button "Yes" at bounding box center [530, 509] width 182 height 23
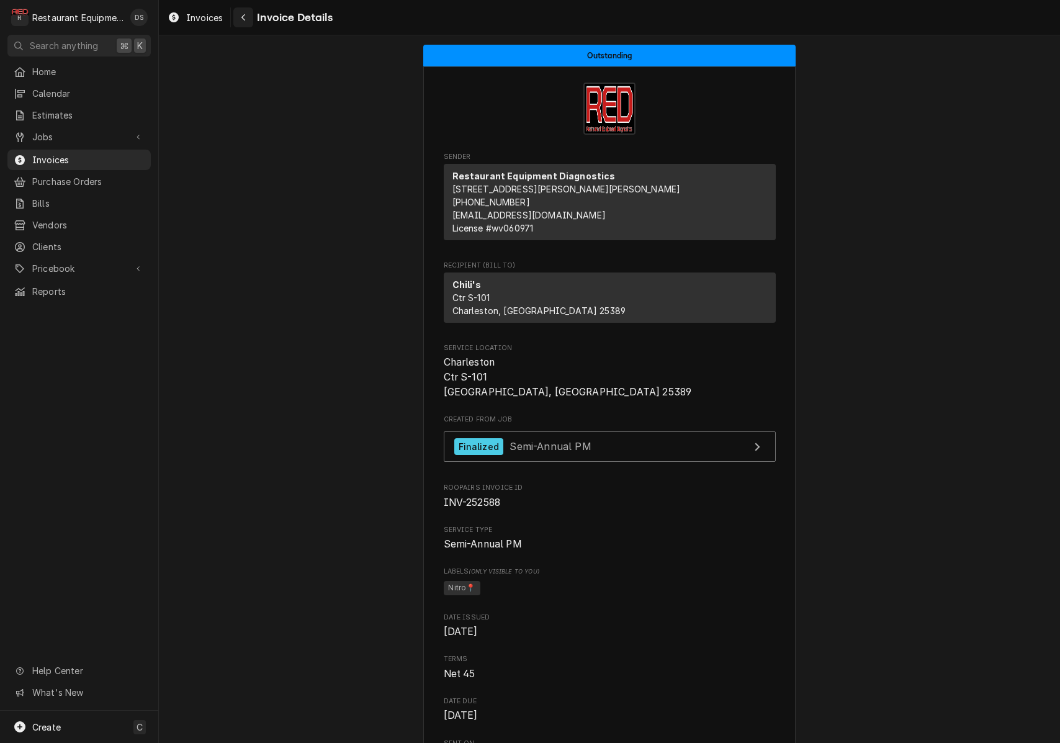
click at [244, 17] on icon "Navigate back" at bounding box center [244, 17] width 6 height 9
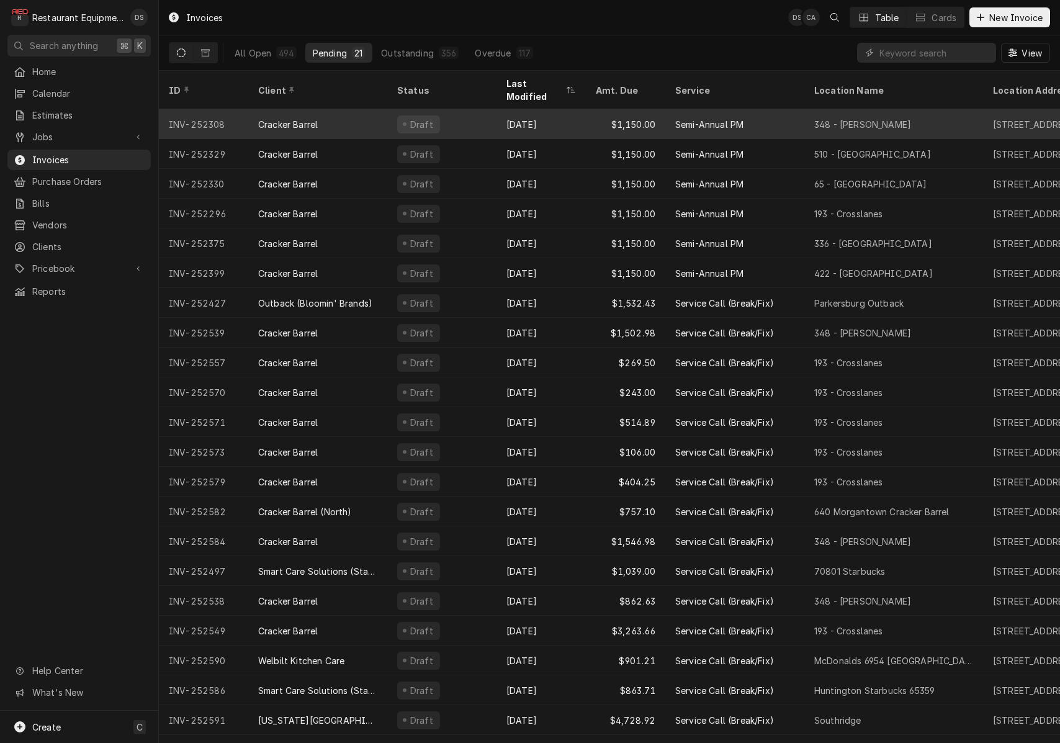
click at [328, 113] on div "Cracker Barrel" at bounding box center [317, 124] width 139 height 30
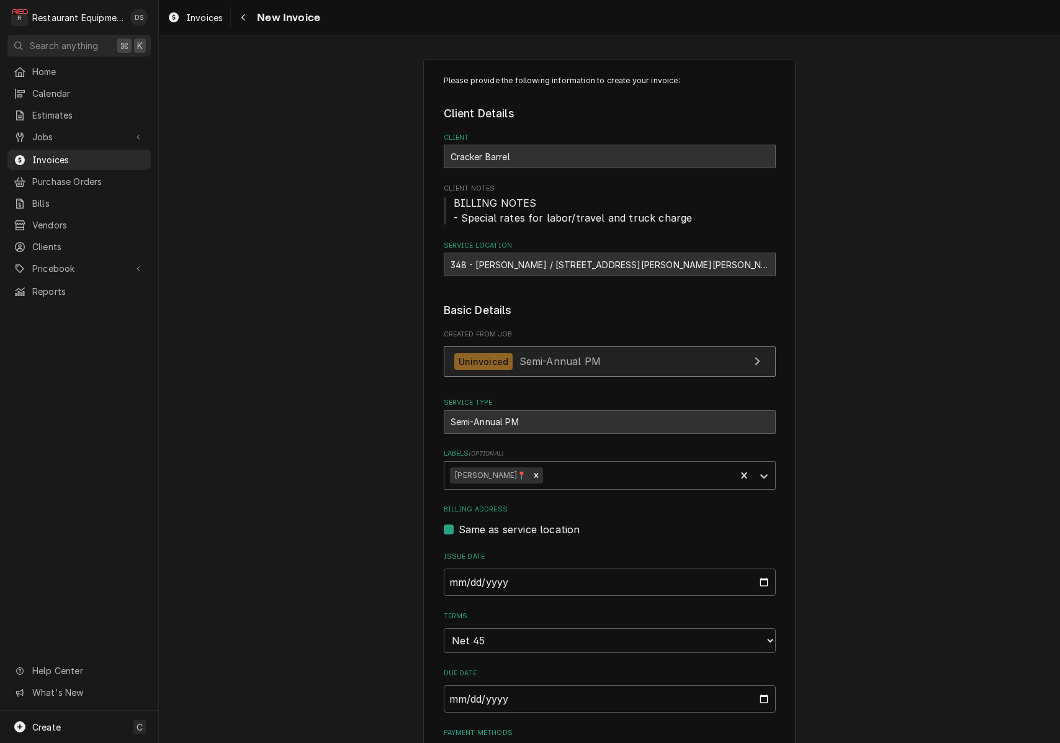
click at [578, 357] on span "Semi-Annual PM" at bounding box center [559, 361] width 81 height 12
click at [244, 20] on icon "Navigate back" at bounding box center [244, 17] width 6 height 9
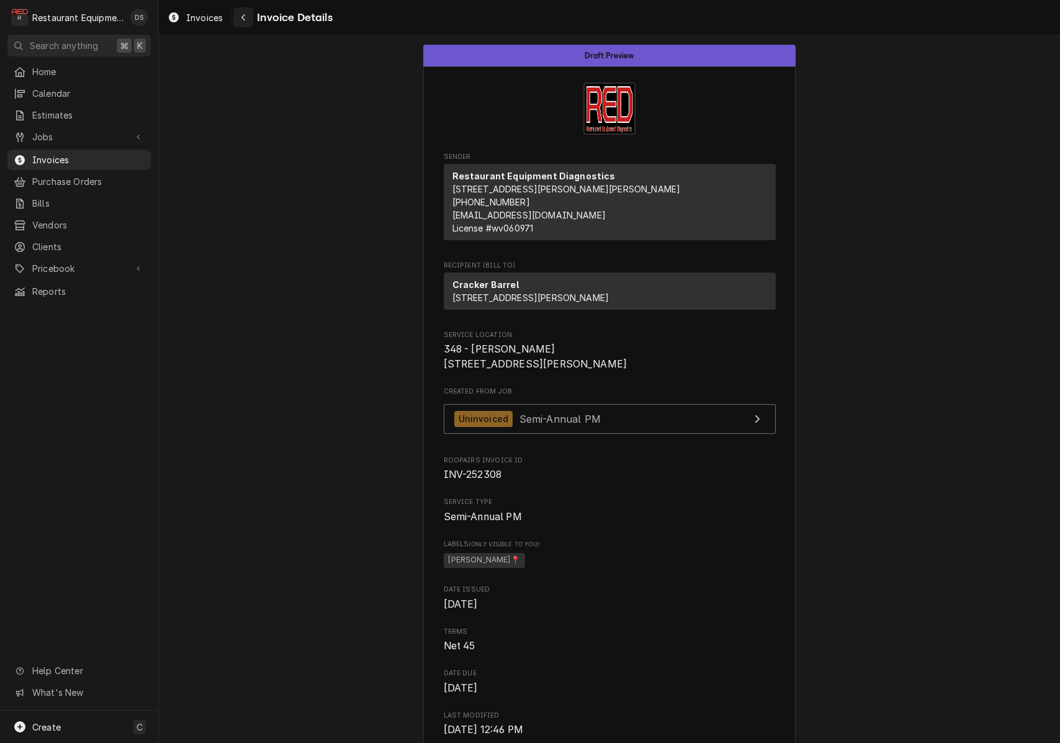
click at [248, 20] on div "Navigate back" at bounding box center [243, 17] width 12 height 12
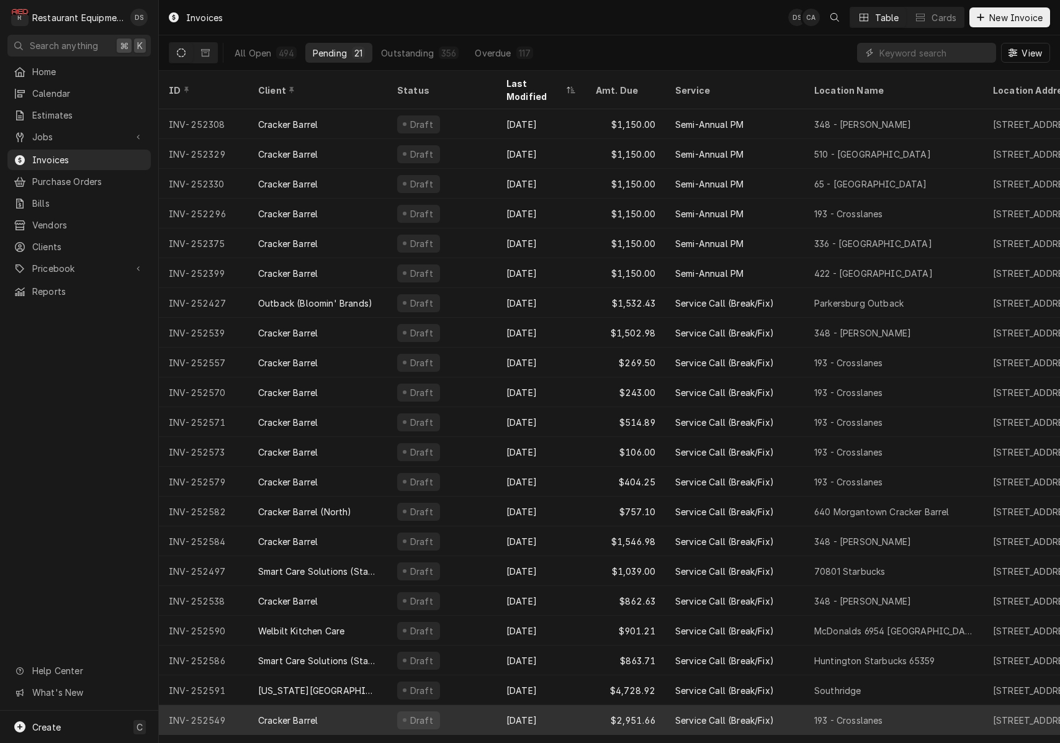
click at [587, 706] on div "$2,951.66" at bounding box center [625, 720] width 79 height 30
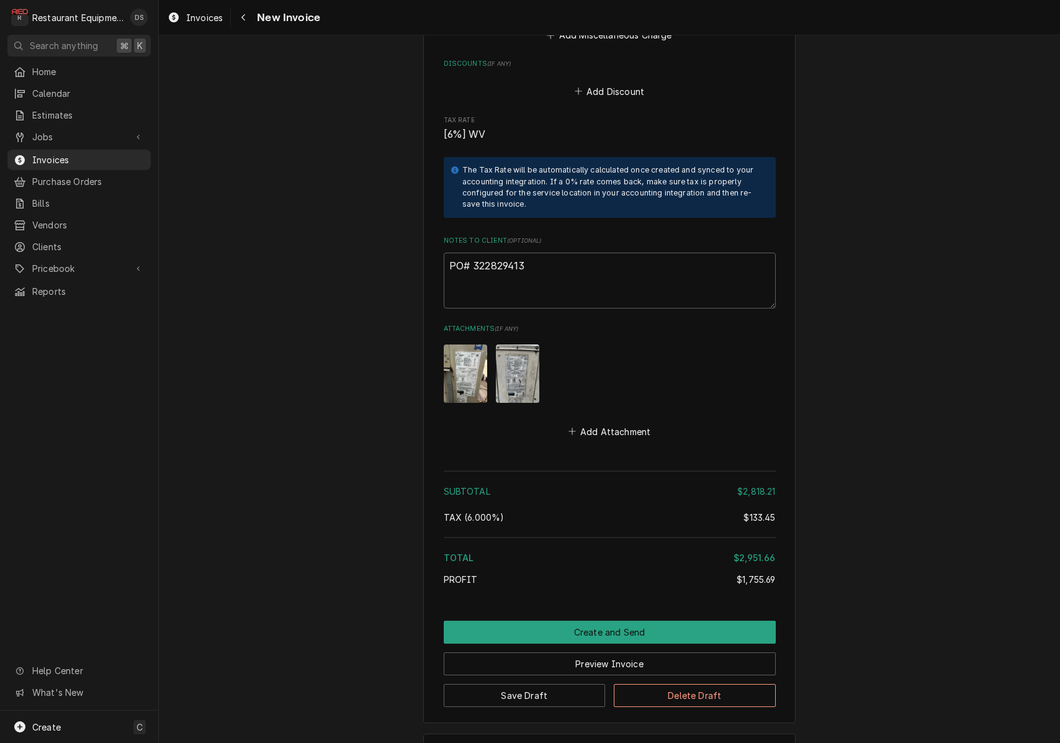
scroll to position [4594, 0]
drag, startPoint x: 536, startPoint y: 220, endPoint x: 472, endPoint y: 219, distance: 63.9
click at [472, 254] on textarea "PO# 322829413" at bounding box center [610, 282] width 332 height 56
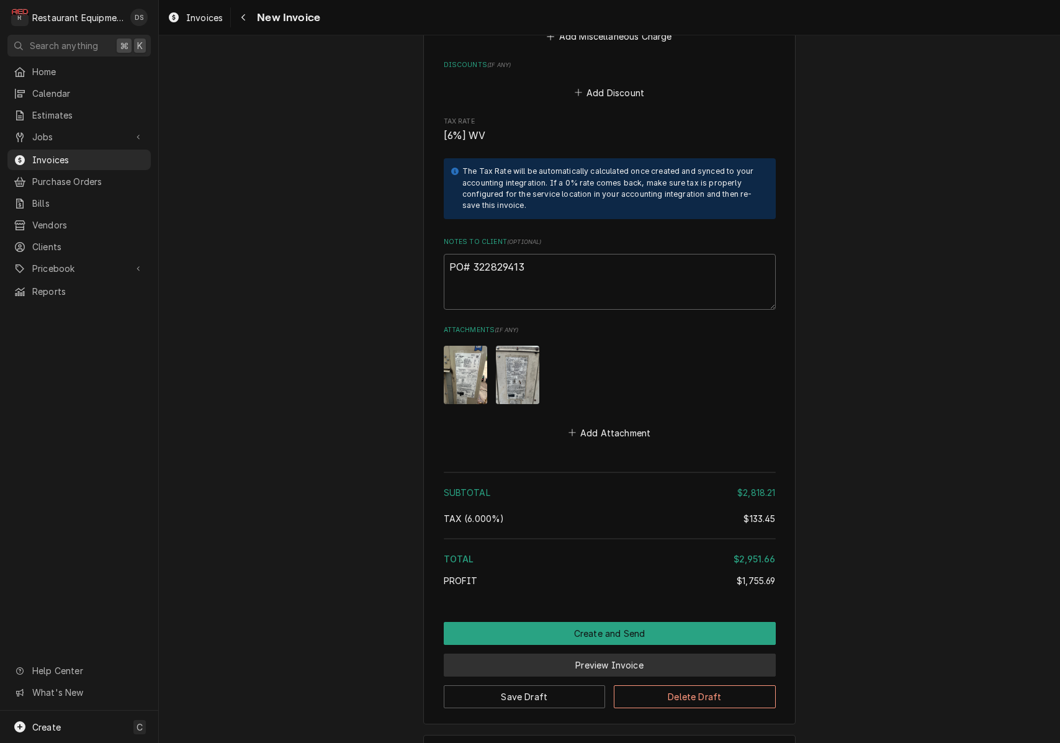
click at [558, 653] on button "Preview Invoice" at bounding box center [610, 664] width 332 height 23
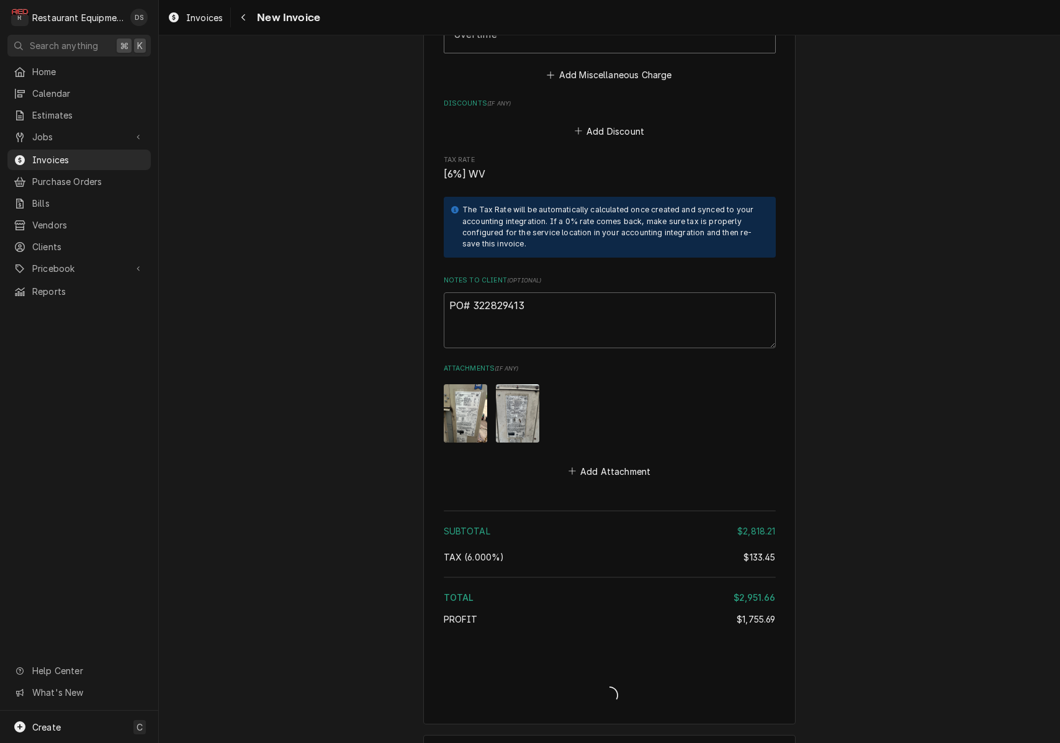
type textarea "x"
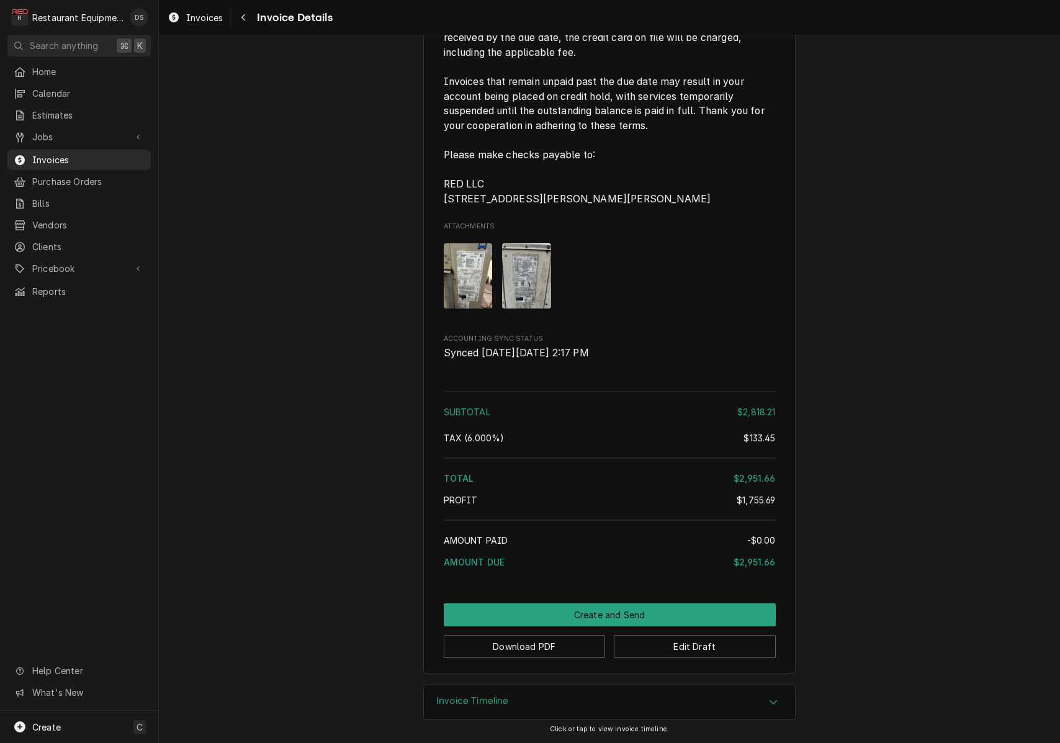
scroll to position [3985, 0]
click at [700, 653] on button "Edit Draft" at bounding box center [695, 646] width 162 height 23
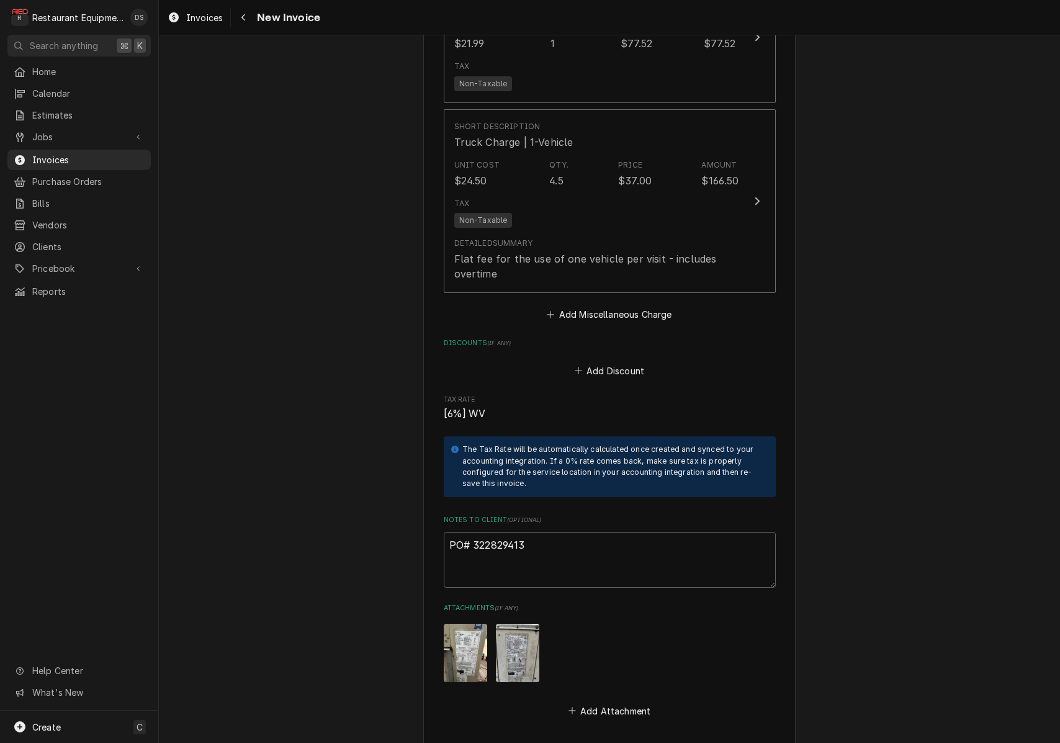
scroll to position [4310, 0]
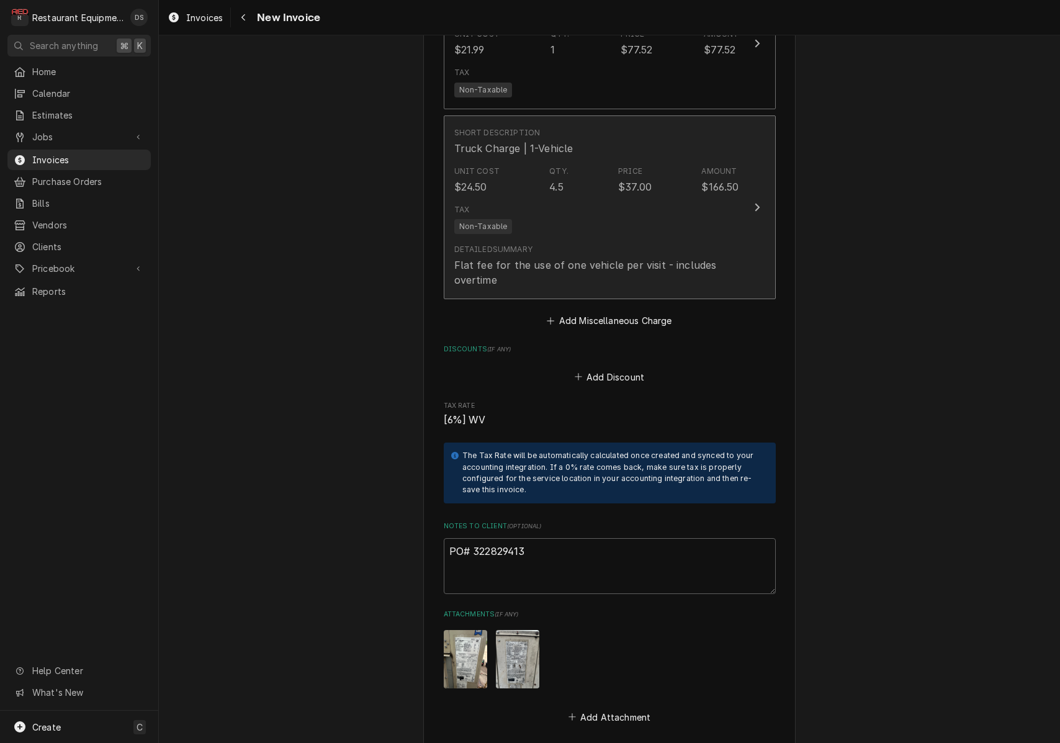
click at [626, 257] on div "Flat fee for the use of one vehicle per visit - includes overtime" at bounding box center [596, 272] width 285 height 30
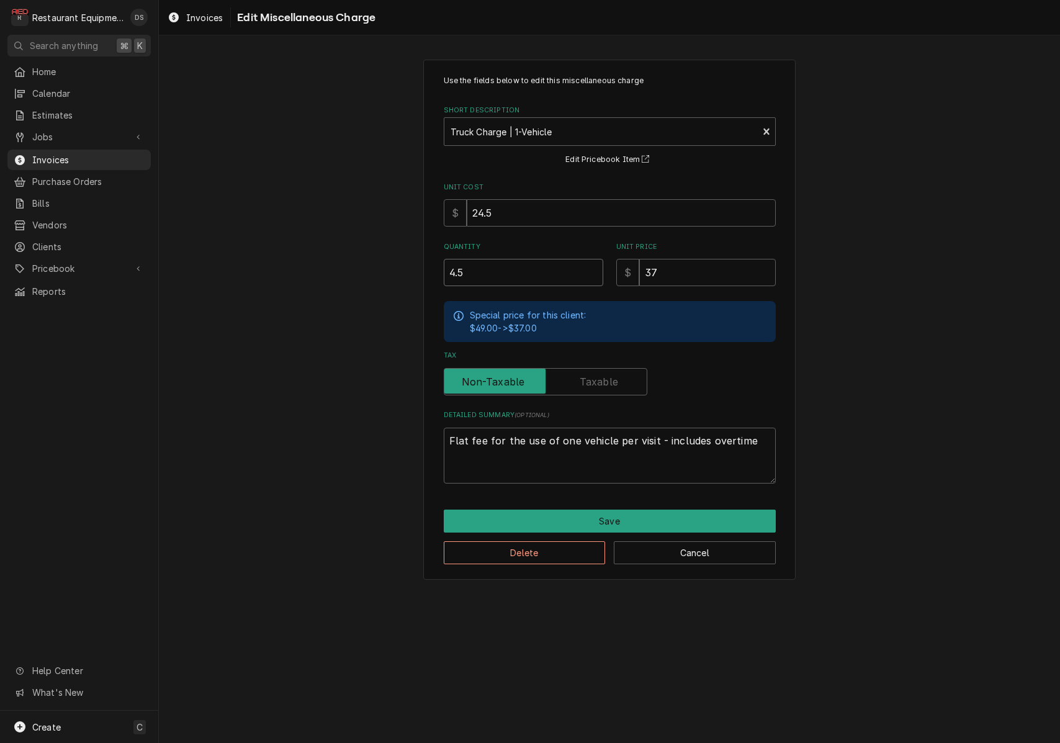
drag, startPoint x: 531, startPoint y: 270, endPoint x: 342, endPoint y: 243, distance: 191.2
click at [342, 243] on div "Use the fields below to edit this miscellaneous charge Short Description Truck …" at bounding box center [609, 319] width 901 height 542
type textarea "x"
type input "3"
type textarea "x"
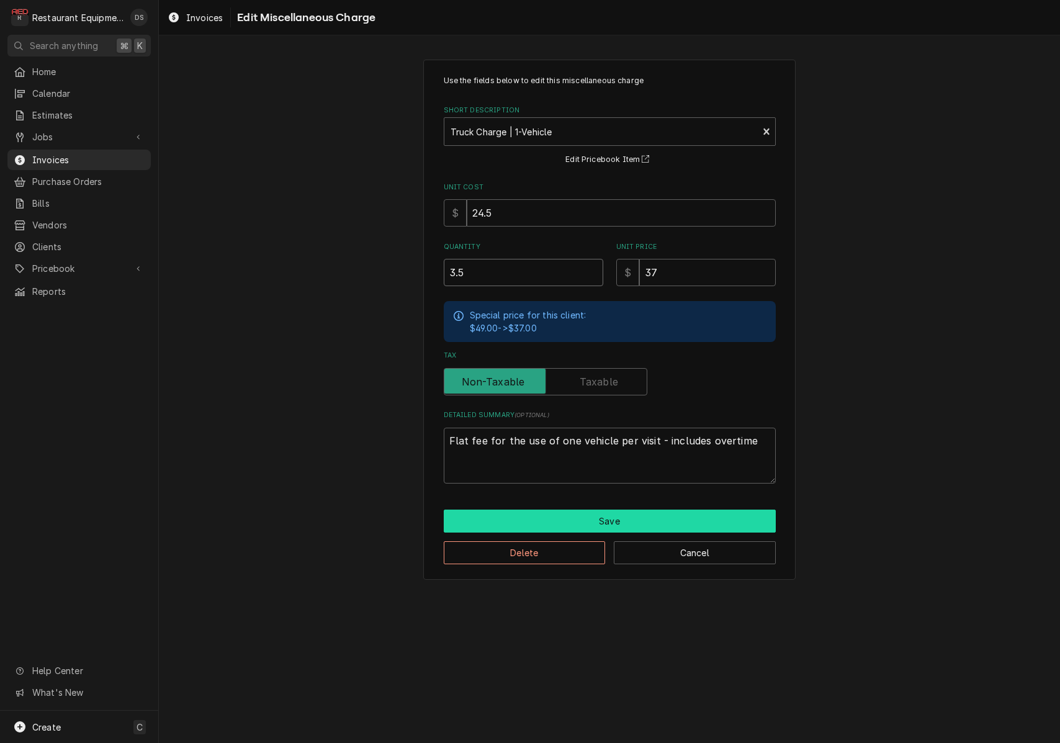
type input "3.5"
click at [587, 512] on button "Save" at bounding box center [610, 520] width 332 height 23
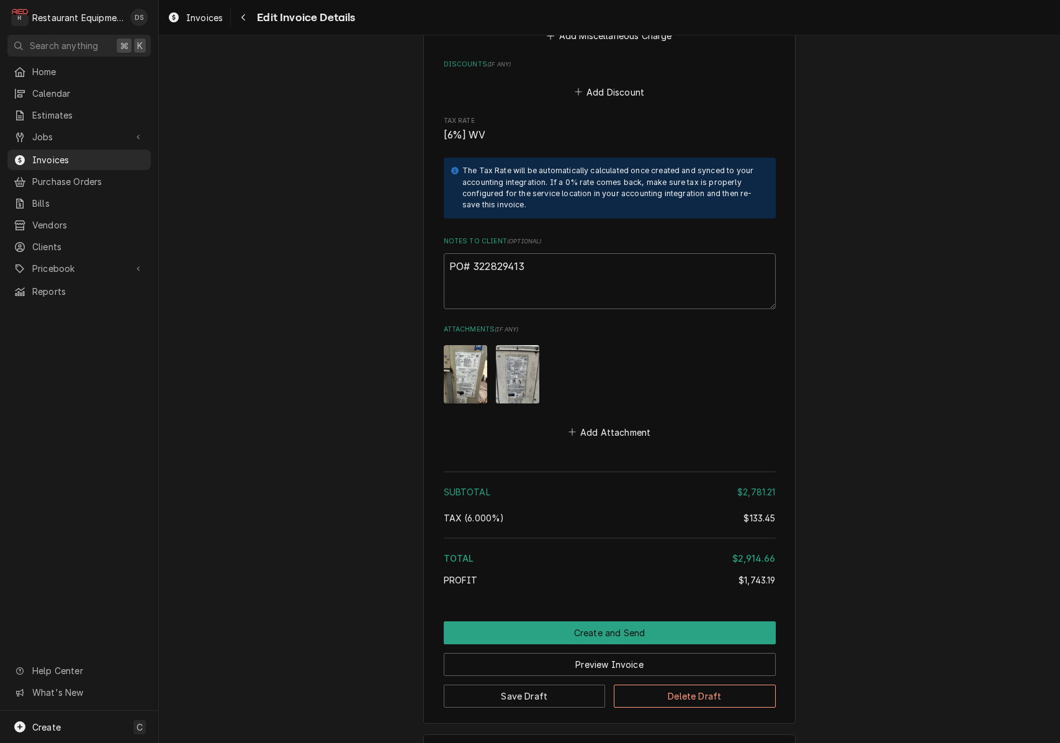
scroll to position [4594, 0]
click at [571, 653] on button "Preview Invoice" at bounding box center [610, 664] width 332 height 23
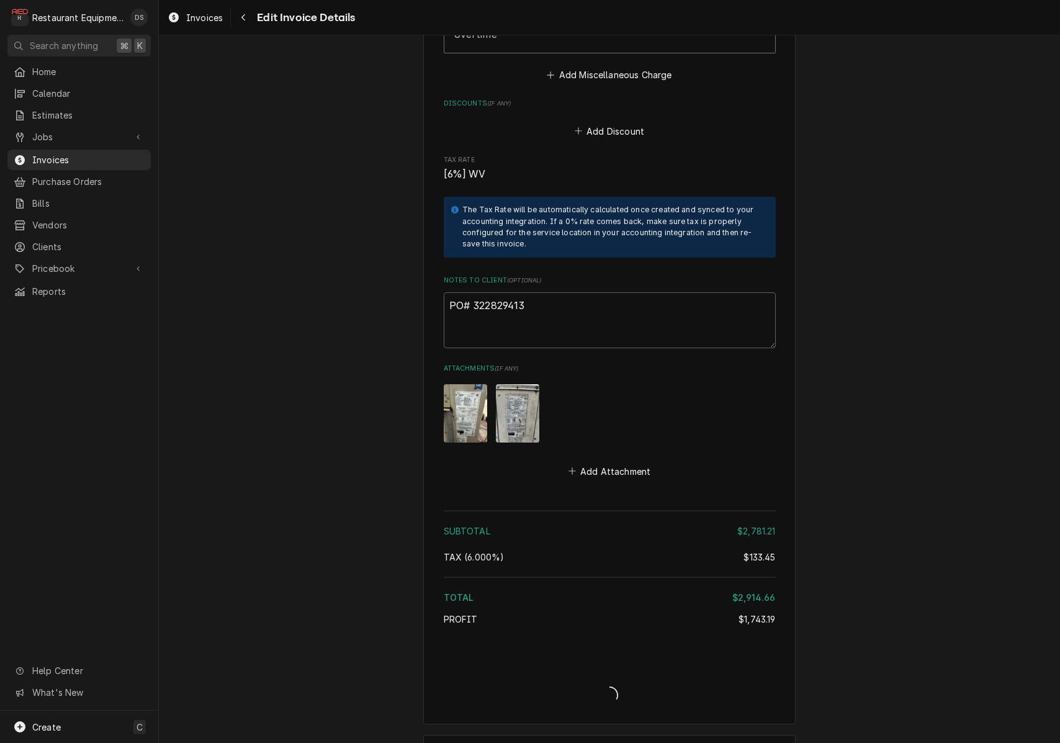
type textarea "x"
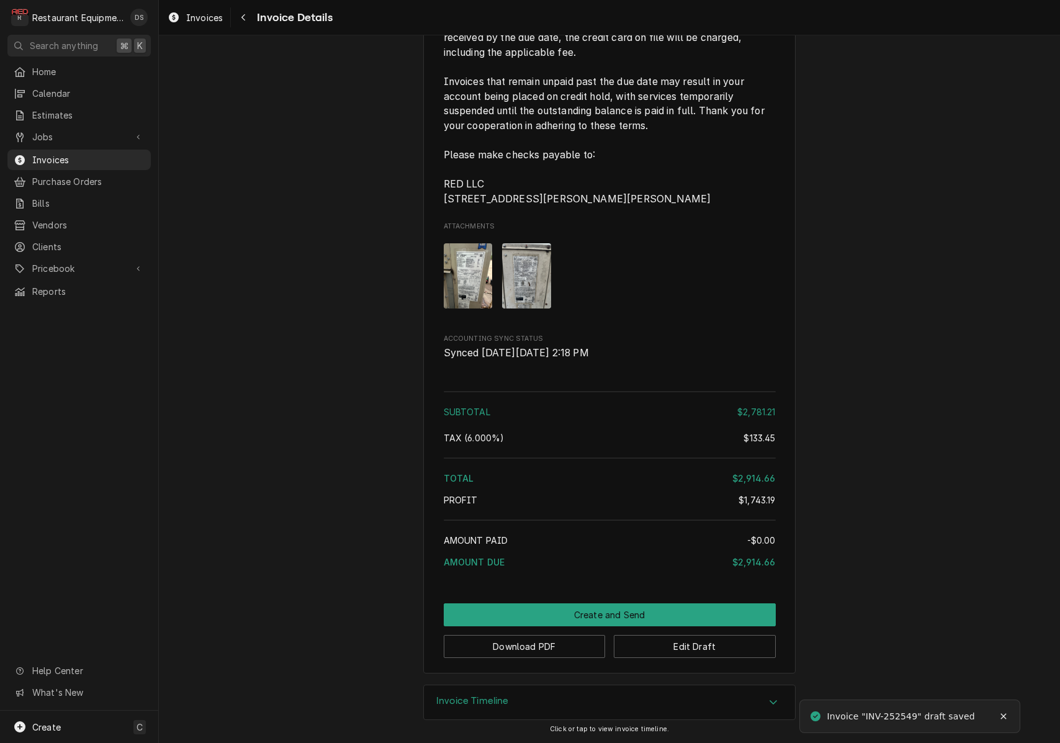
scroll to position [3985, 0]
click at [519, 650] on button "Download PDF" at bounding box center [525, 646] width 162 height 23
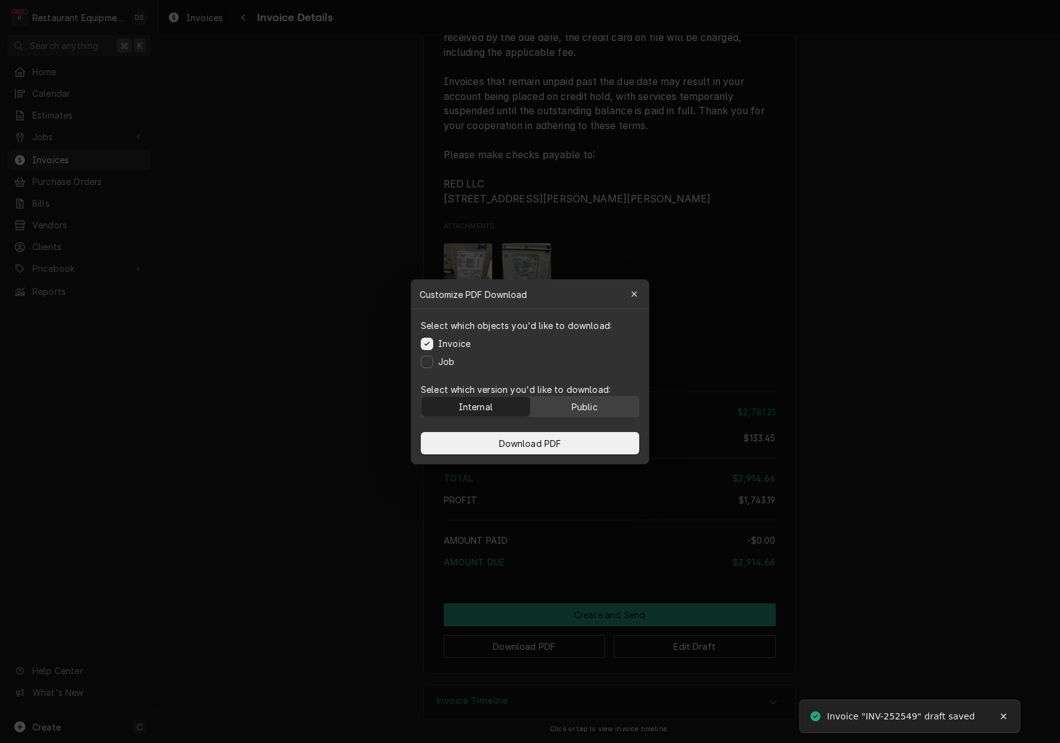
click at [563, 397] on button "Public" at bounding box center [584, 406] width 109 height 20
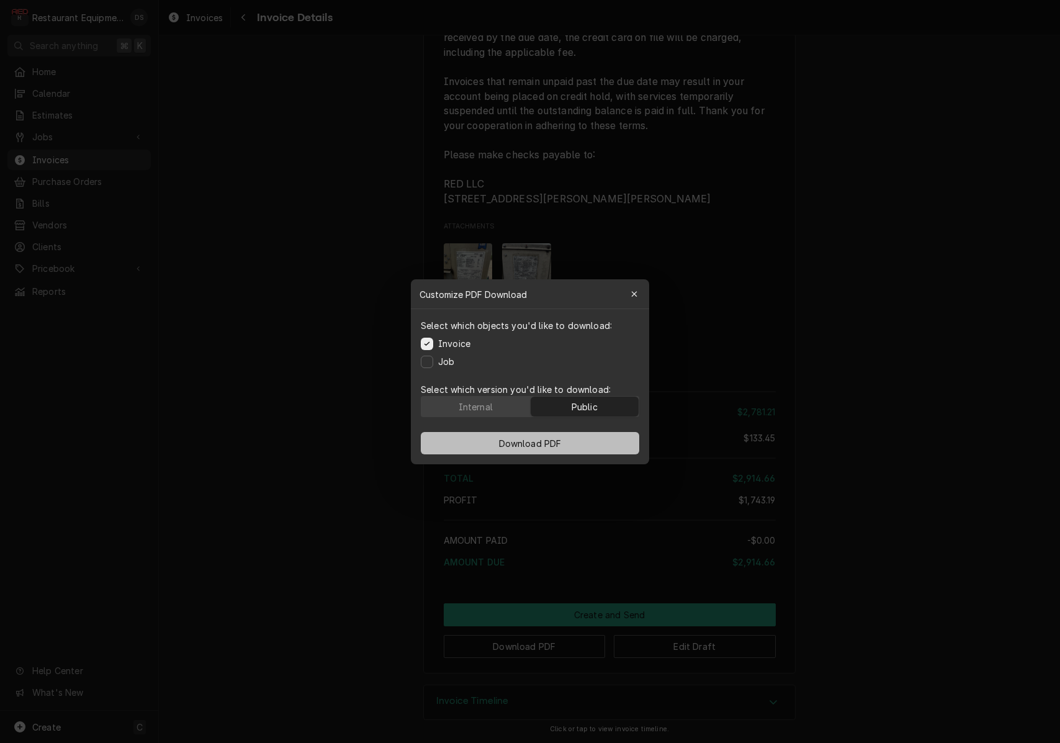
click at [573, 442] on button "Download PDF" at bounding box center [530, 443] width 218 height 22
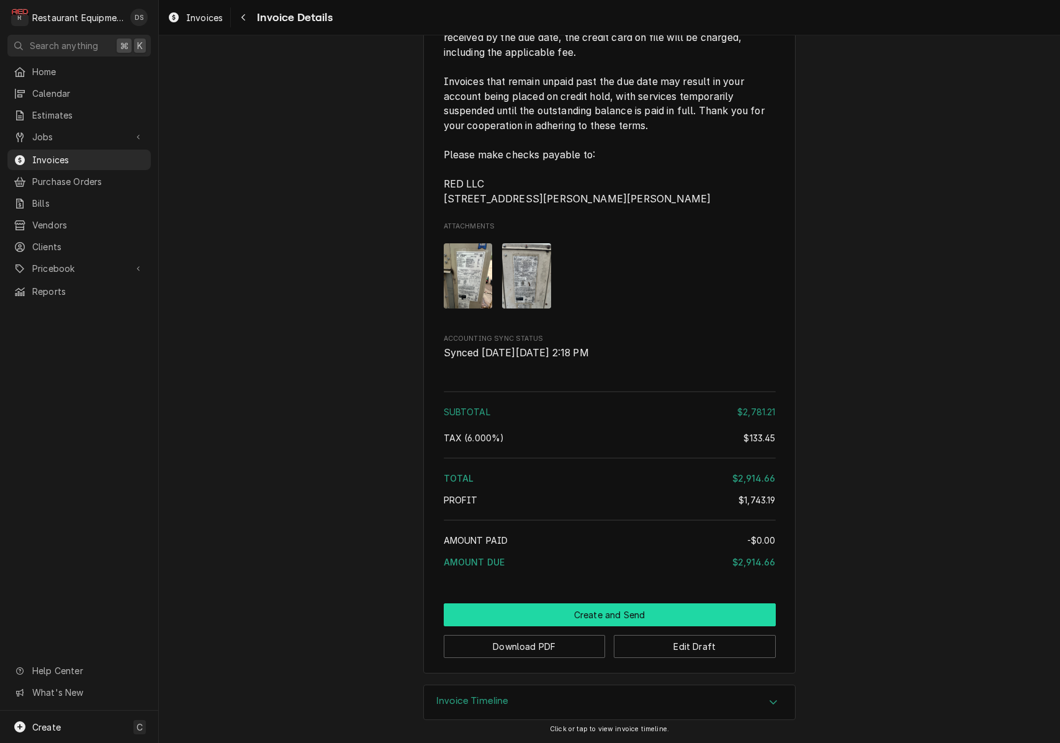
click at [596, 618] on button "Create and Send" at bounding box center [610, 614] width 332 height 23
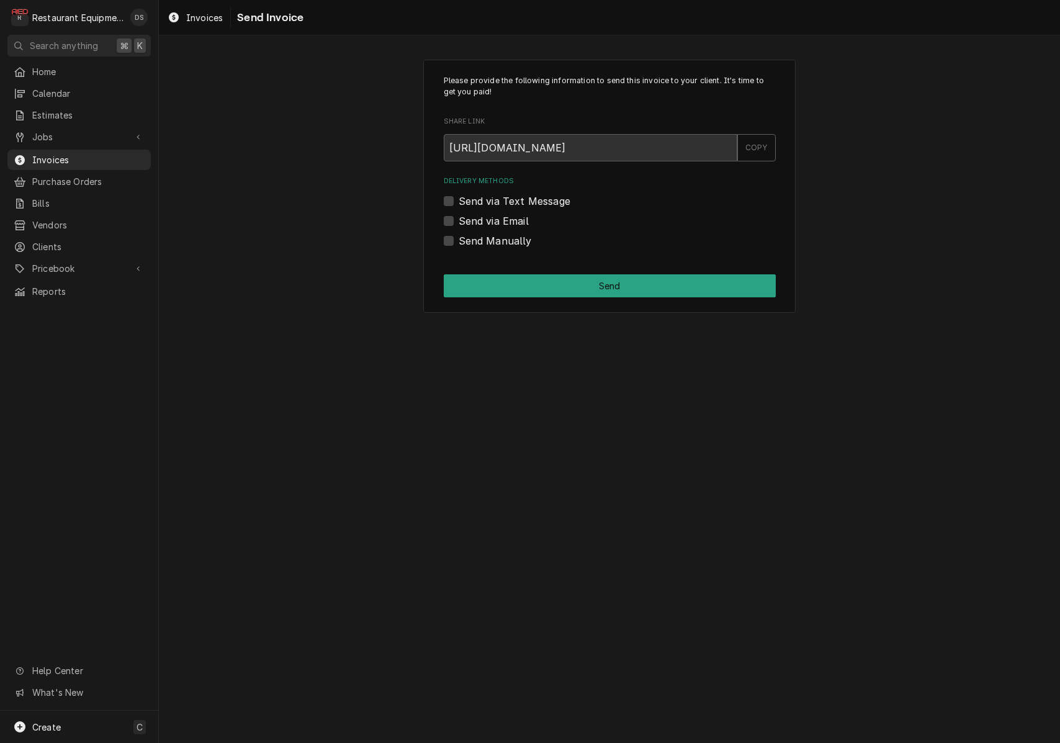
click at [453, 235] on div "Send Manually" at bounding box center [610, 240] width 332 height 15
click at [458, 236] on label "Send Manually" at bounding box center [494, 240] width 73 height 15
click at [458, 236] on input "Send Manually" at bounding box center [624, 246] width 332 height 27
checkbox input "true"
click at [604, 279] on button "Send" at bounding box center [610, 285] width 332 height 23
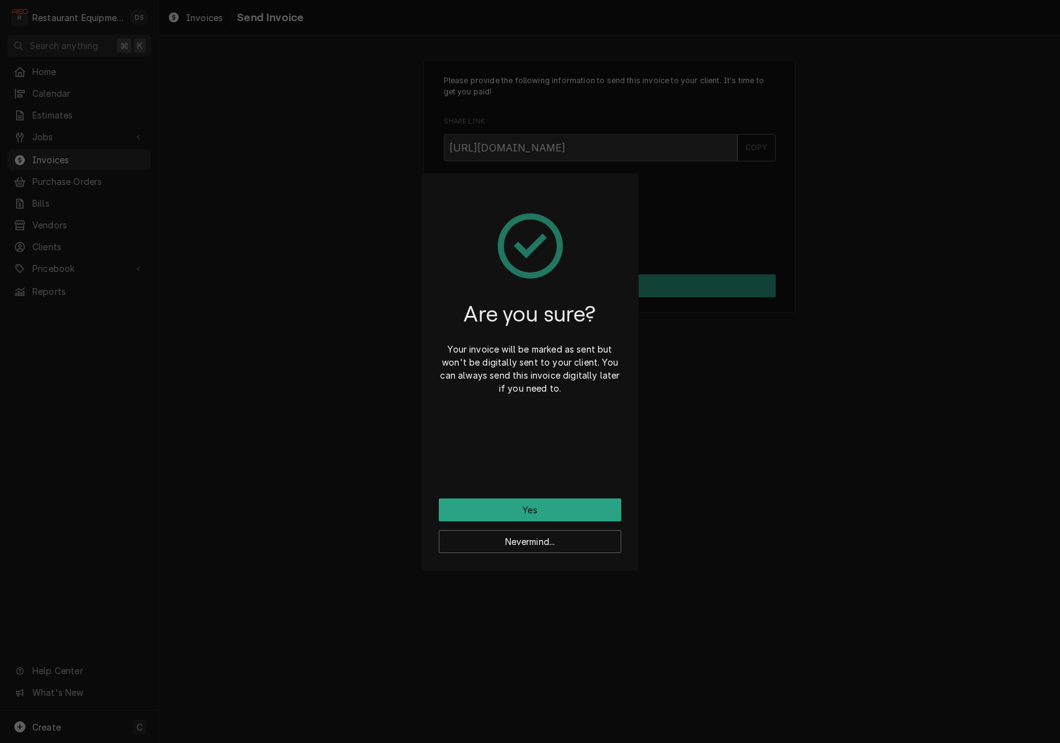
click at [560, 503] on button "Yes" at bounding box center [530, 509] width 182 height 23
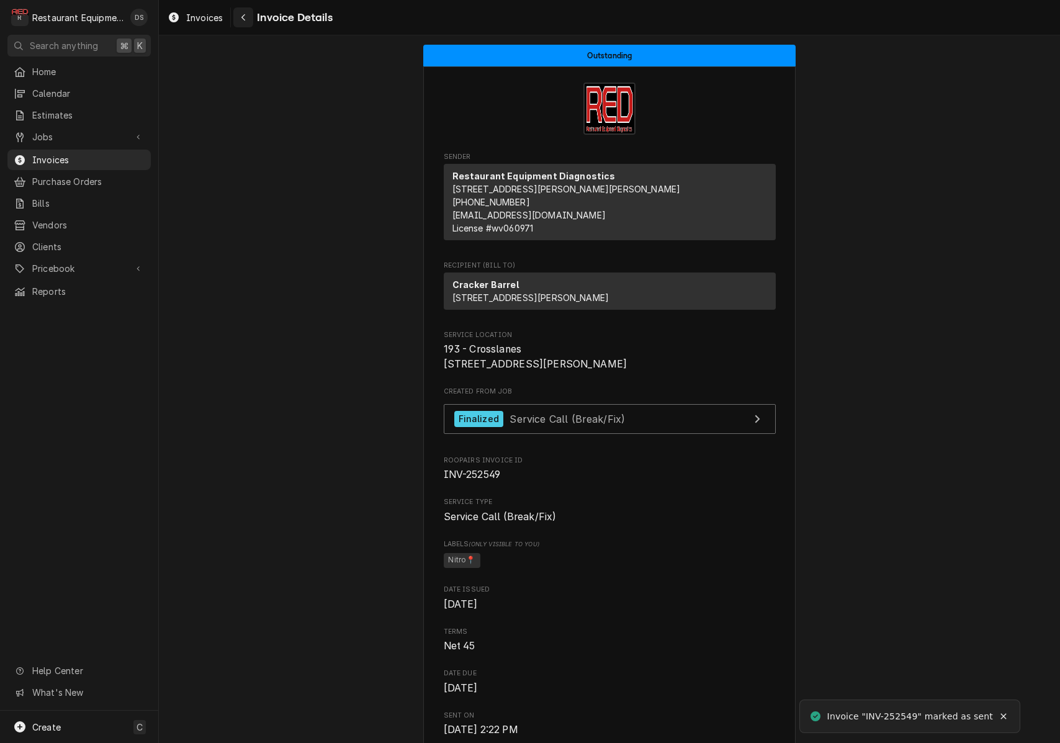
click at [242, 19] on icon "Navigate back" at bounding box center [244, 17] width 6 height 9
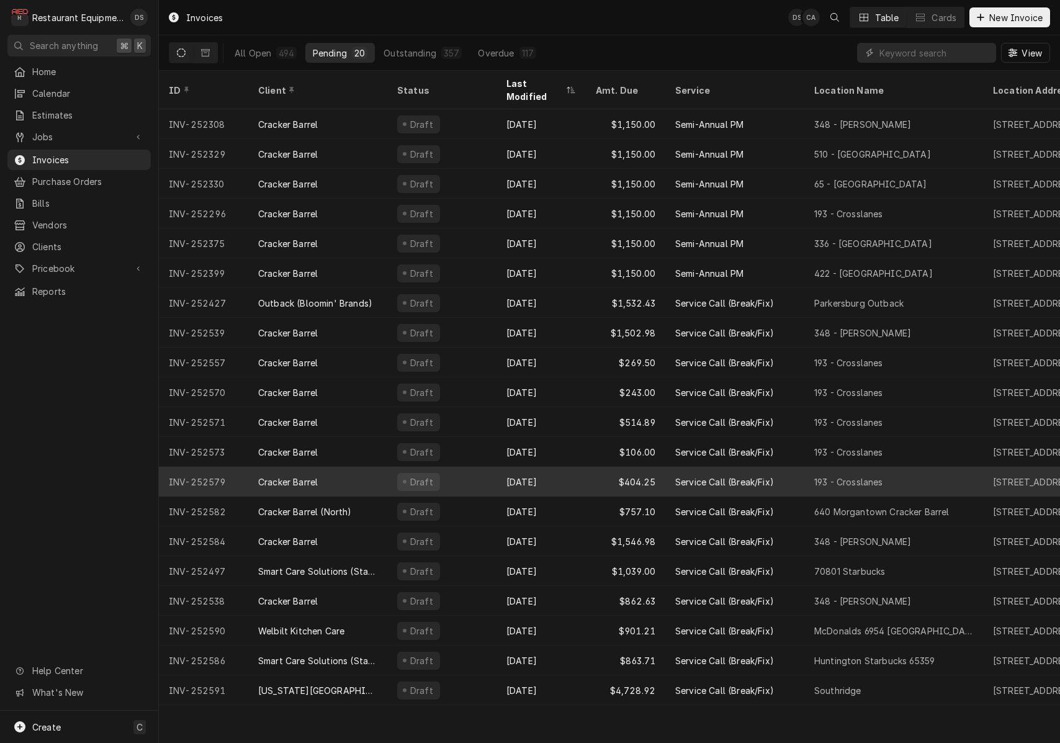
click at [483, 468] on div "Draft" at bounding box center [441, 482] width 109 height 30
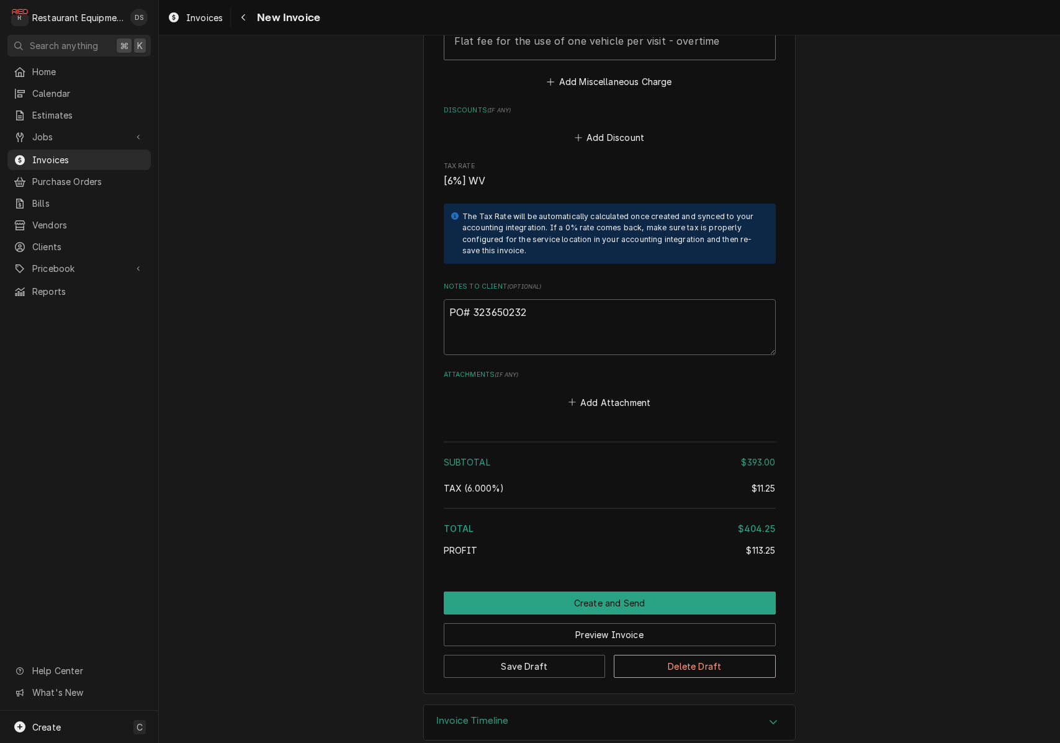
scroll to position [1960, 0]
drag, startPoint x: 547, startPoint y: 288, endPoint x: 491, endPoint y: 293, distance: 56.7
click at [472, 300] on textarea "PO# 323650232" at bounding box center [610, 328] width 332 height 56
click at [244, 19] on icon "Navigate back" at bounding box center [243, 17] width 4 height 7
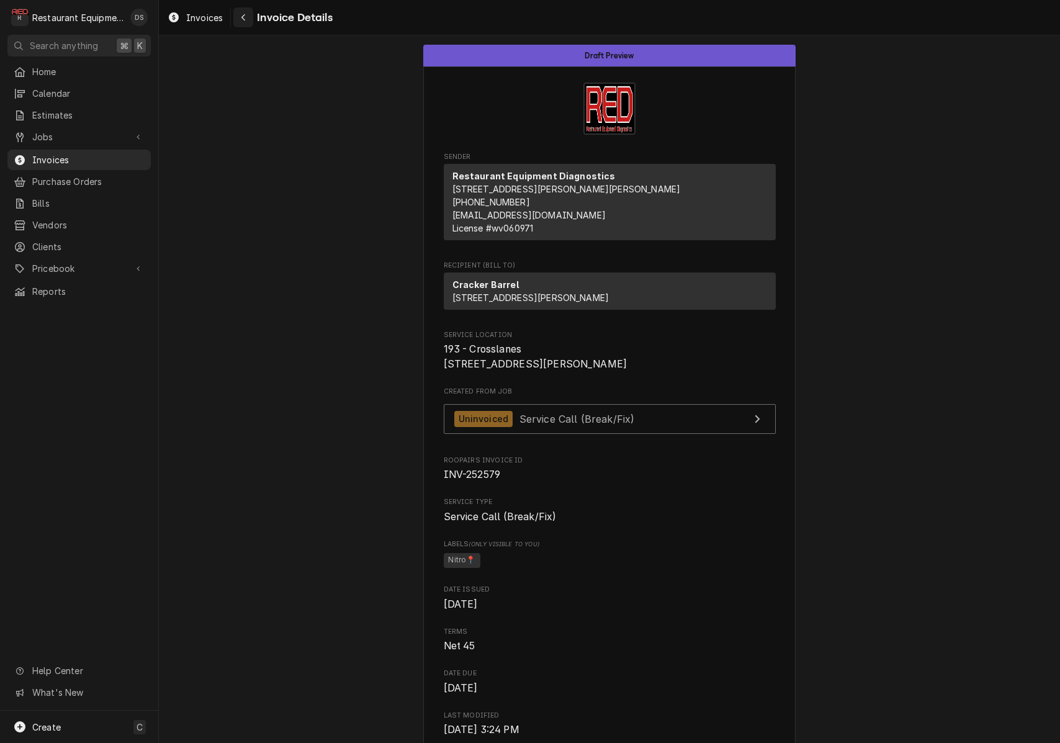
click at [244, 17] on icon "Navigate back" at bounding box center [244, 17] width 6 height 9
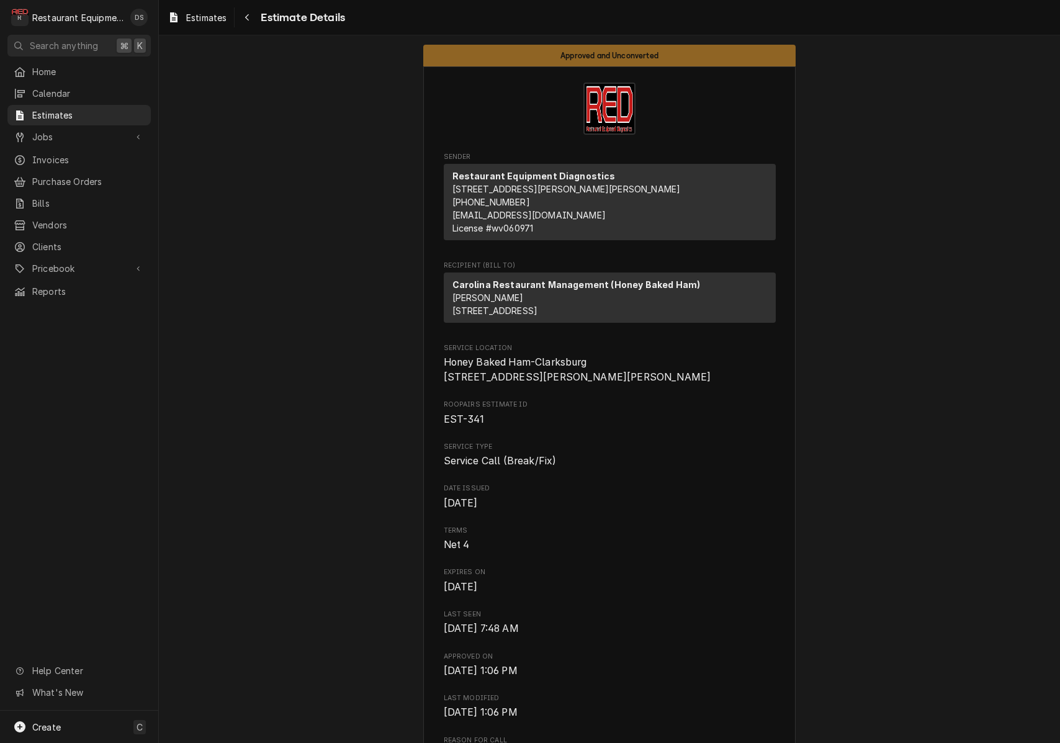
scroll to position [1633, 0]
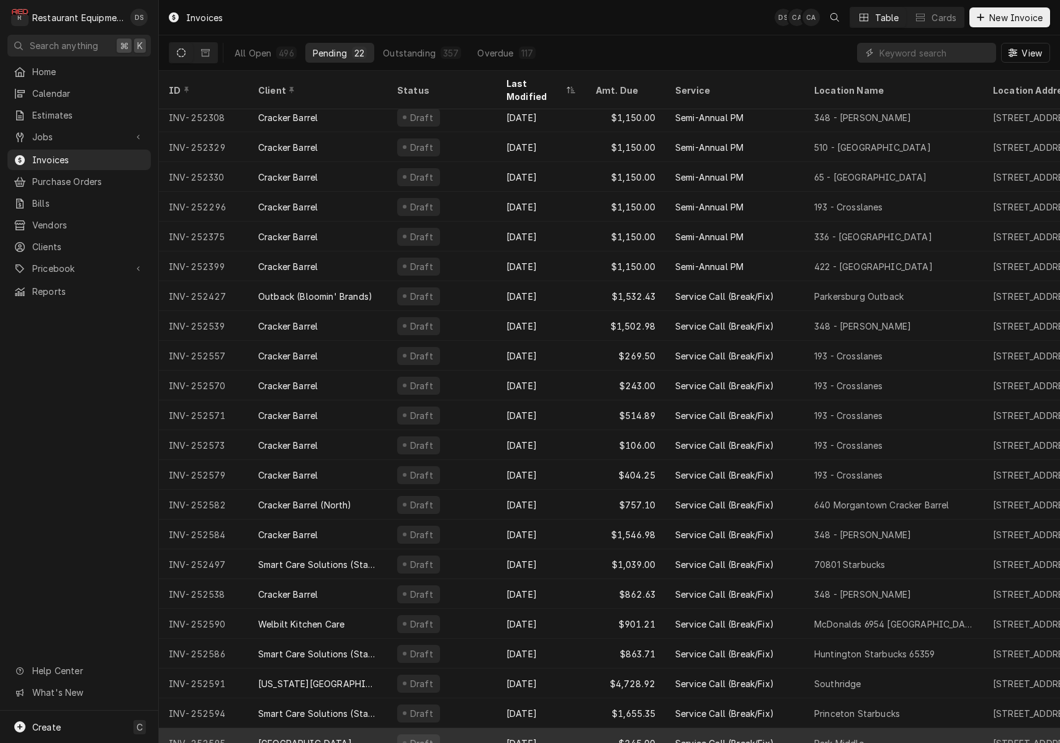
click at [486, 728] on div "Draft" at bounding box center [441, 743] width 109 height 30
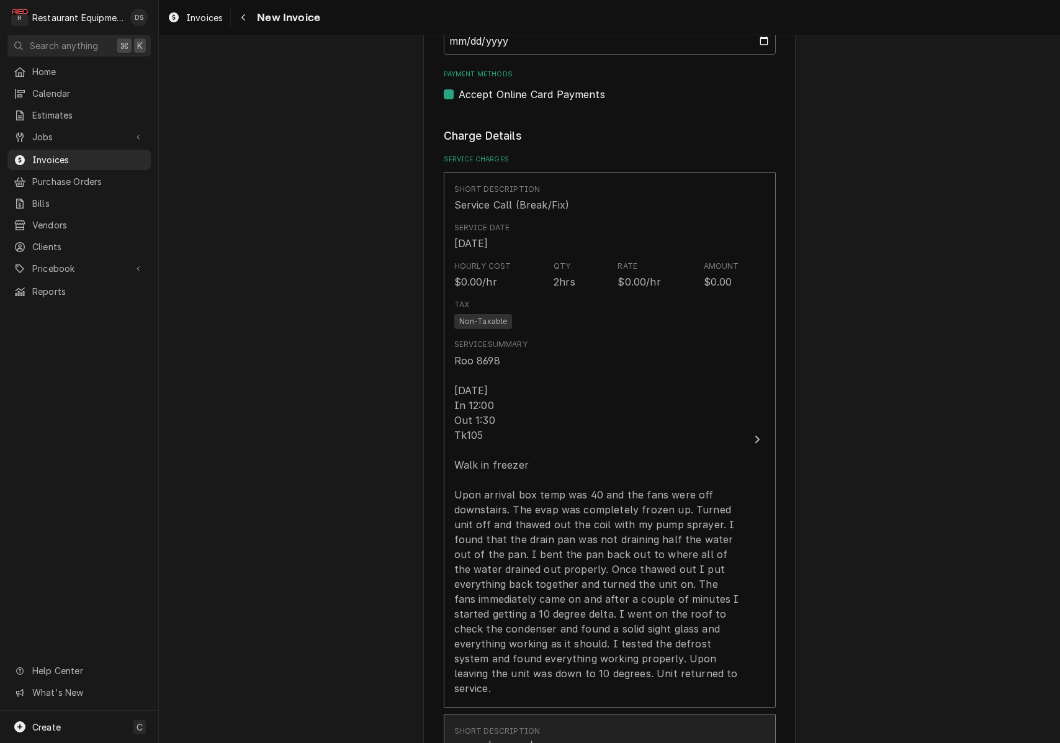
scroll to position [861, 0]
